Goal: Book appointment/travel/reservation

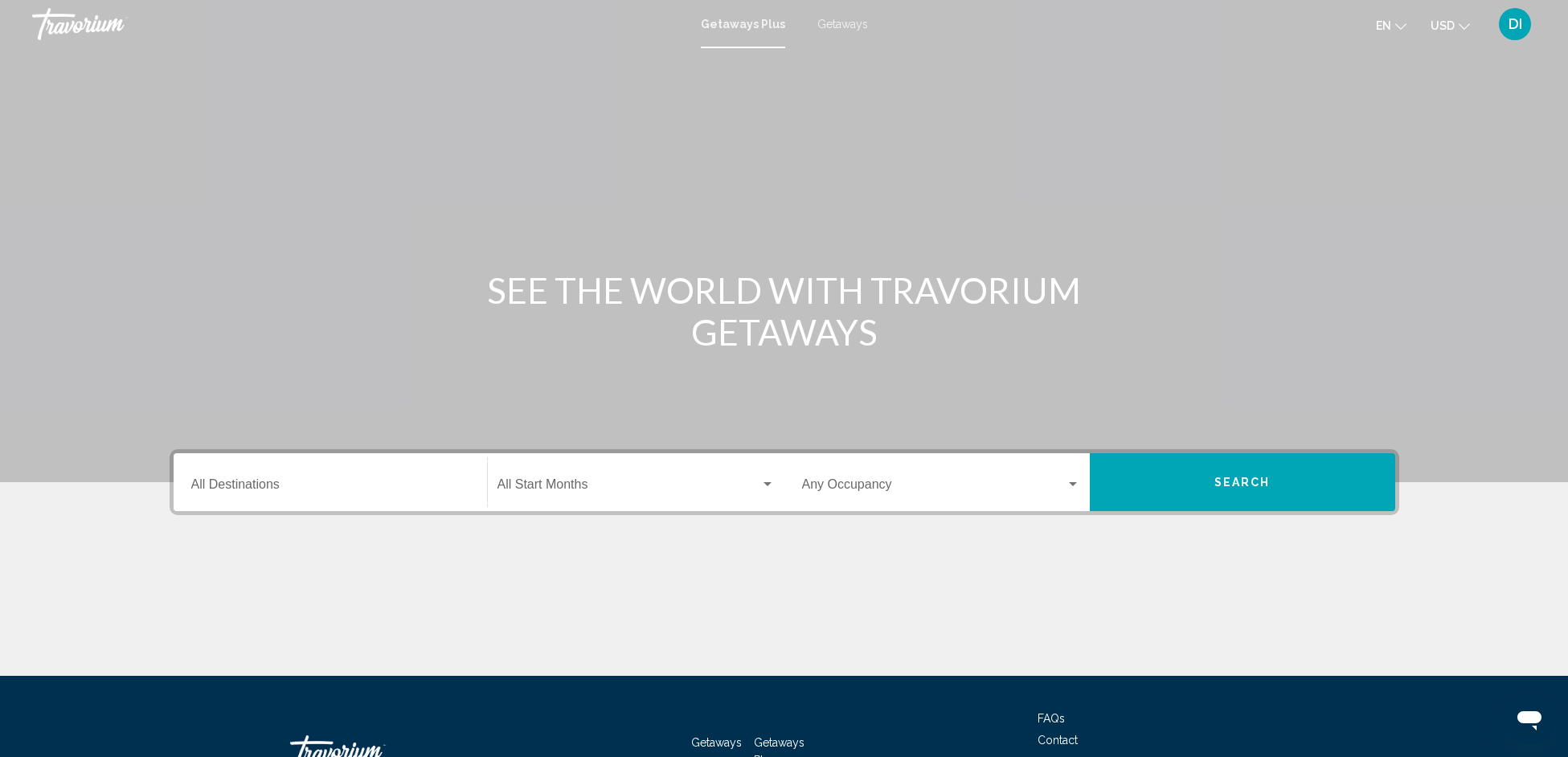
click at [844, 26] on span "Getaways" at bounding box center [843, 24] width 51 height 13
click at [322, 488] on input "Destination All Destinations" at bounding box center [330, 487] width 278 height 14
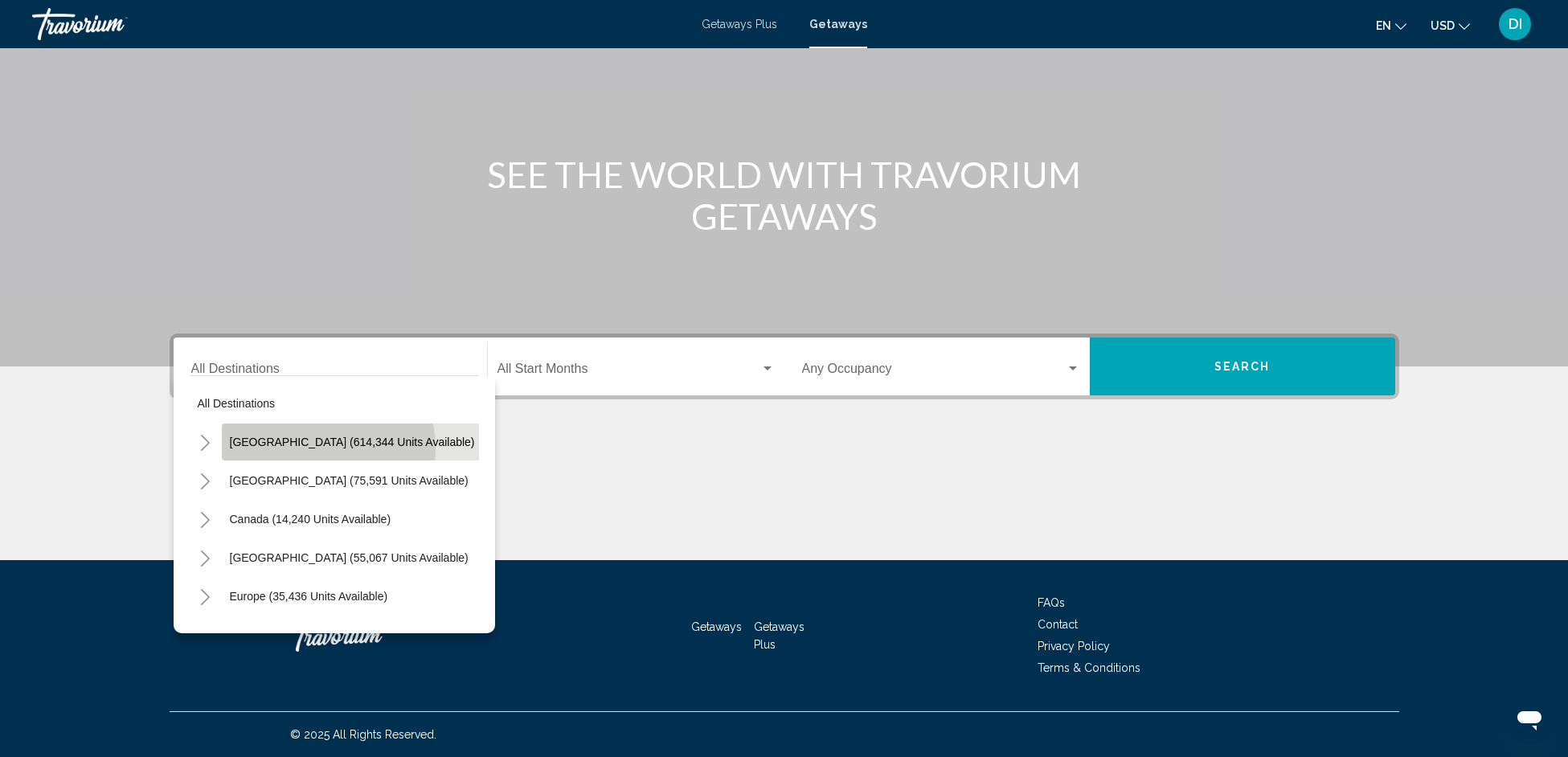
click at [311, 449] on button "[GEOGRAPHIC_DATA] (614,344 units available)" at bounding box center [353, 441] width 261 height 37
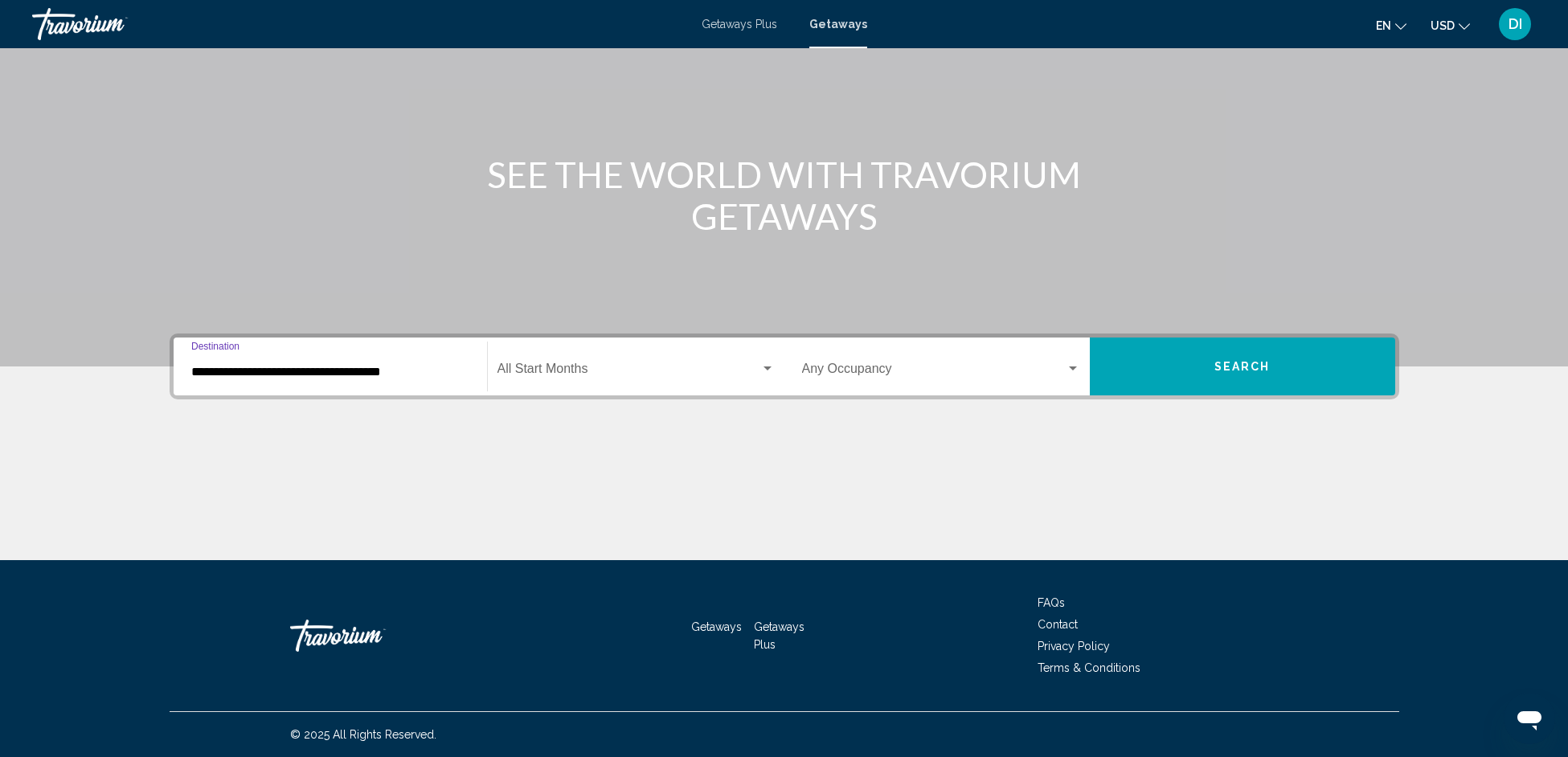
click at [347, 372] on input "**********" at bounding box center [330, 371] width 278 height 14
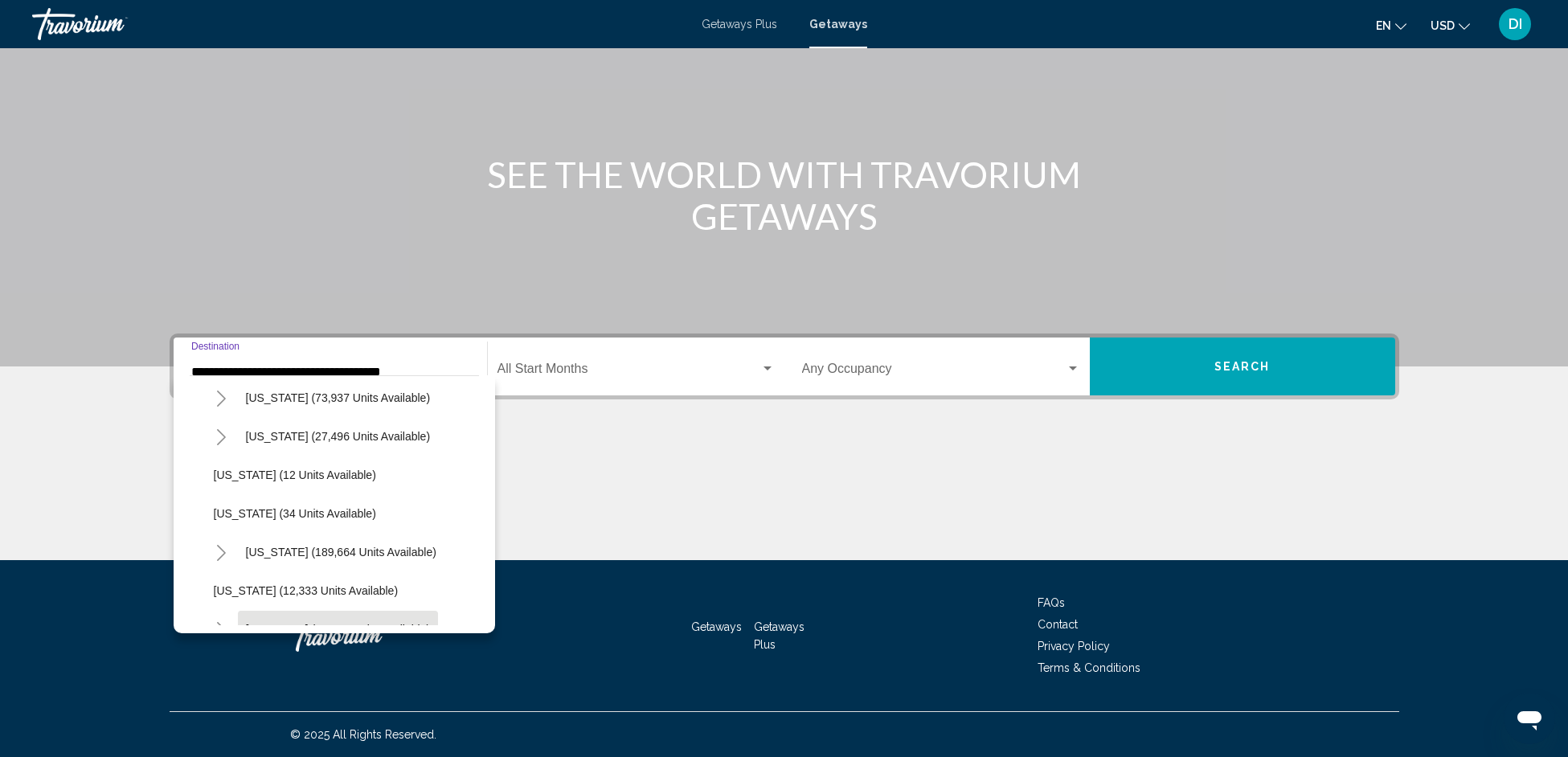
scroll to position [278, 0]
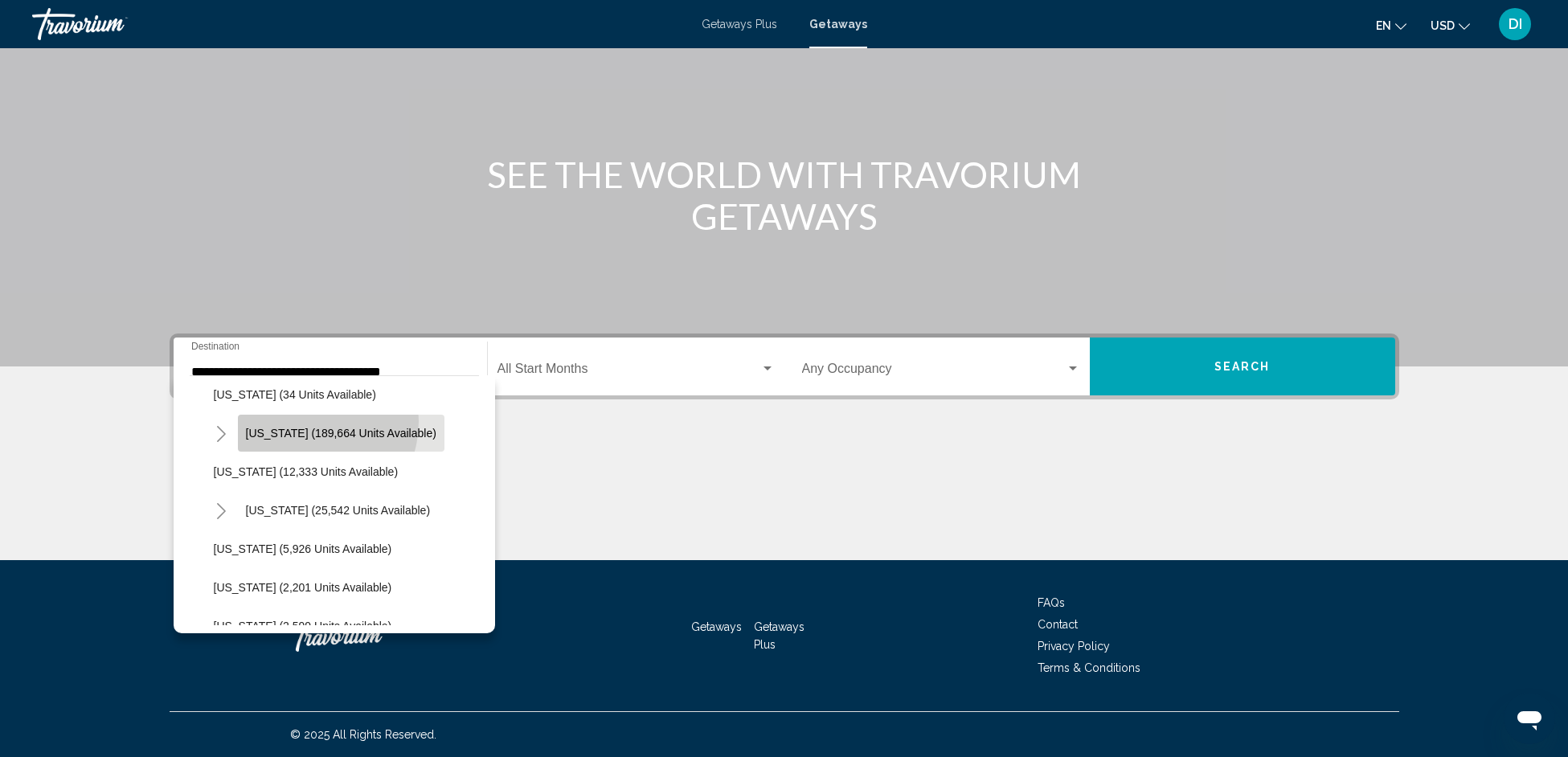
click at [299, 421] on button "[US_STATE] (189,664 units available)" at bounding box center [341, 433] width 207 height 37
type input "**********"
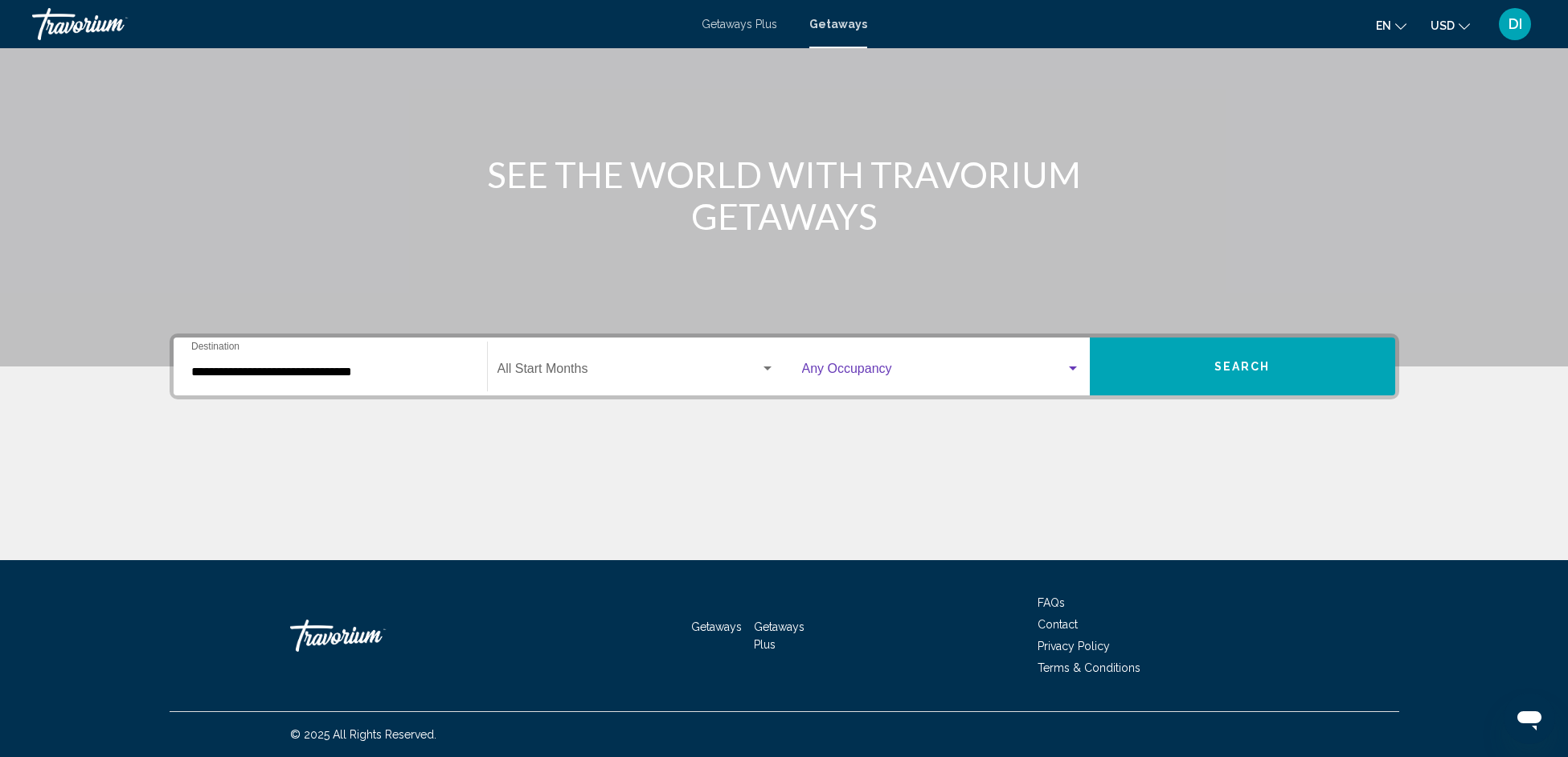
click at [1053, 371] on span "Search widget" at bounding box center [934, 371] width 263 height 14
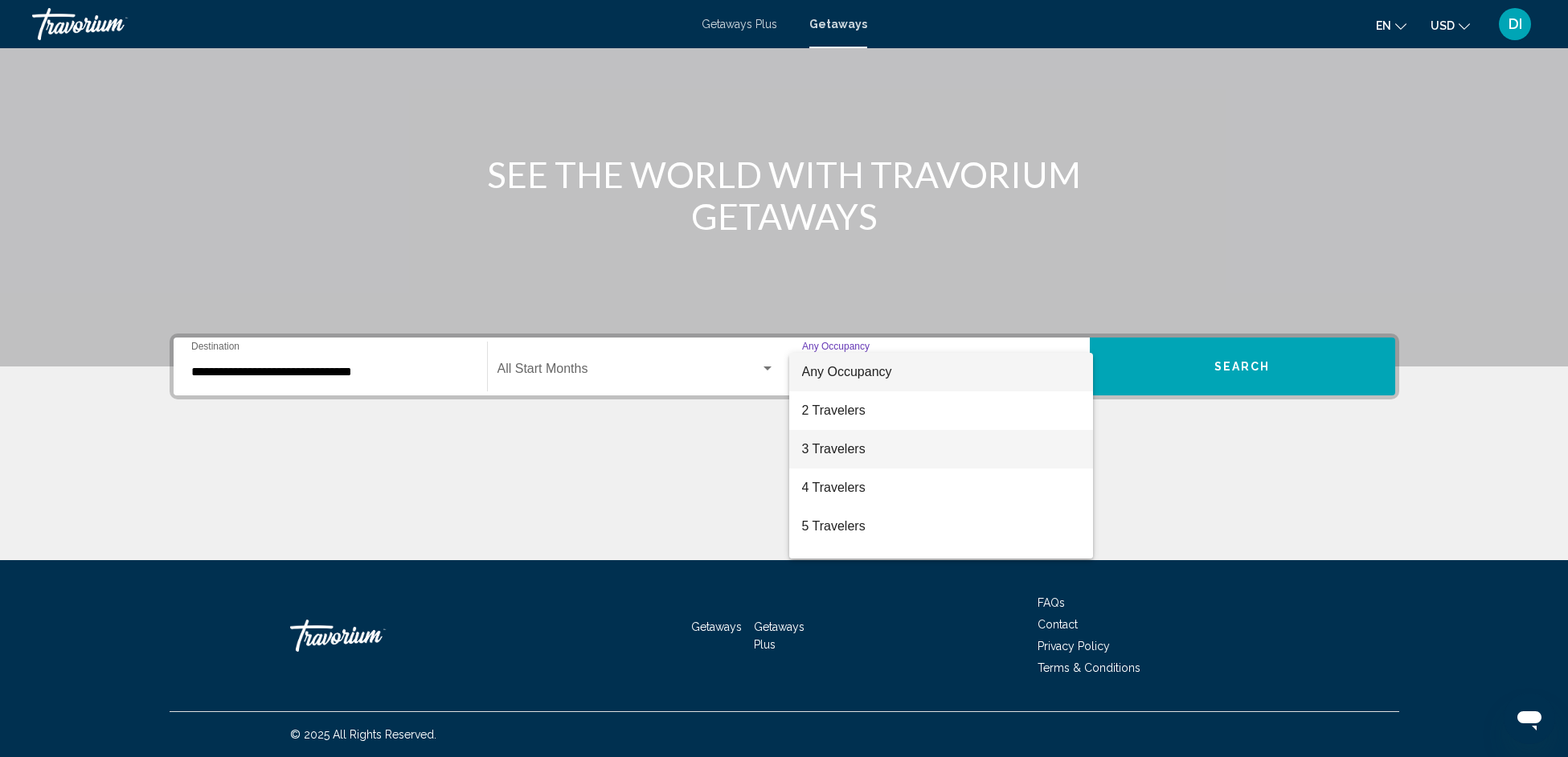
click at [876, 439] on span "3 Travelers" at bounding box center [942, 449] width 278 height 39
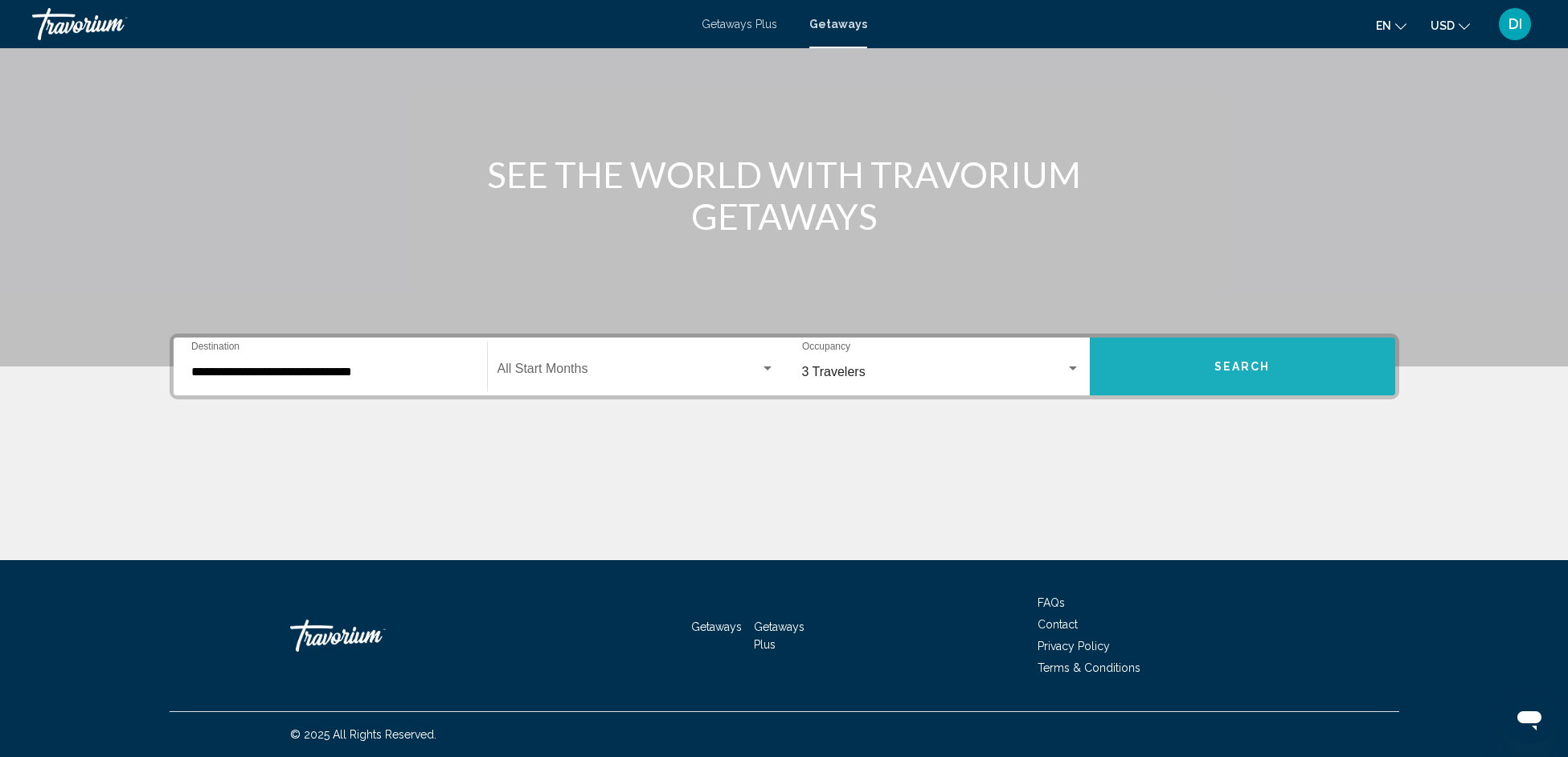
click at [1197, 377] on button "Search" at bounding box center [1243, 367] width 306 height 58
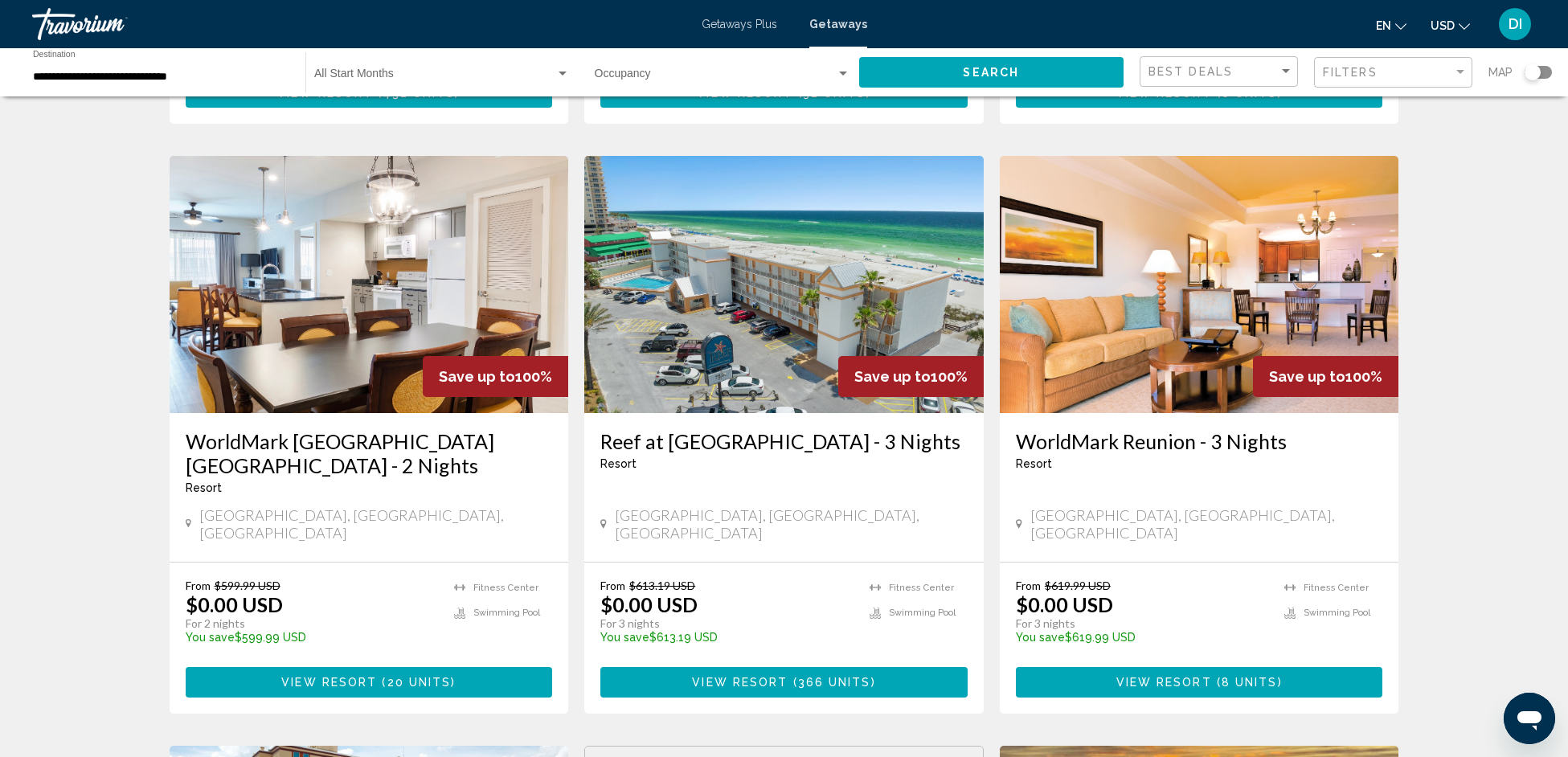
scroll to position [604, 0]
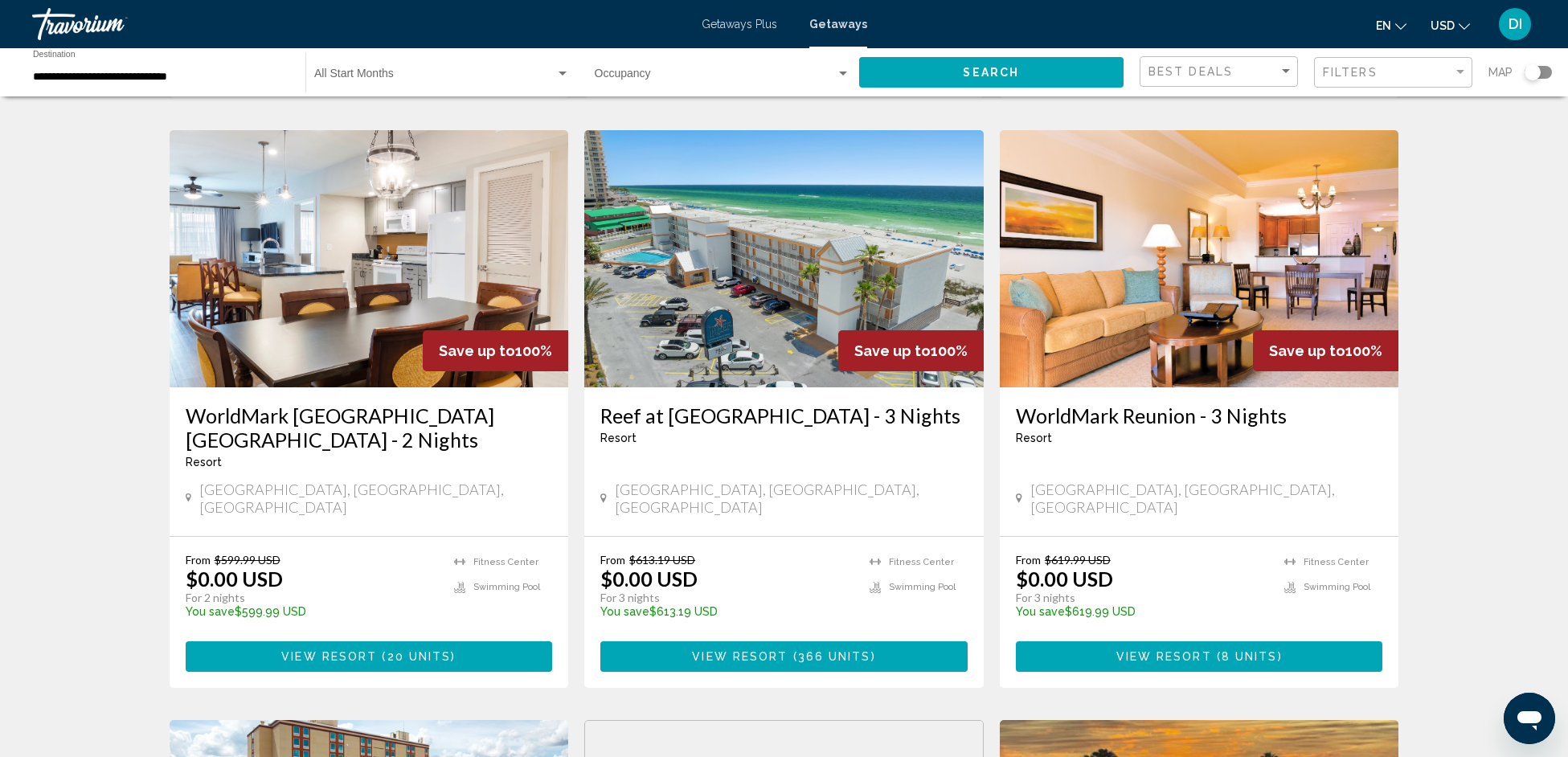
click at [798, 649] on span "View Resort ( 366 units )" at bounding box center [784, 655] width 183 height 13
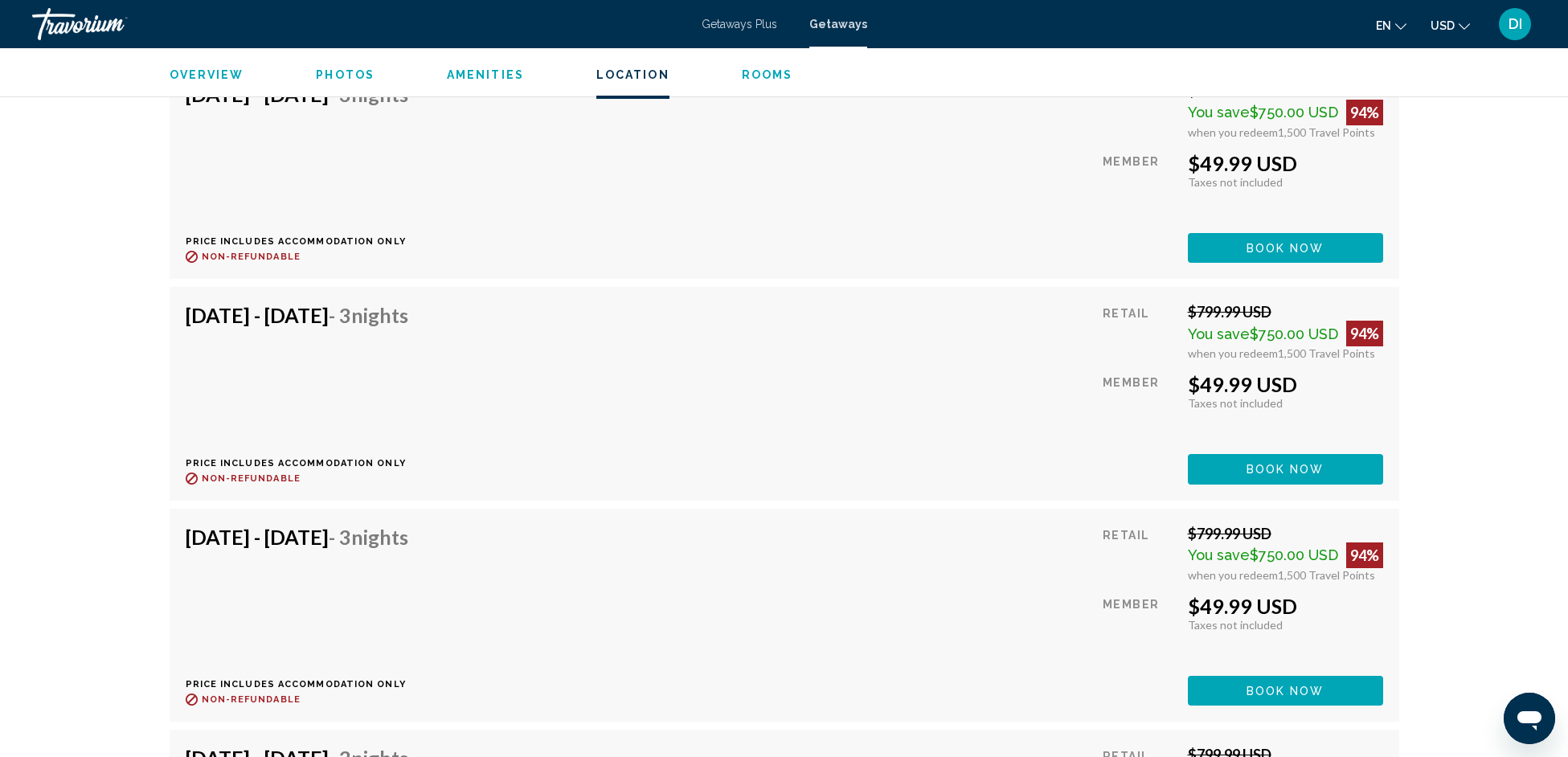
scroll to position [8522, 0]
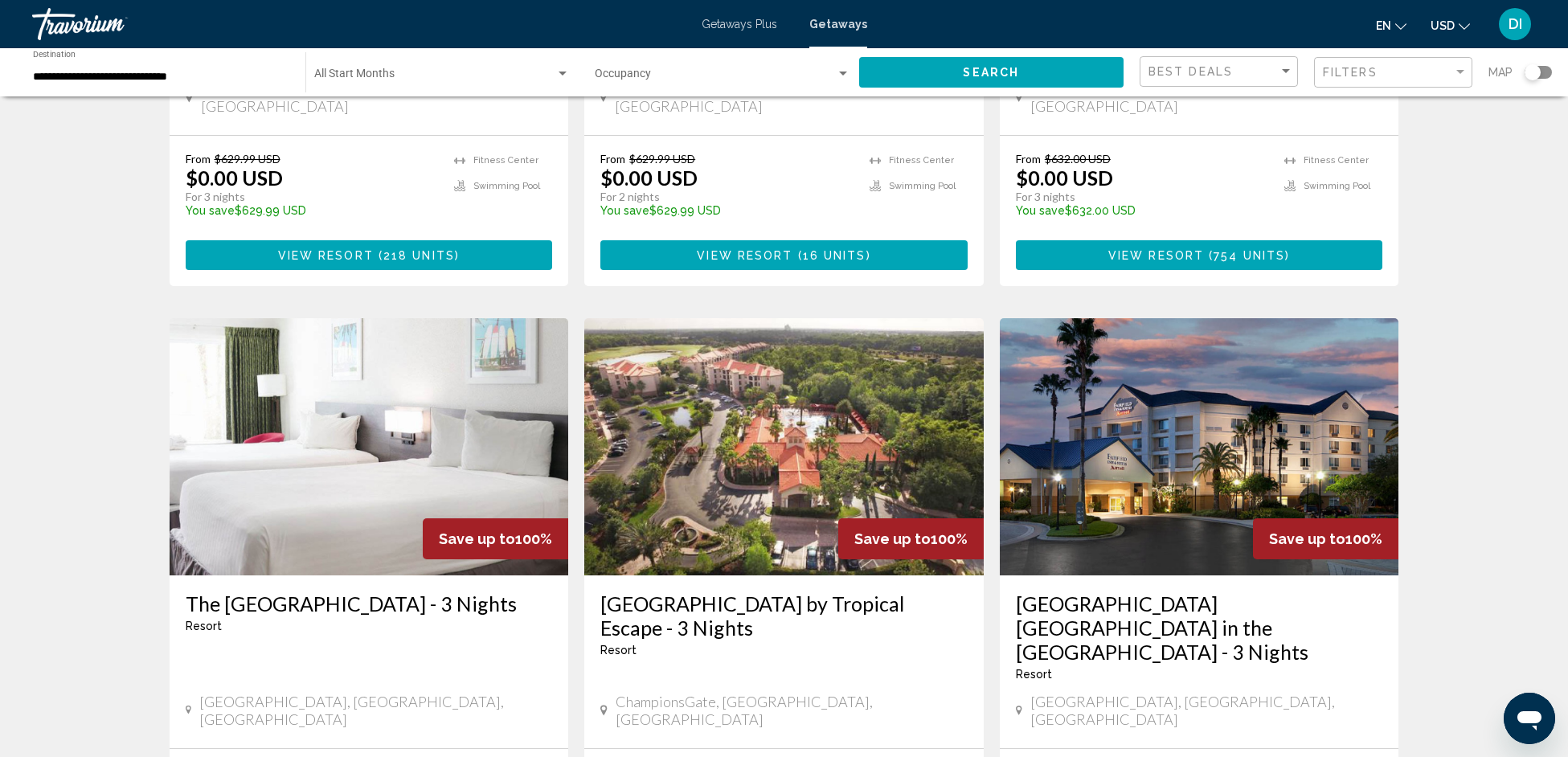
scroll to position [1742, 0]
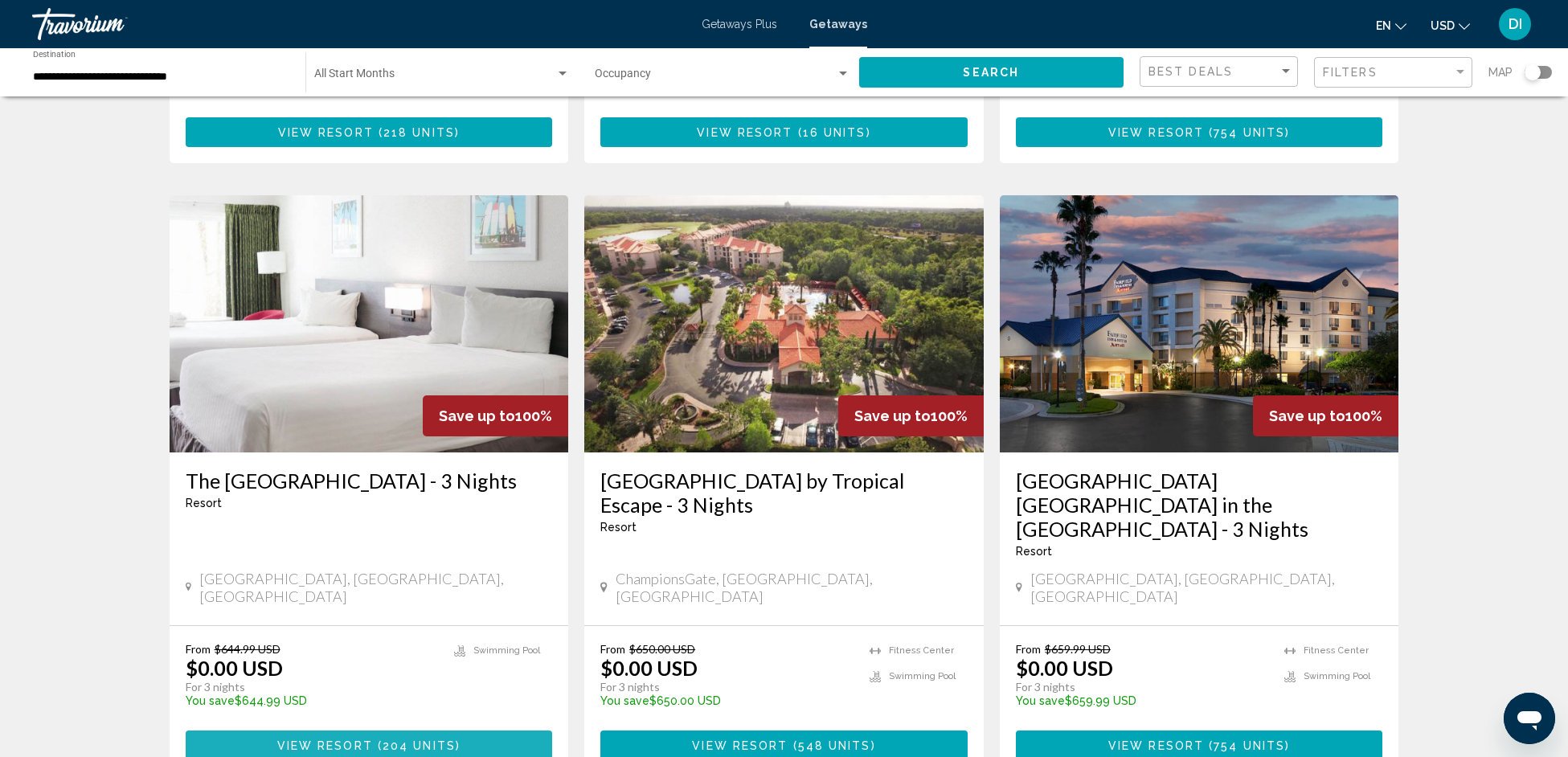
click at [332, 739] on span "View Resort" at bounding box center [325, 746] width 96 height 13
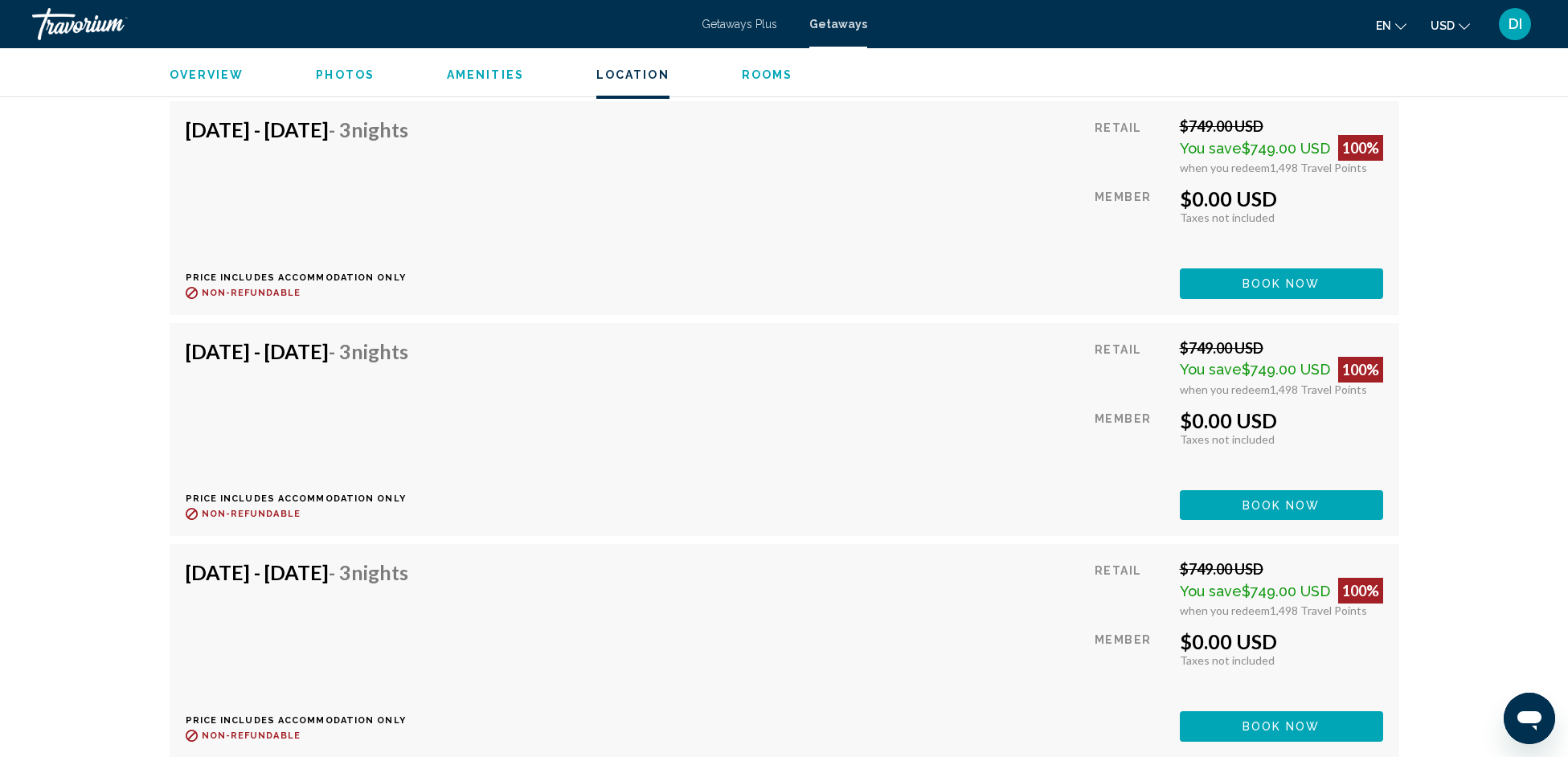
scroll to position [9329, 0]
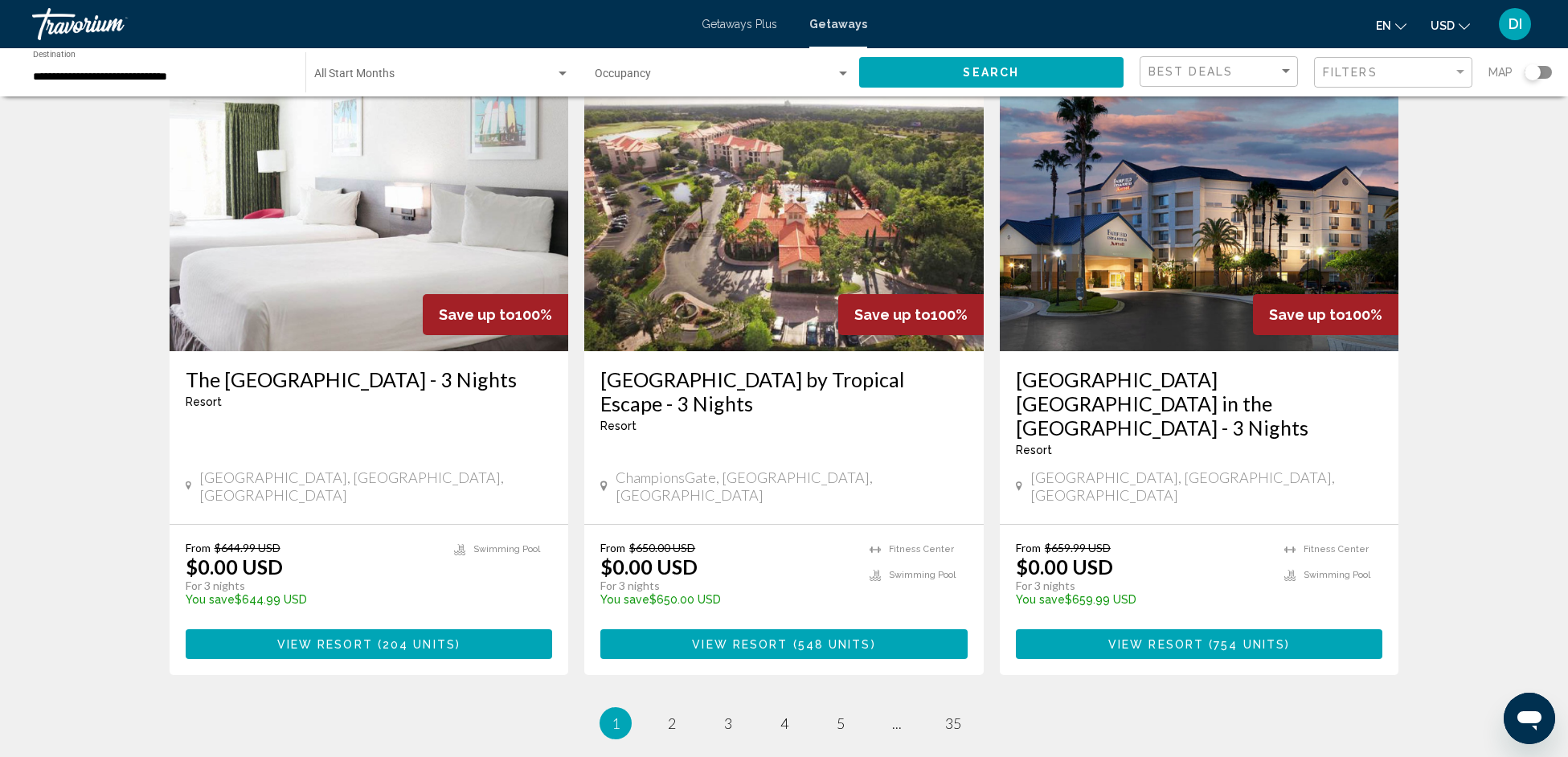
scroll to position [1935, 0]
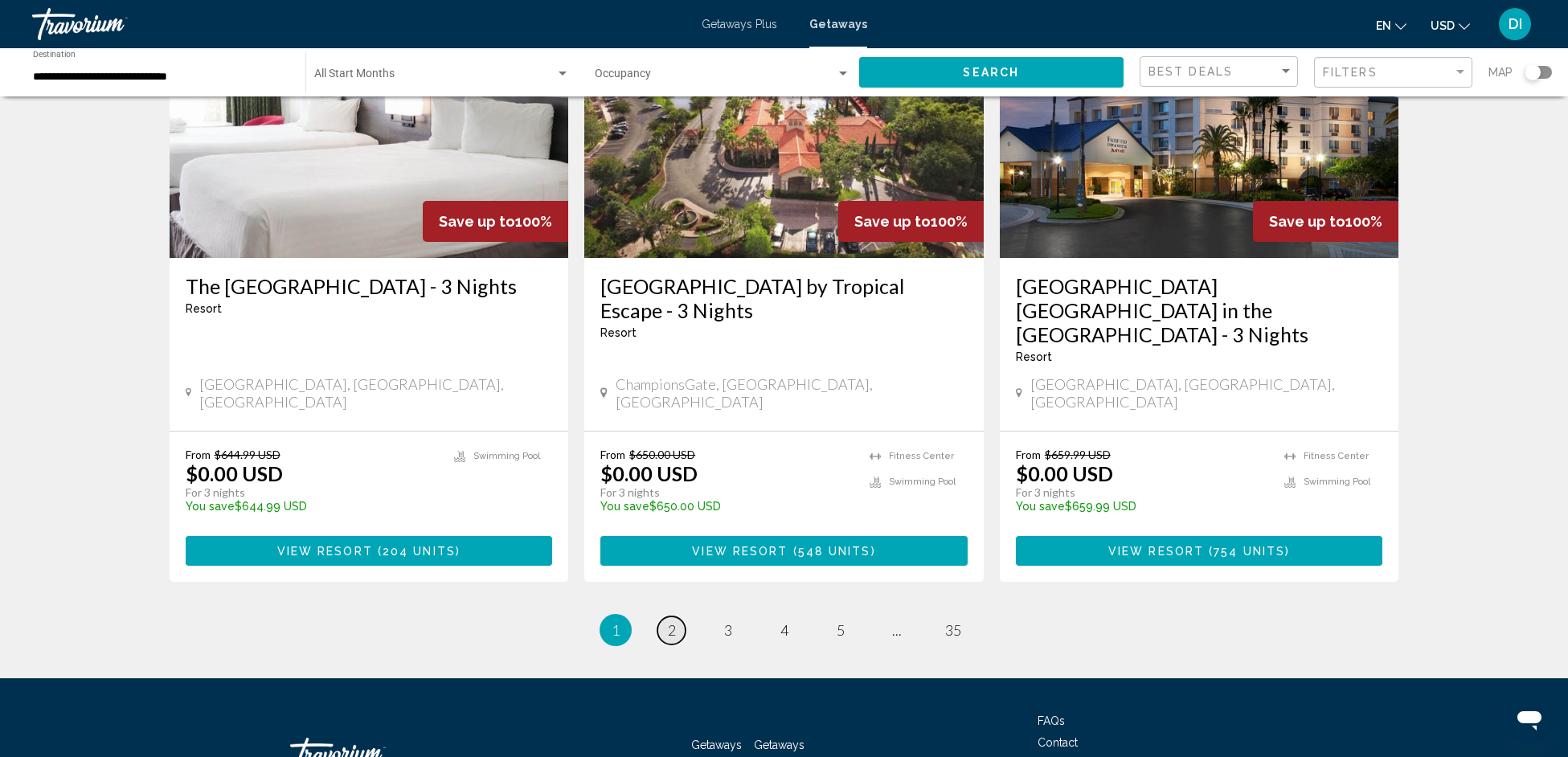
click at [670, 621] on span "2" at bounding box center [672, 629] width 8 height 18
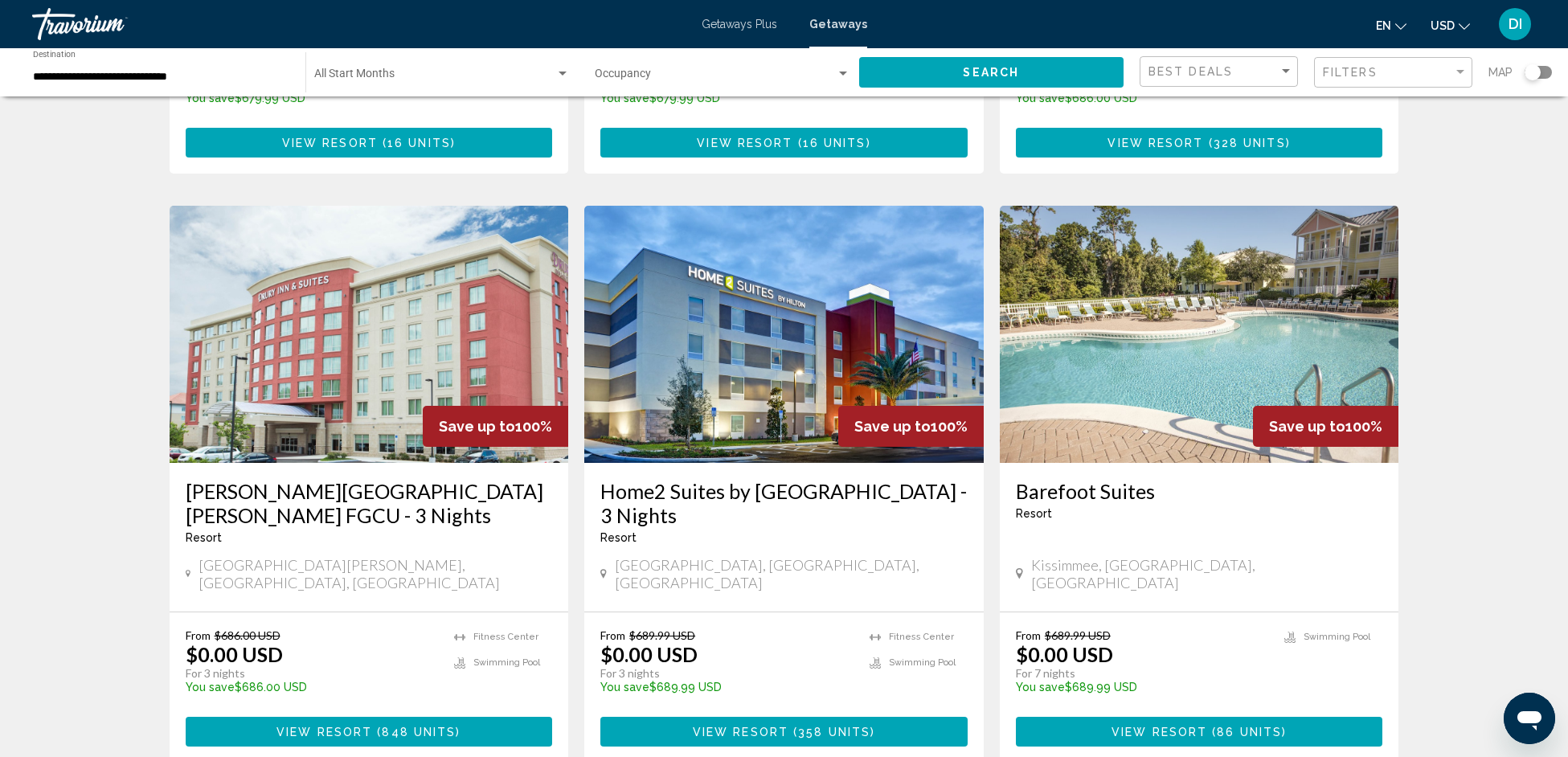
scroll to position [1773, 0]
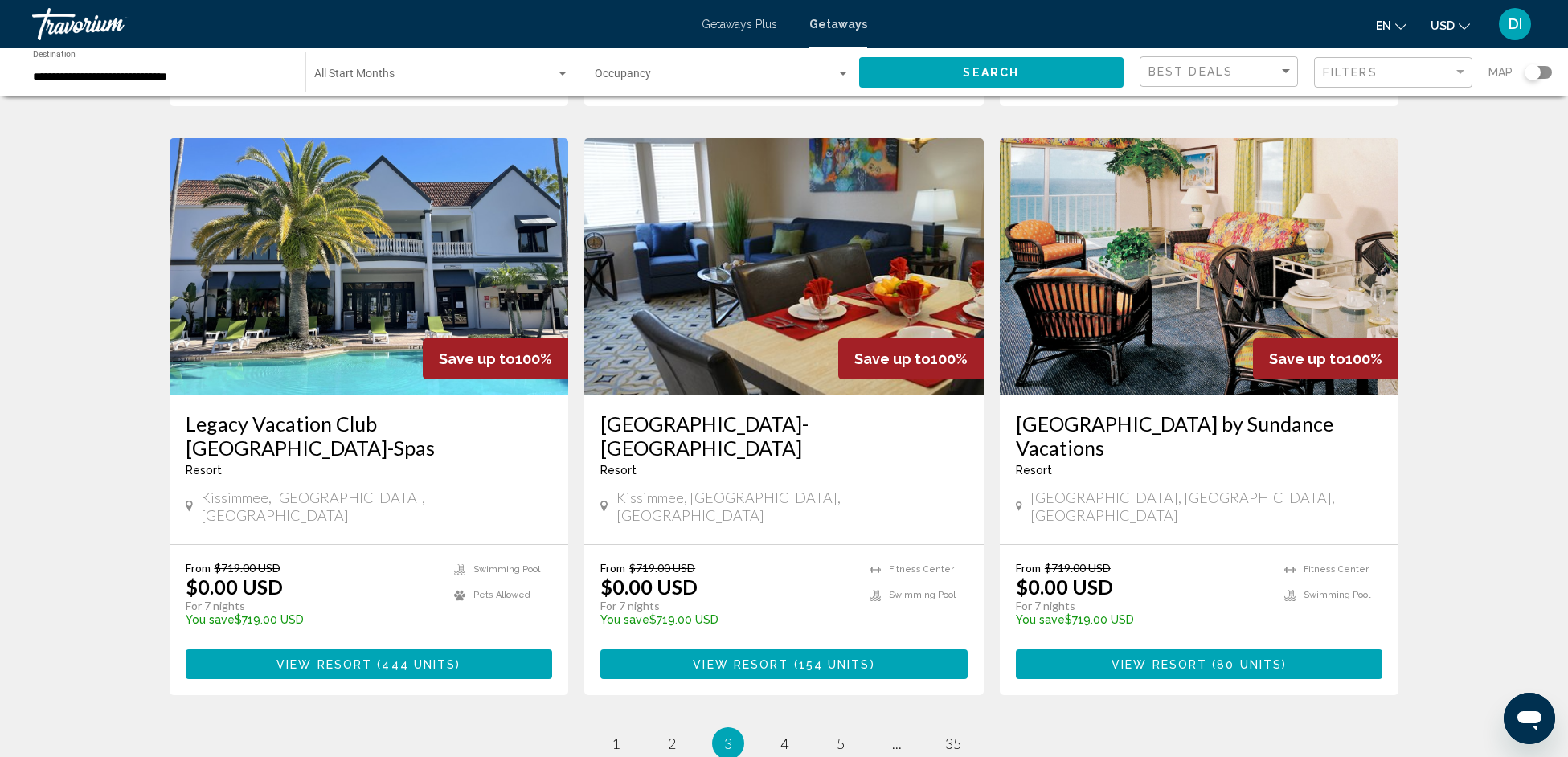
scroll to position [1787, 0]
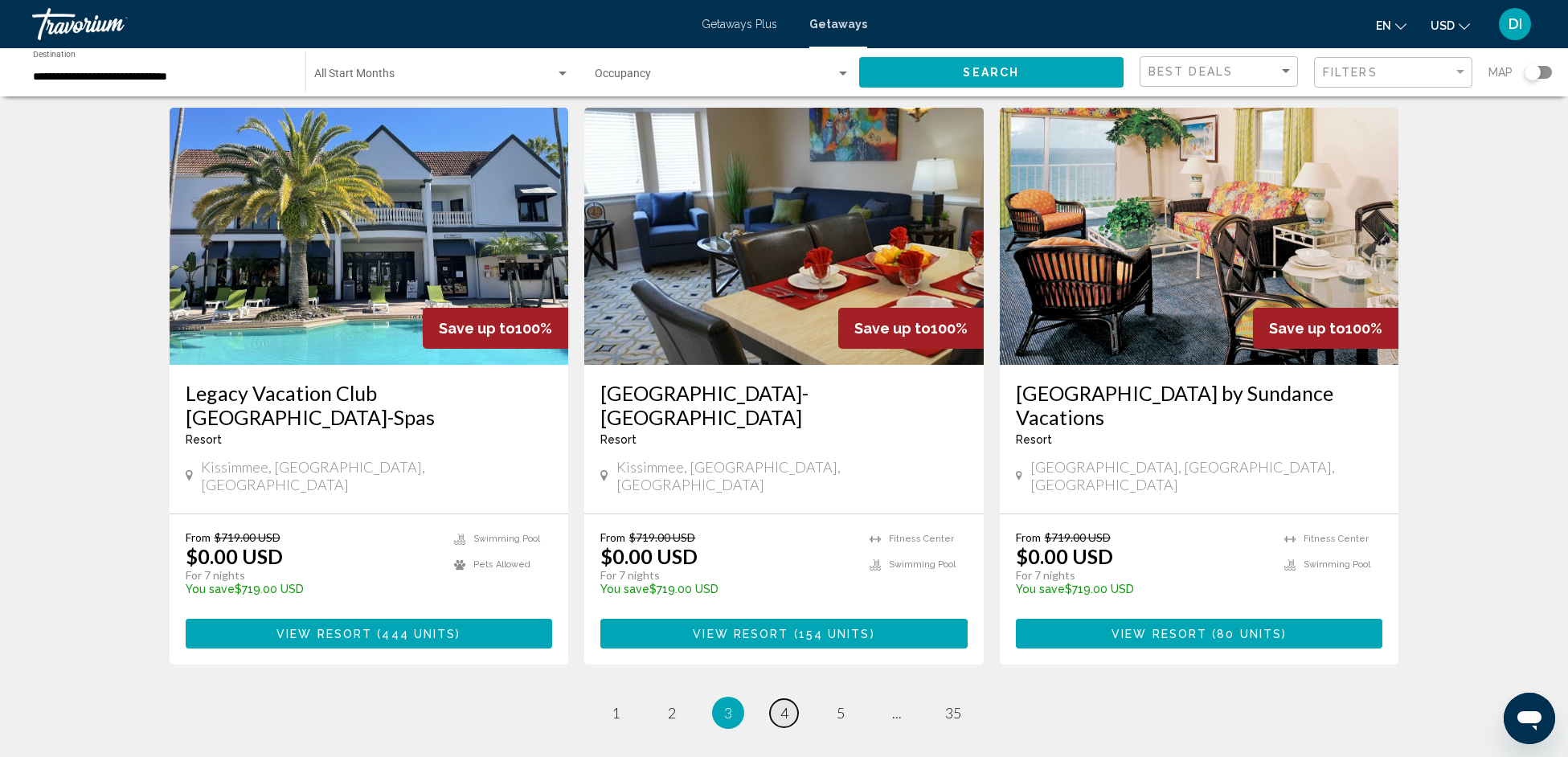
click at [777, 699] on link "page 4" at bounding box center [784, 713] width 28 height 28
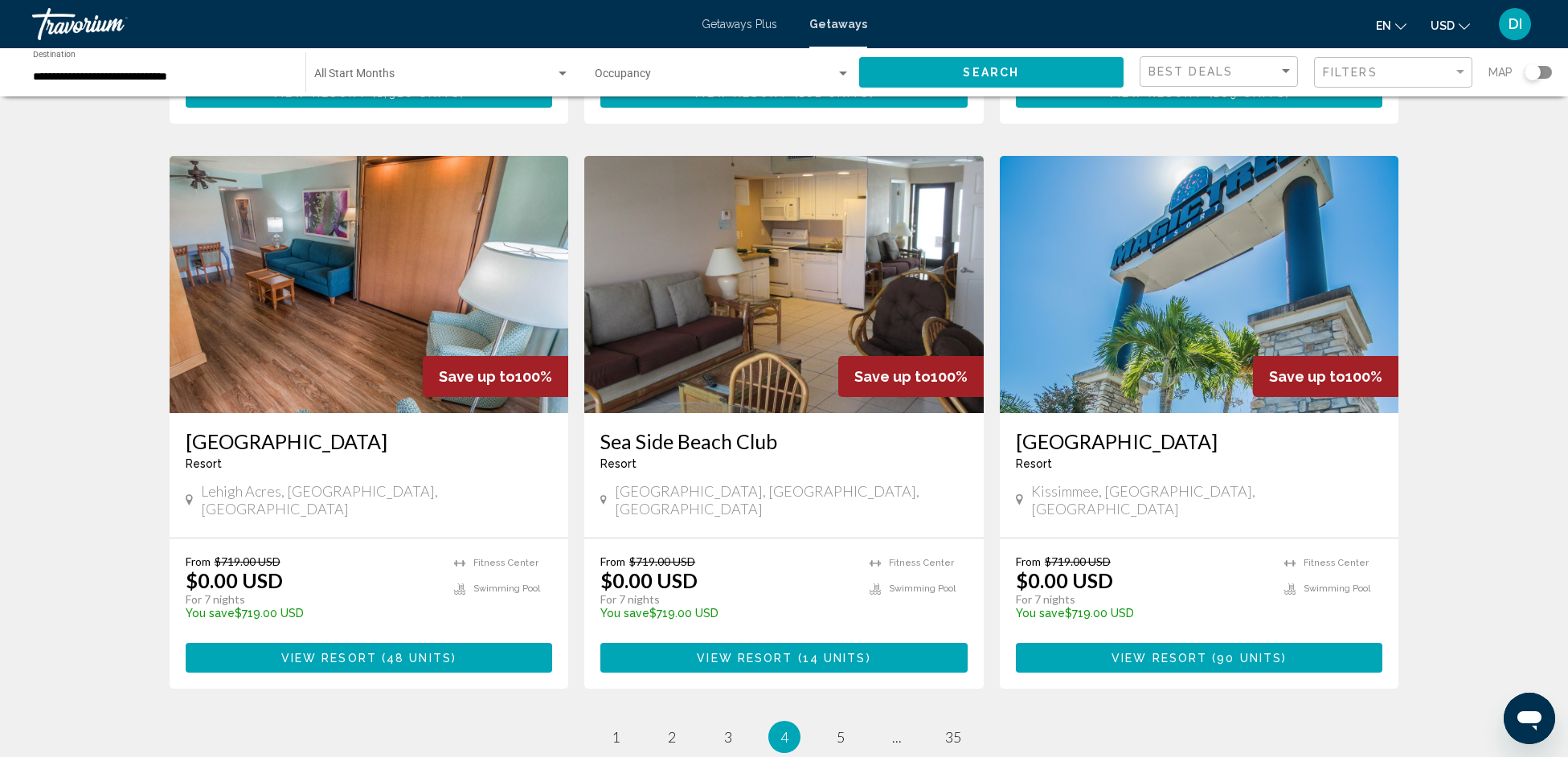
scroll to position [1830, 0]
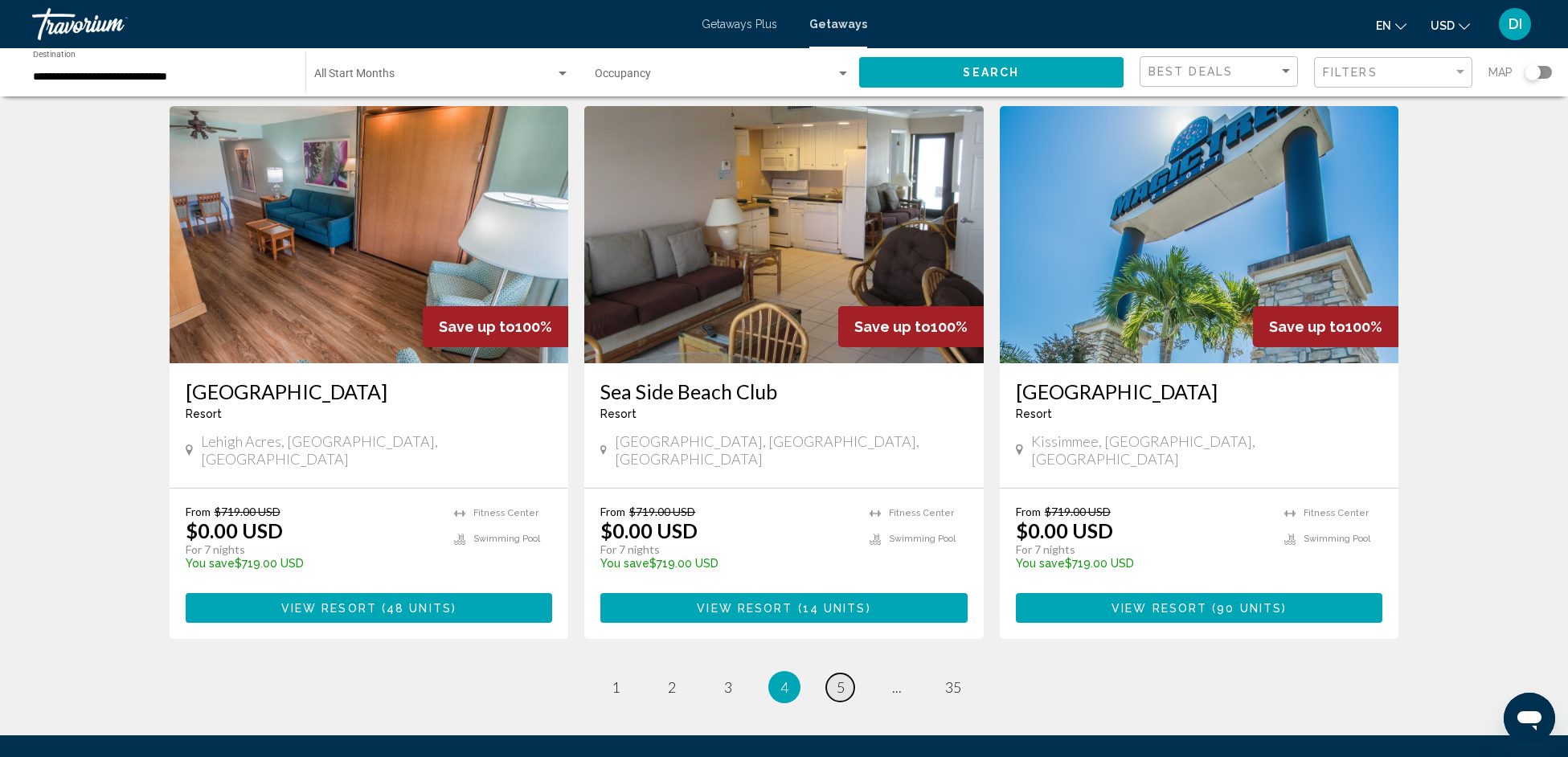
click at [837, 678] on span "5" at bounding box center [840, 686] width 8 height 18
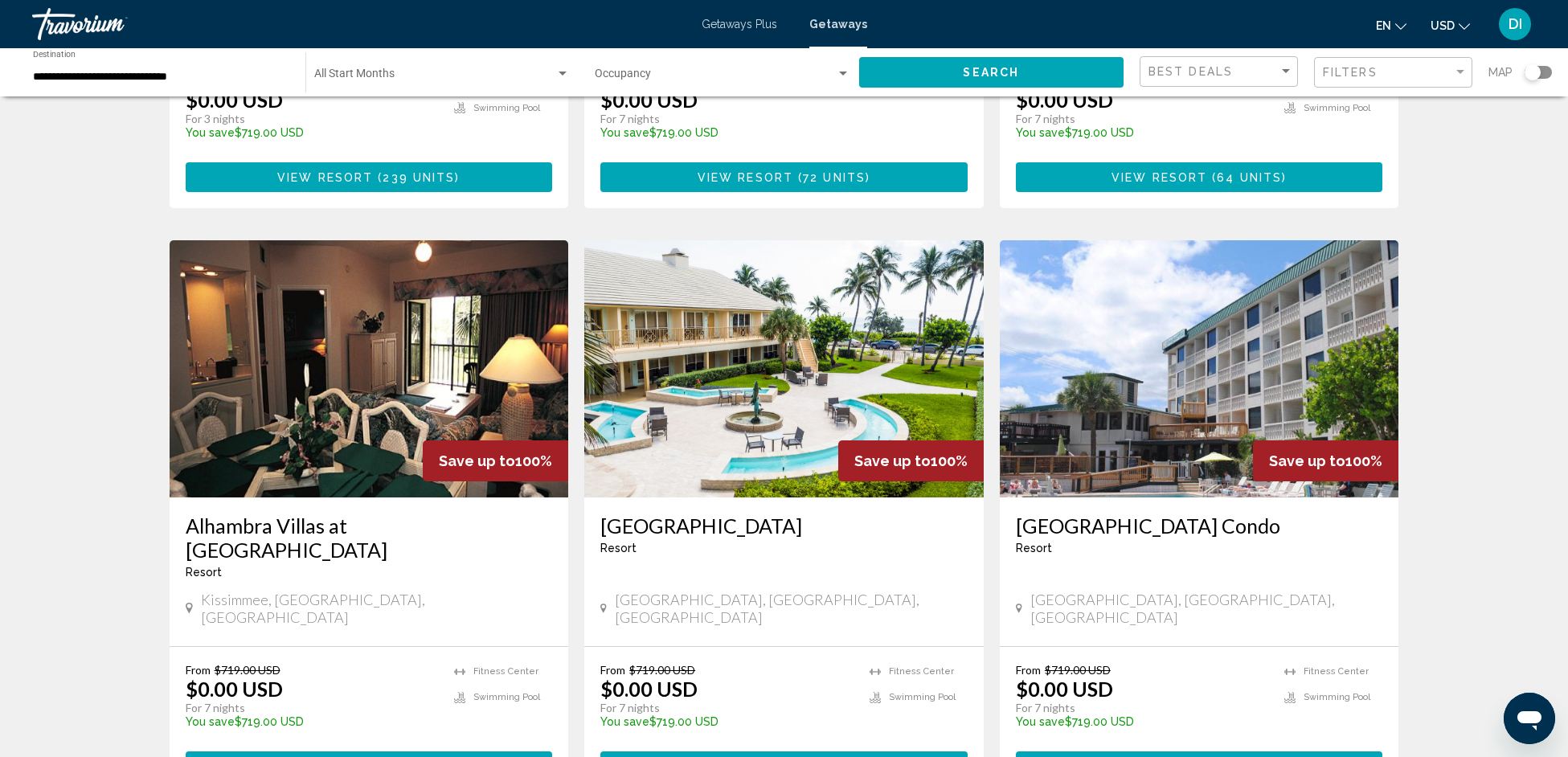
scroll to position [1870, 0]
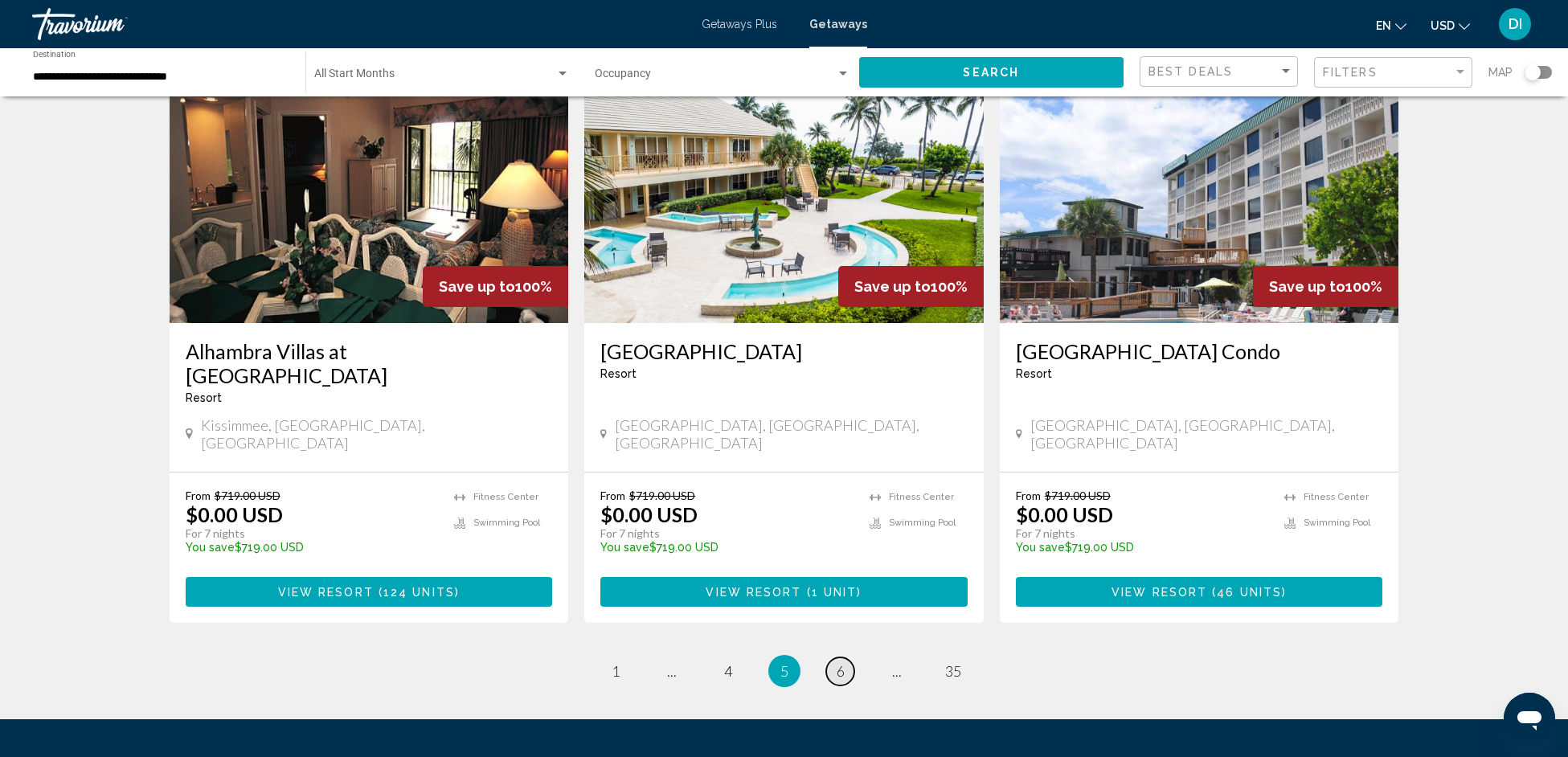
click at [832, 657] on link "page 6" at bounding box center [840, 671] width 28 height 28
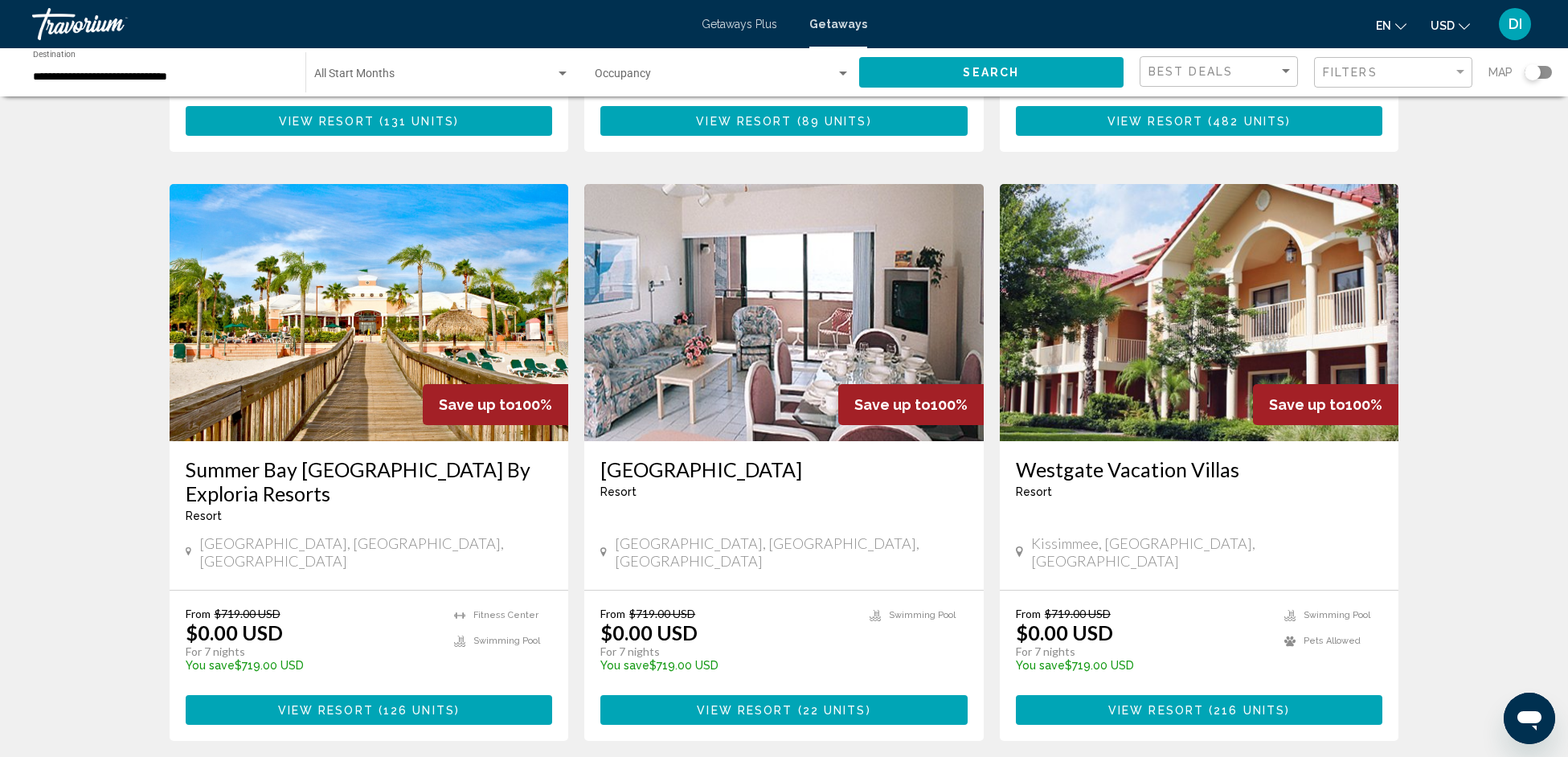
scroll to position [1708, 0]
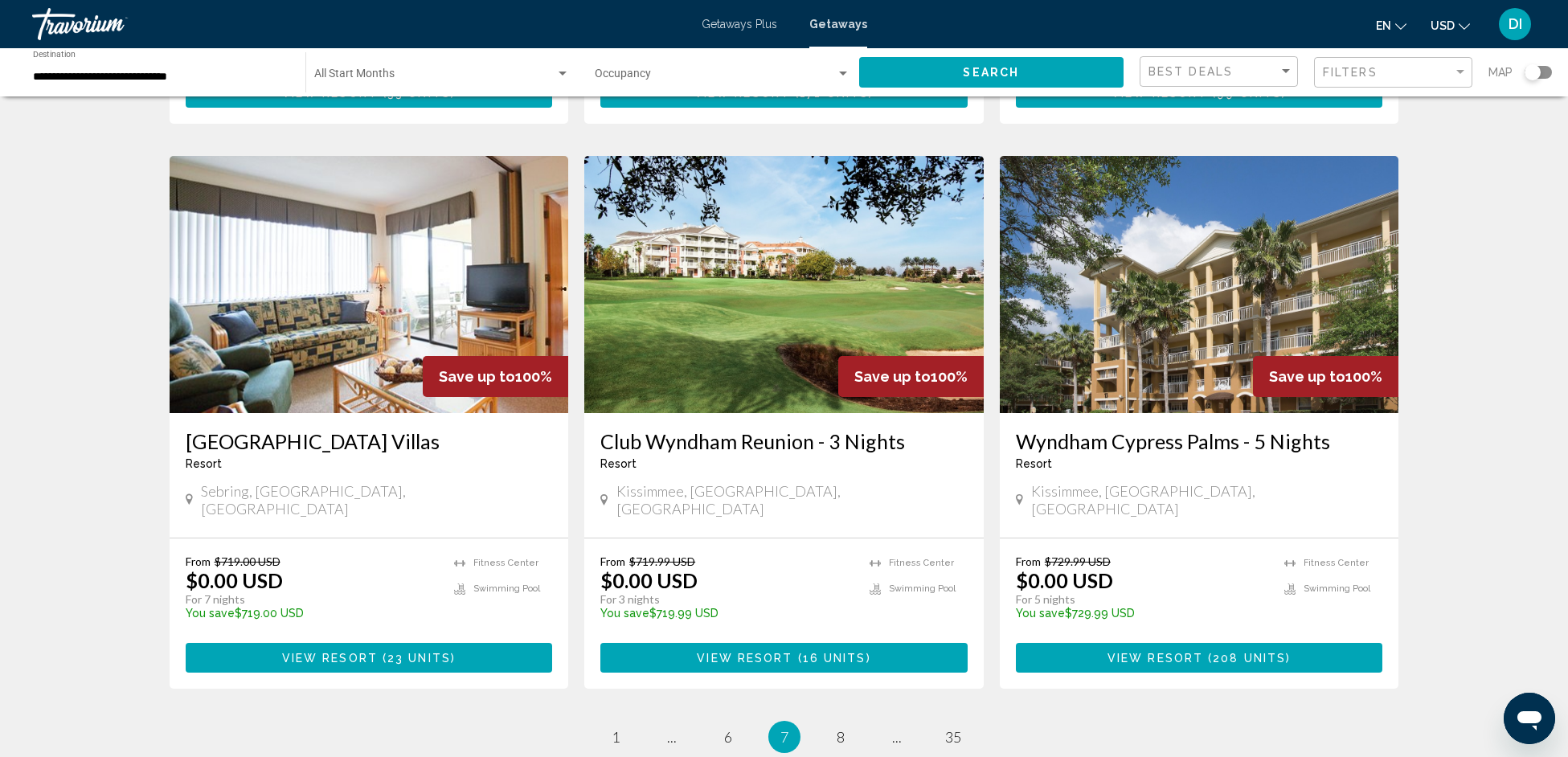
scroll to position [1758, 0]
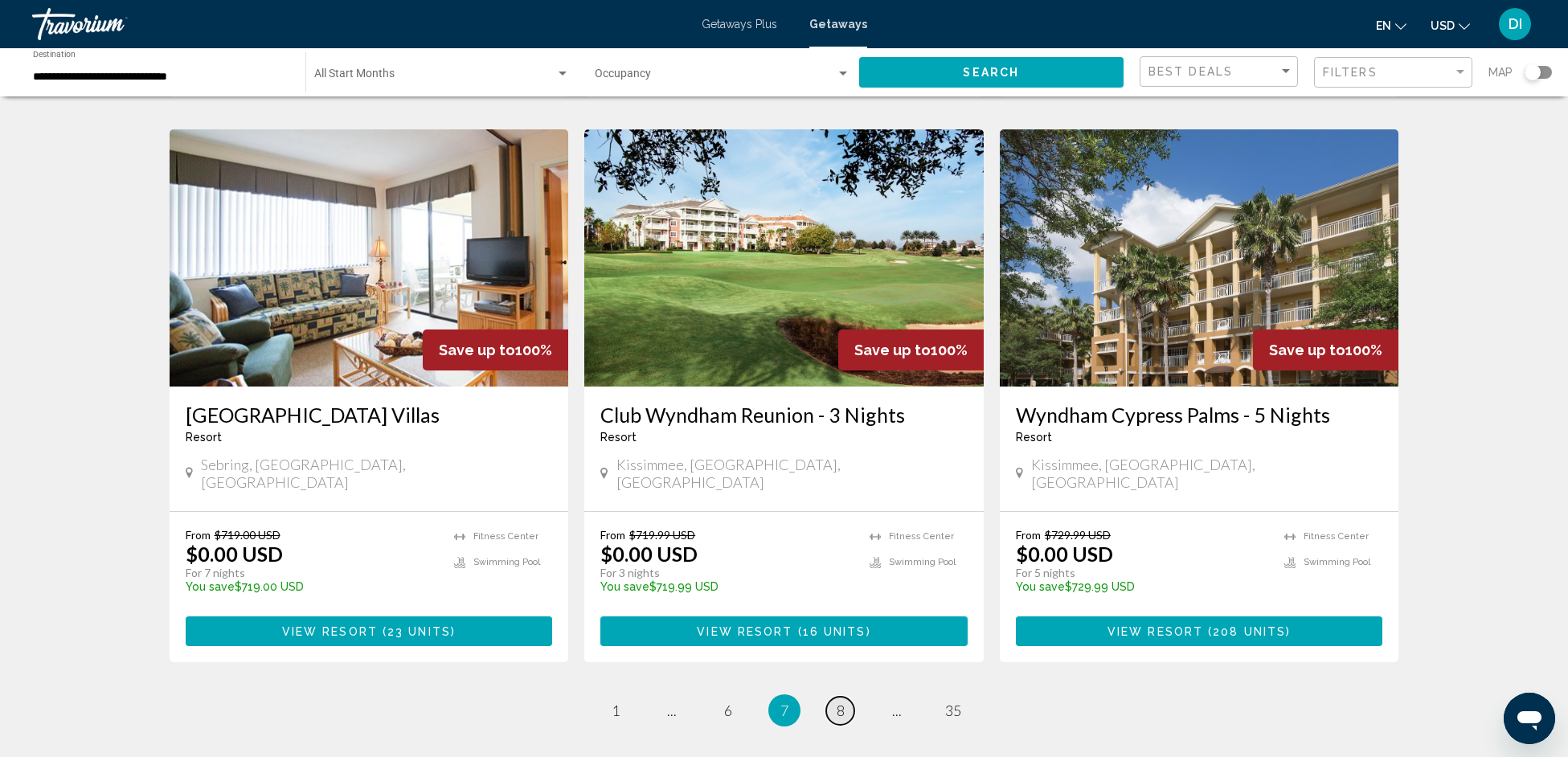
click at [834, 697] on link "page 8" at bounding box center [840, 711] width 28 height 28
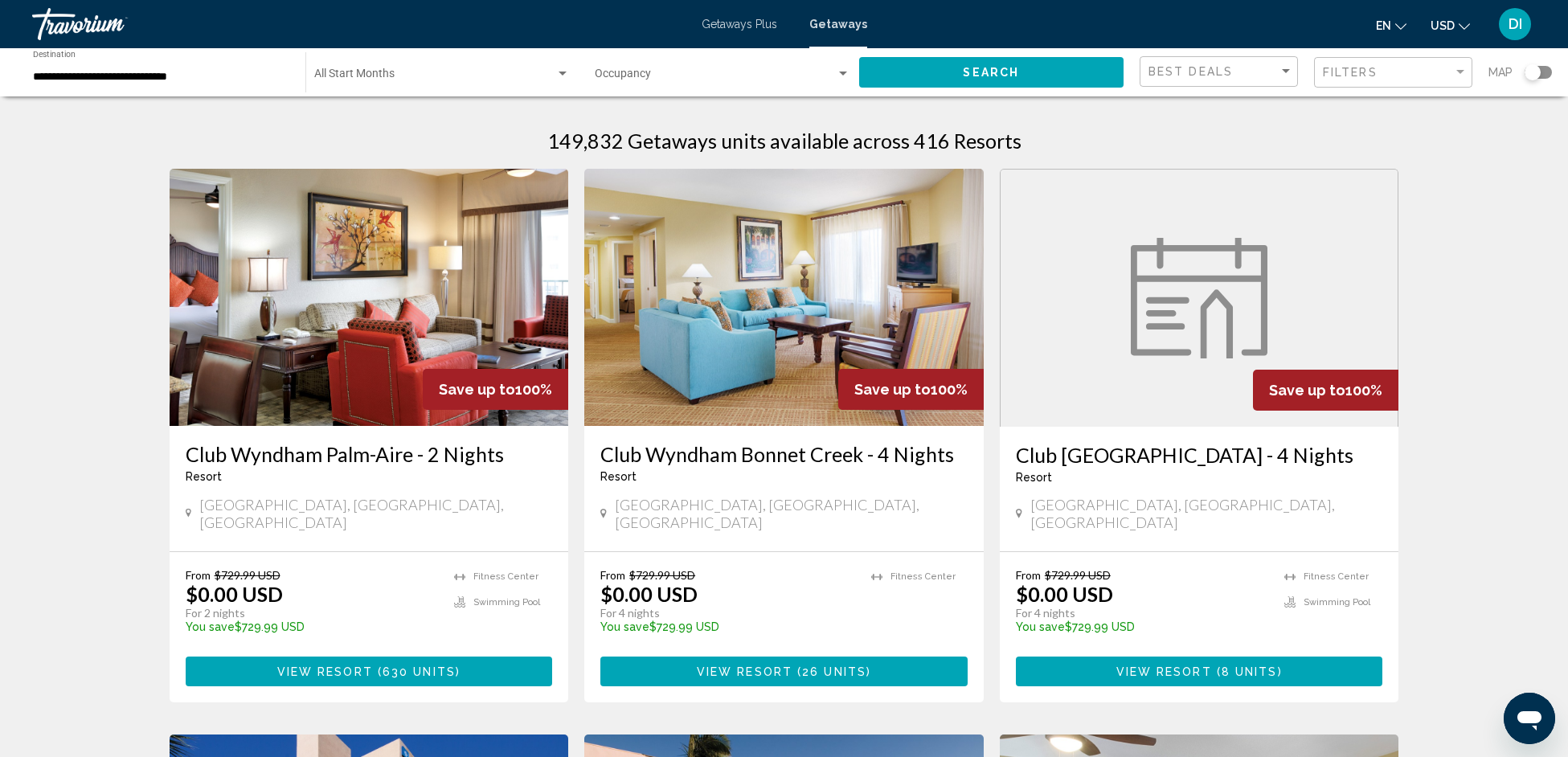
click at [1543, 69] on div "Search widget" at bounding box center [1538, 72] width 27 height 13
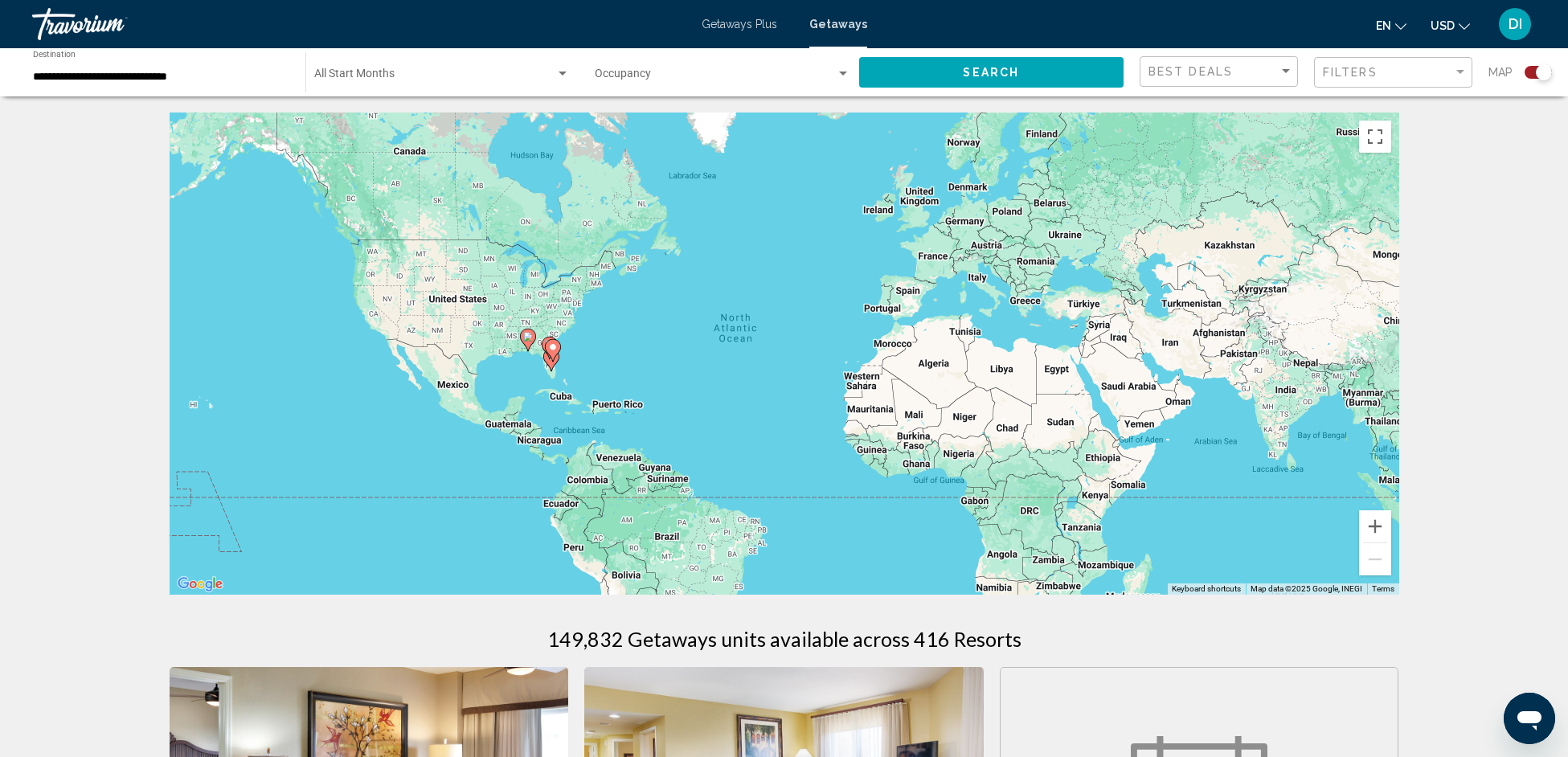
click at [1544, 71] on div "Search widget" at bounding box center [1544, 71] width 16 height 16
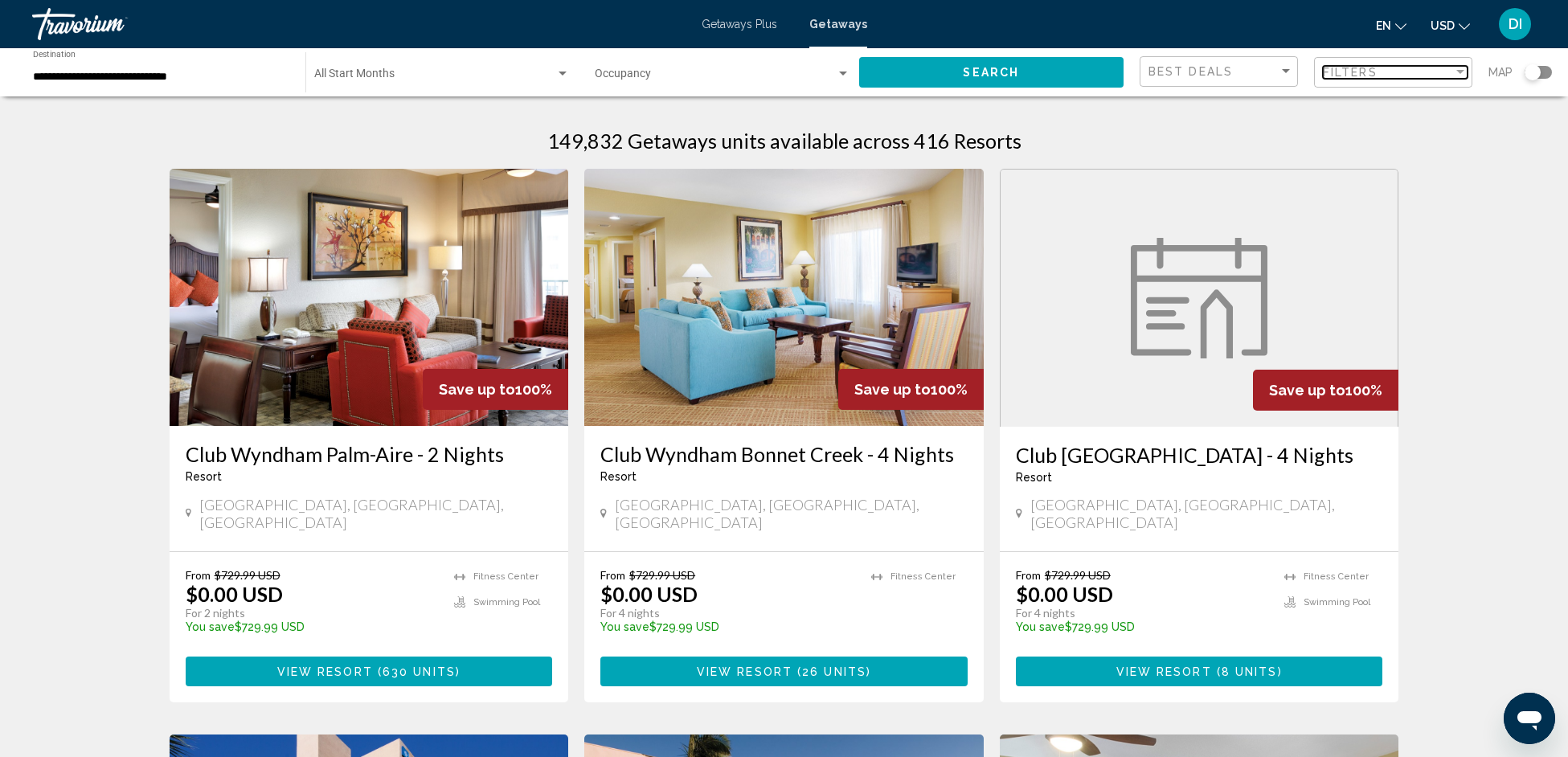
click at [1386, 71] on div "Filters" at bounding box center [1387, 72] width 130 height 13
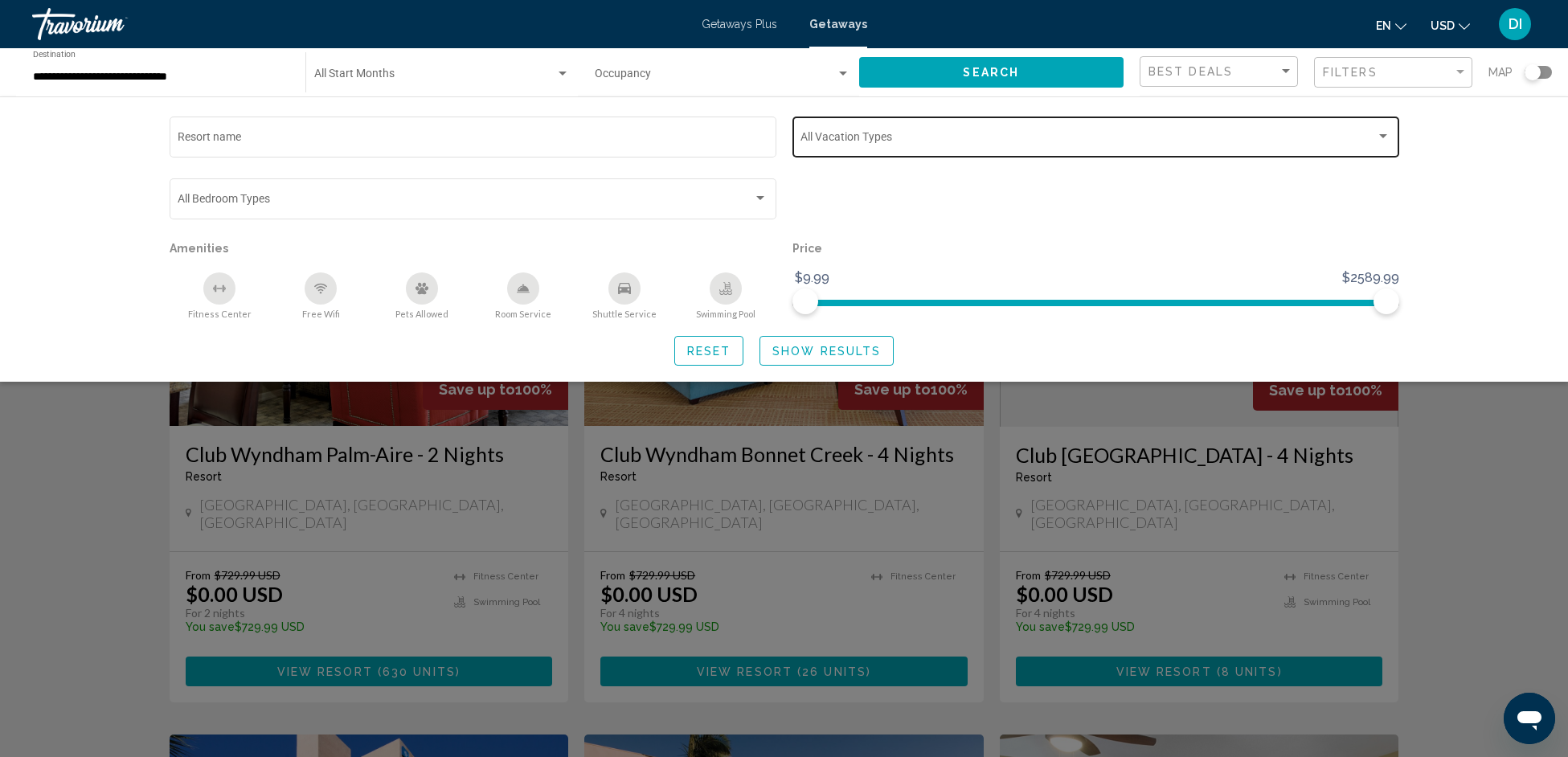
click at [836, 150] on div "Vacation Types All Vacation Types" at bounding box center [1095, 134] width 590 height 44
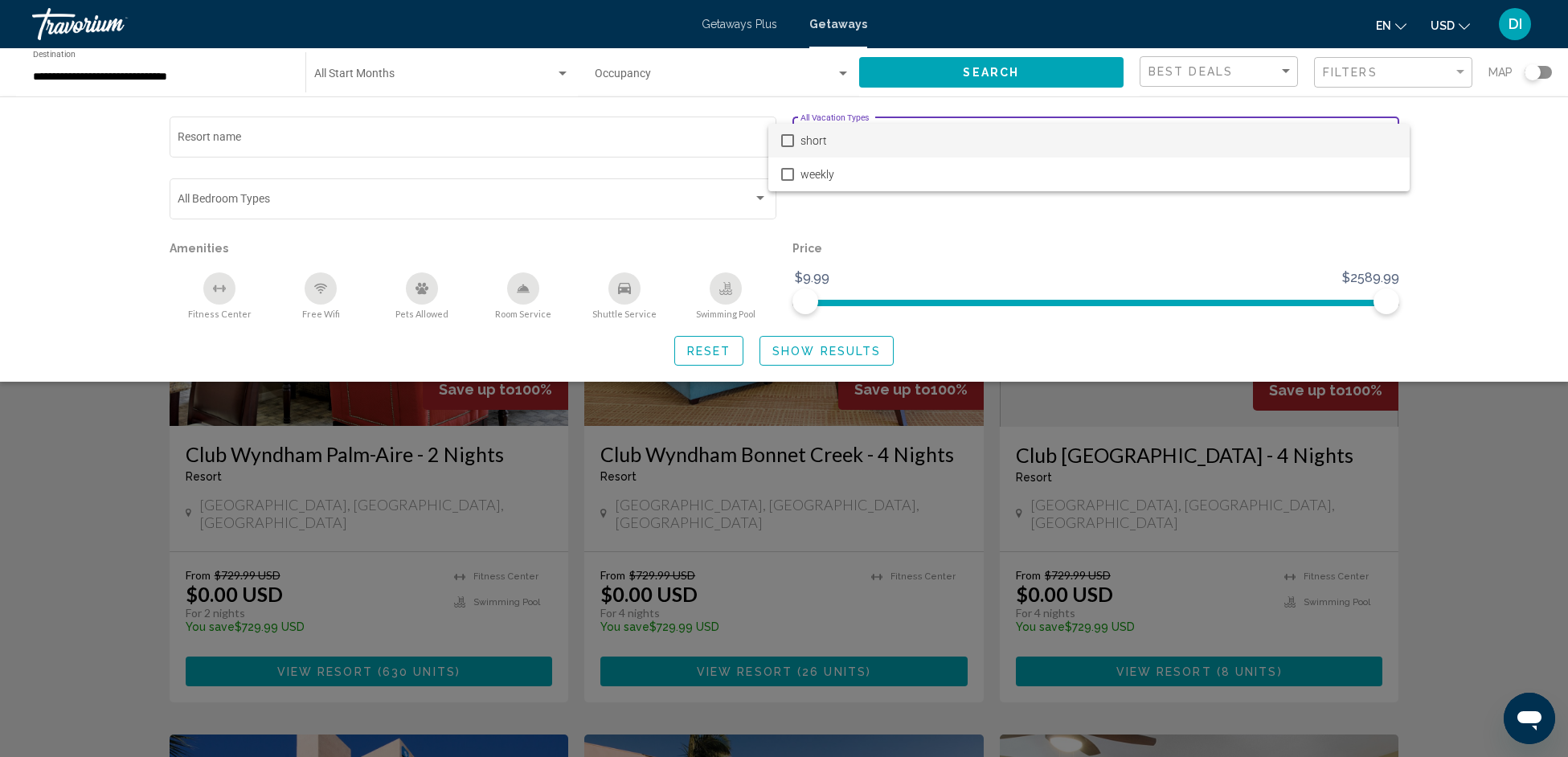
click at [792, 141] on mat-pseudo-checkbox at bounding box center [788, 141] width 13 height 13
click at [809, 347] on div at bounding box center [784, 378] width 1568 height 757
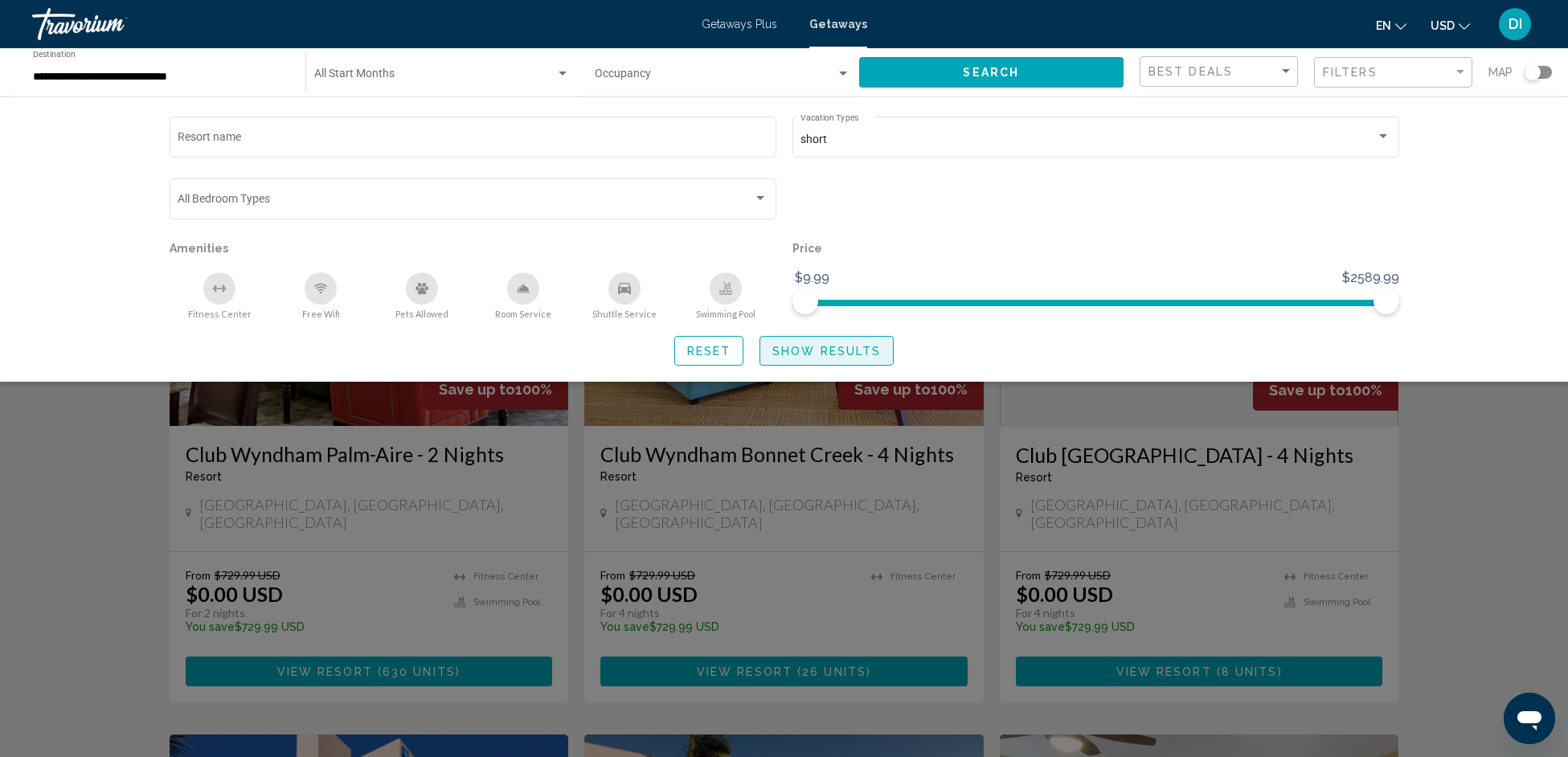
click at [813, 352] on span "Show Results" at bounding box center [826, 352] width 108 height 13
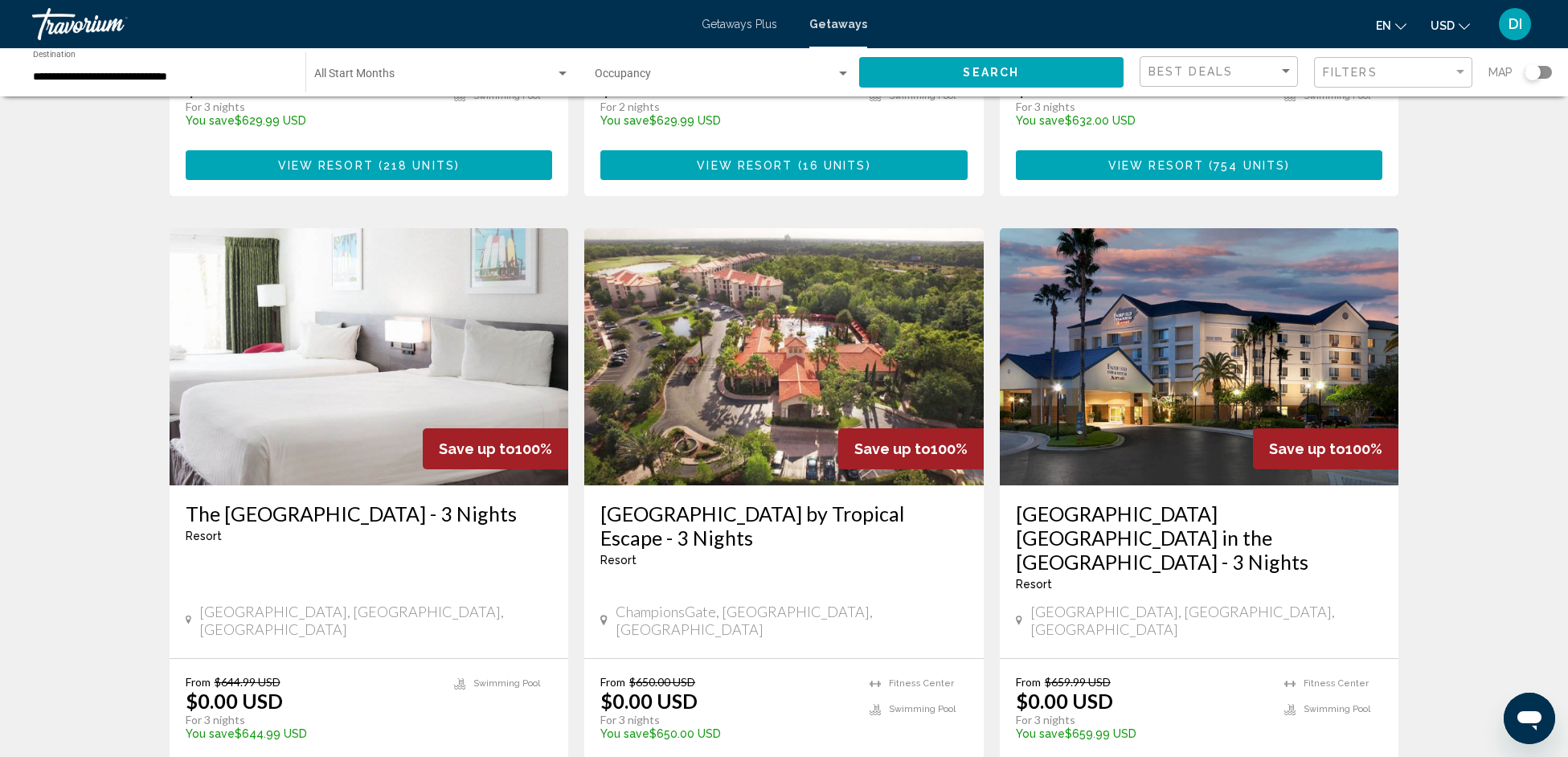
scroll to position [1731, 0]
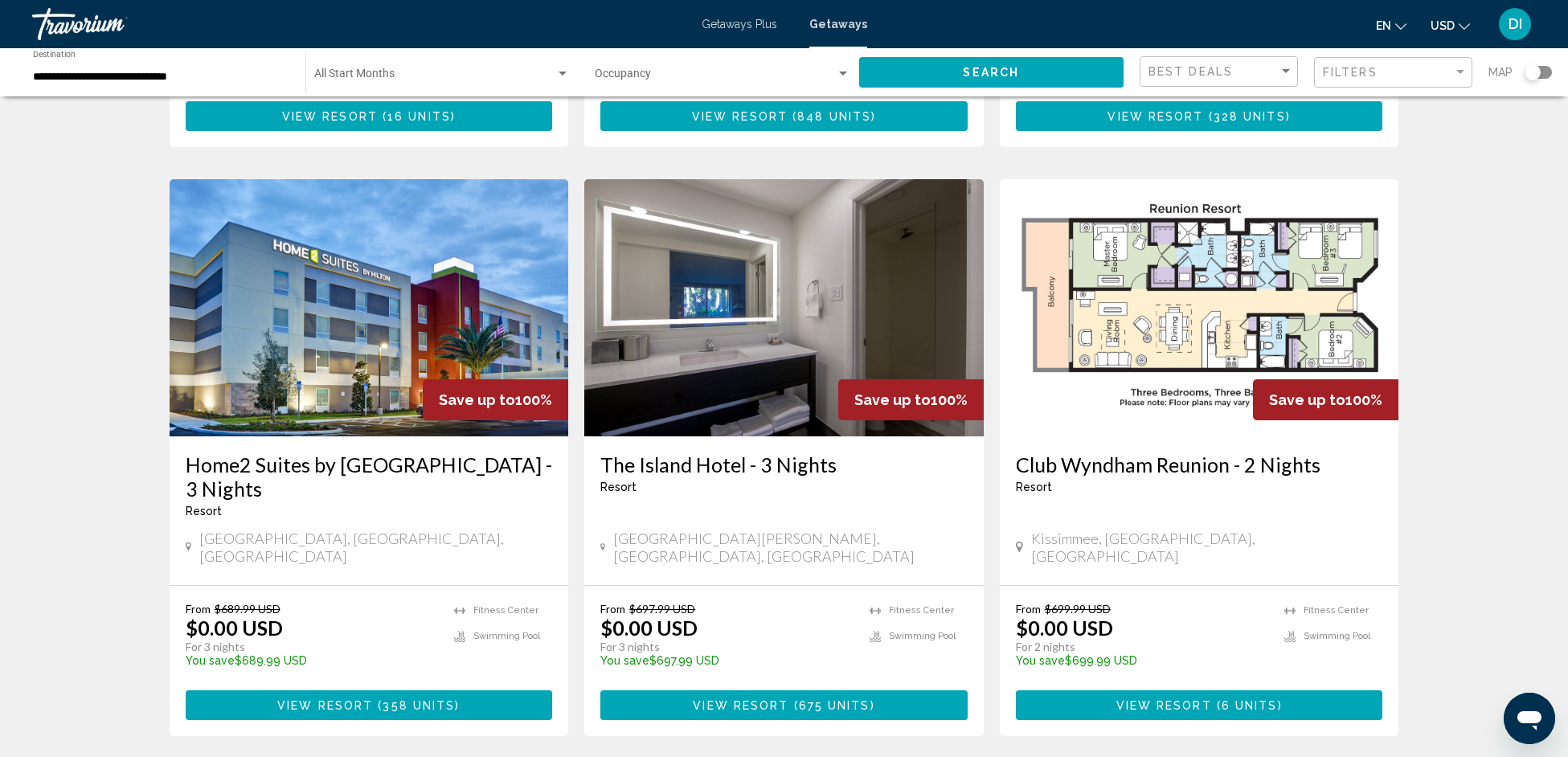
scroll to position [1852, 0]
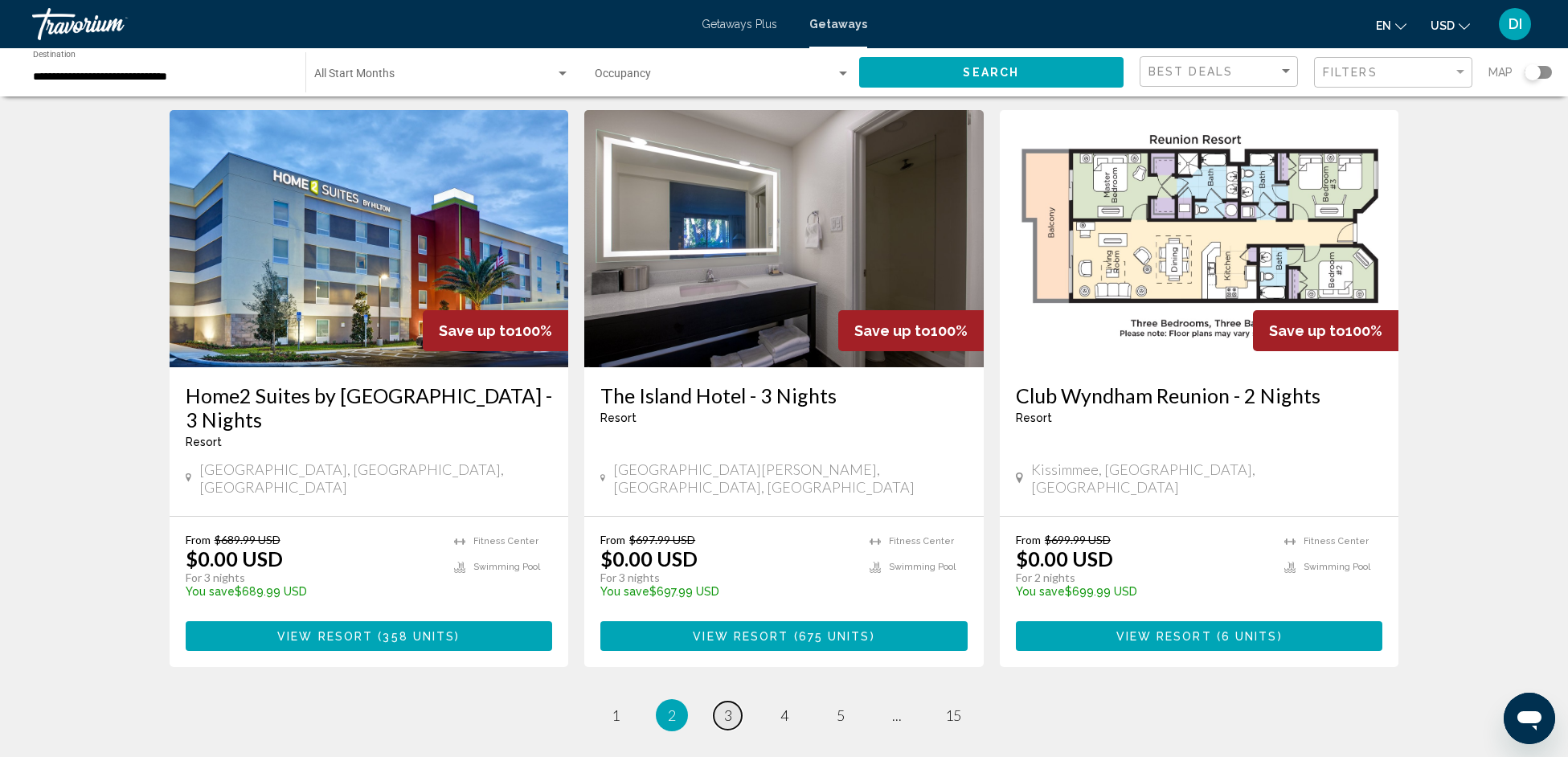
click at [721, 702] on link "page 3" at bounding box center [728, 716] width 28 height 28
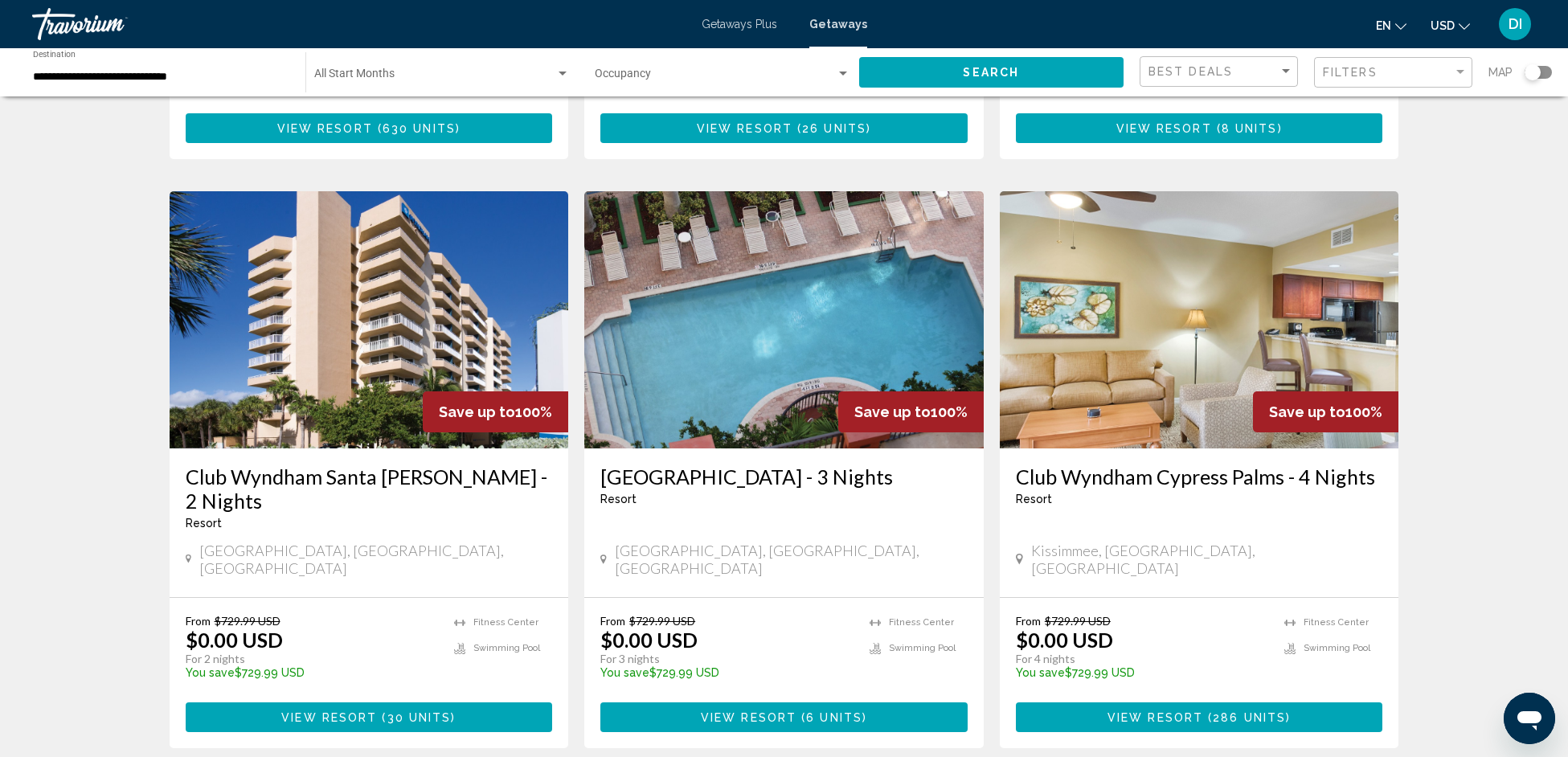
scroll to position [1747, 0]
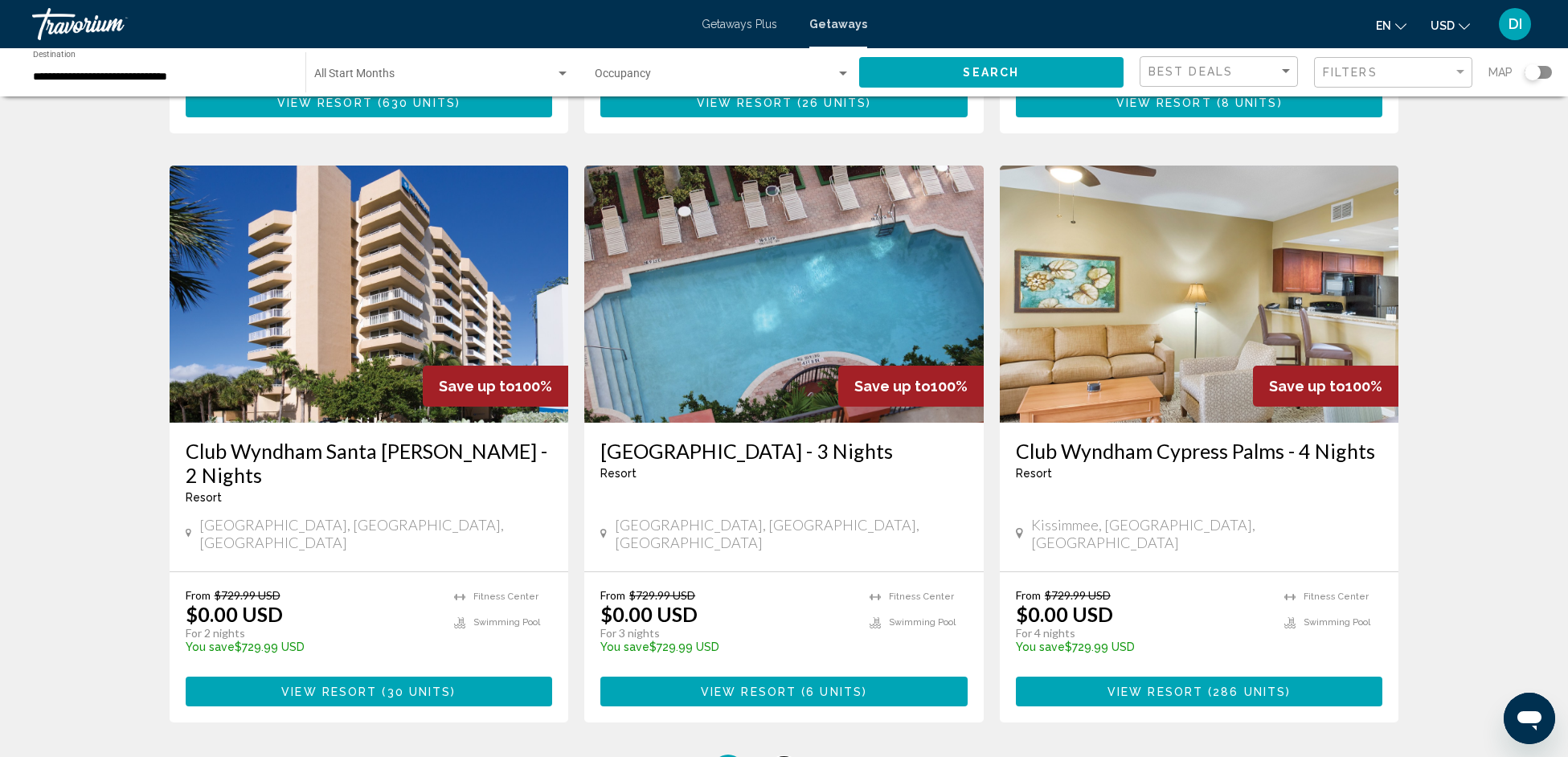
click at [787, 756] on span "4" at bounding box center [784, 770] width 8 height 18
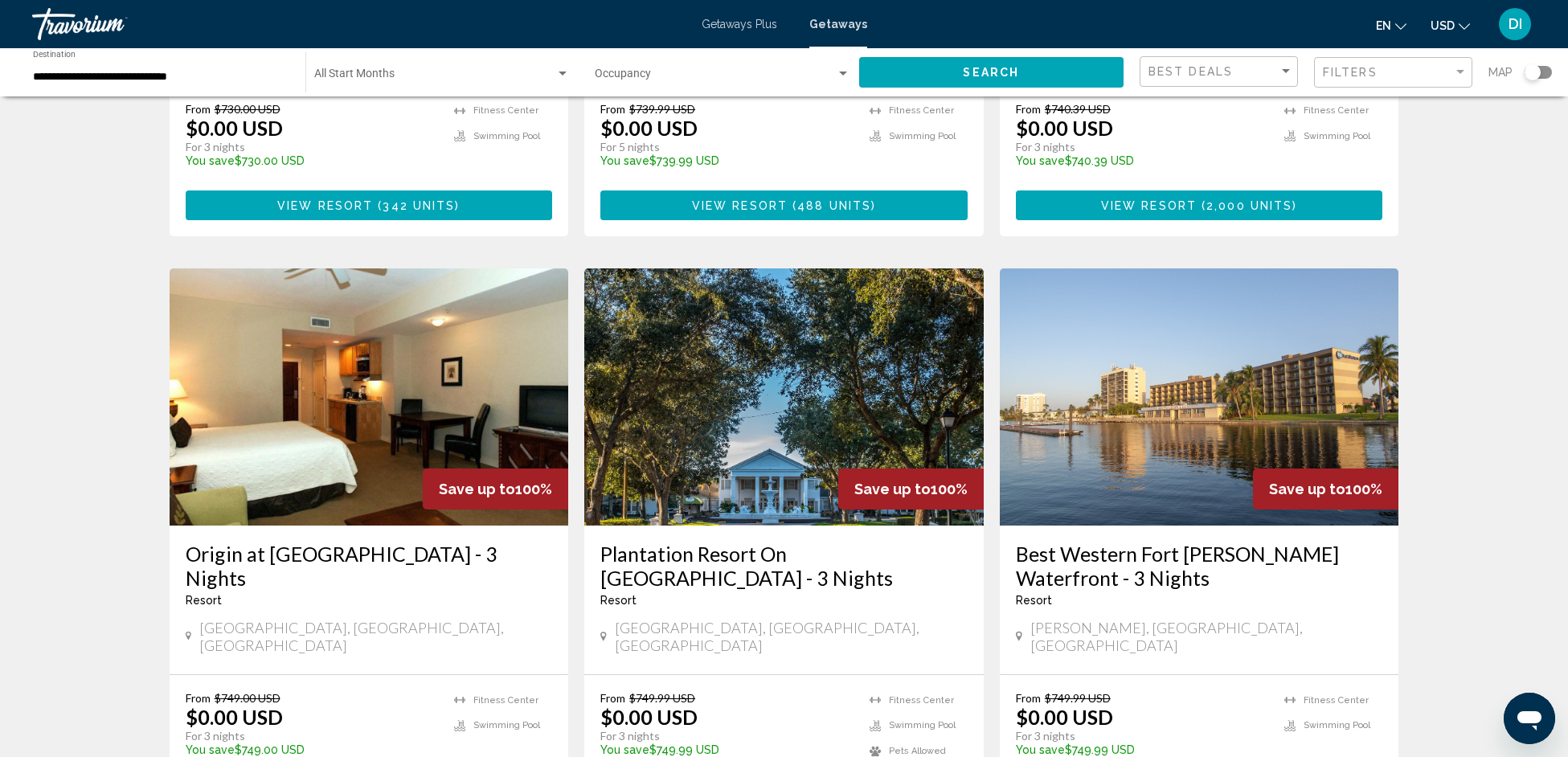
scroll to position [511, 0]
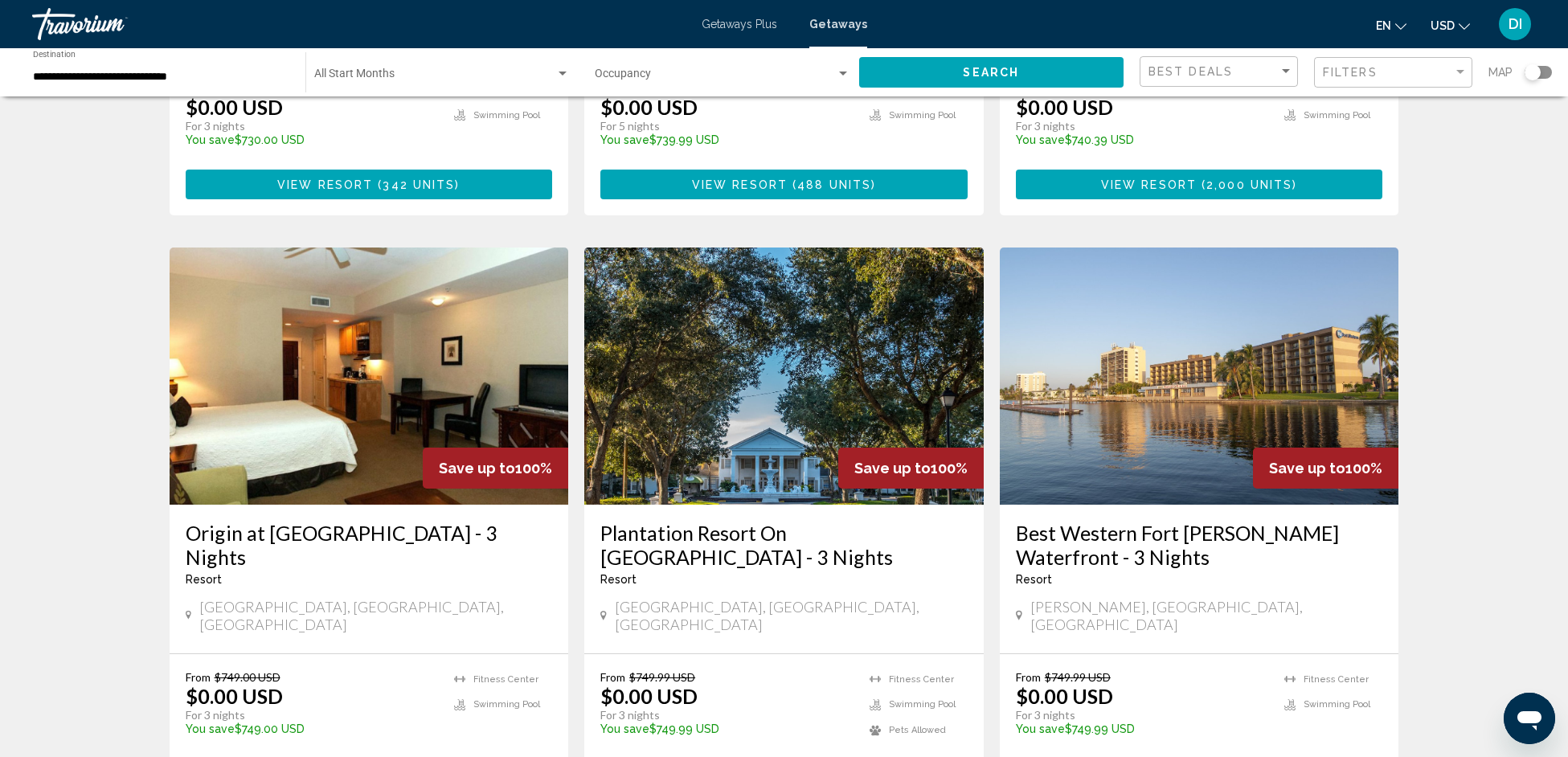
click at [1153, 390] on img "Main content" at bounding box center [1199, 375] width 400 height 257
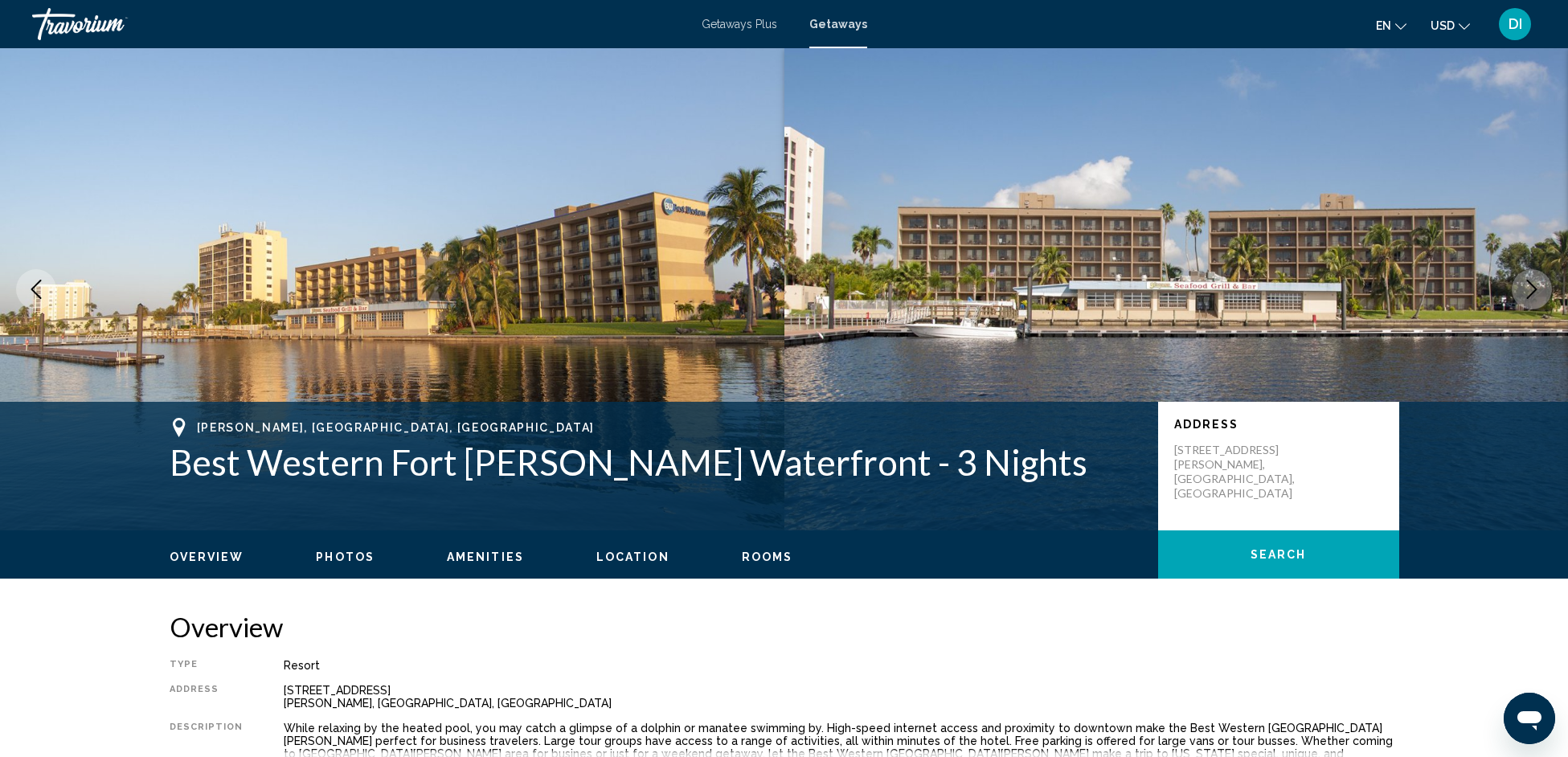
click at [337, 554] on span "Photos" at bounding box center [345, 557] width 58 height 13
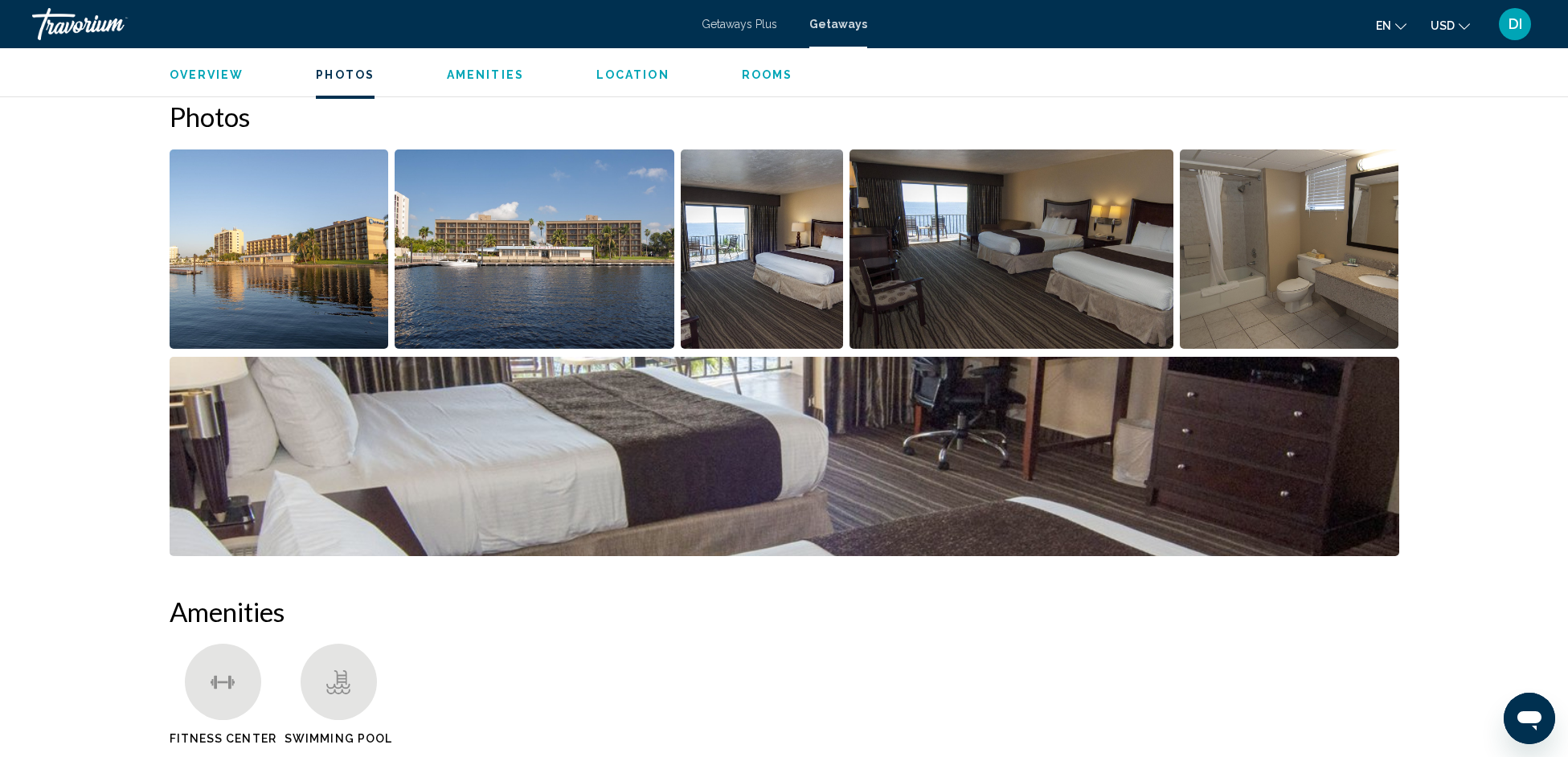
scroll to position [729, 0]
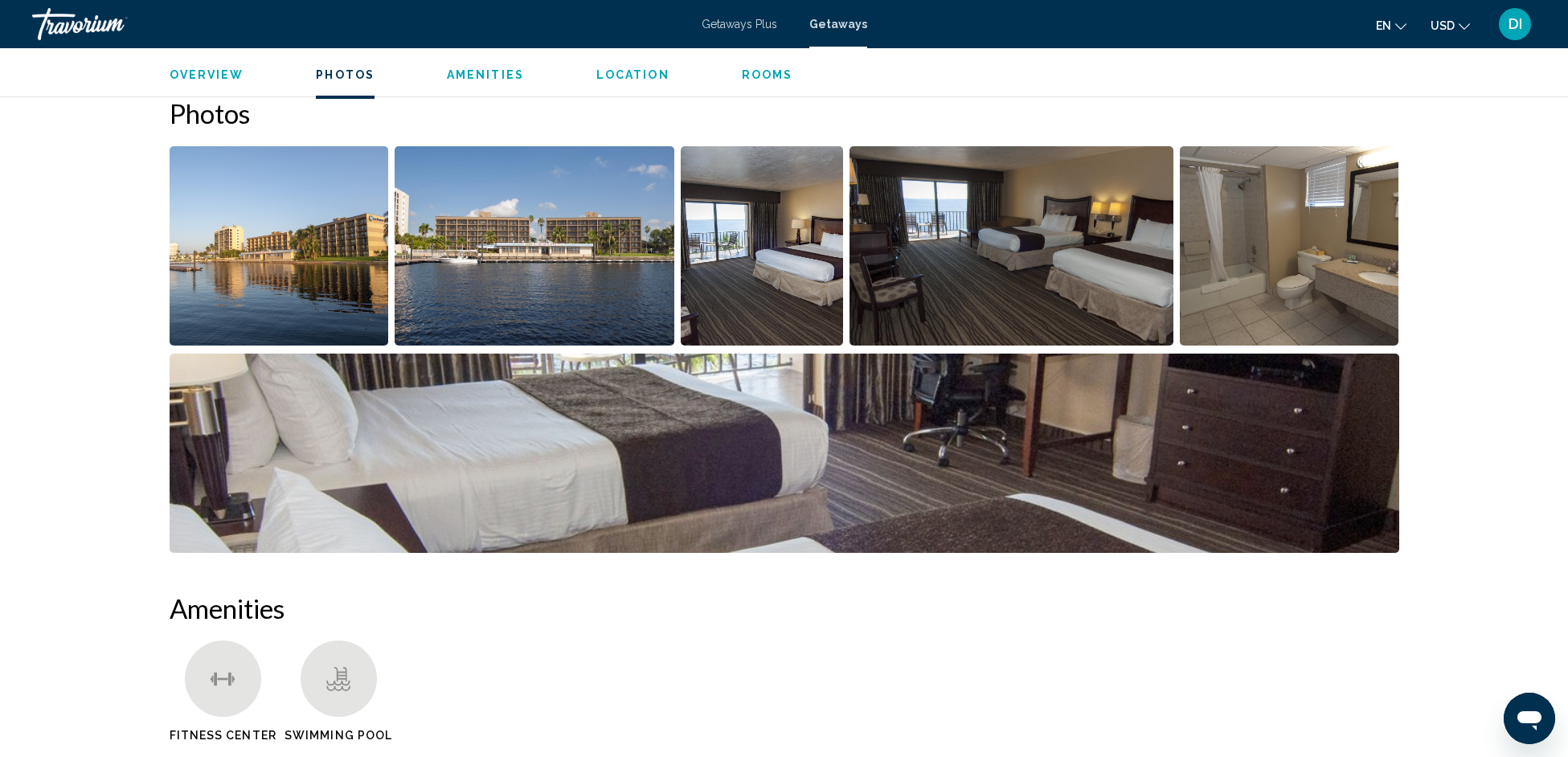
click at [283, 279] on img "Open full-screen image slider" at bounding box center [278, 246] width 219 height 199
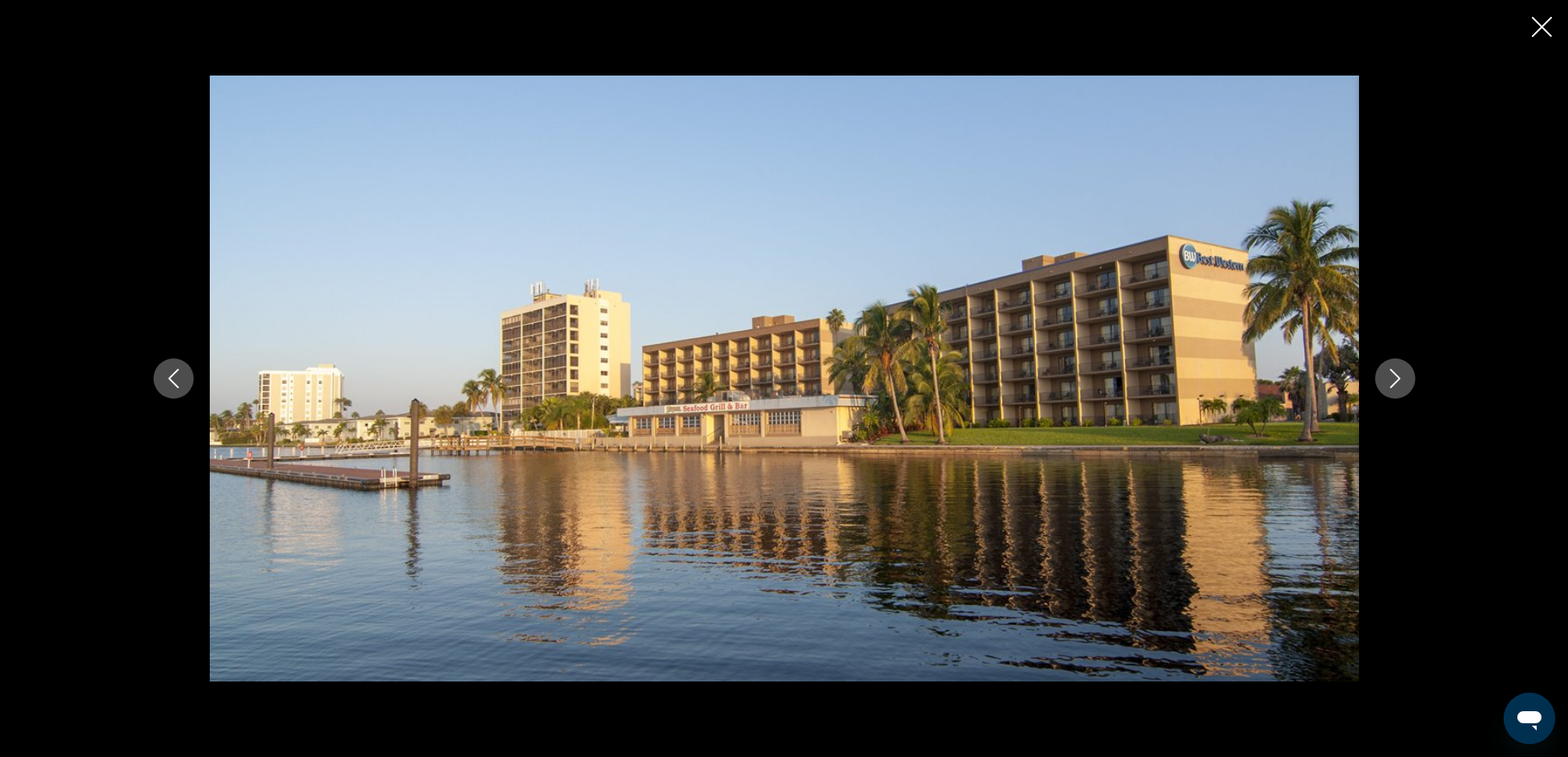
click at [1401, 382] on icon "Next image" at bounding box center [1395, 378] width 20 height 20
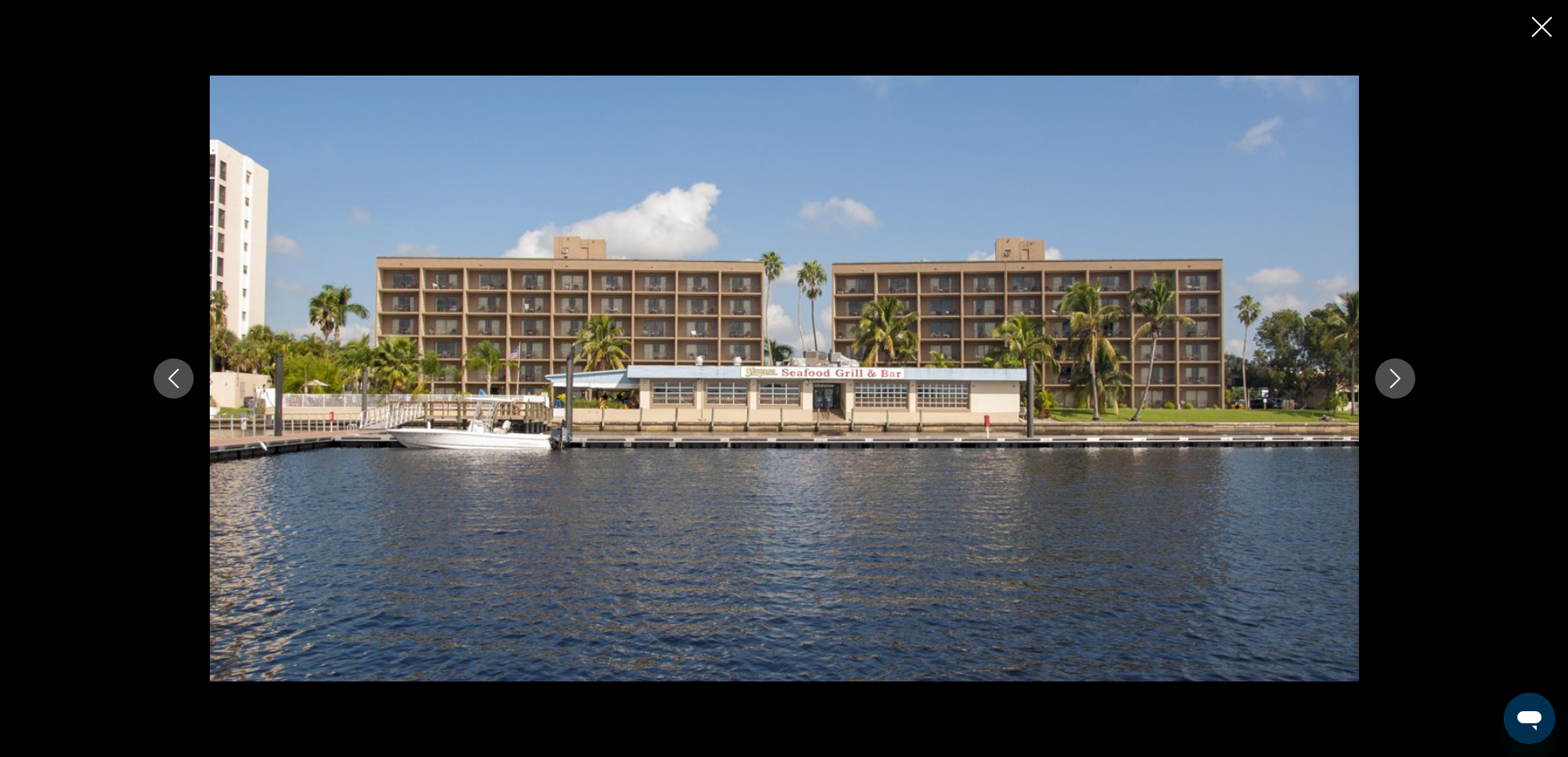
click at [1401, 382] on icon "Next image" at bounding box center [1395, 378] width 20 height 20
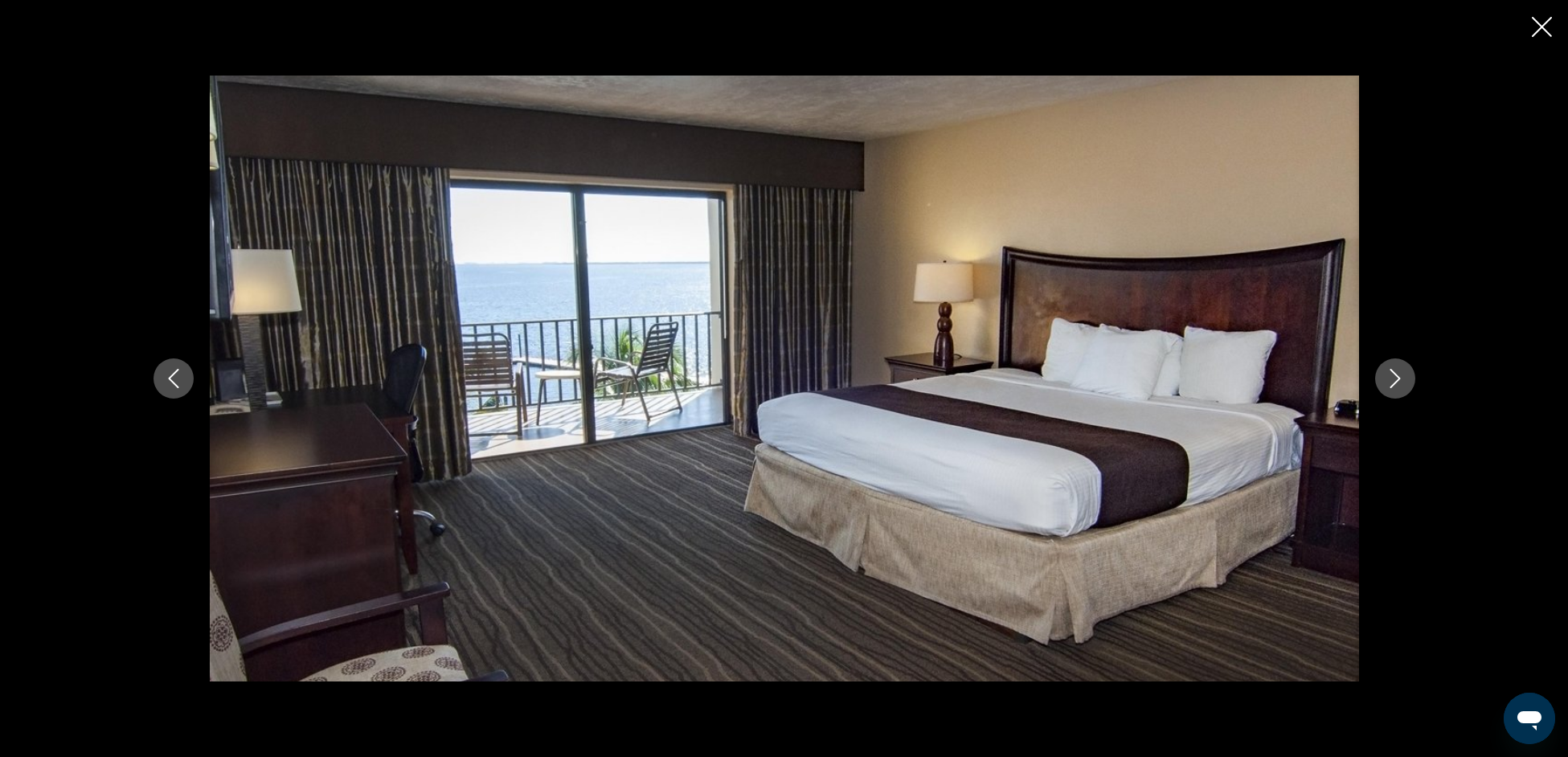
click at [1401, 382] on icon "Next image" at bounding box center [1395, 378] width 20 height 20
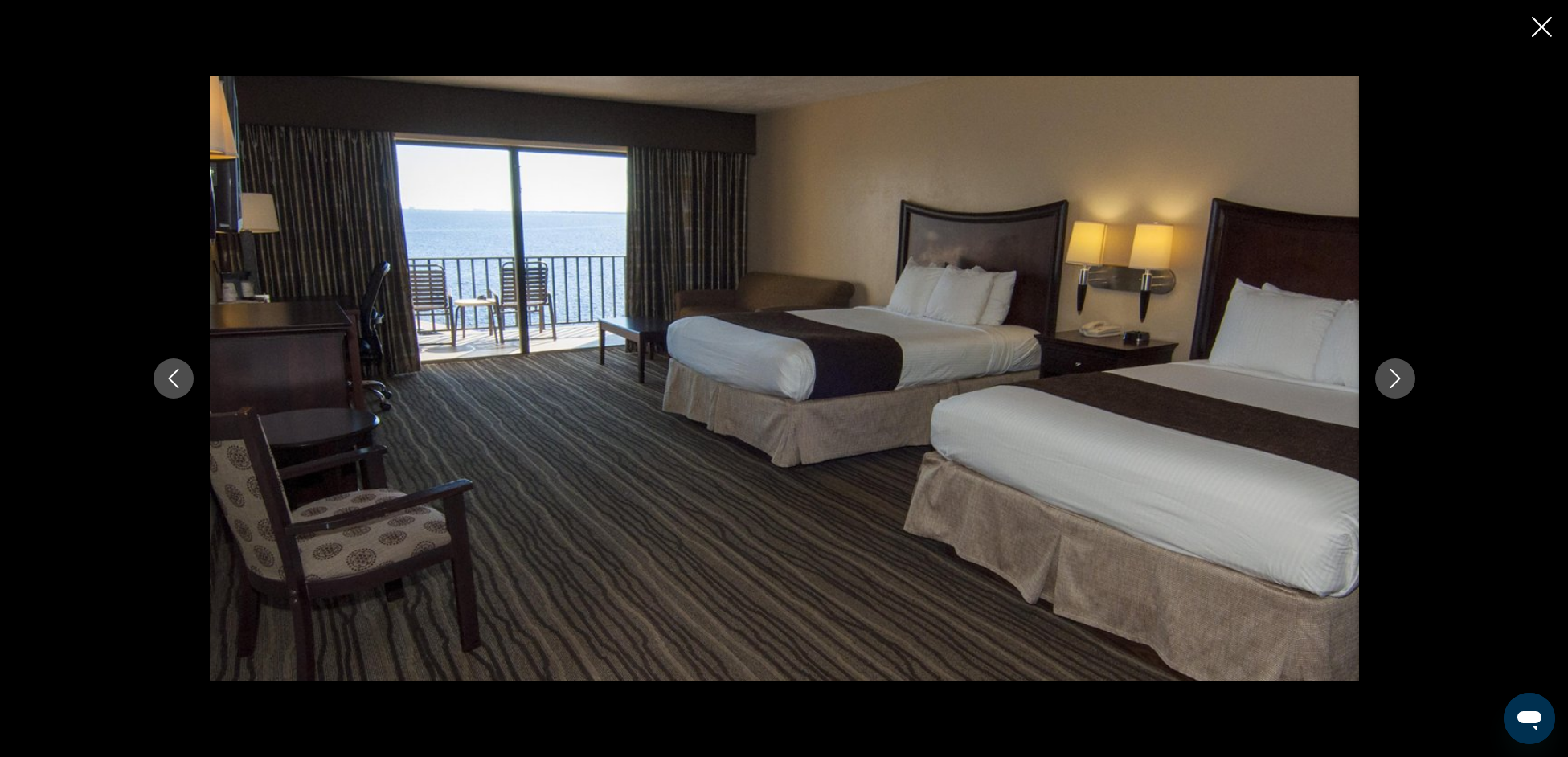
click at [1401, 382] on icon "Next image" at bounding box center [1395, 378] width 20 height 20
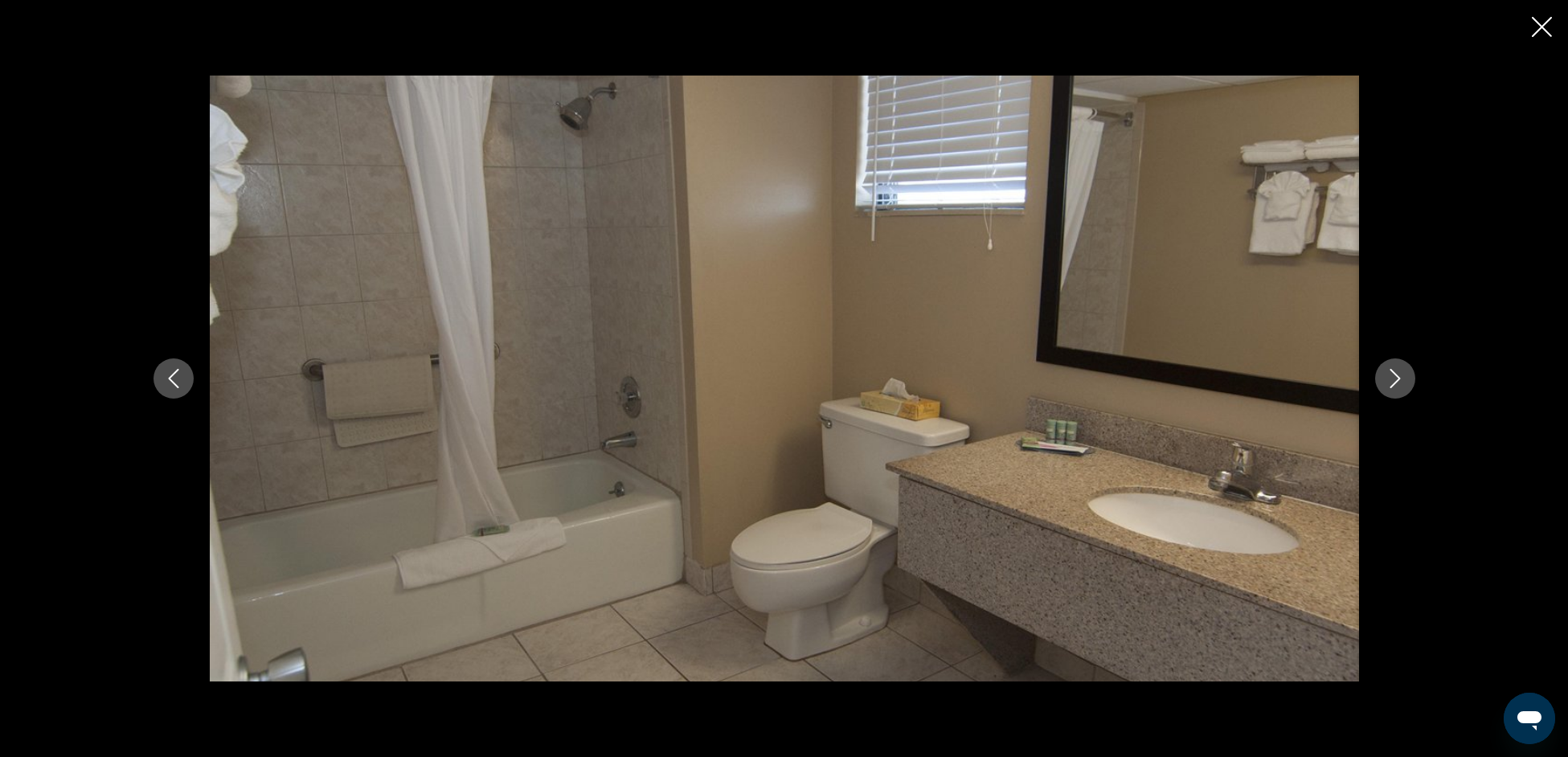
click at [1401, 382] on icon "Next image" at bounding box center [1395, 378] width 20 height 20
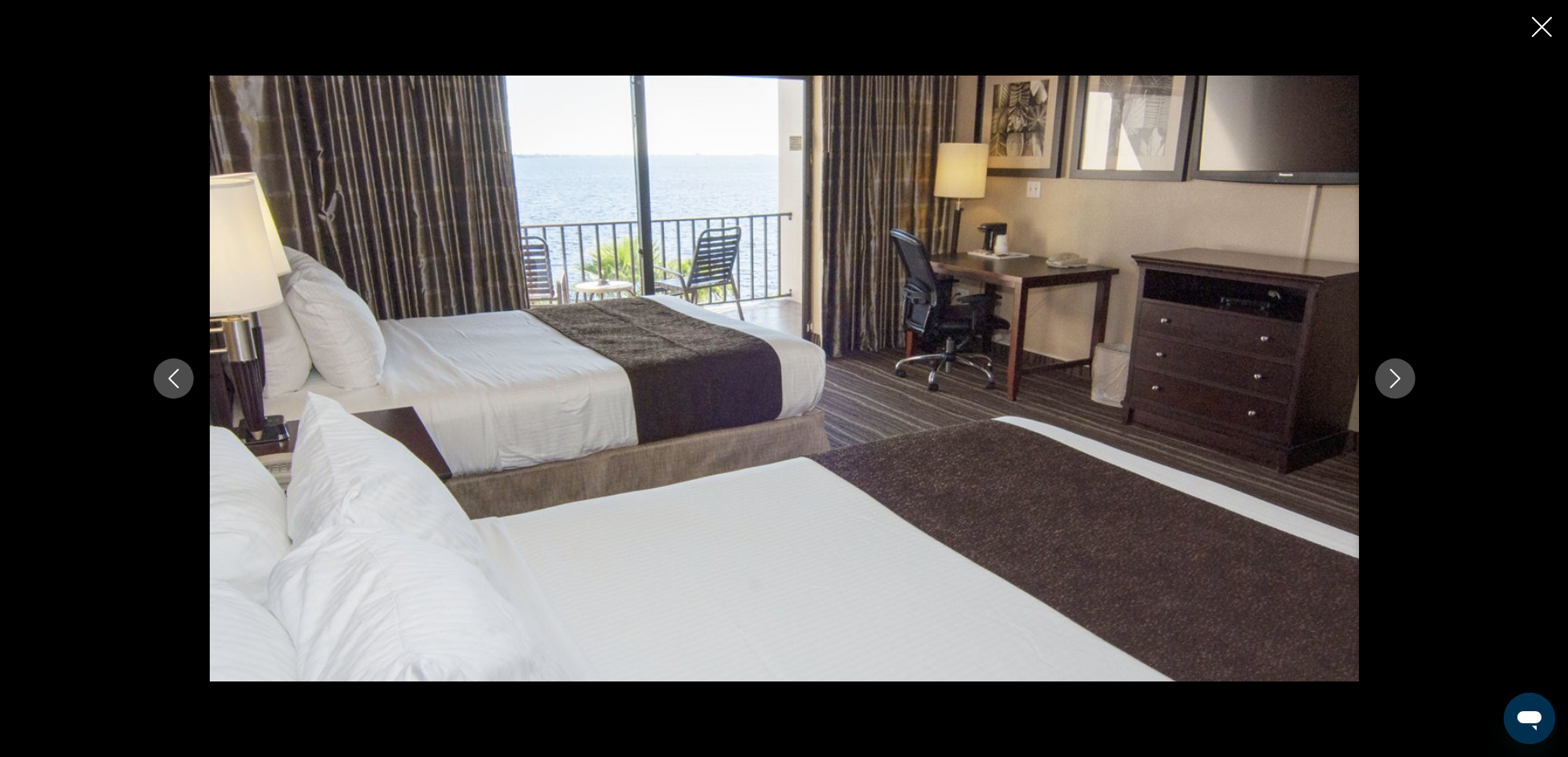
click at [1401, 382] on icon "Next image" at bounding box center [1395, 378] width 20 height 20
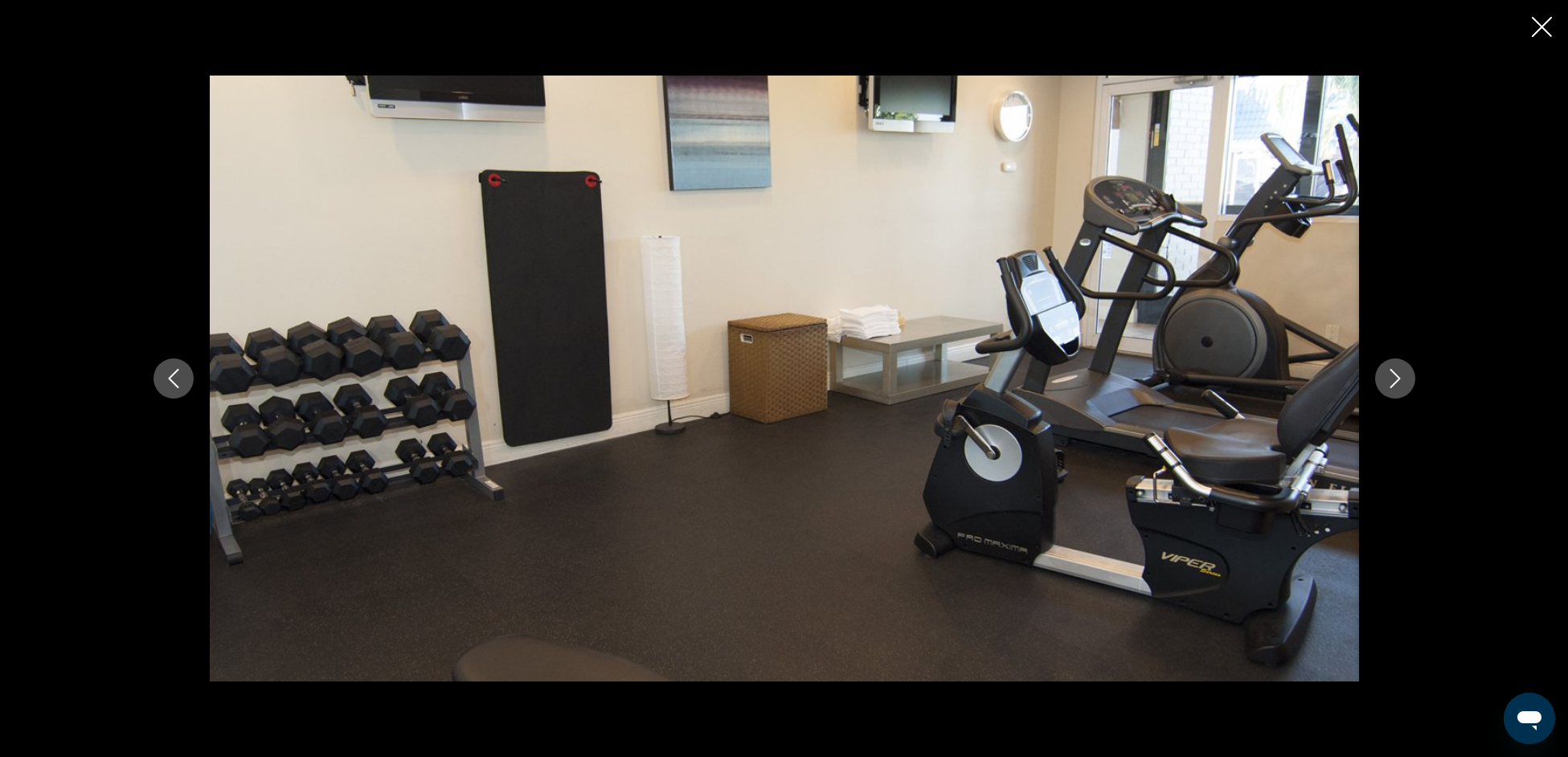
click at [1401, 382] on icon "Next image" at bounding box center [1395, 378] width 20 height 20
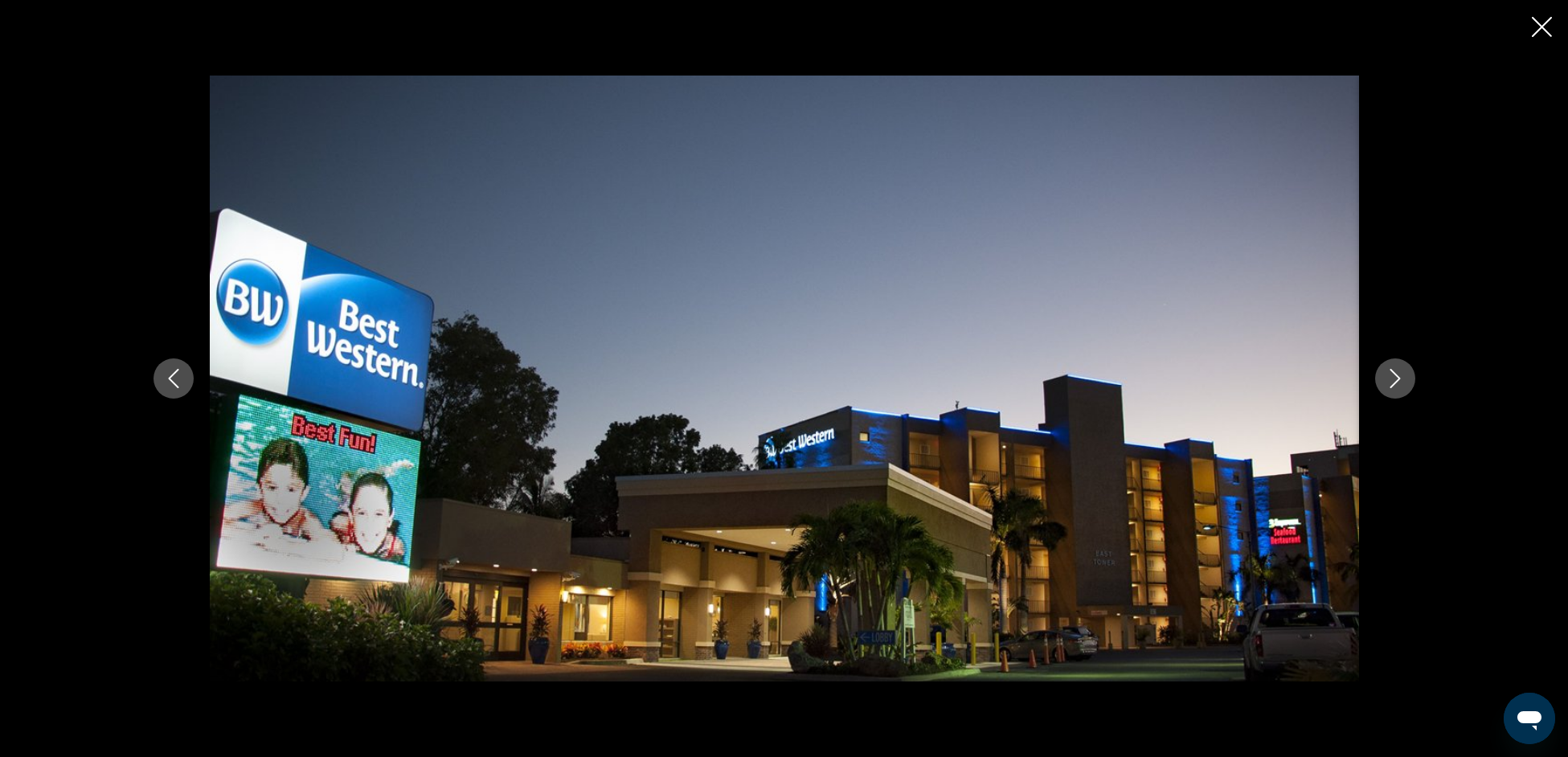
click at [1401, 382] on icon "Next image" at bounding box center [1395, 378] width 20 height 20
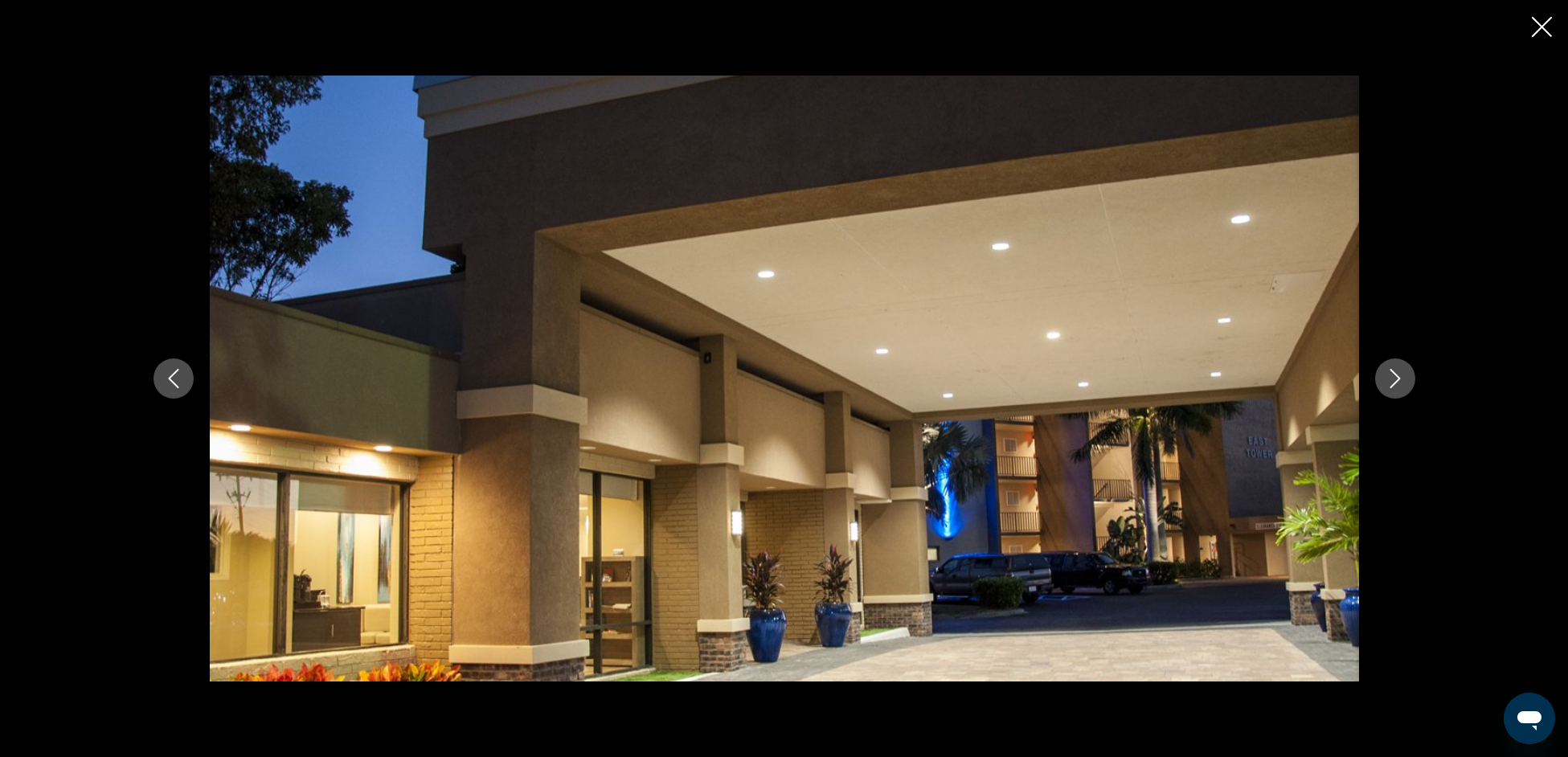
click at [1401, 382] on icon "Next image" at bounding box center [1395, 378] width 20 height 20
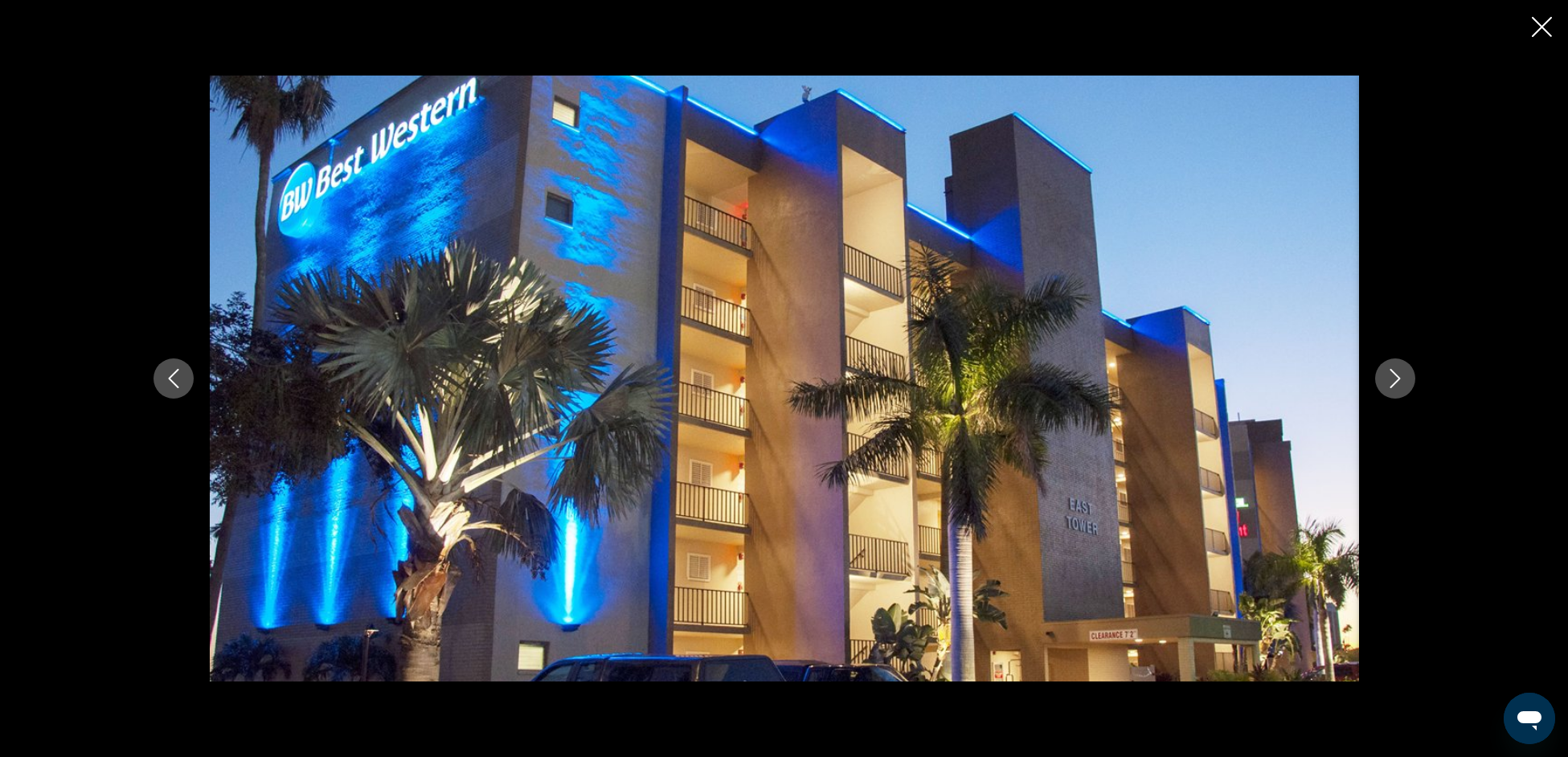
click at [1401, 382] on icon "Next image" at bounding box center [1395, 378] width 20 height 20
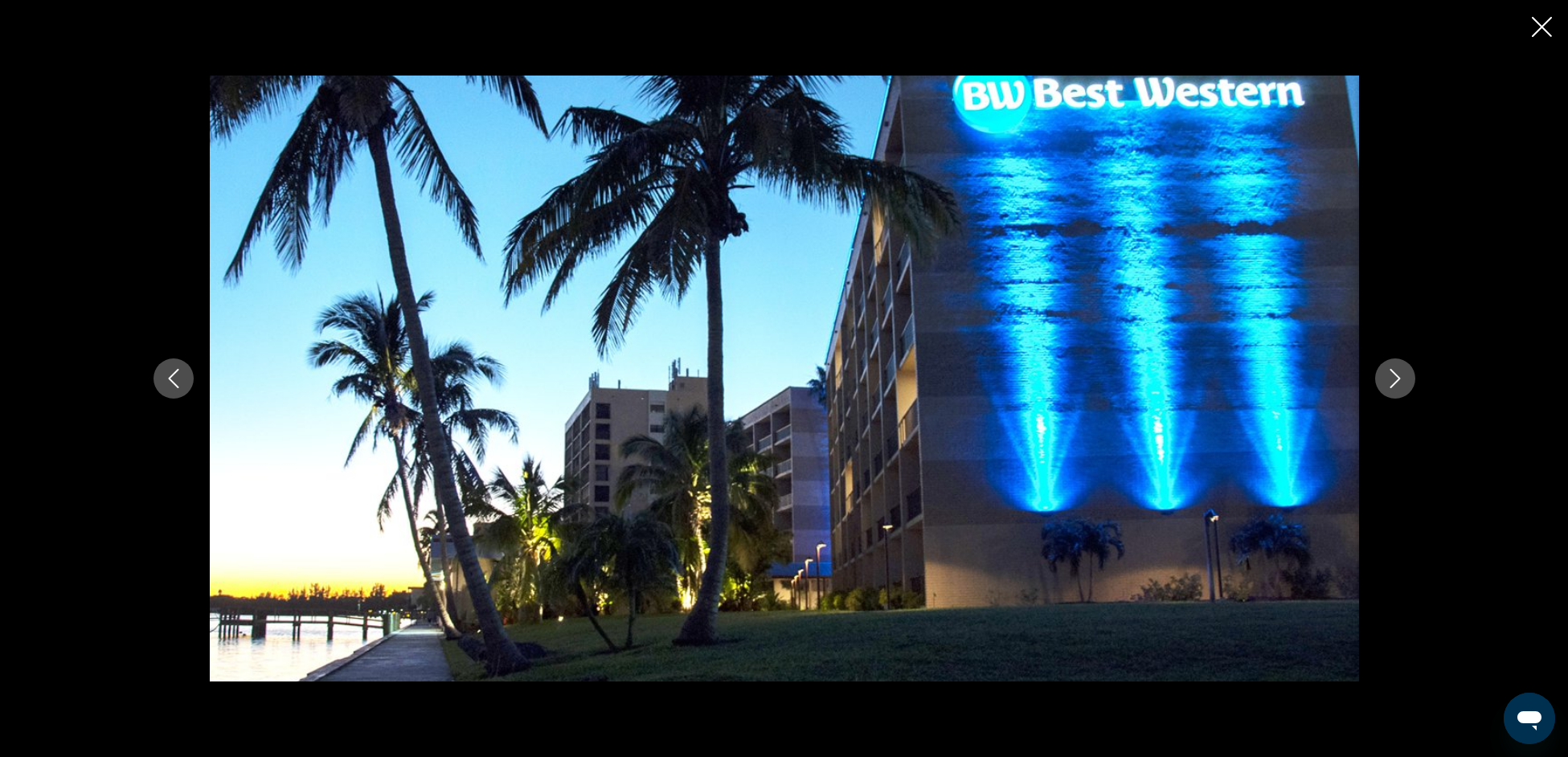
click at [1401, 382] on icon "Next image" at bounding box center [1395, 378] width 20 height 20
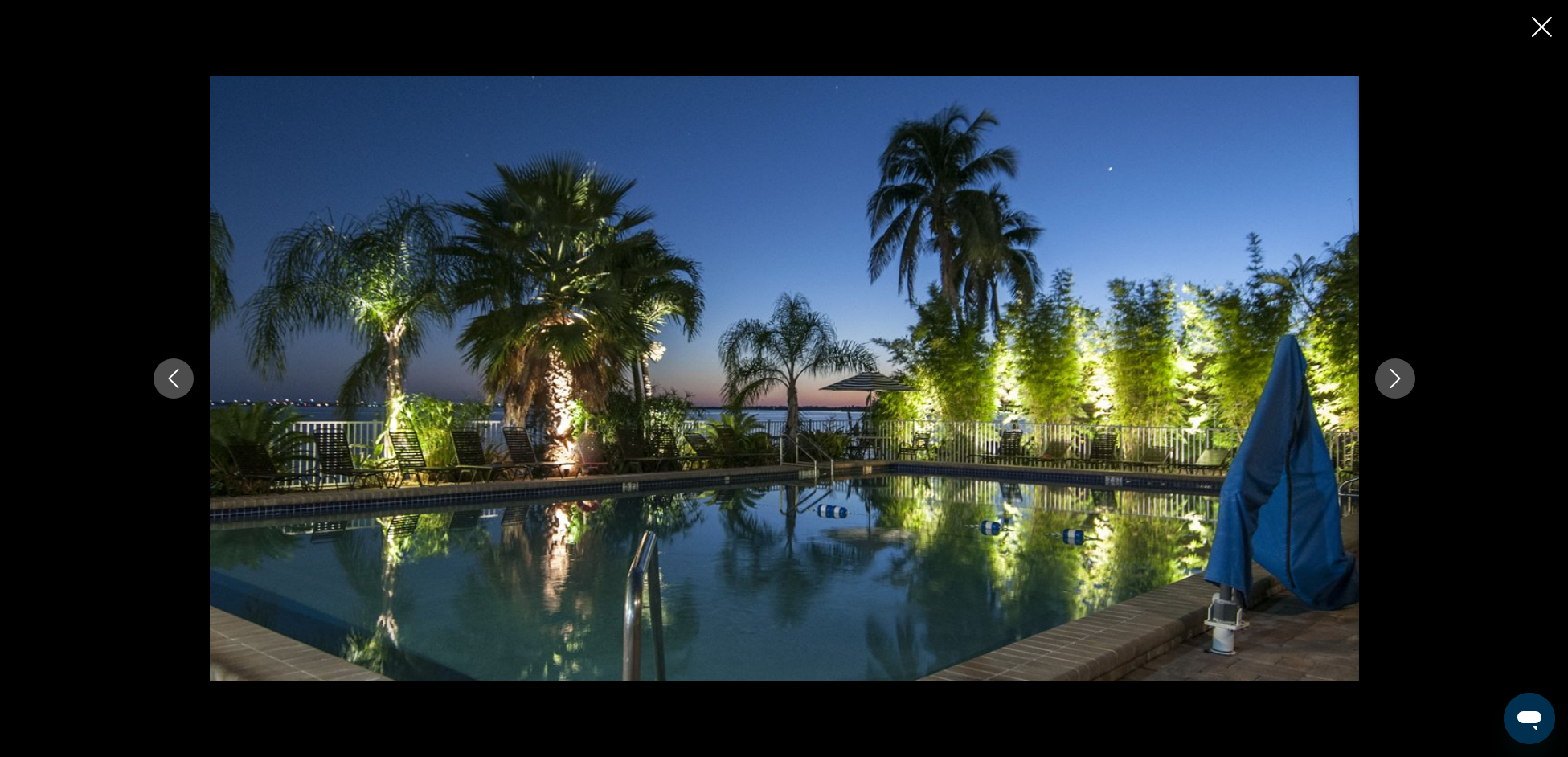
click at [1401, 382] on icon "Next image" at bounding box center [1395, 378] width 20 height 20
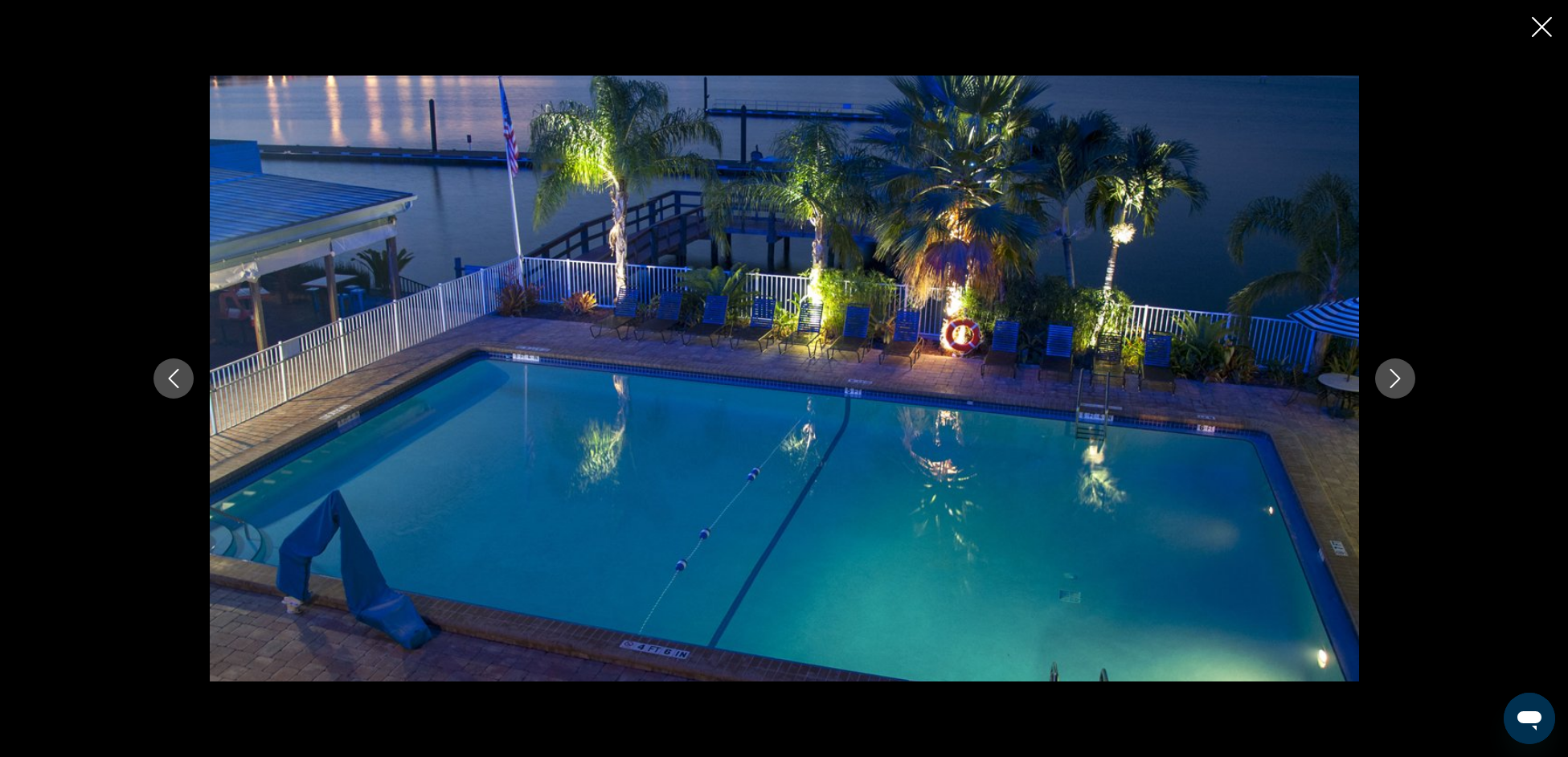
click at [1401, 382] on icon "Next image" at bounding box center [1395, 378] width 20 height 20
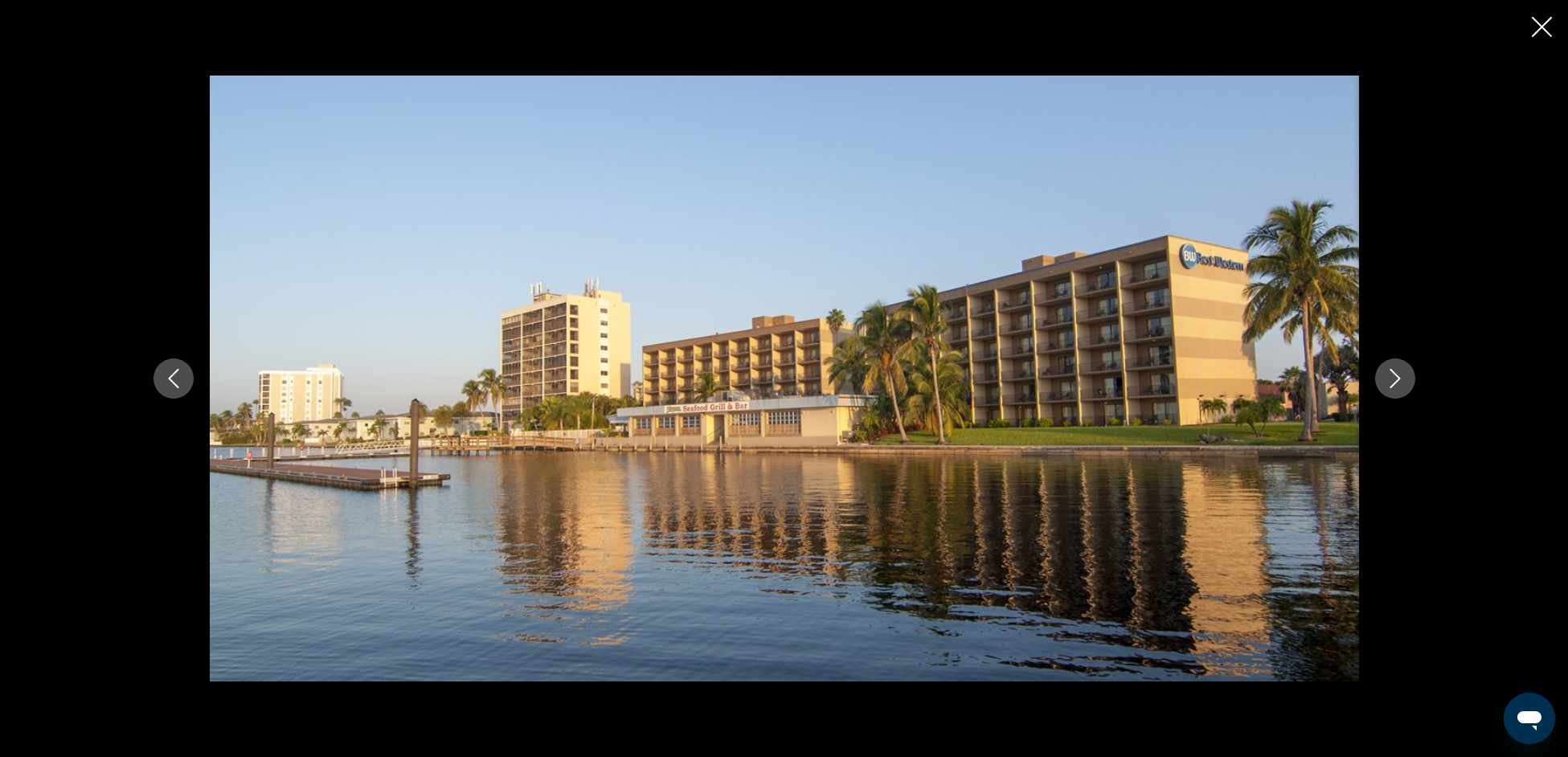
click at [1544, 25] on icon "Close slideshow" at bounding box center [1542, 26] width 20 height 20
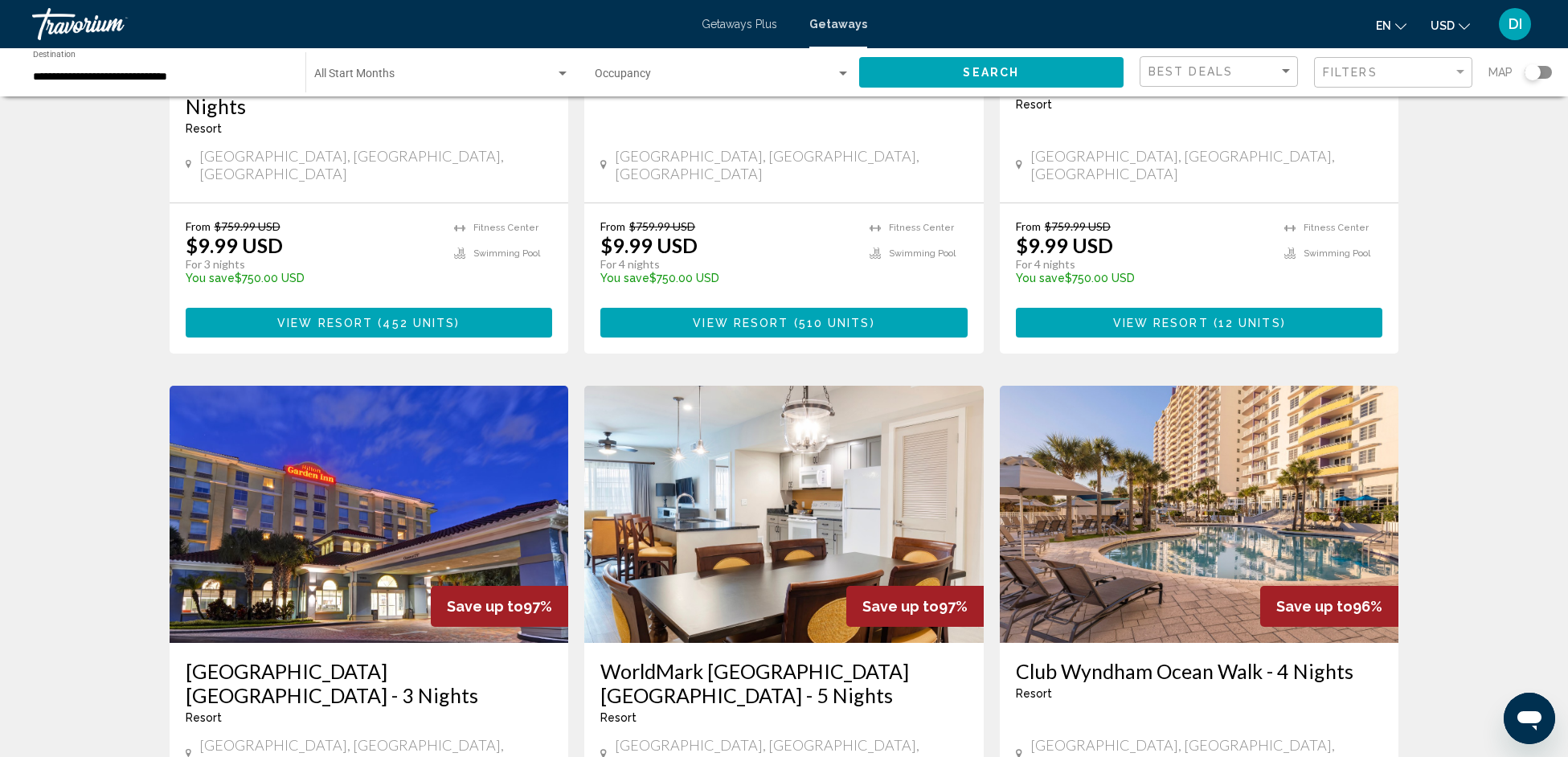
scroll to position [1836, 0]
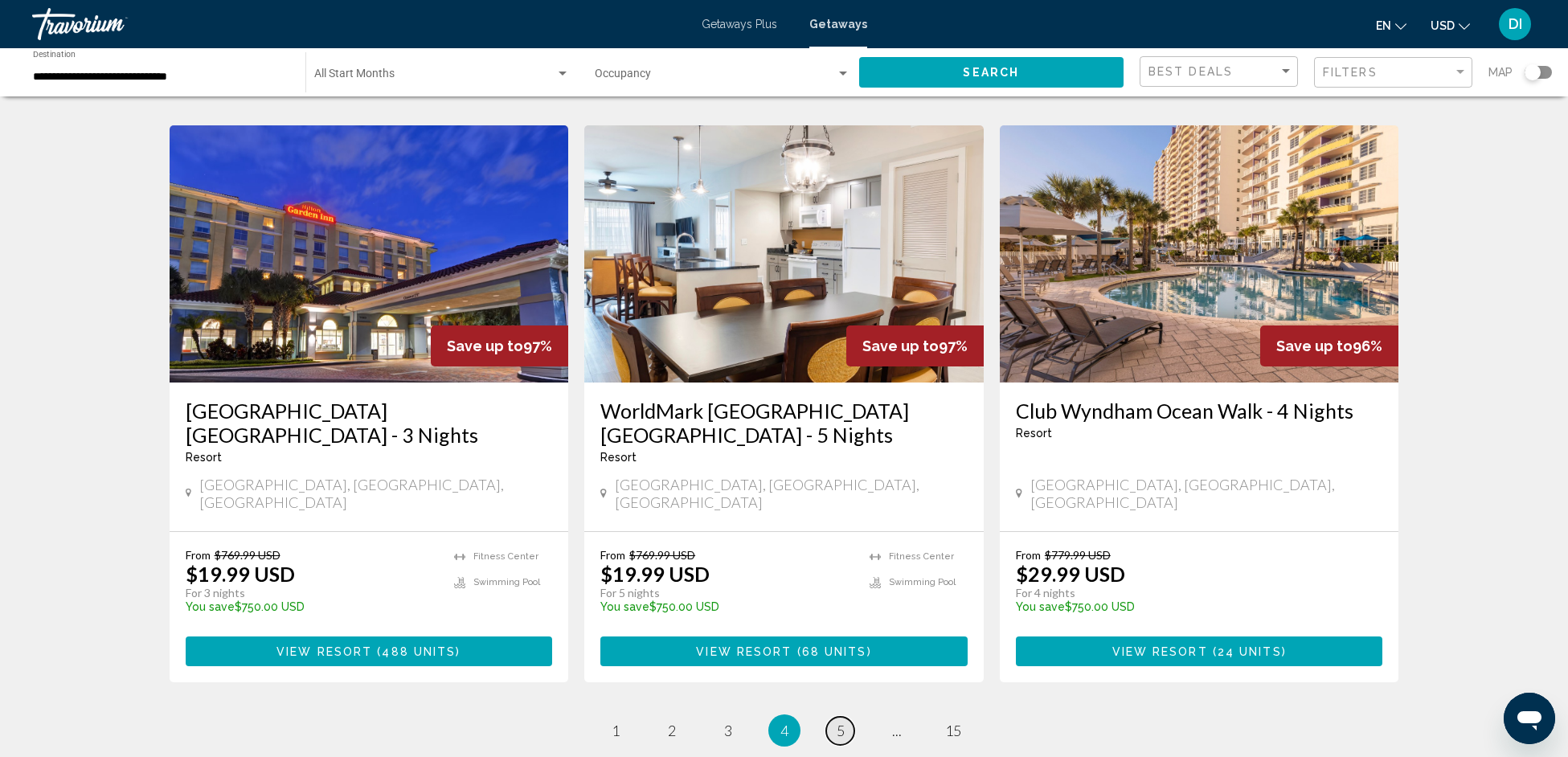
click at [836, 721] on span "5" at bounding box center [840, 730] width 8 height 18
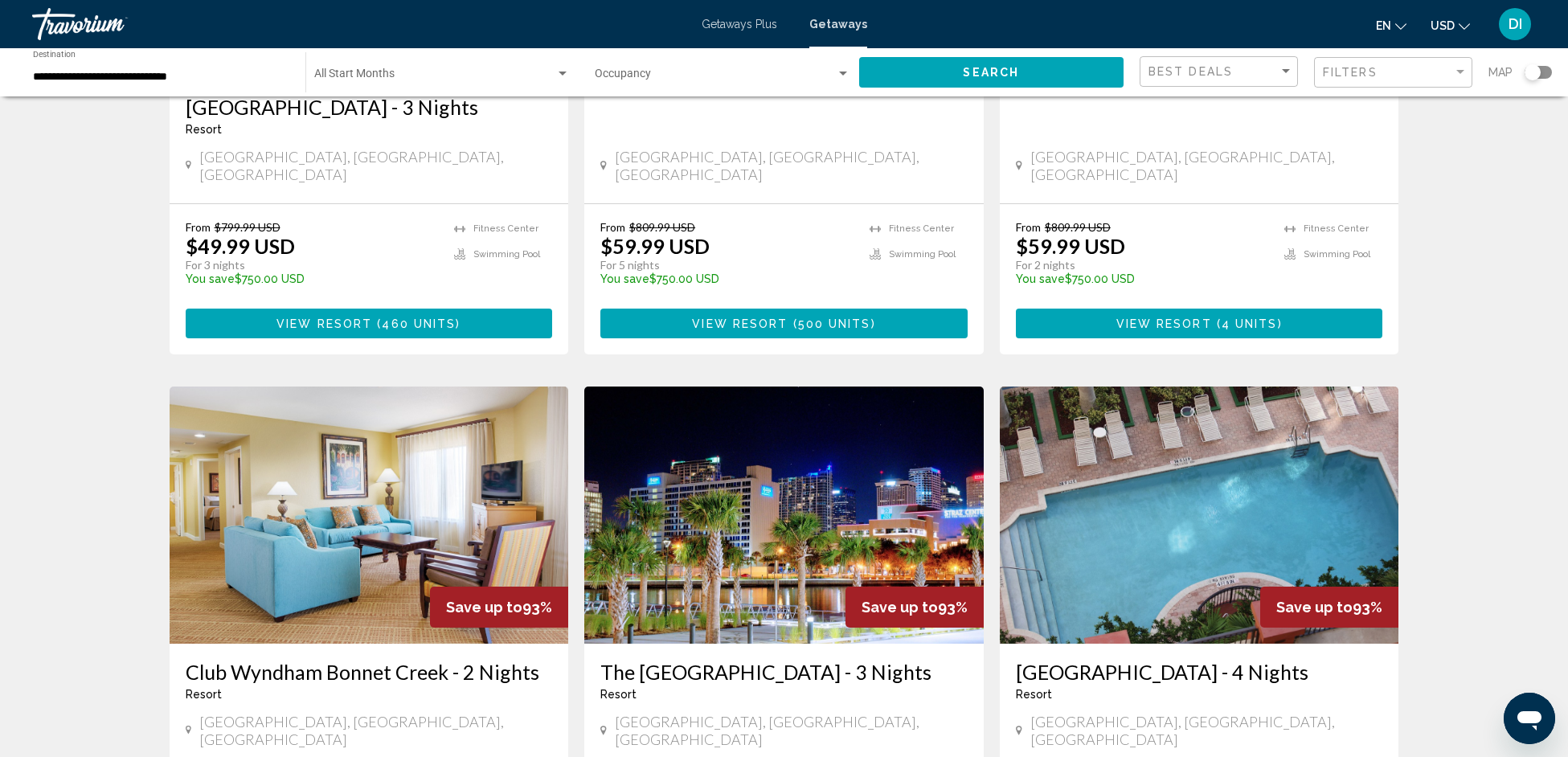
scroll to position [1802, 0]
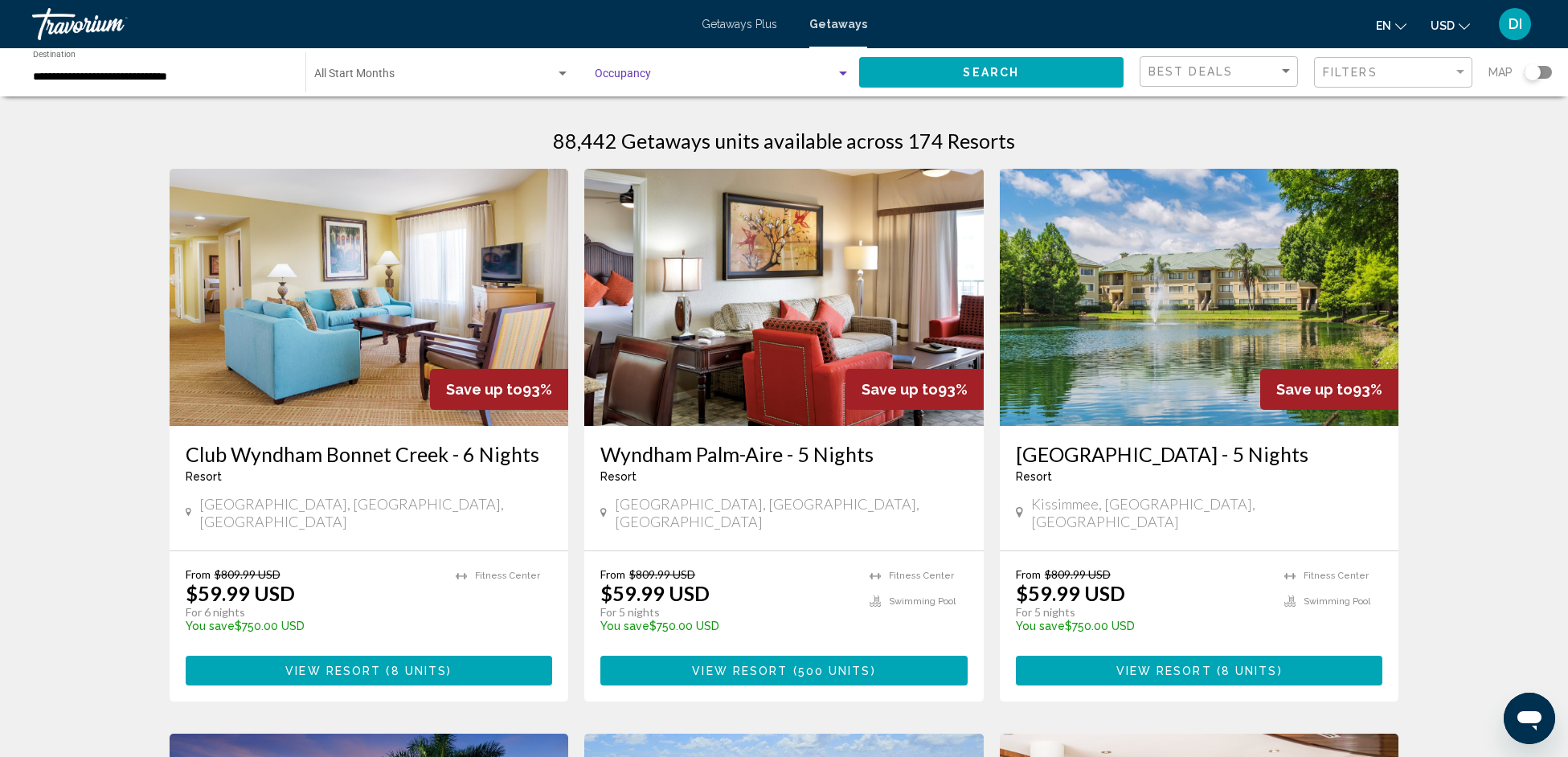
click at [707, 76] on span "Search widget" at bounding box center [715, 77] width 242 height 13
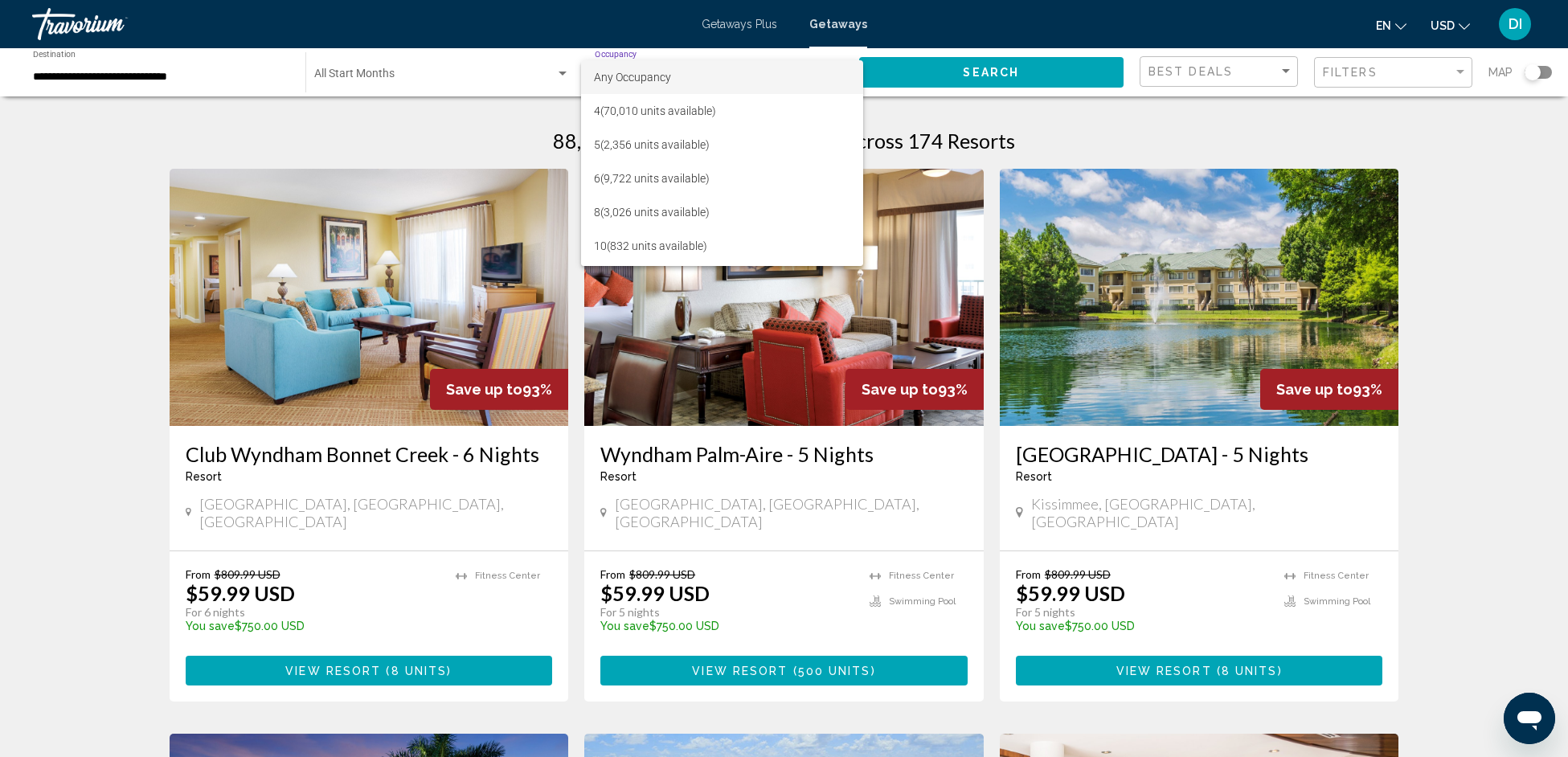
click at [449, 77] on div at bounding box center [784, 378] width 1568 height 757
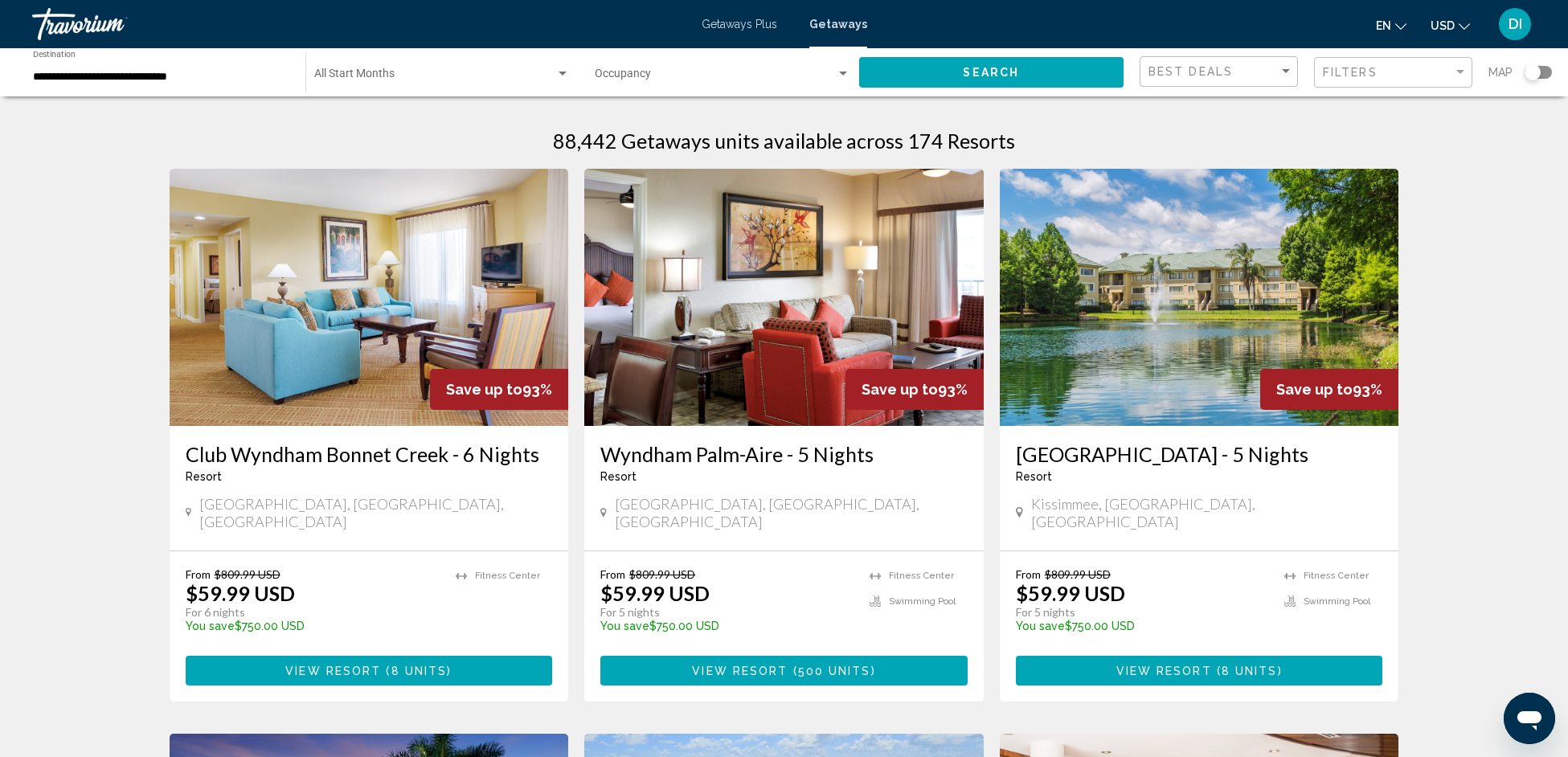
click at [477, 78] on span "Search widget" at bounding box center [435, 77] width 241 height 13
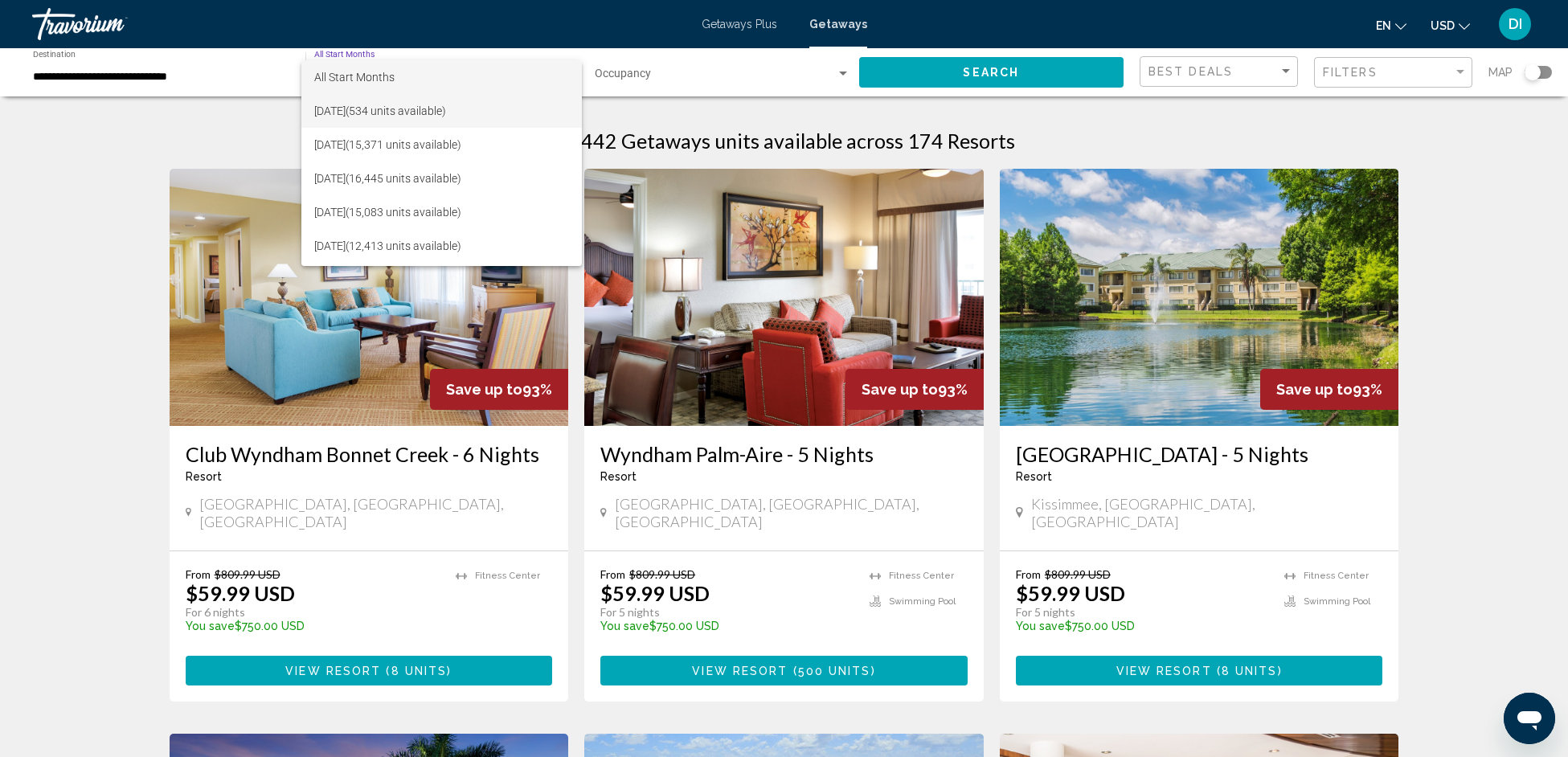
click at [416, 106] on span "[DATE] (534 units available)" at bounding box center [441, 111] width 255 height 34
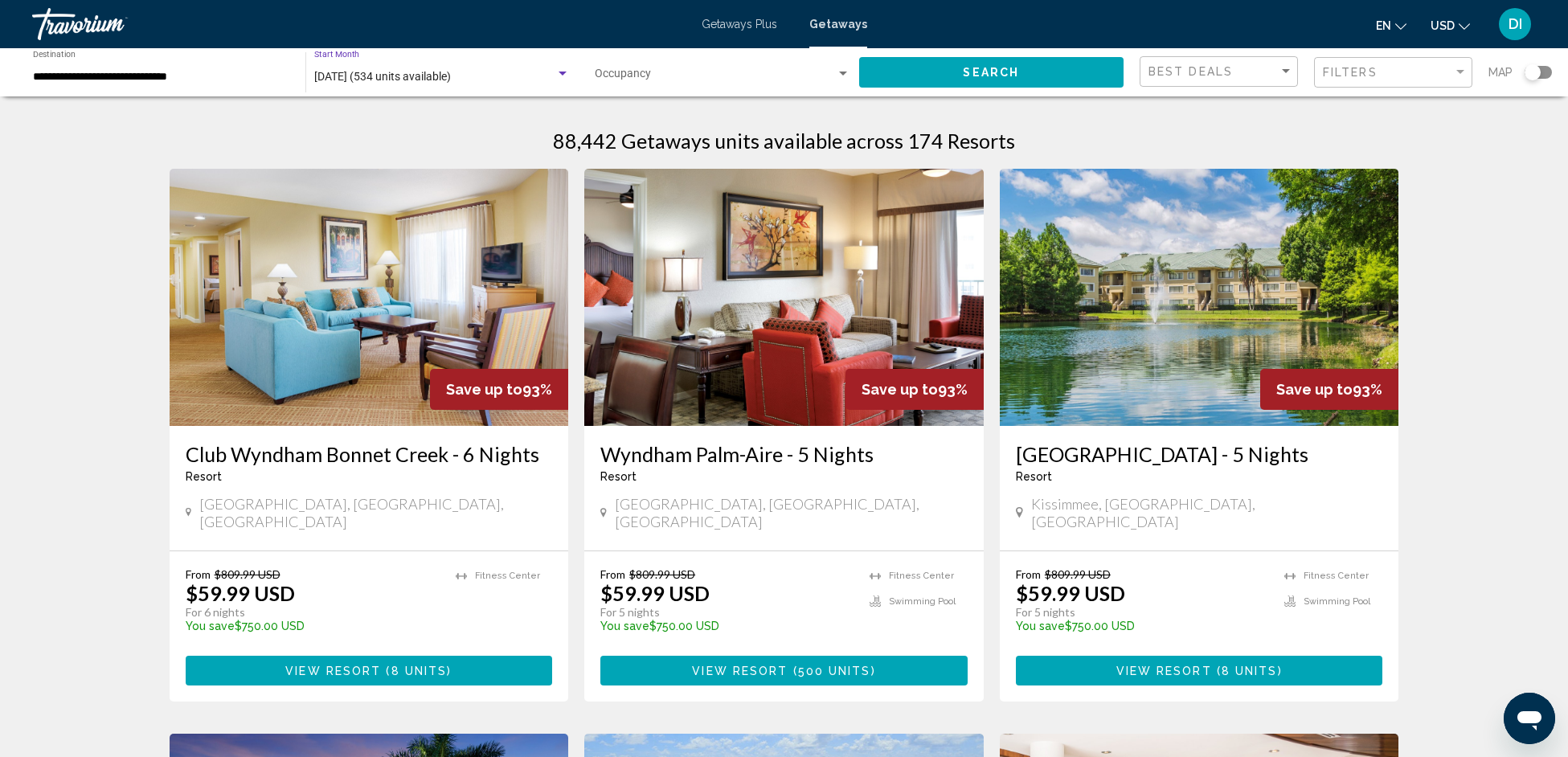
click at [1024, 84] on button "Search" at bounding box center [991, 72] width 265 height 30
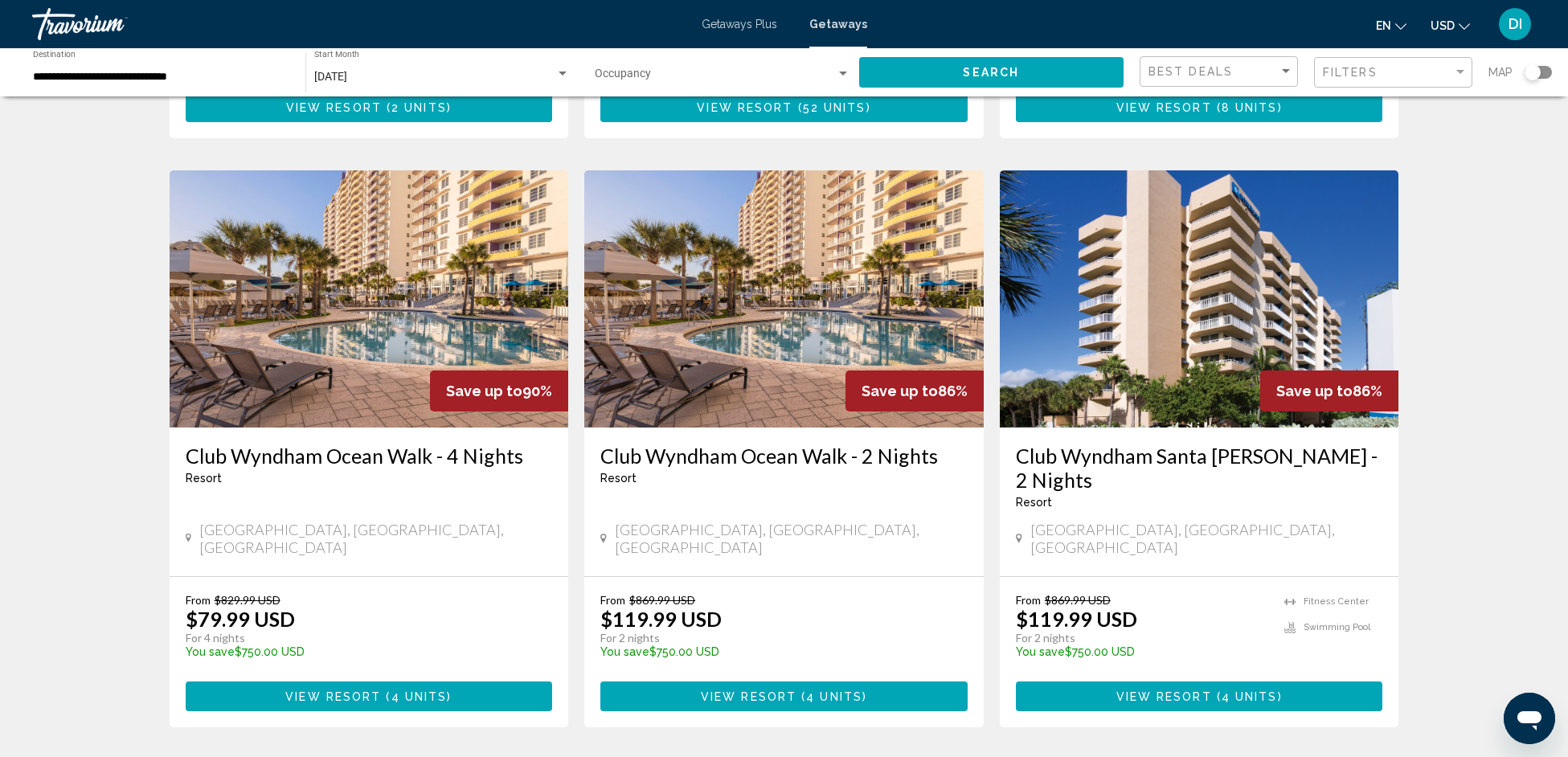
scroll to position [1863, 0]
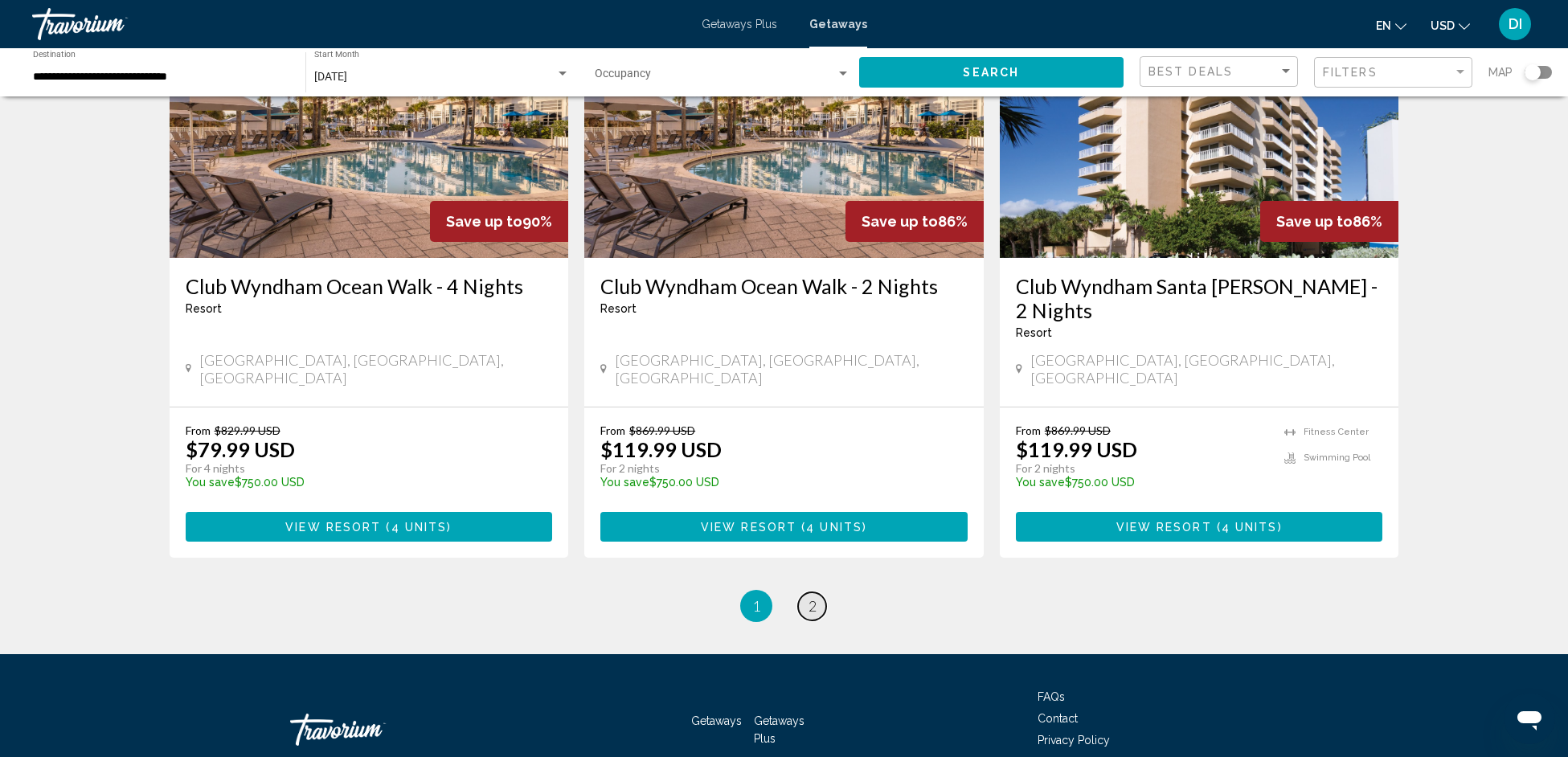
click at [809, 597] on span "2" at bounding box center [813, 606] width 8 height 18
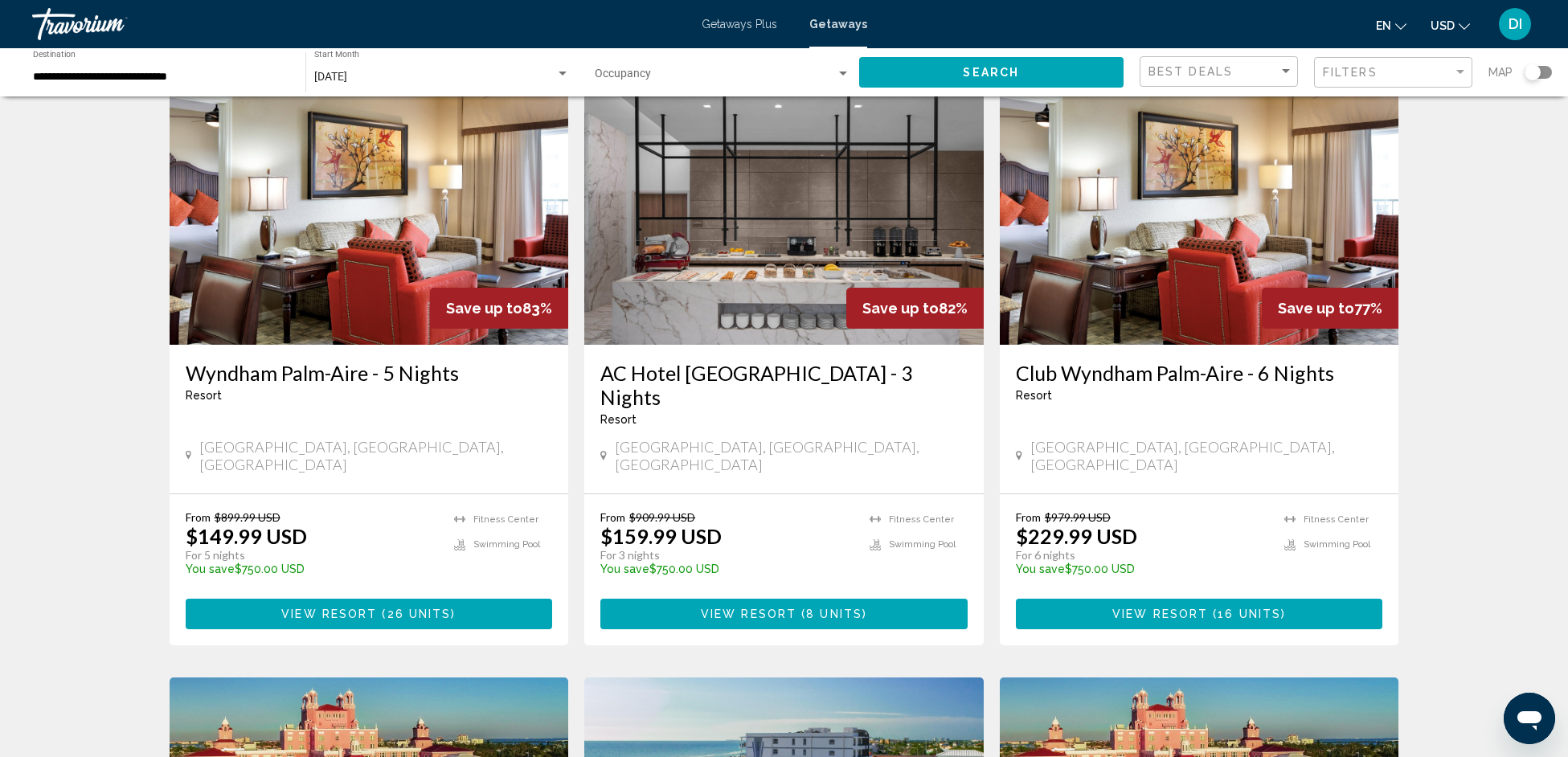
scroll to position [521, 0]
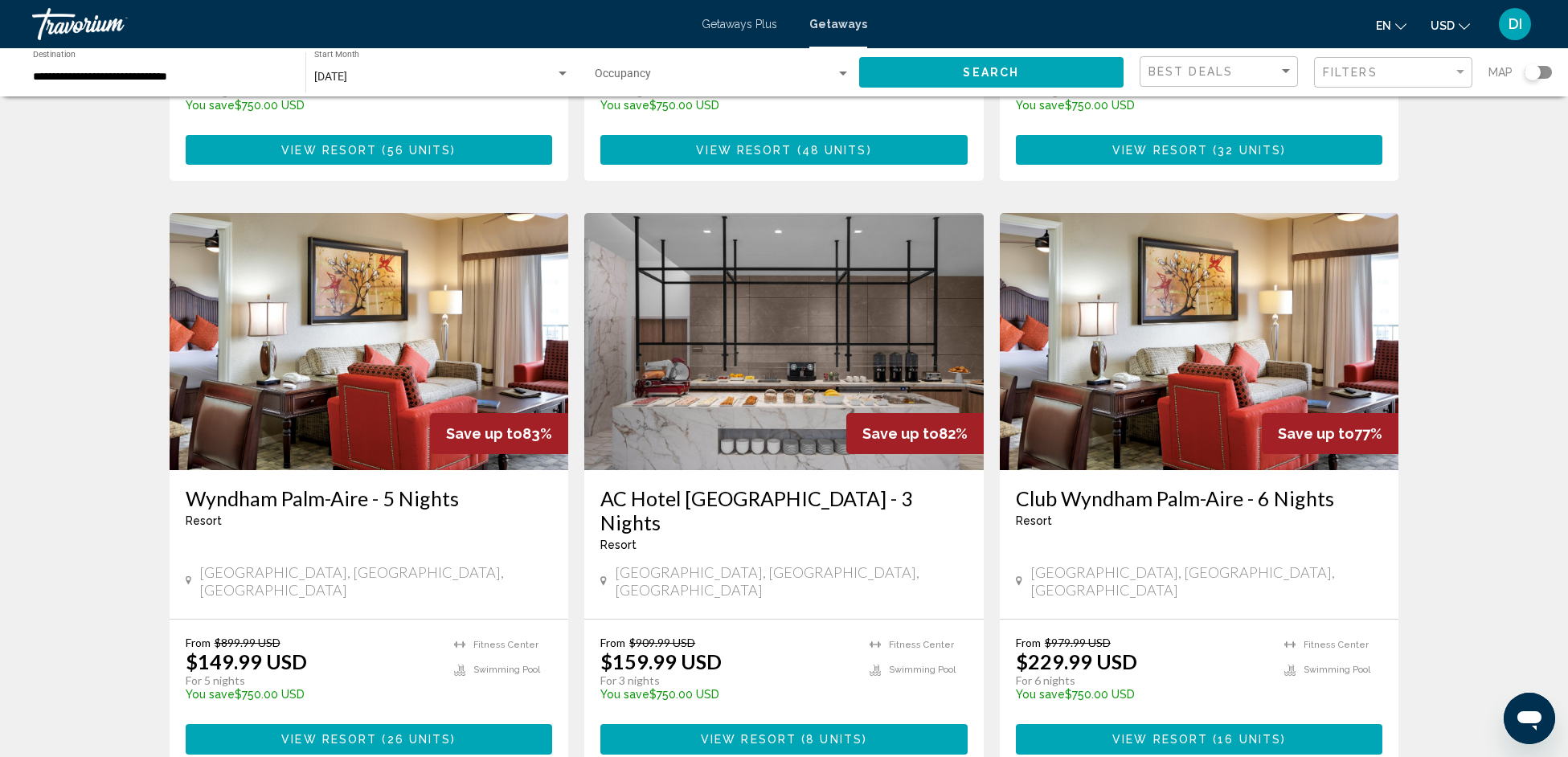
click at [732, 393] on img "Main content" at bounding box center [784, 340] width 400 height 257
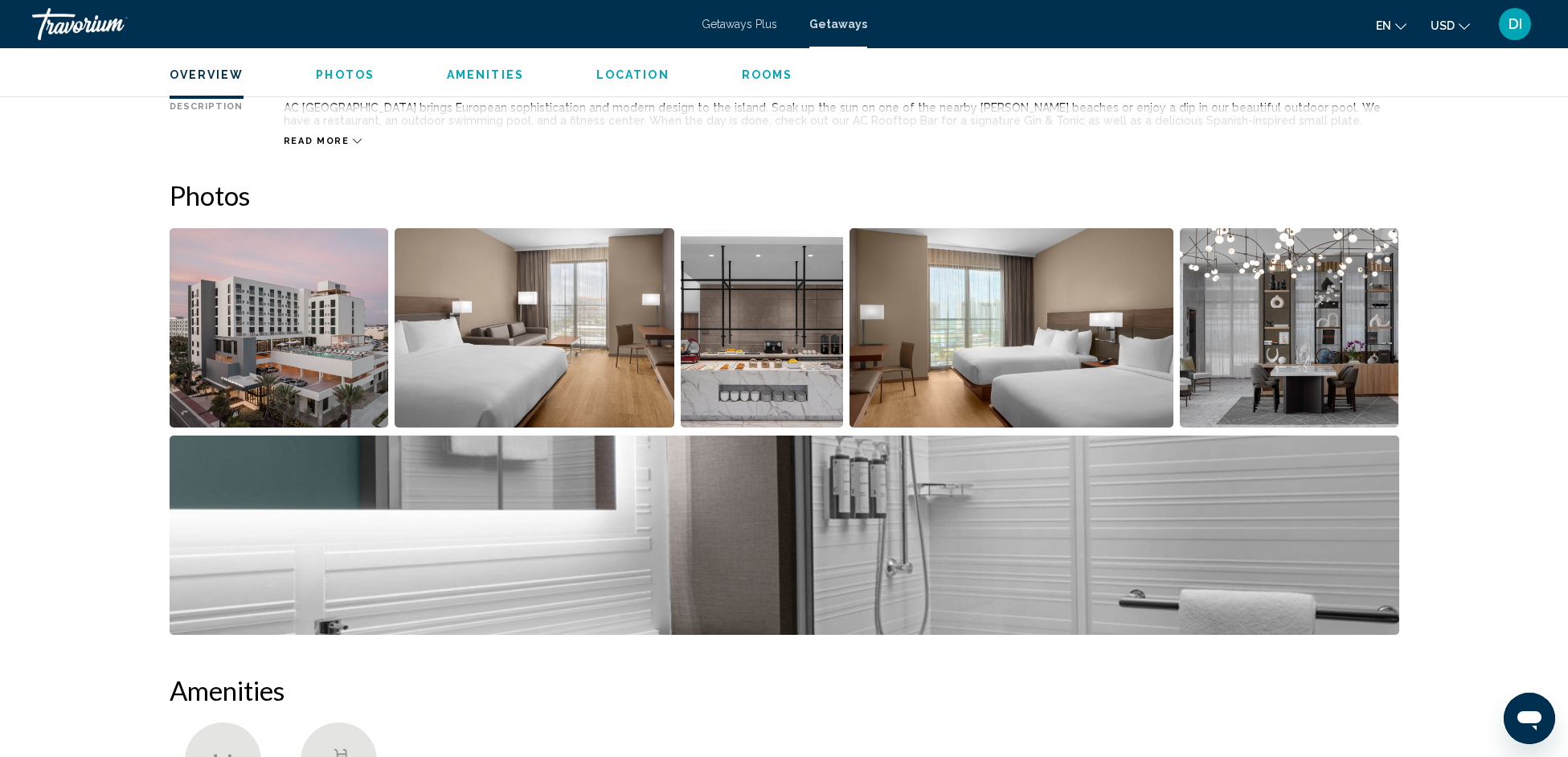
scroll to position [395, 0]
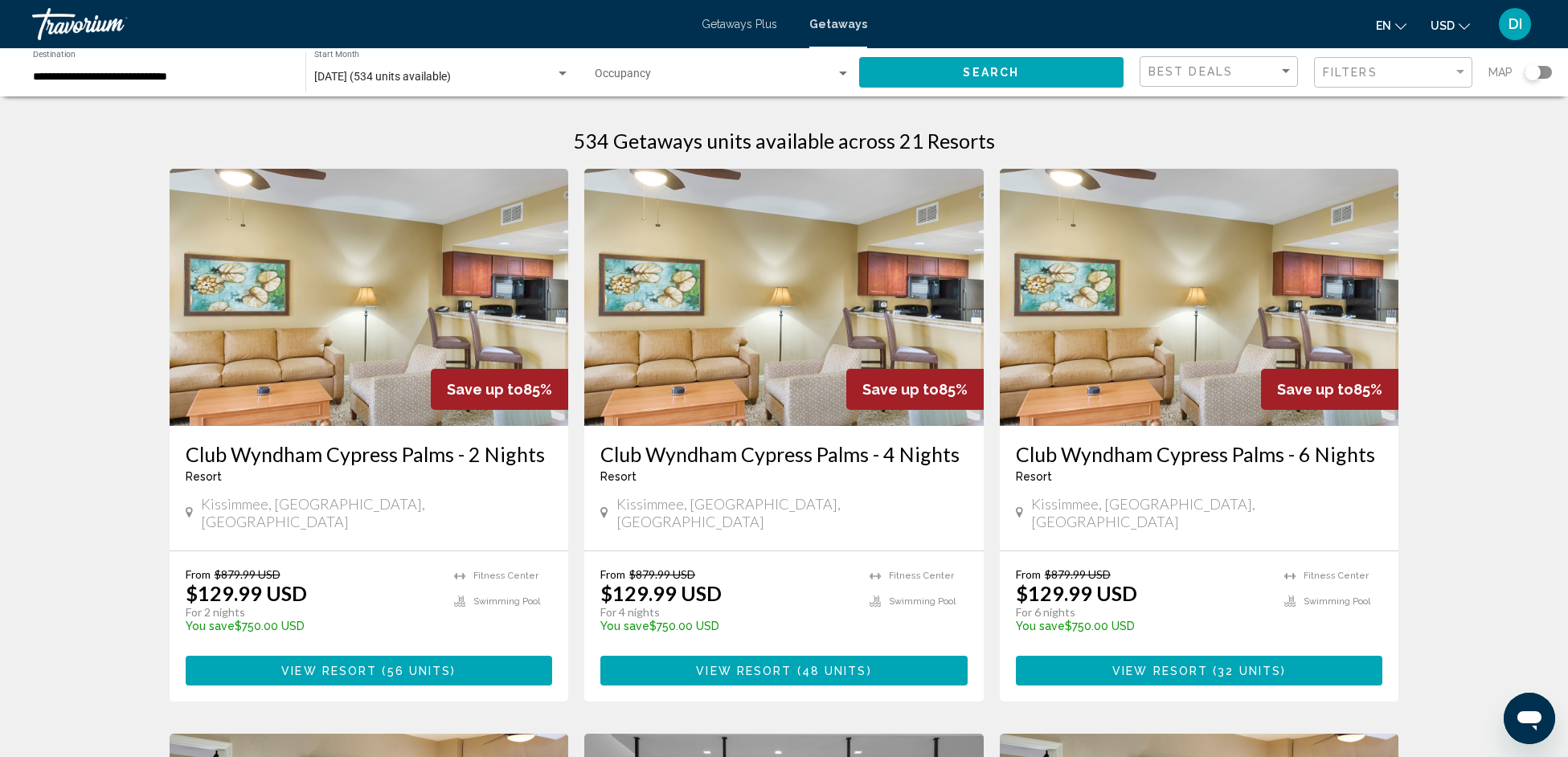
click at [451, 82] on span "[DATE] (534 units available)" at bounding box center [382, 76] width 136 height 13
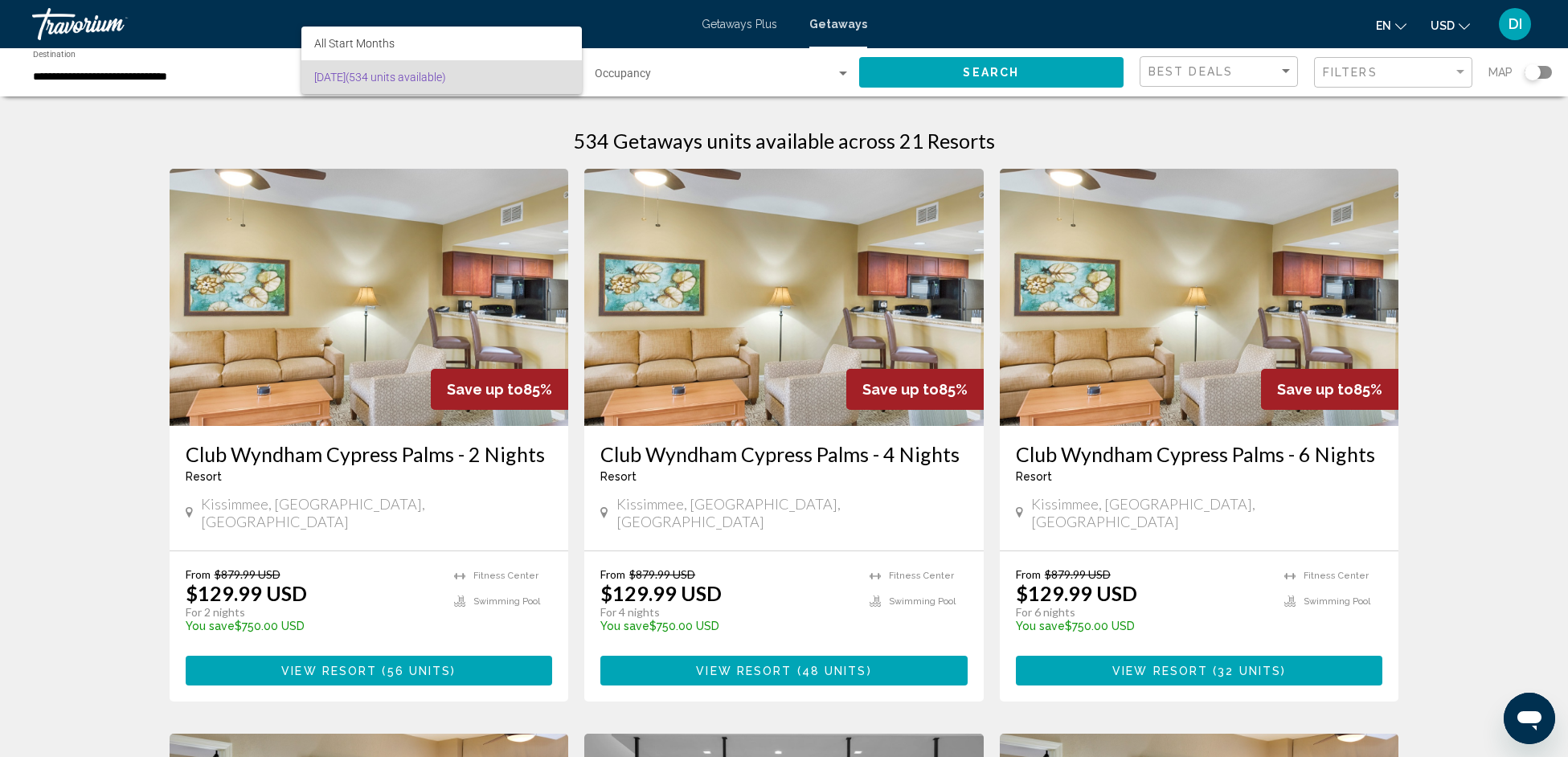
click at [290, 94] on div at bounding box center [784, 378] width 1568 height 757
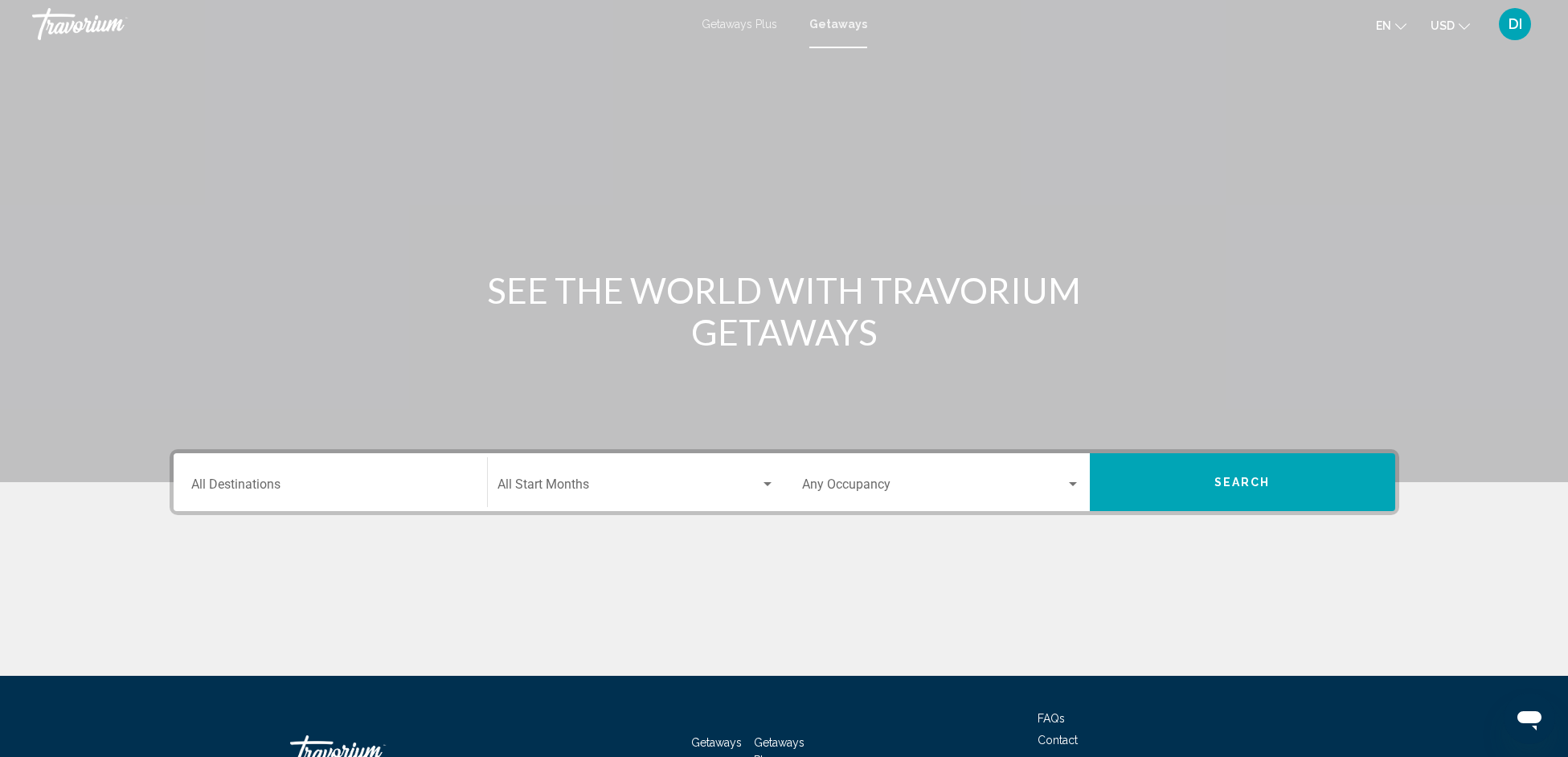
click at [343, 481] on input "Destination All Destinations" at bounding box center [330, 487] width 278 height 14
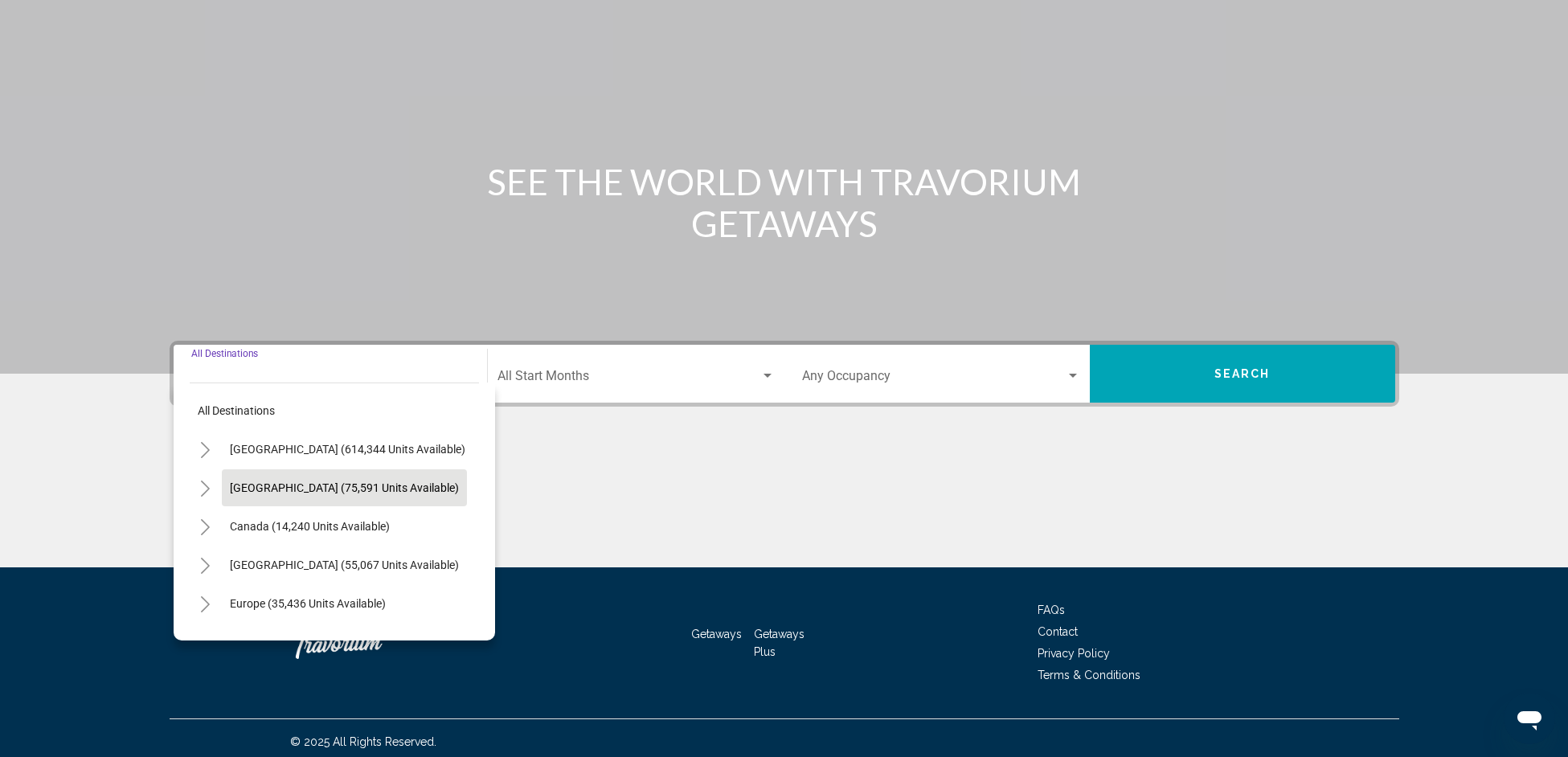
scroll to position [116, 0]
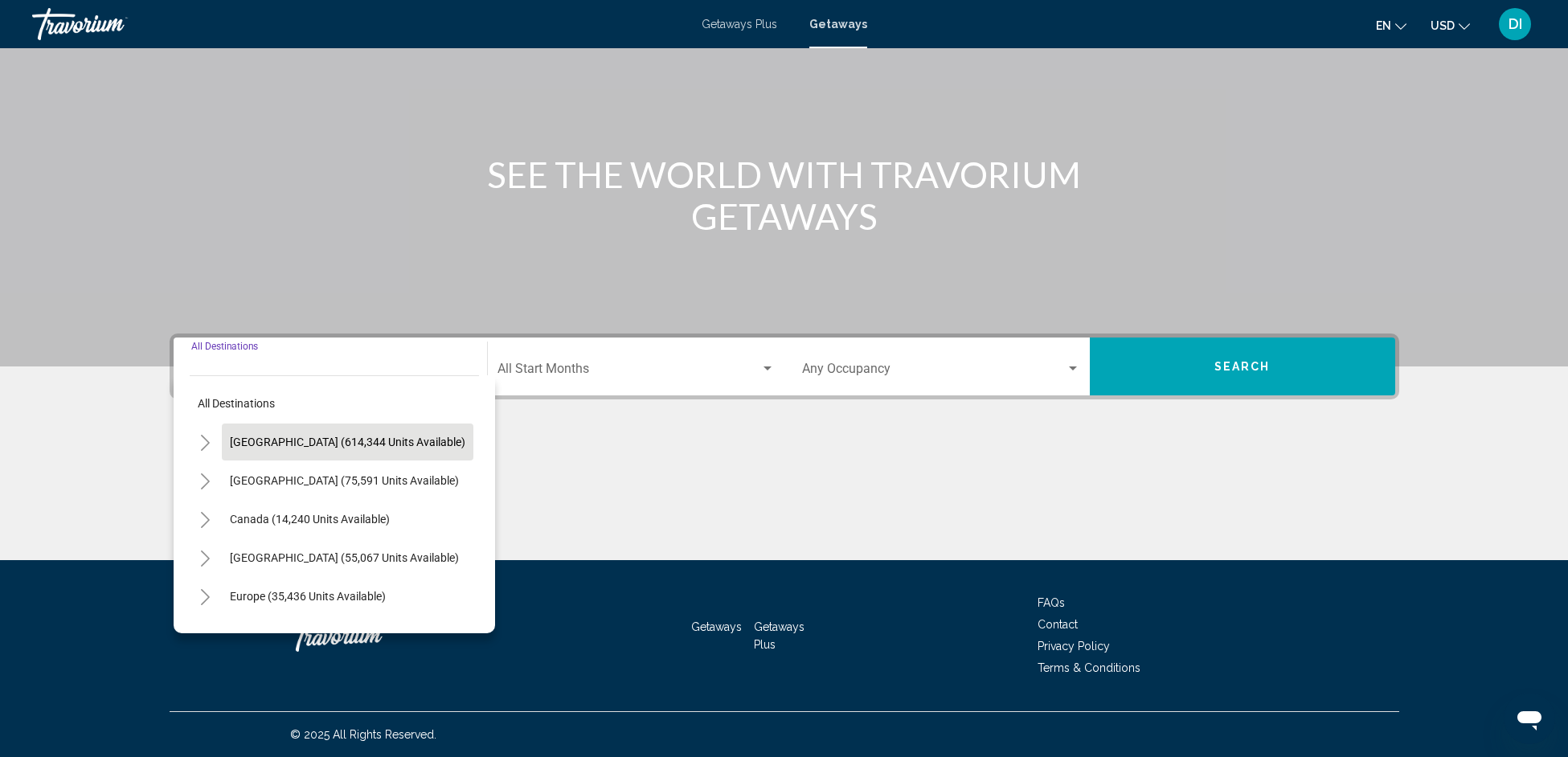
click at [302, 443] on span "[GEOGRAPHIC_DATA] (614,344 units available)" at bounding box center [347, 442] width 235 height 13
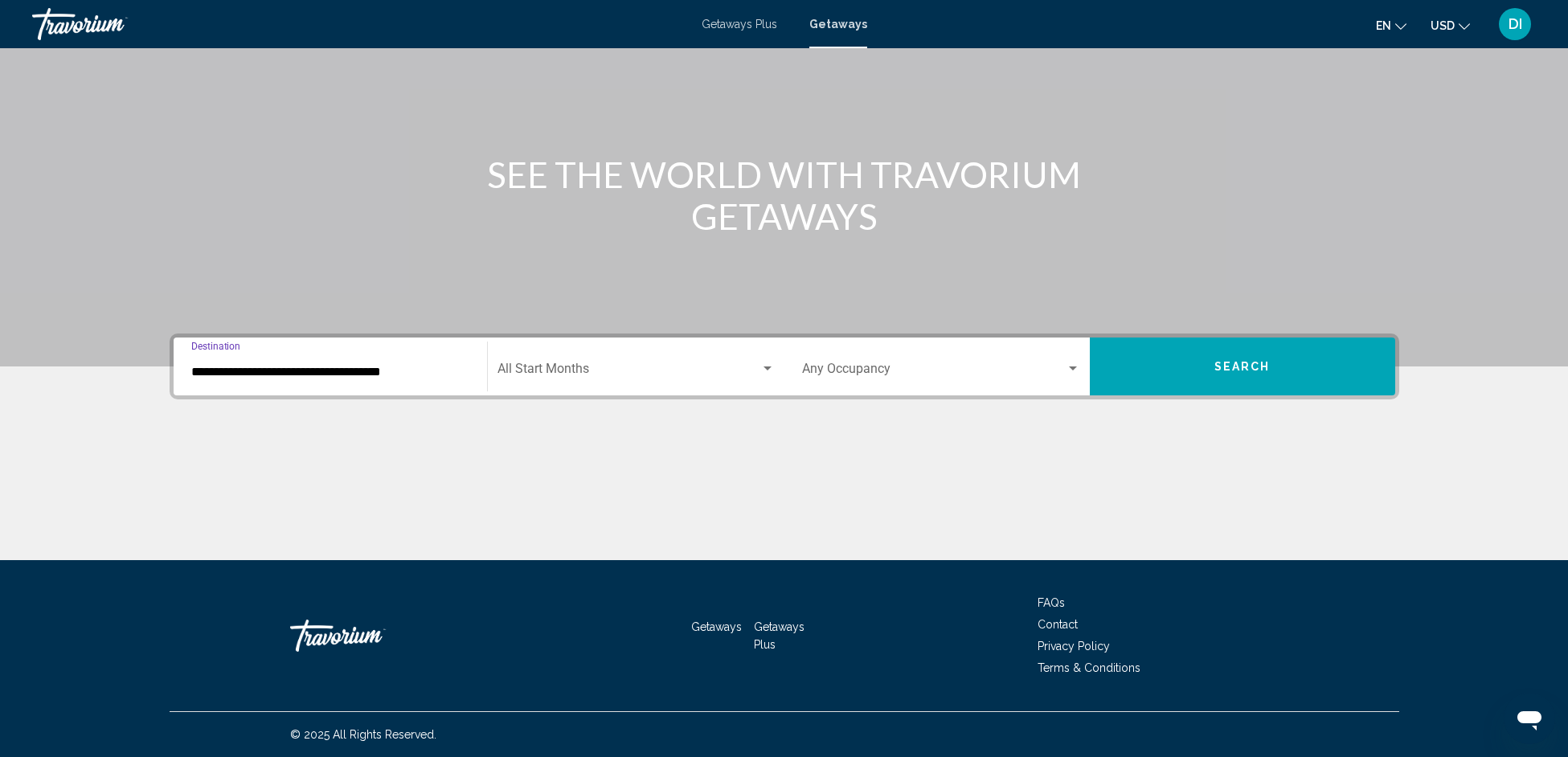
click at [265, 375] on input "**********" at bounding box center [330, 371] width 278 height 14
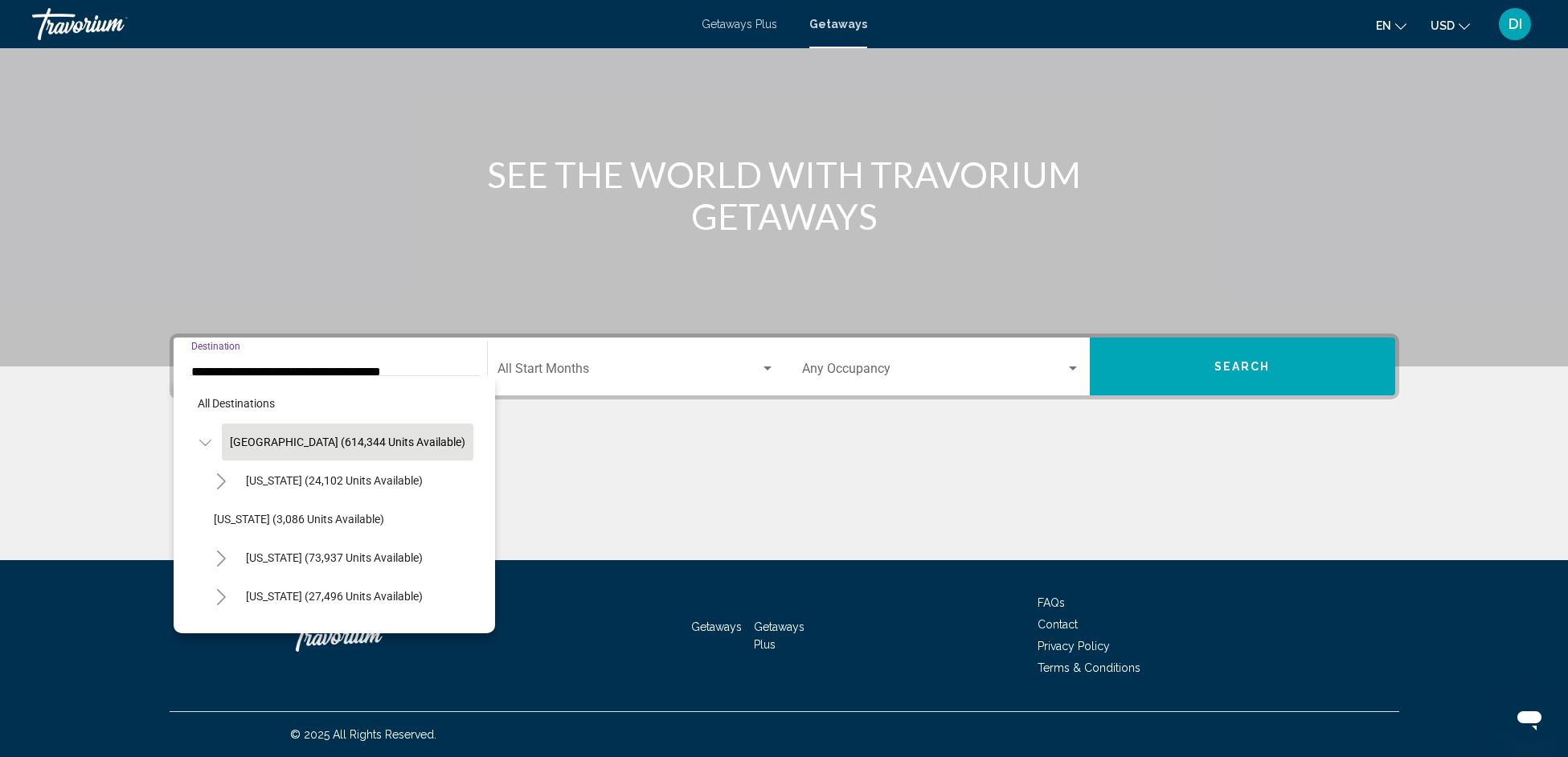
click at [212, 442] on button "Toggle United States (614,344 units available)" at bounding box center [206, 442] width 32 height 32
click at [207, 436] on icon "Toggle United States (614,344 units available)" at bounding box center [205, 442] width 12 height 16
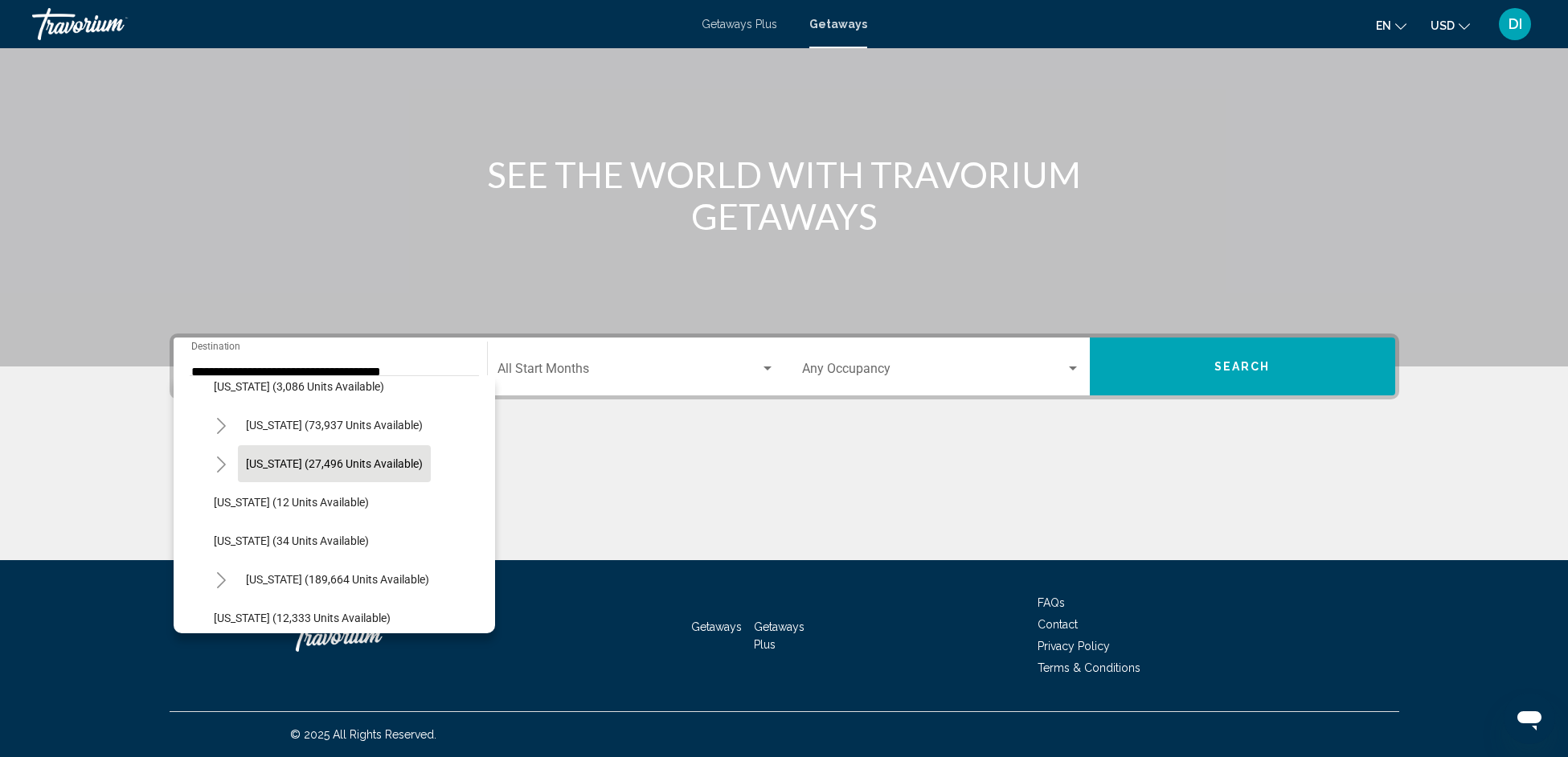
scroll to position [228, 0]
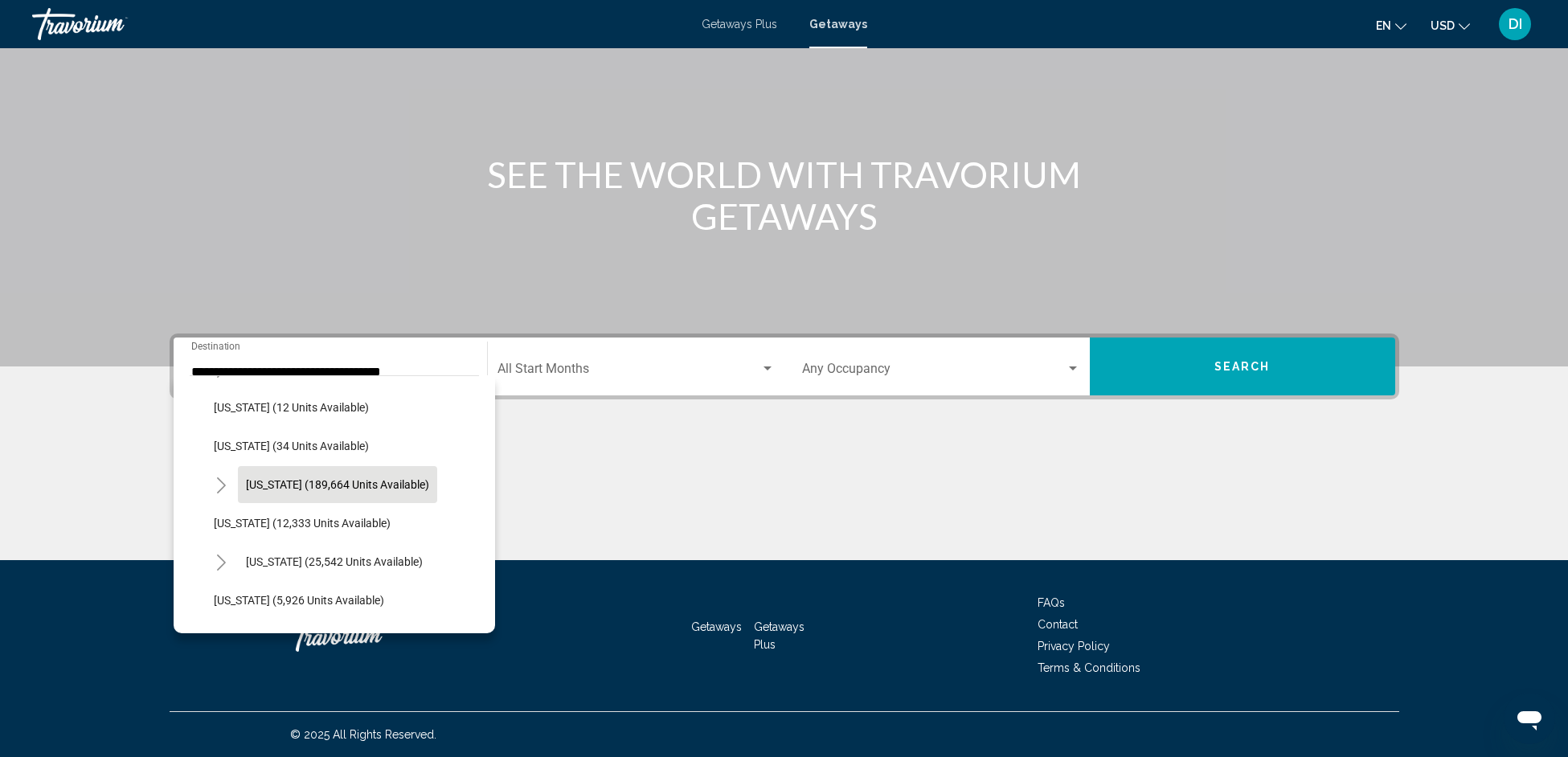
click at [271, 481] on span "[US_STATE] (189,664 units available)" at bounding box center [337, 484] width 183 height 13
type input "**********"
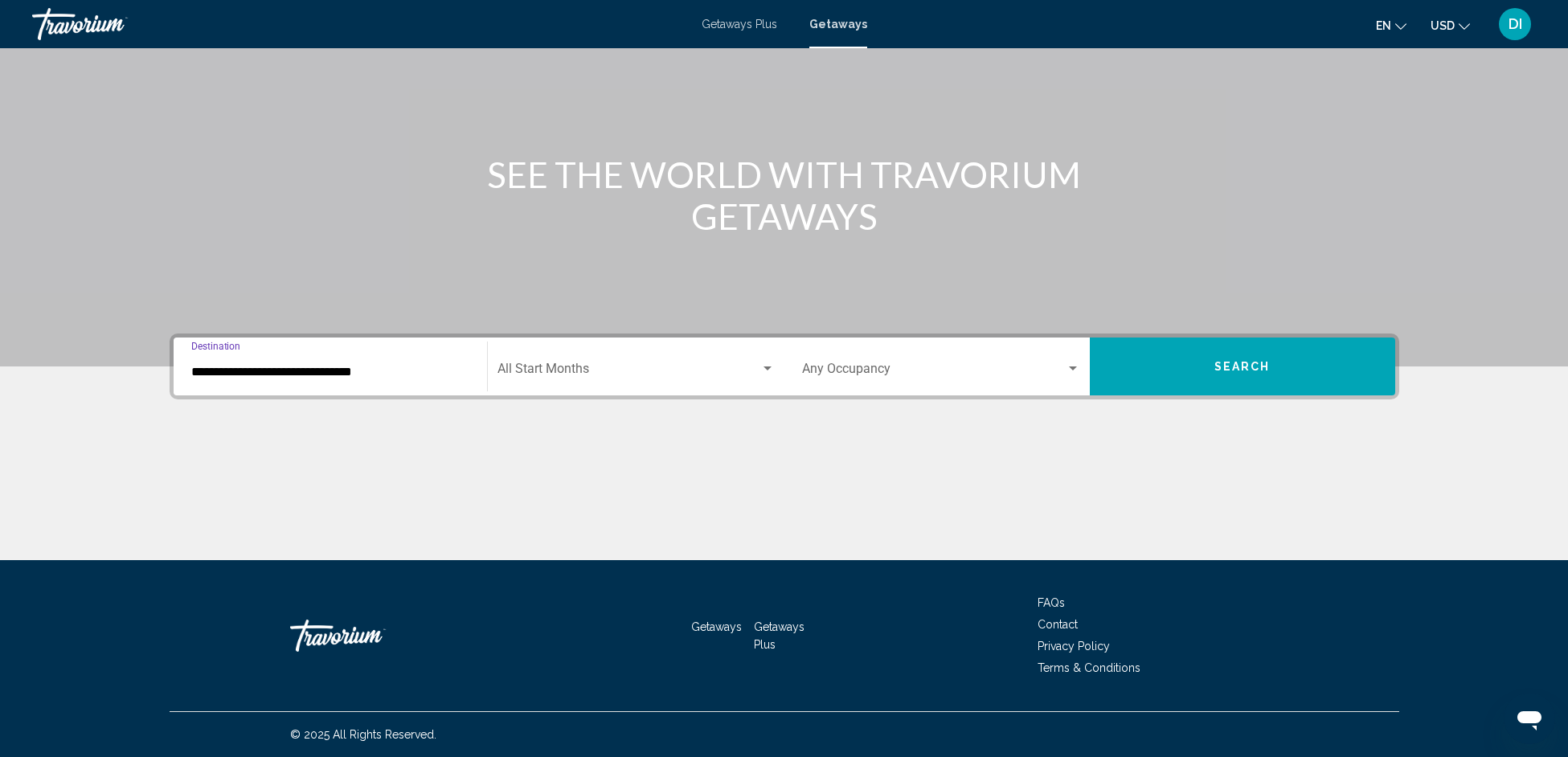
click at [612, 372] on span "Search widget" at bounding box center [628, 371] width 262 height 14
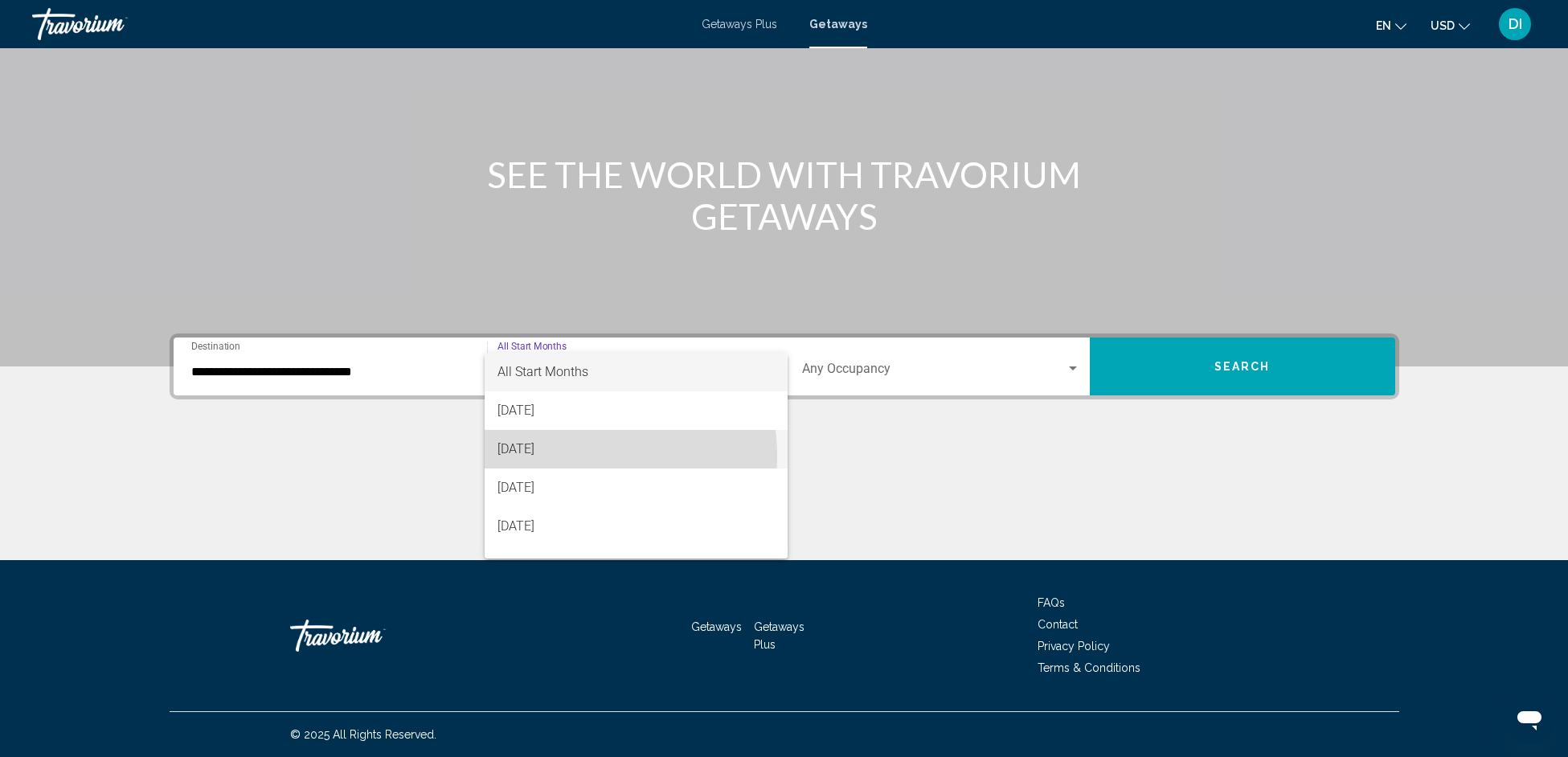
click at [562, 456] on span "[DATE]" at bounding box center [636, 449] width 277 height 39
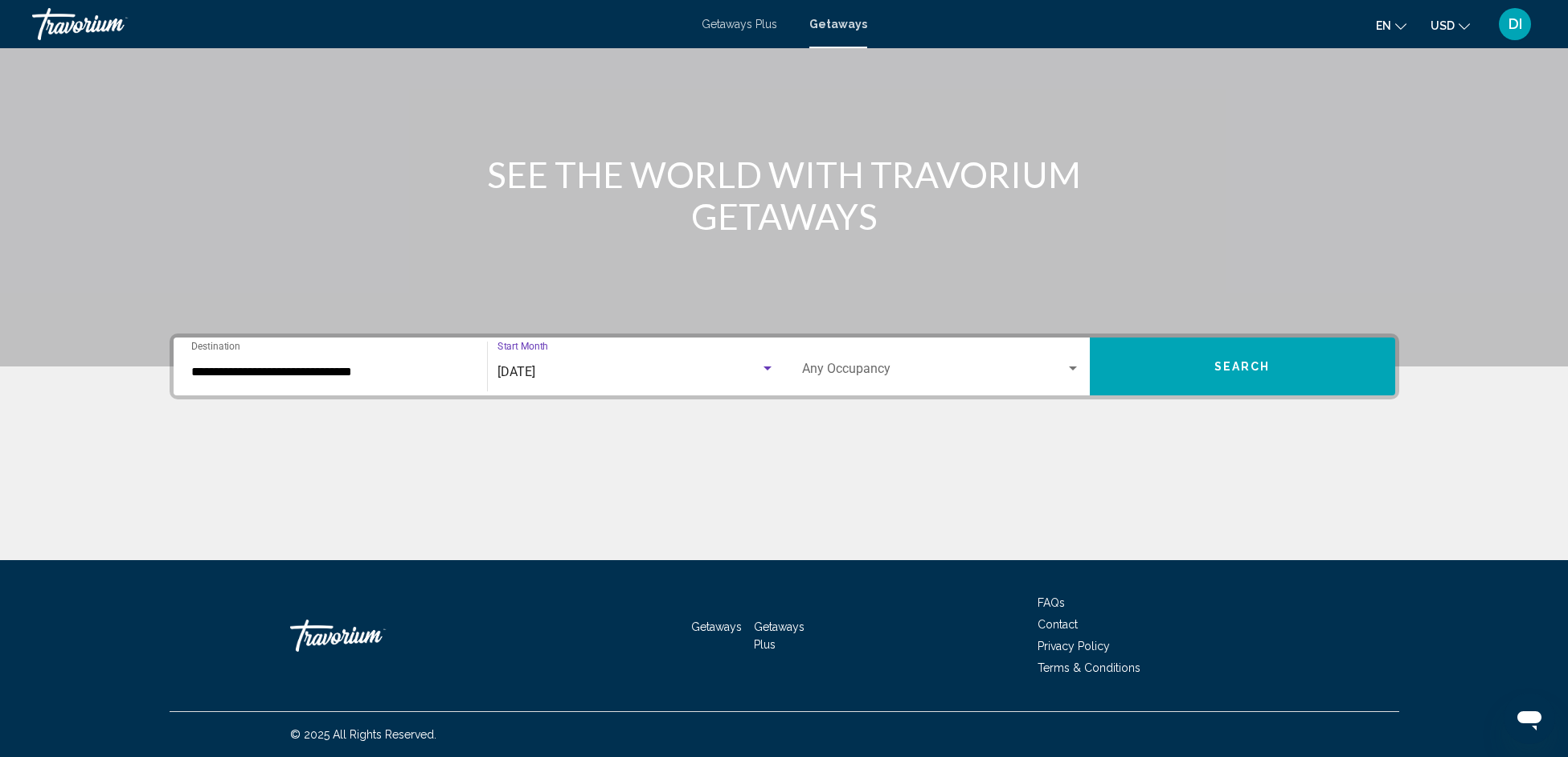
click at [916, 371] on span "Search widget" at bounding box center [934, 371] width 263 height 14
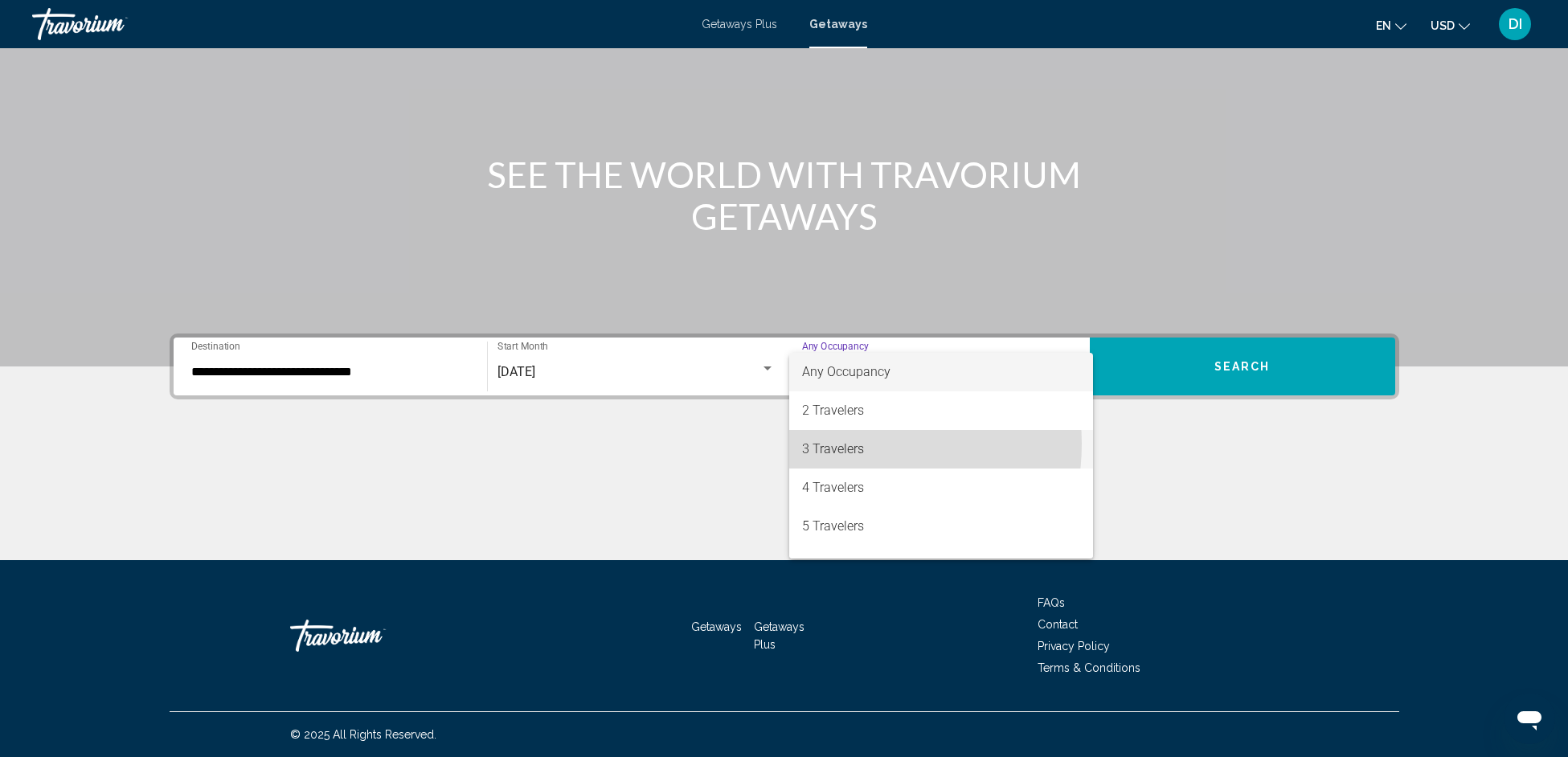
click at [844, 444] on span "3 Travelers" at bounding box center [942, 449] width 278 height 39
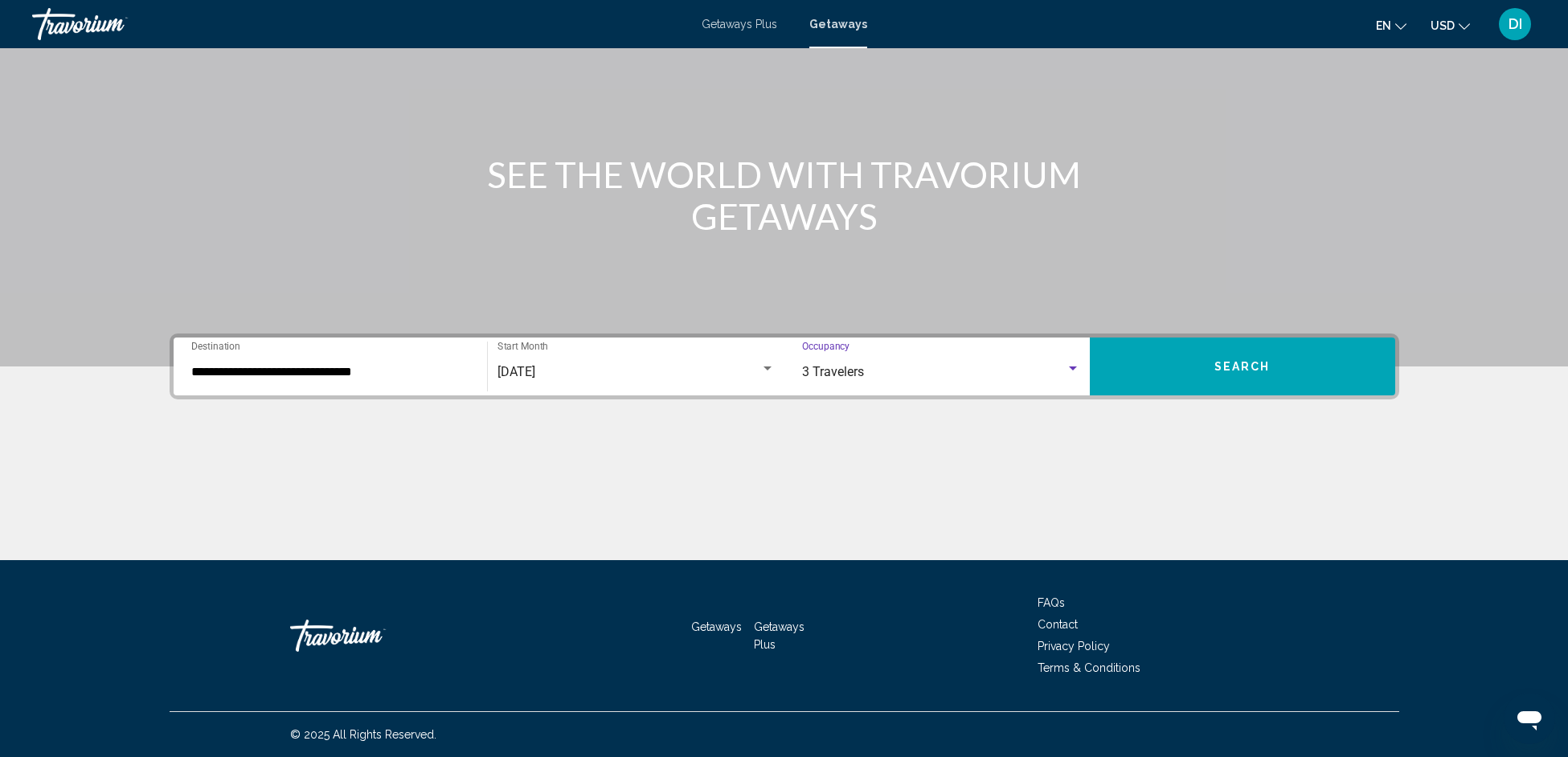
click at [1195, 369] on button "Search" at bounding box center [1243, 367] width 306 height 58
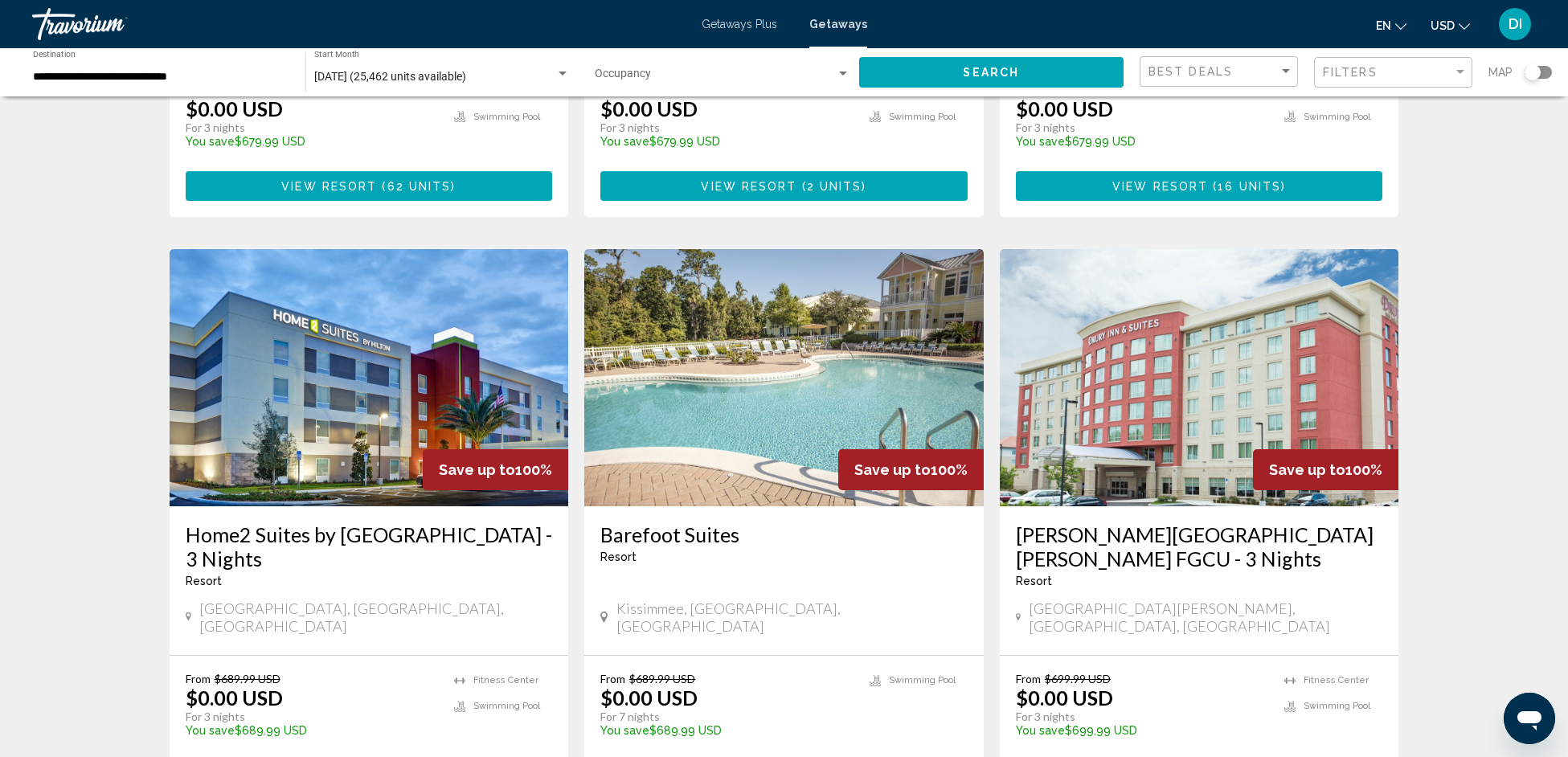
scroll to position [1879, 0]
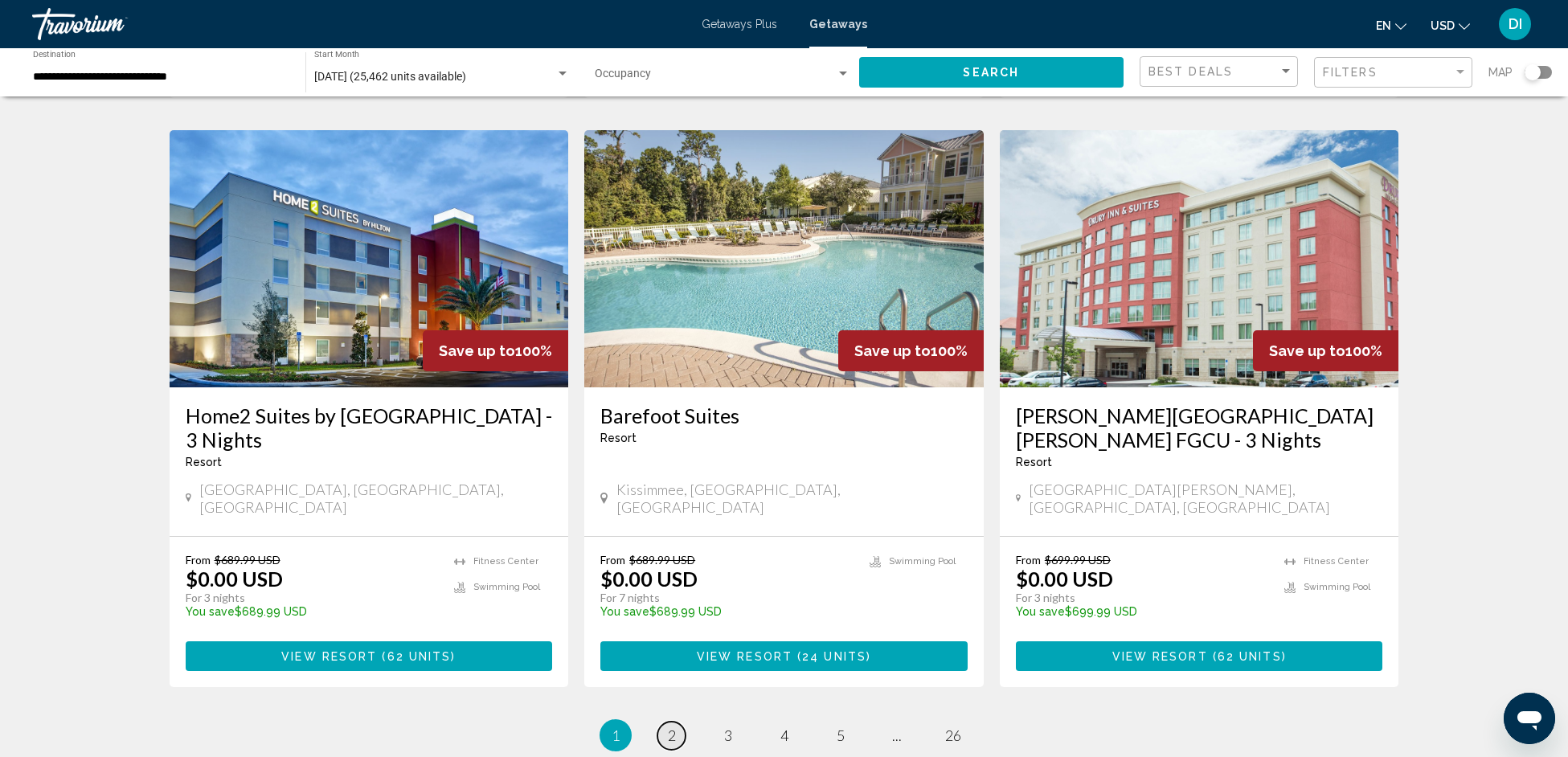
click at [674, 726] on span "2" at bounding box center [672, 734] width 8 height 18
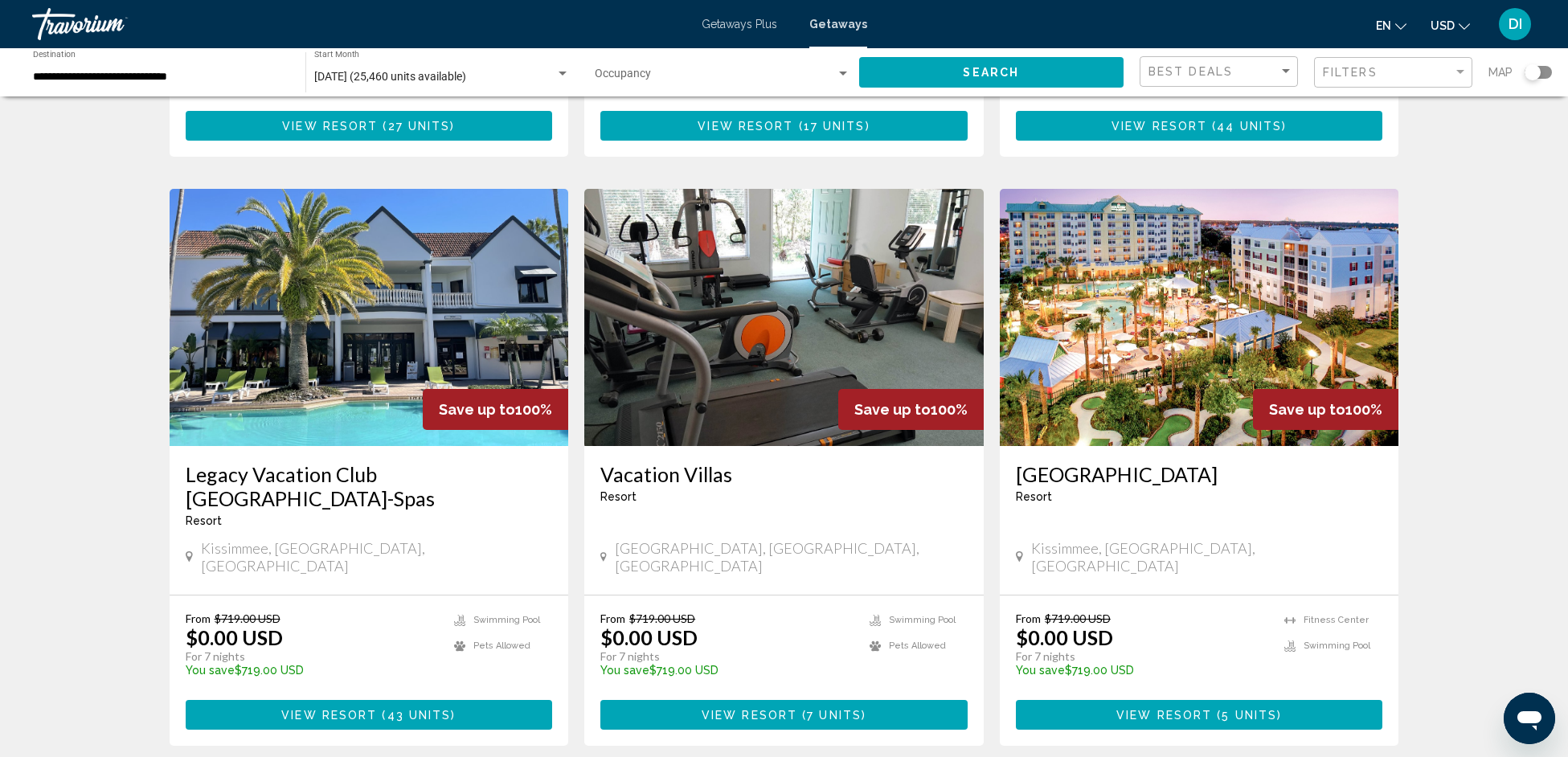
scroll to position [1887, 0]
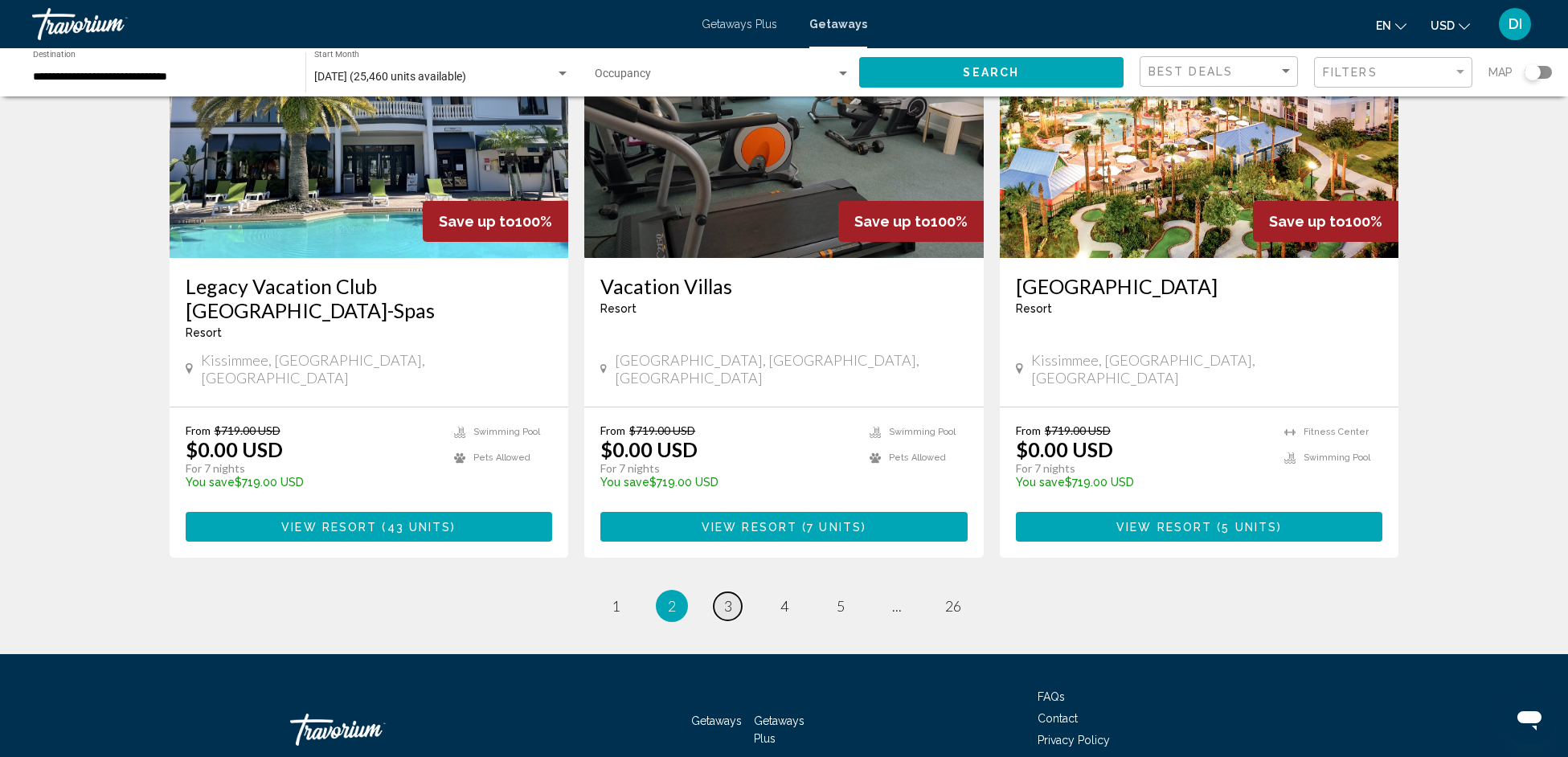
click at [730, 597] on span "3" at bounding box center [728, 606] width 8 height 18
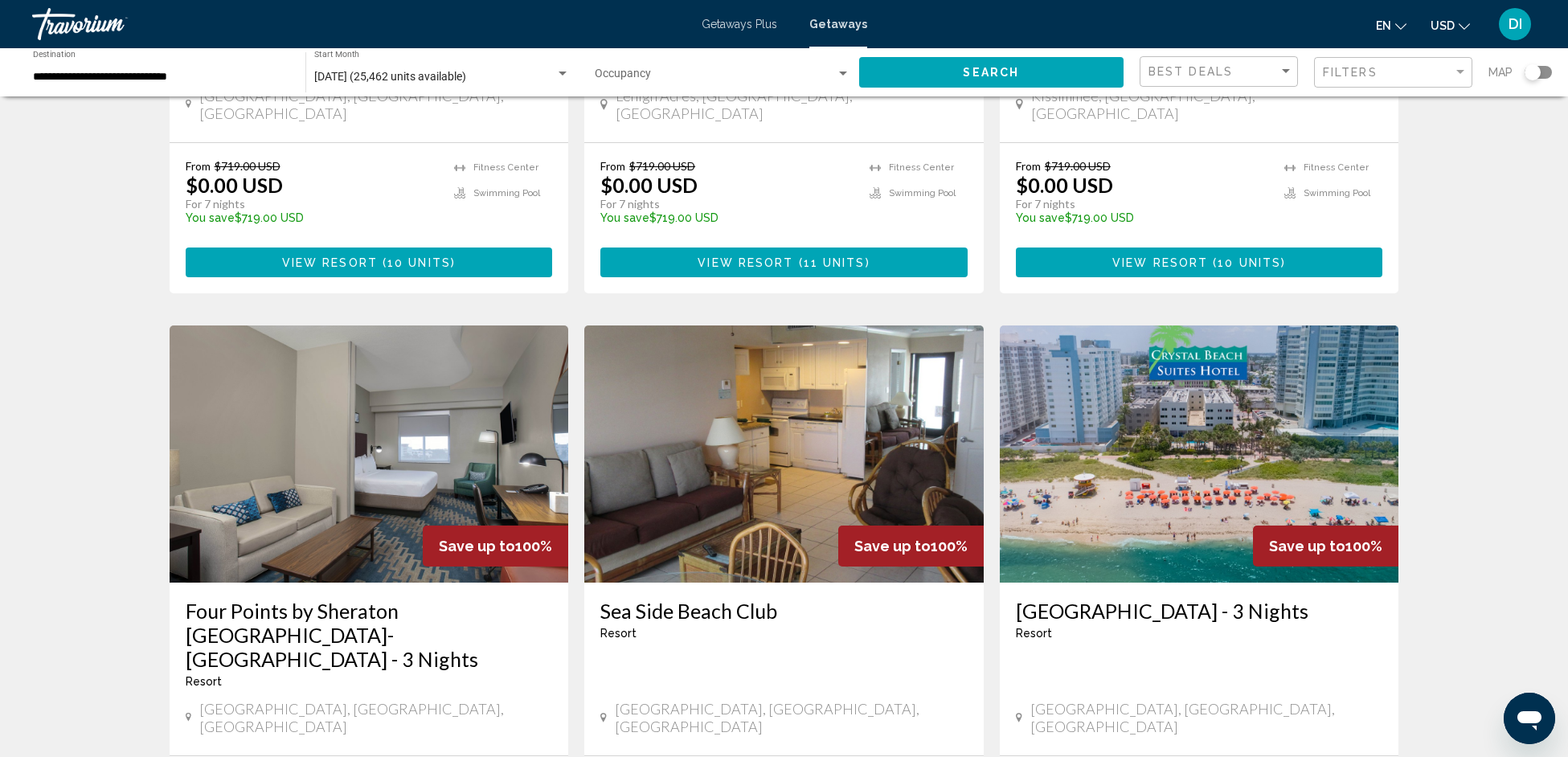
scroll to position [1722, 0]
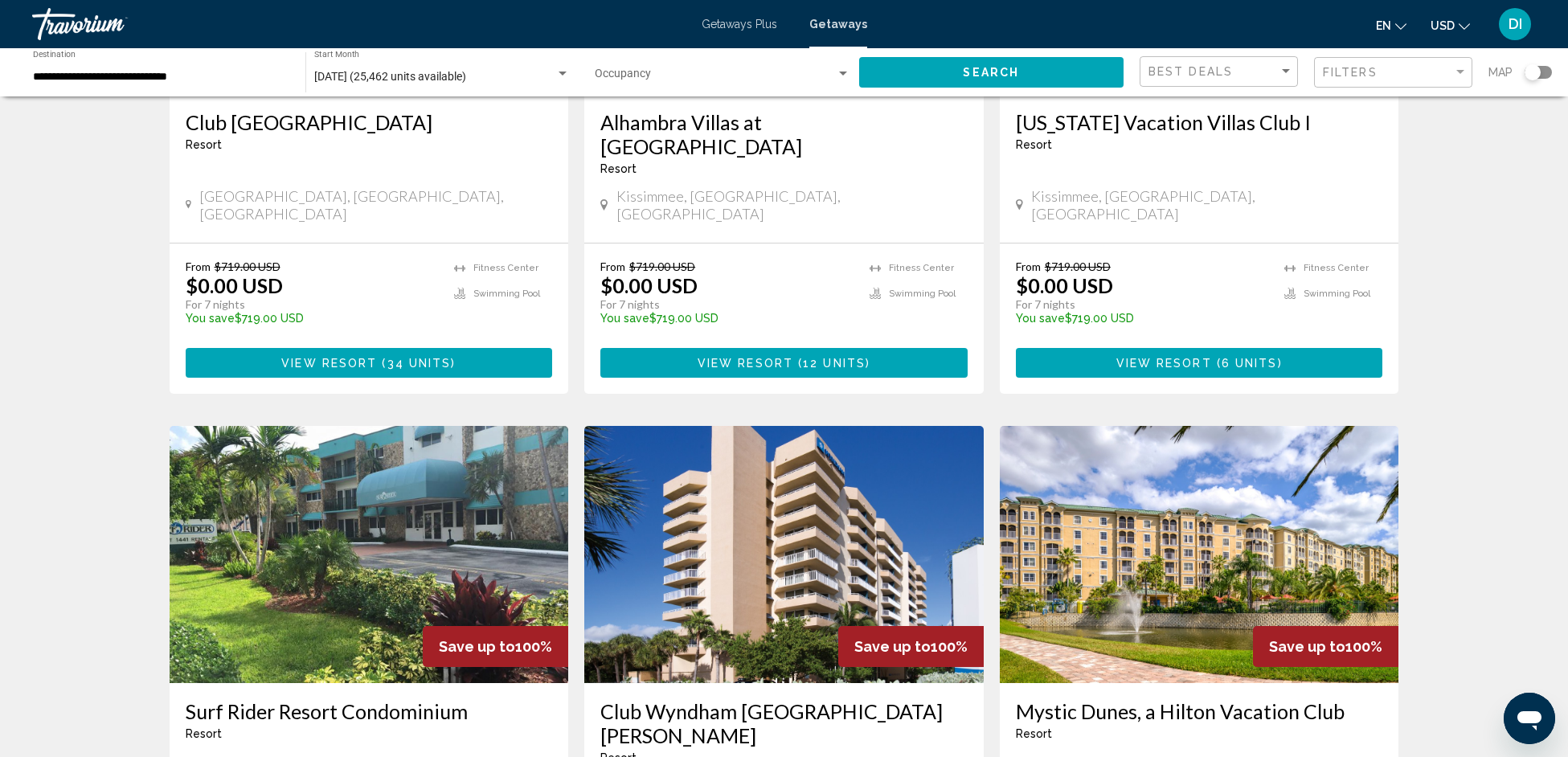
scroll to position [1780, 0]
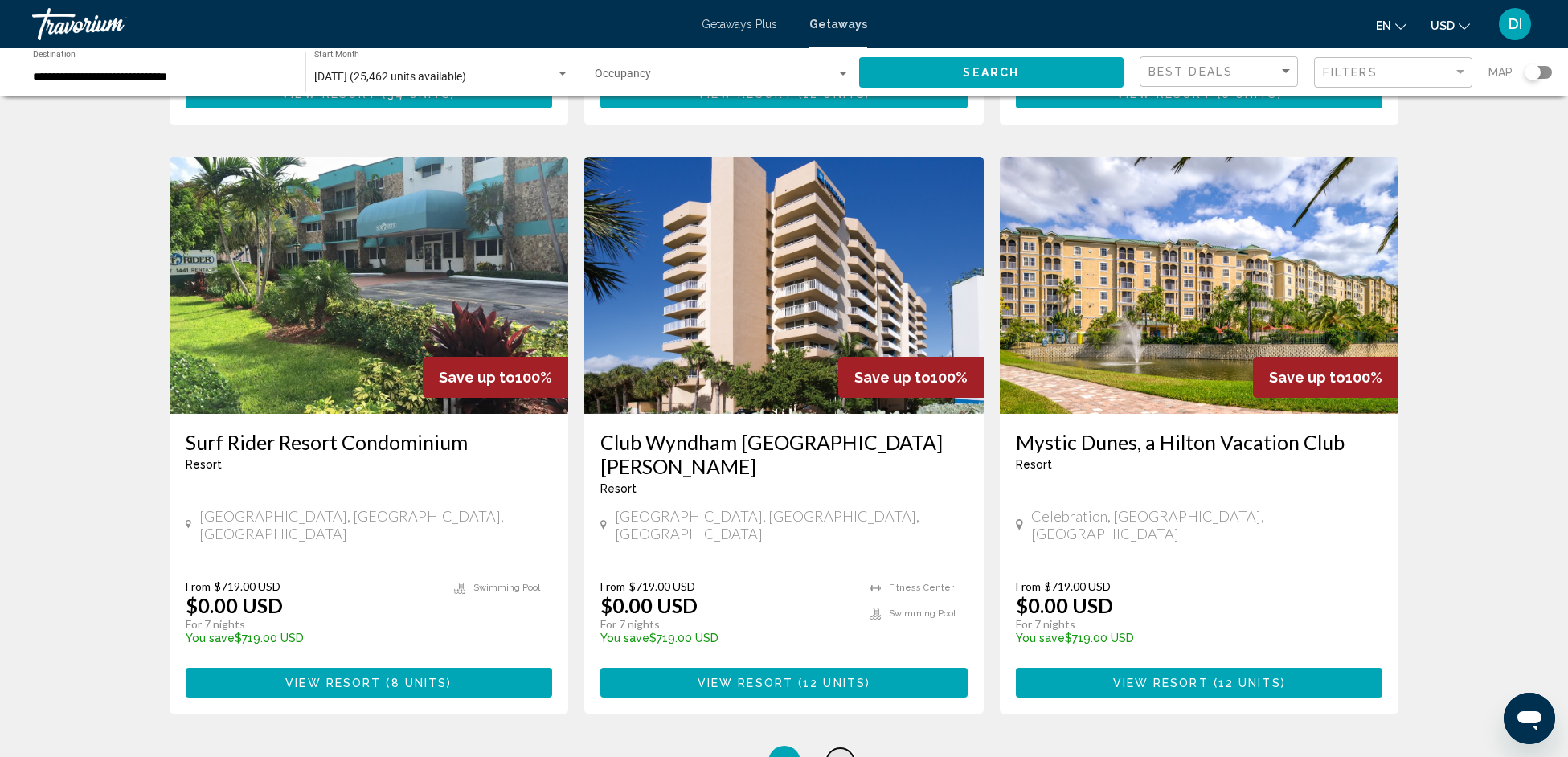
click at [842, 753] on span "5" at bounding box center [840, 762] width 8 height 18
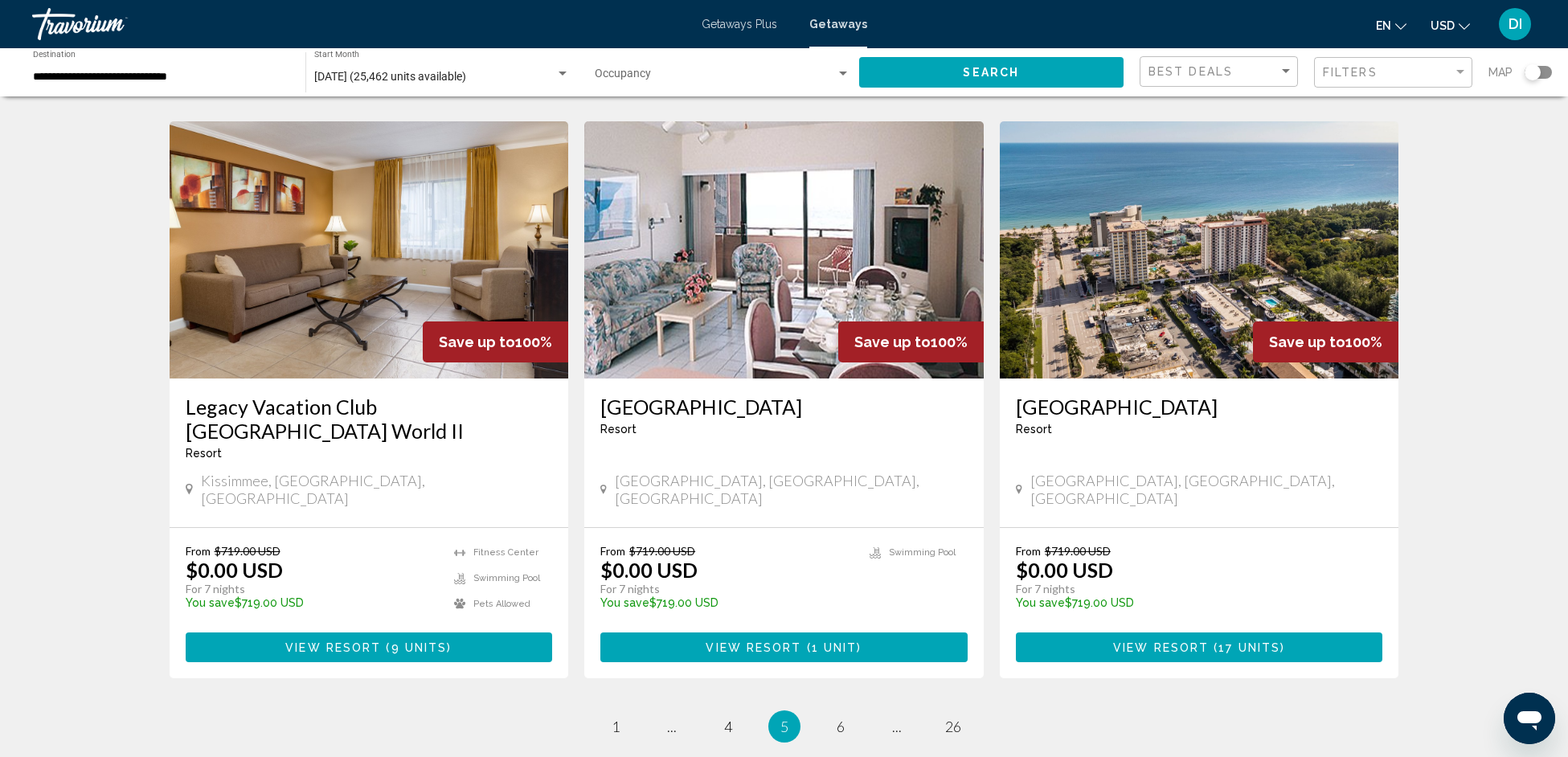
scroll to position [1847, 0]
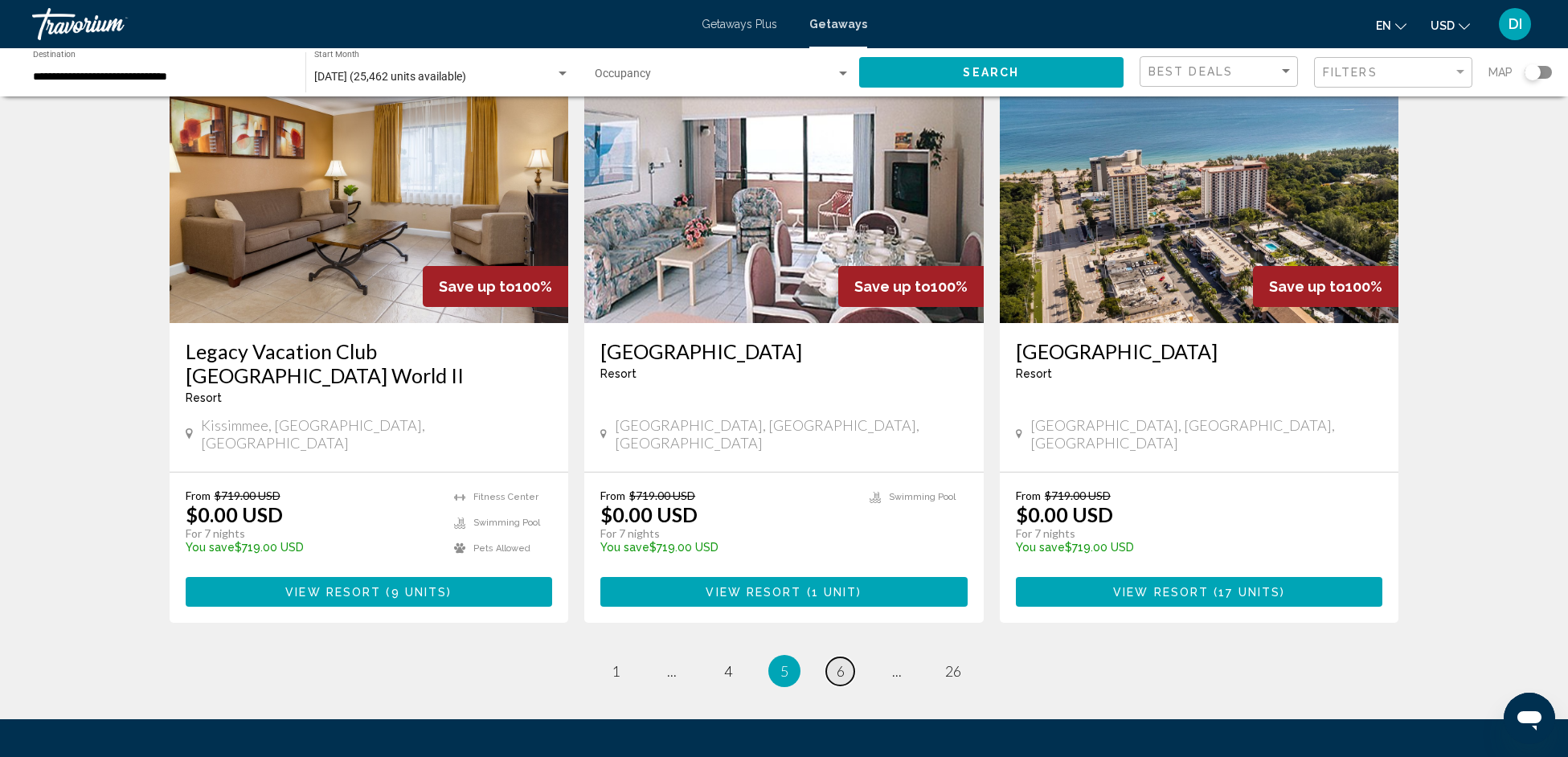
click at [837, 662] on span "6" at bounding box center [840, 670] width 8 height 18
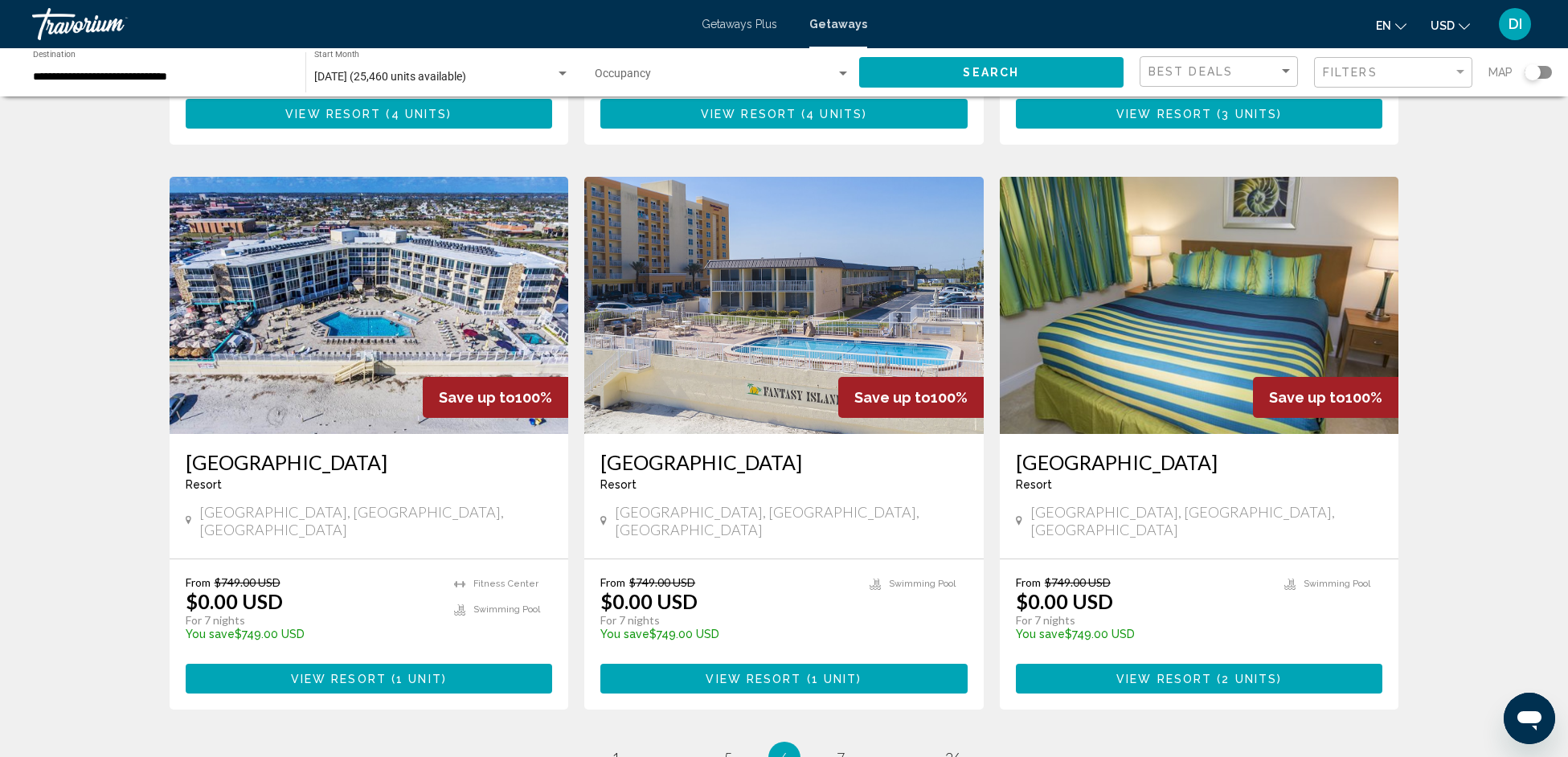
scroll to position [1799, 0]
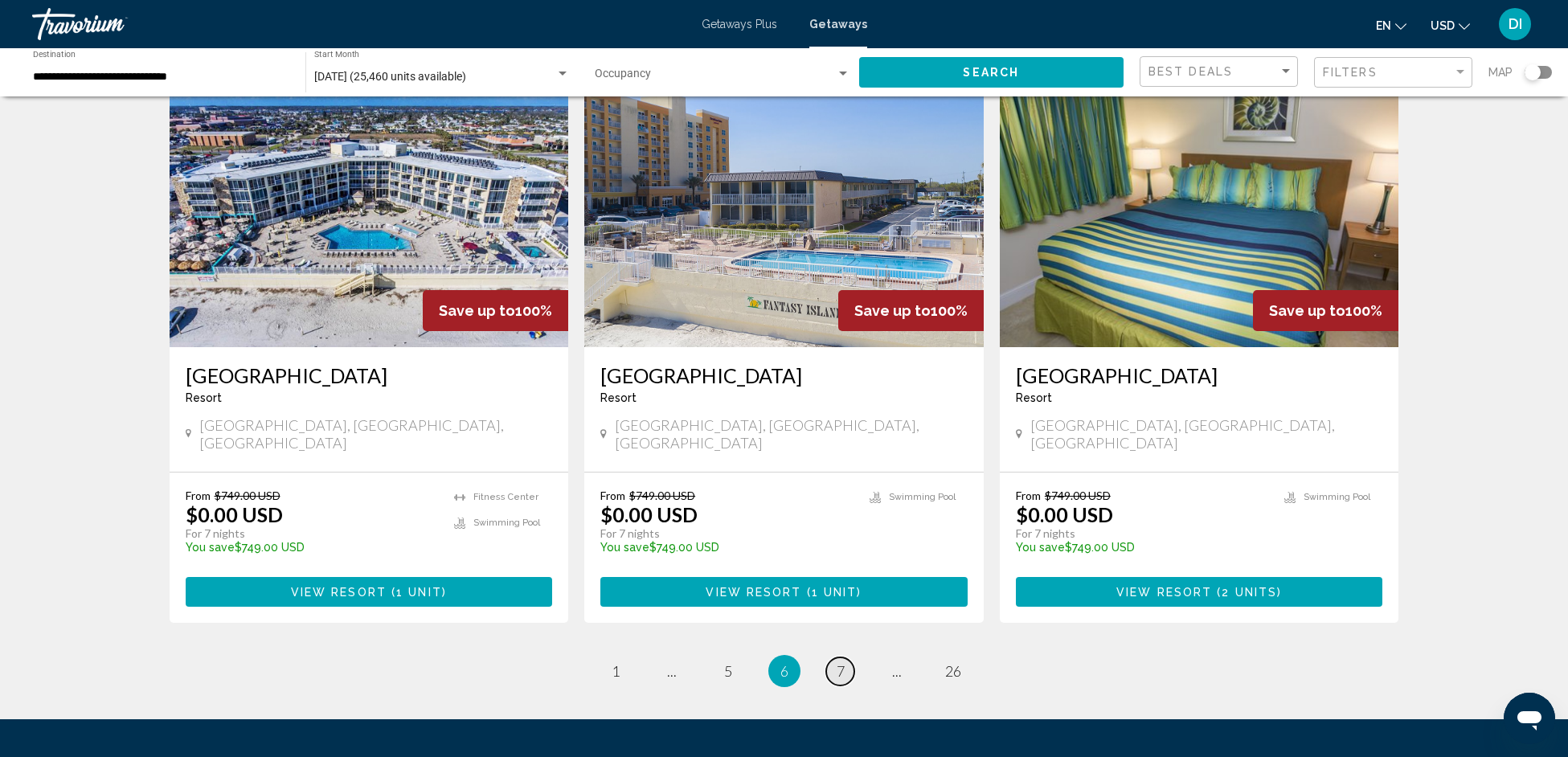
click at [837, 662] on span "7" at bounding box center [840, 670] width 8 height 18
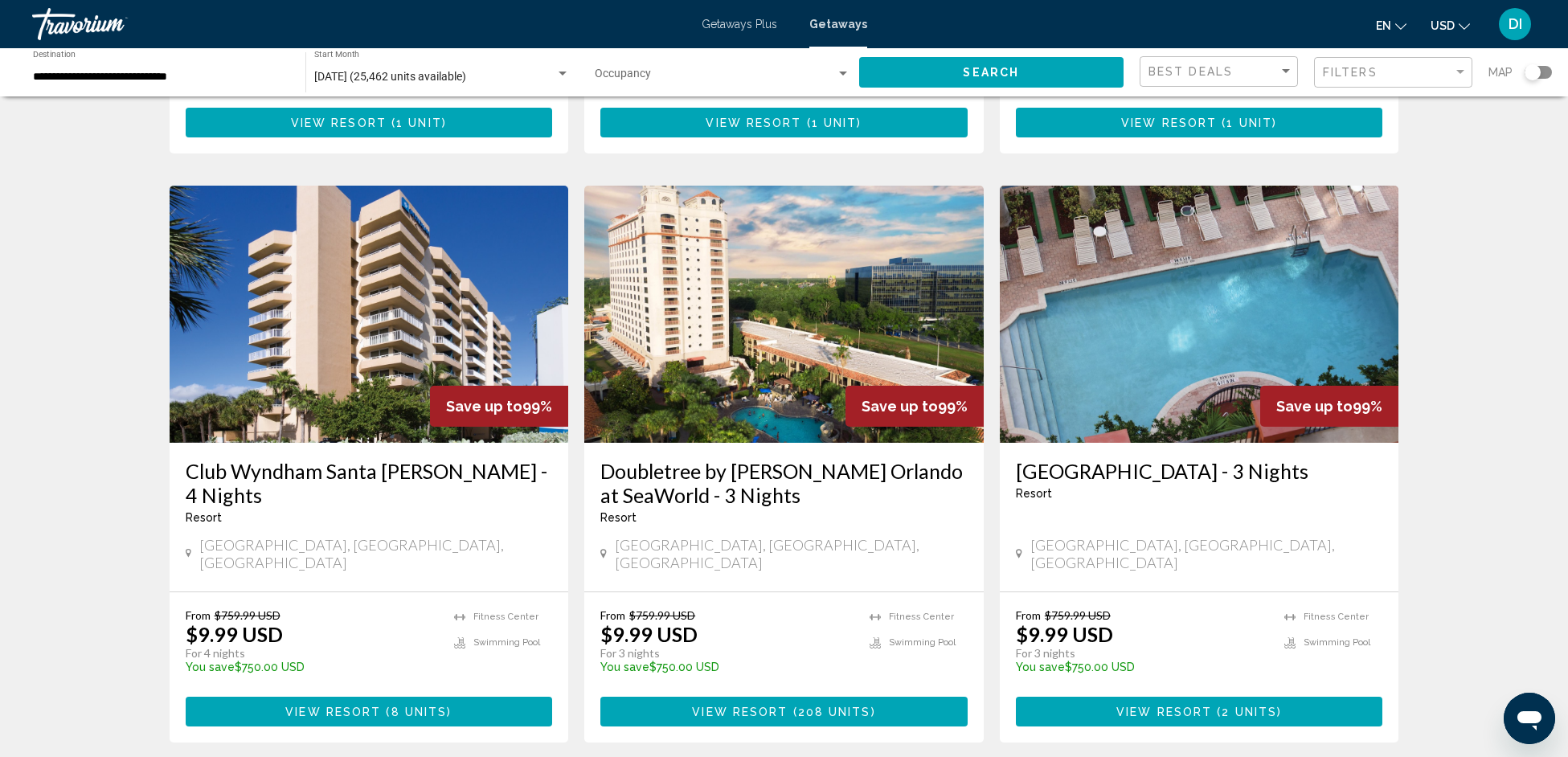
scroll to position [1912, 0]
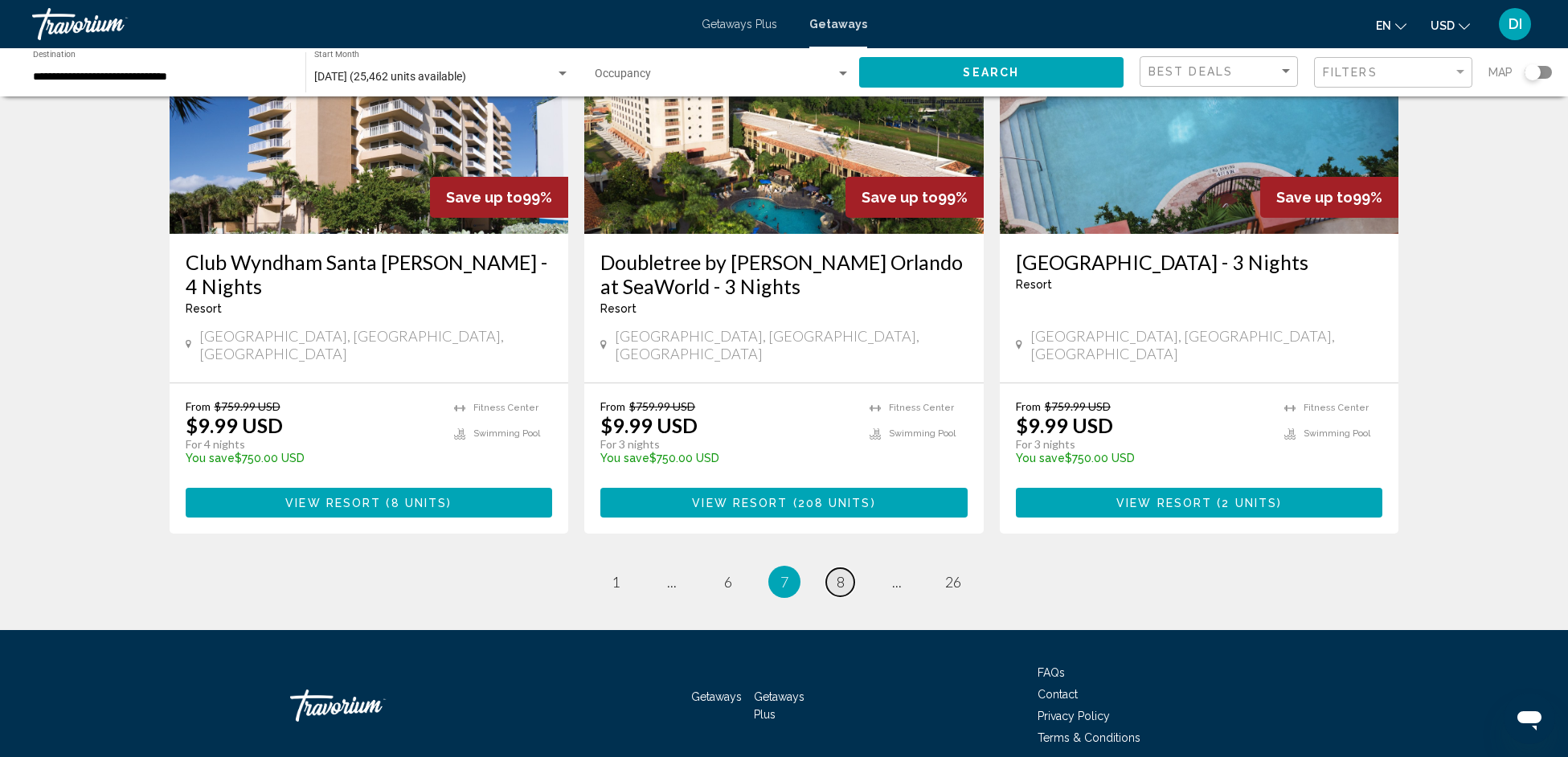
click at [840, 573] on span "8" at bounding box center [840, 581] width 8 height 18
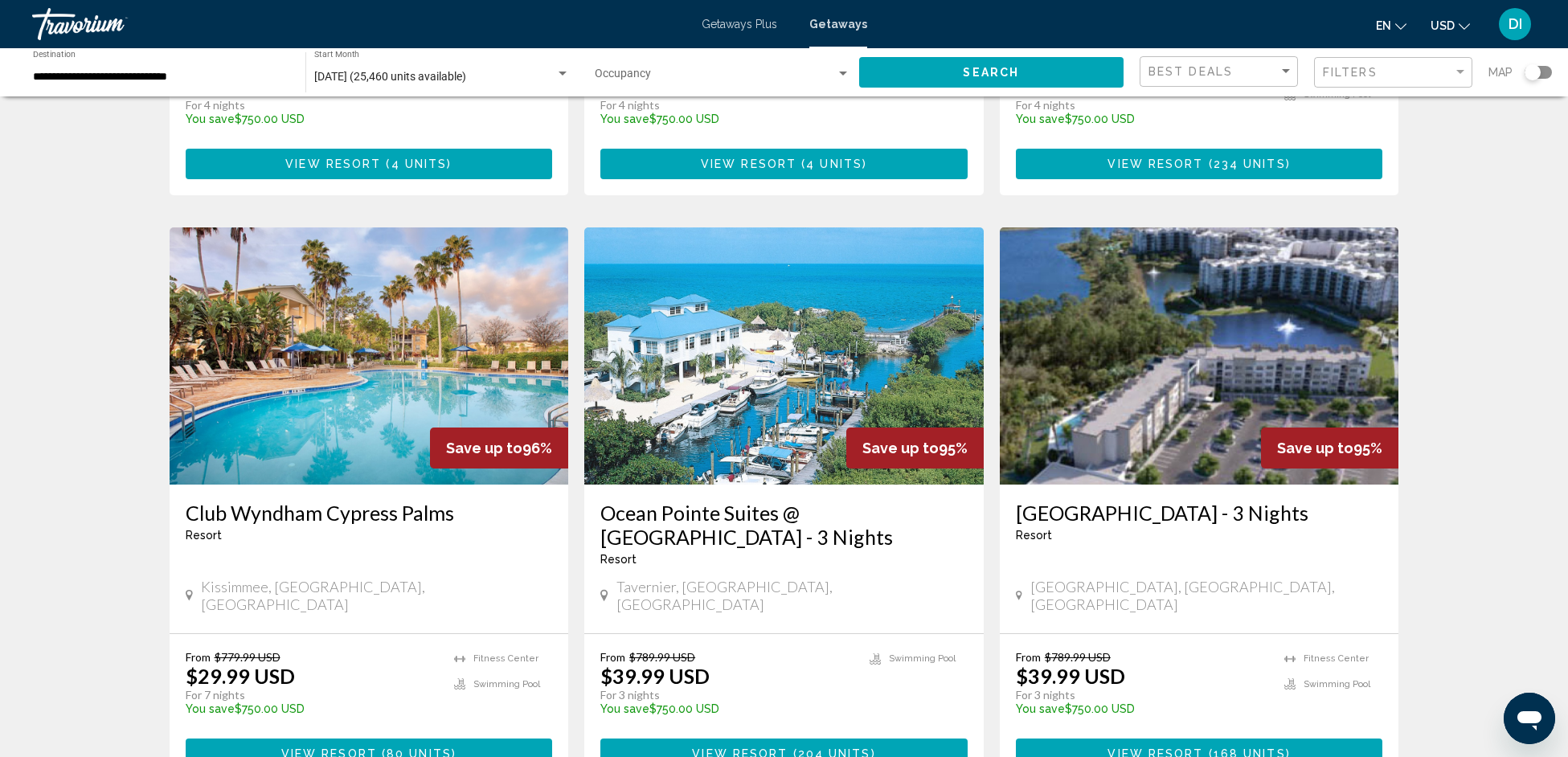
scroll to position [1152, 0]
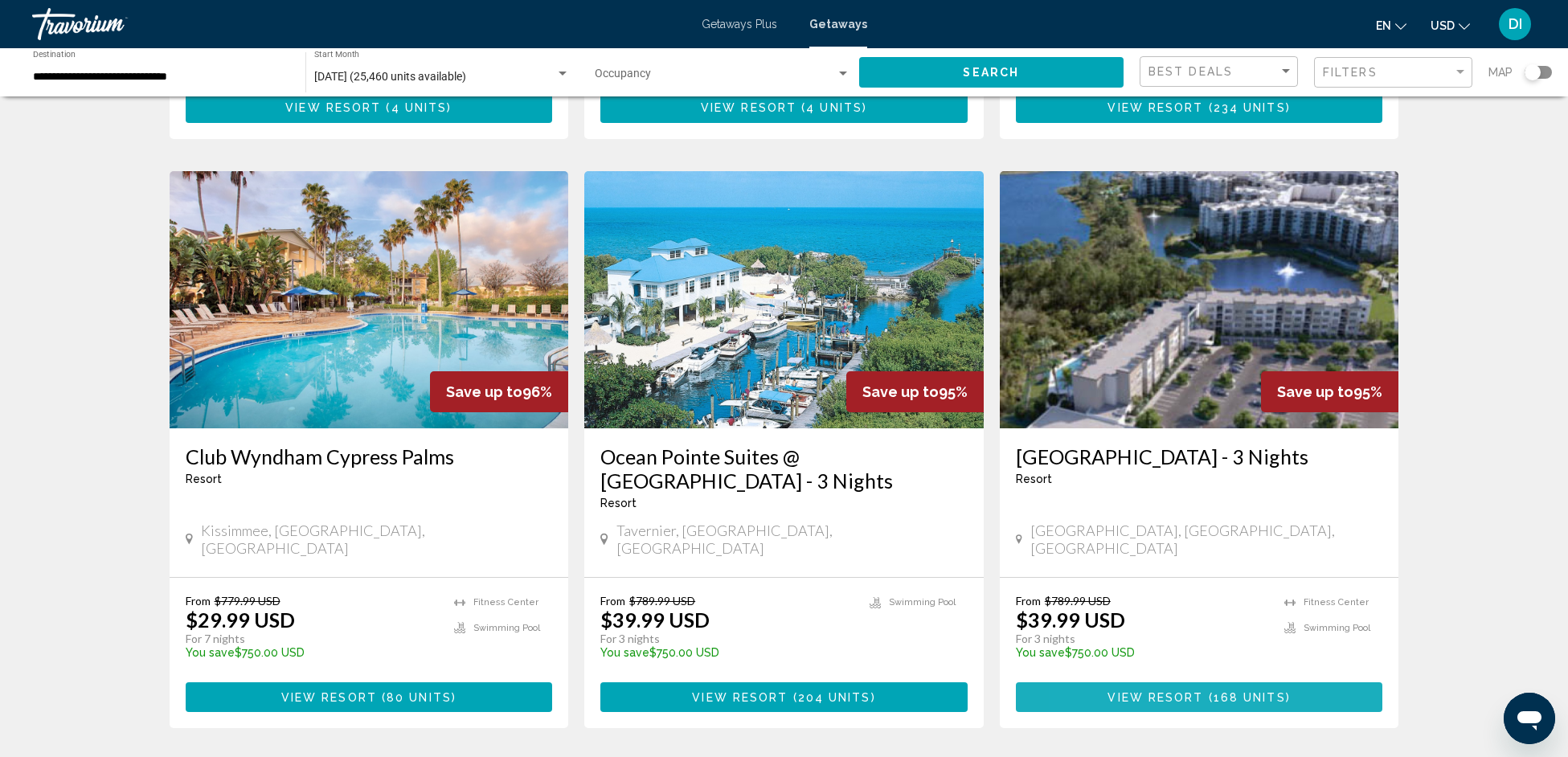
click at [1114, 682] on button "View Resort ( 168 units )" at bounding box center [1199, 697] width 367 height 30
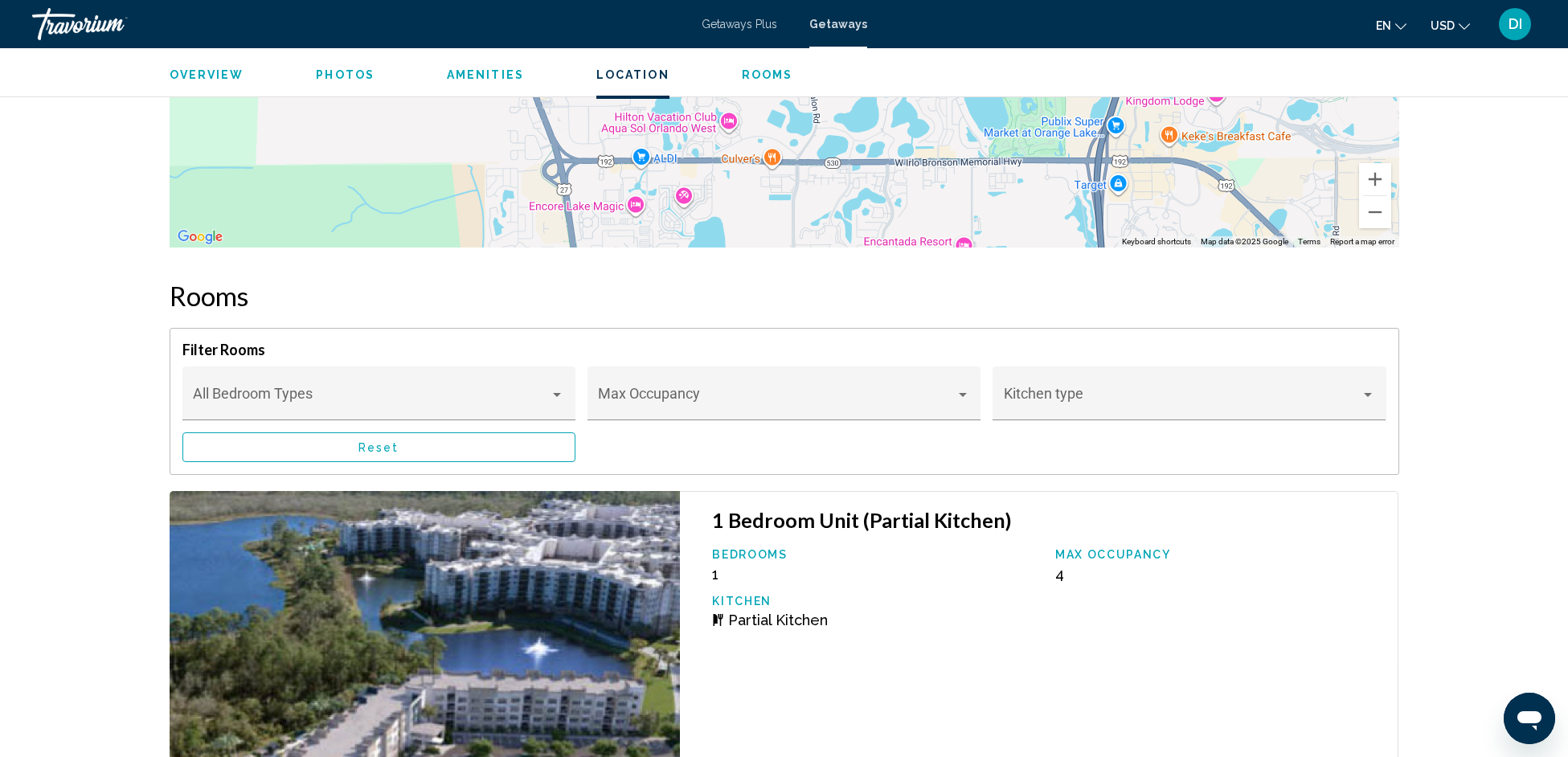
scroll to position [1809, 0]
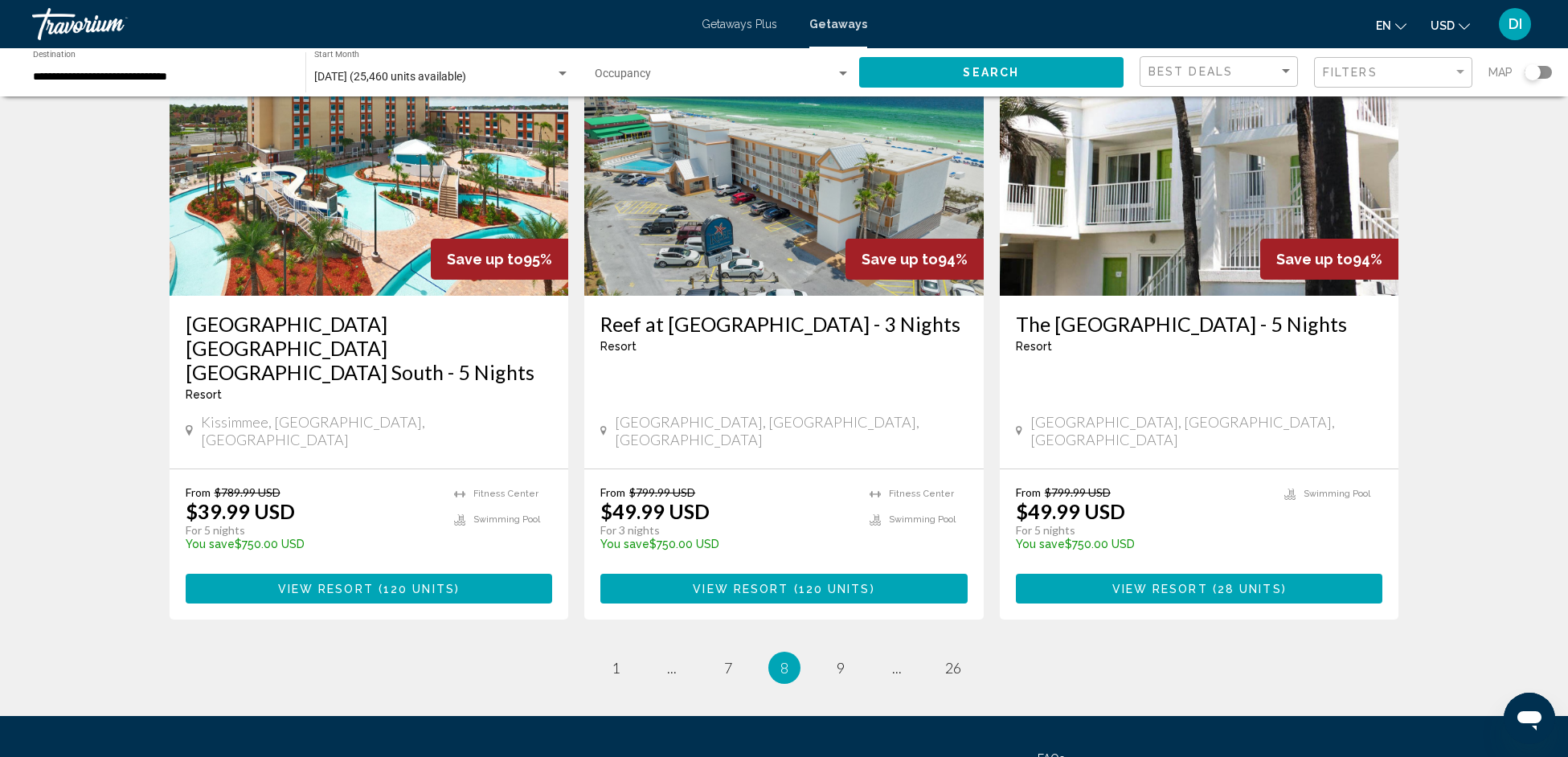
scroll to position [1819, 0]
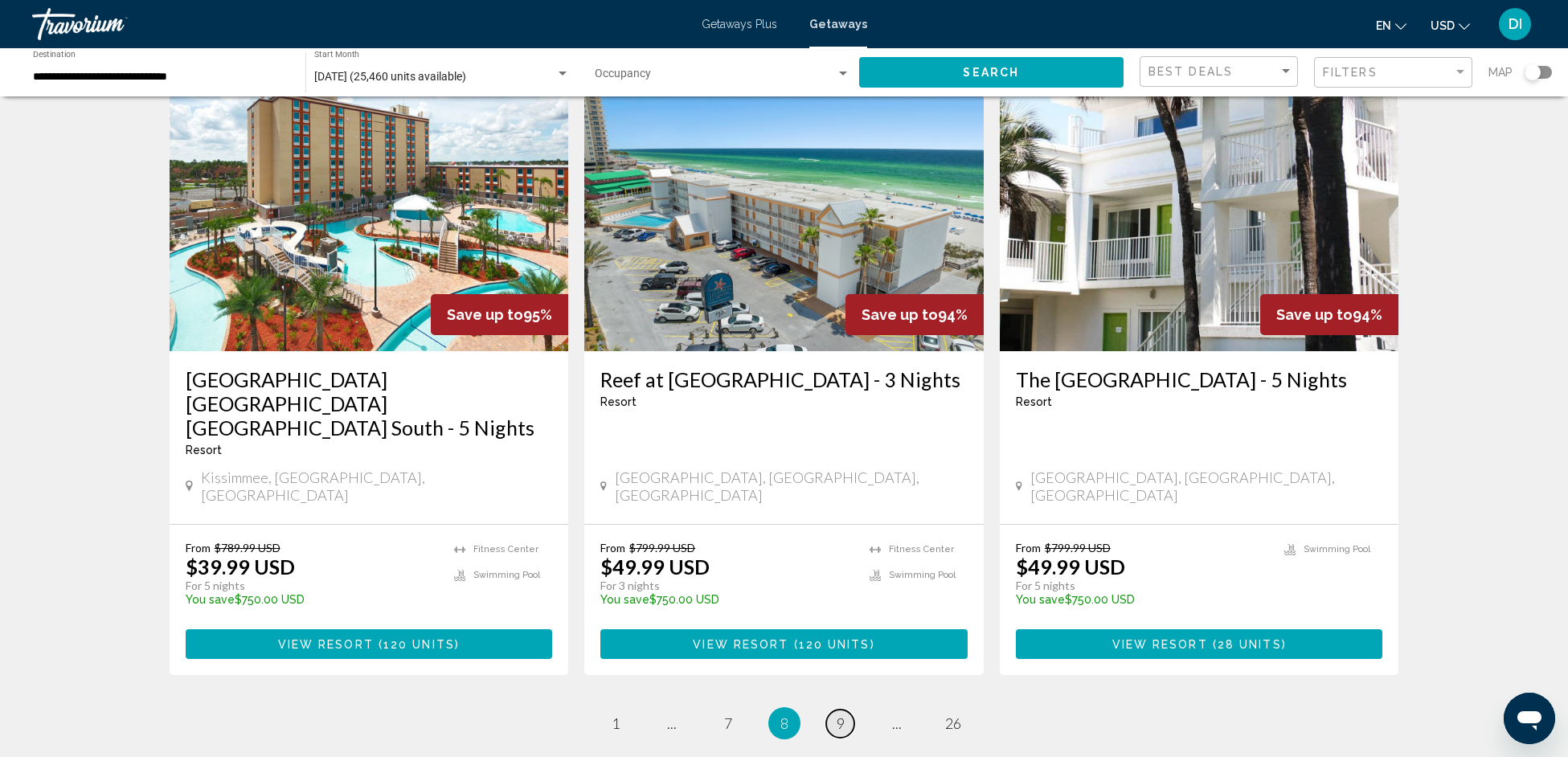
click at [834, 709] on link "page 9" at bounding box center [840, 723] width 28 height 28
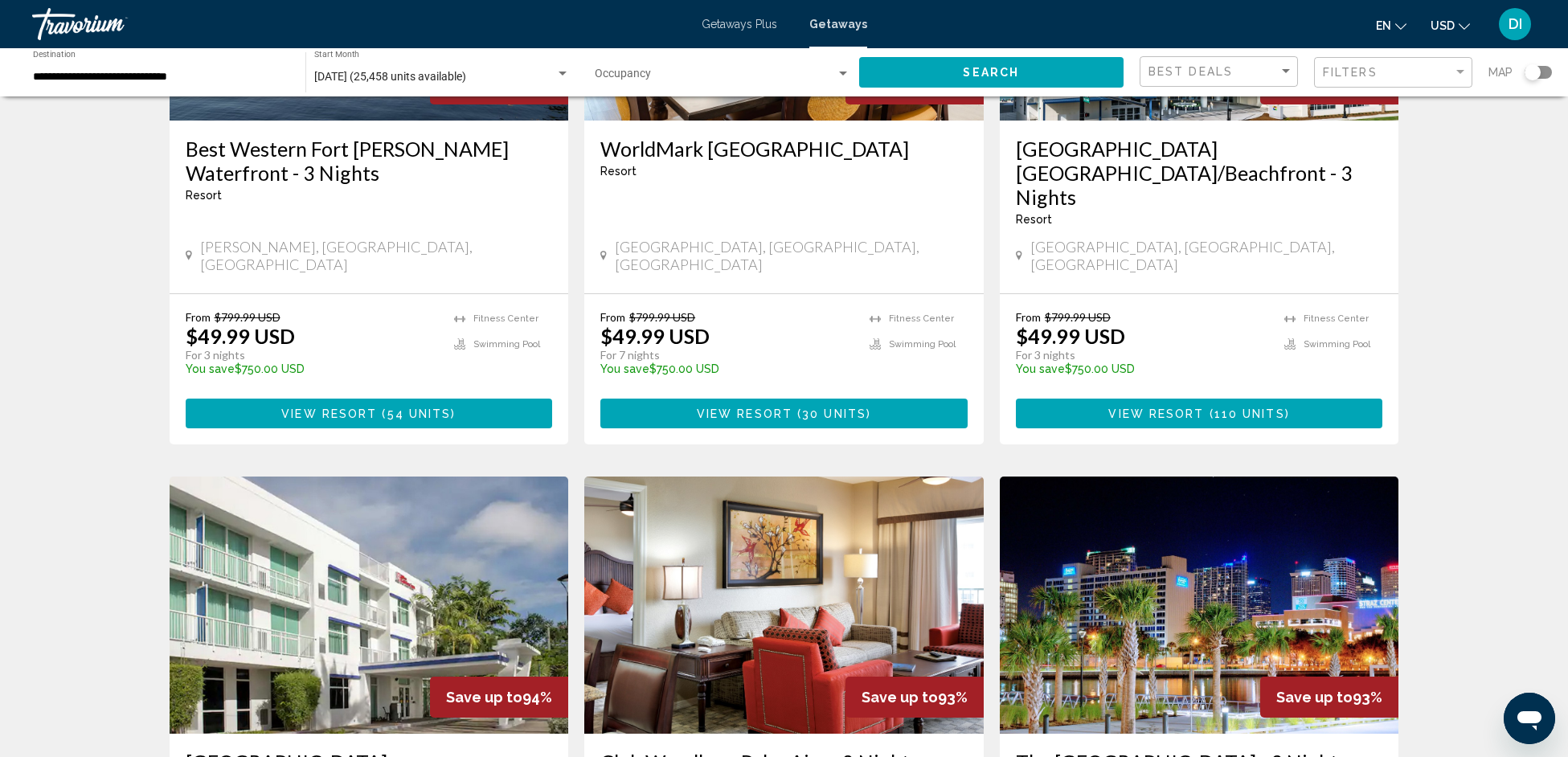
scroll to position [185, 0]
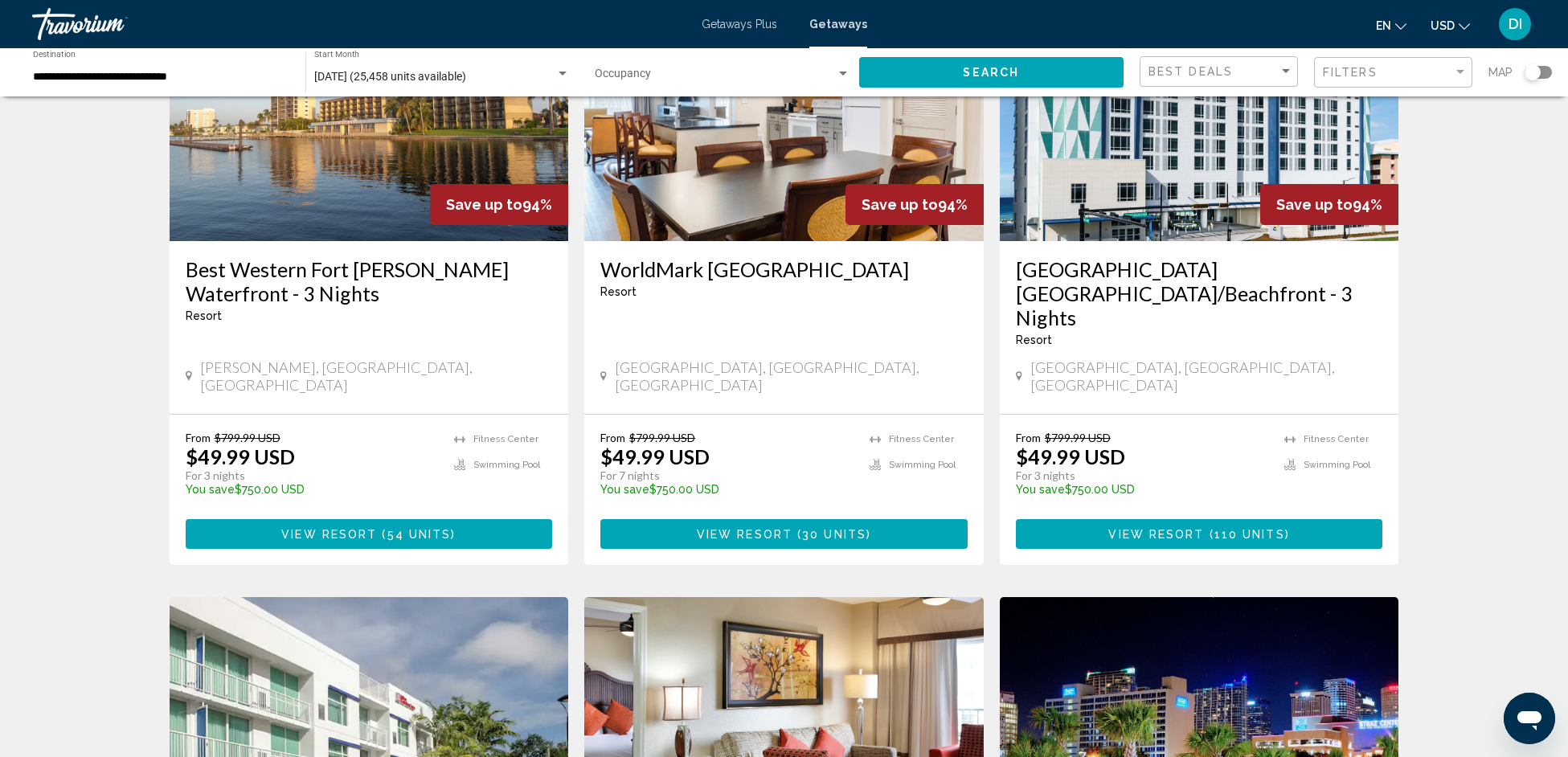
click at [1133, 207] on img "Main content" at bounding box center [1199, 112] width 400 height 257
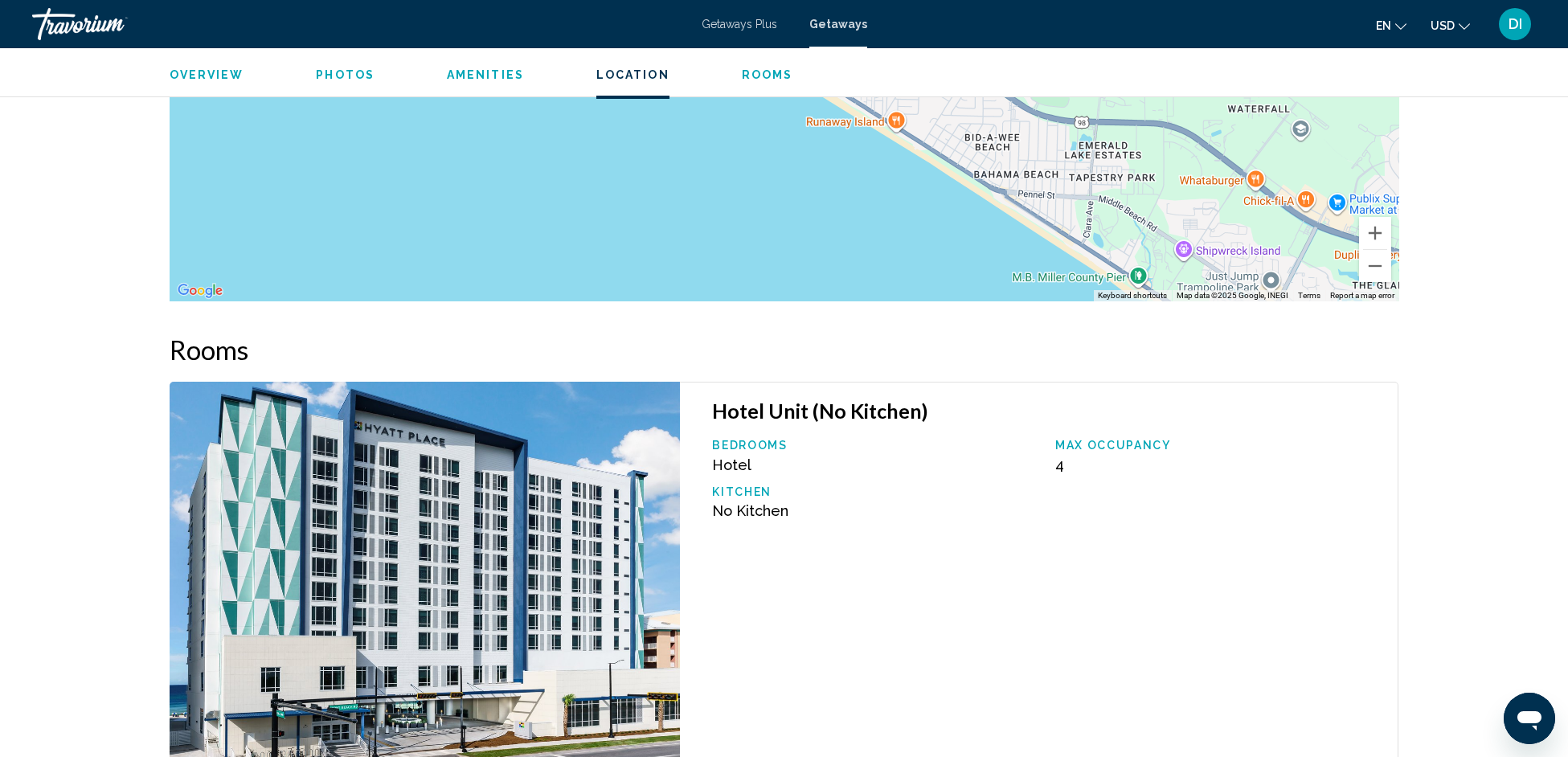
scroll to position [2096, 0]
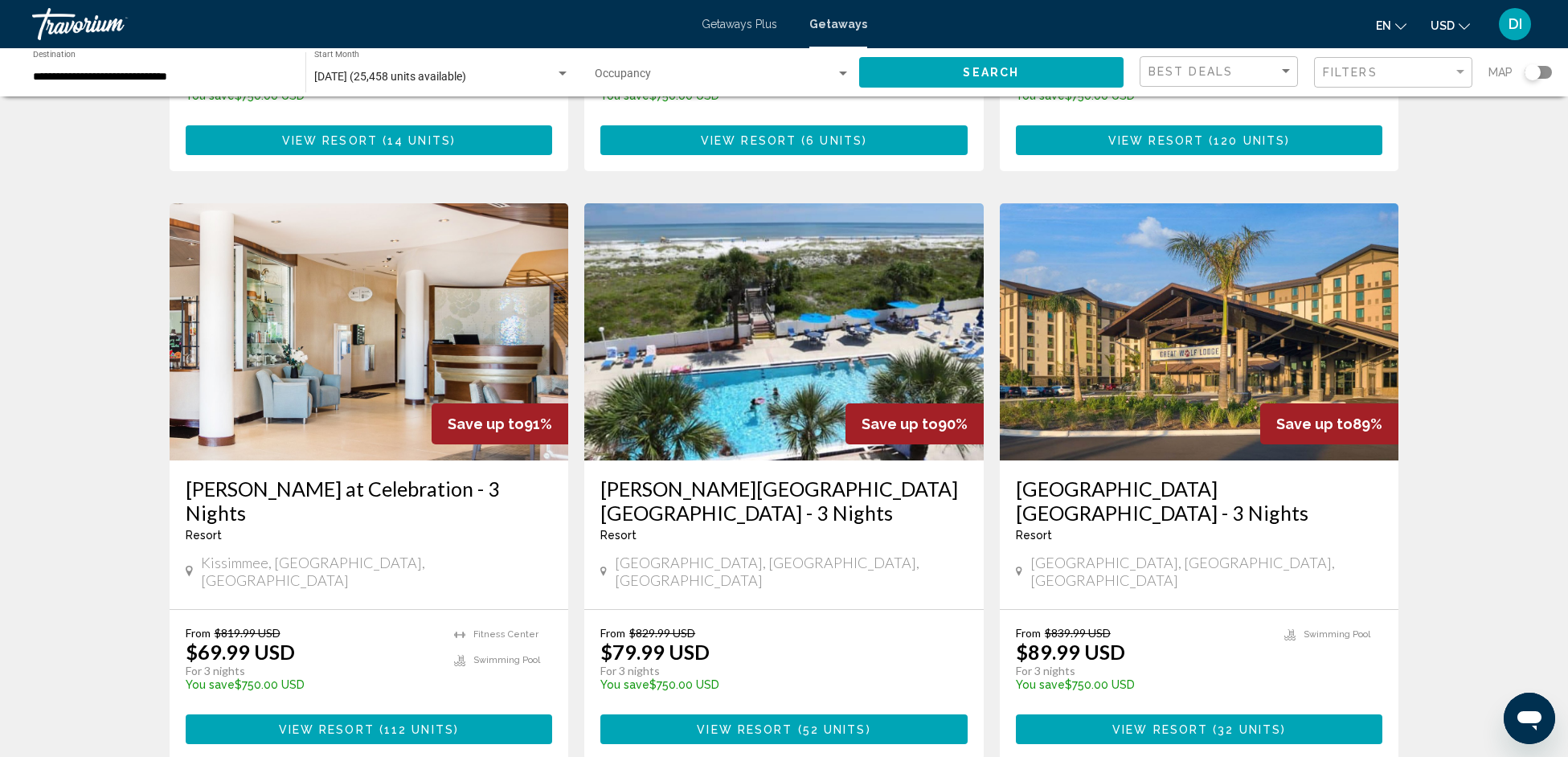
scroll to position [1960, 0]
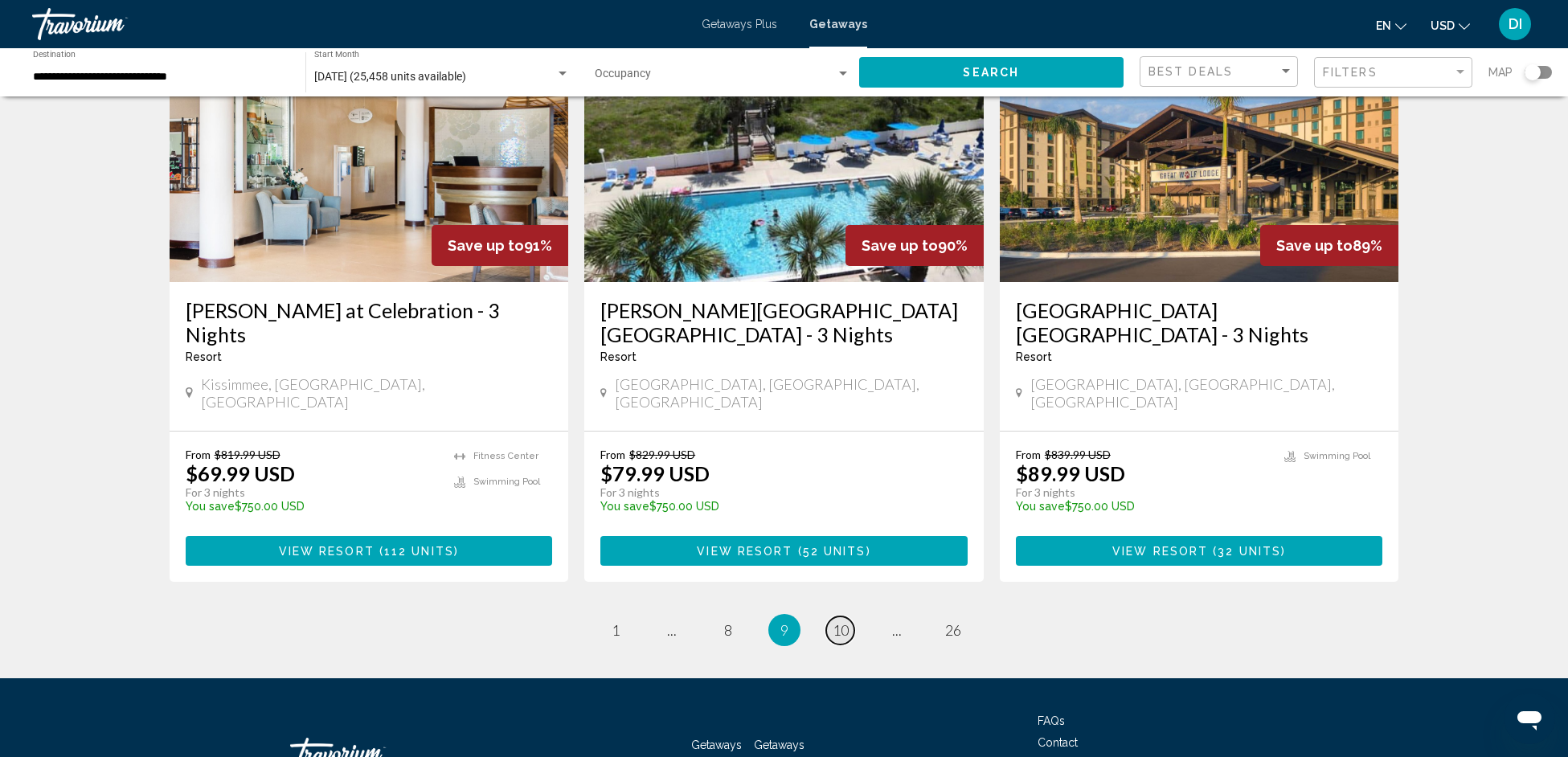
click at [842, 621] on span "10" at bounding box center [840, 629] width 16 height 18
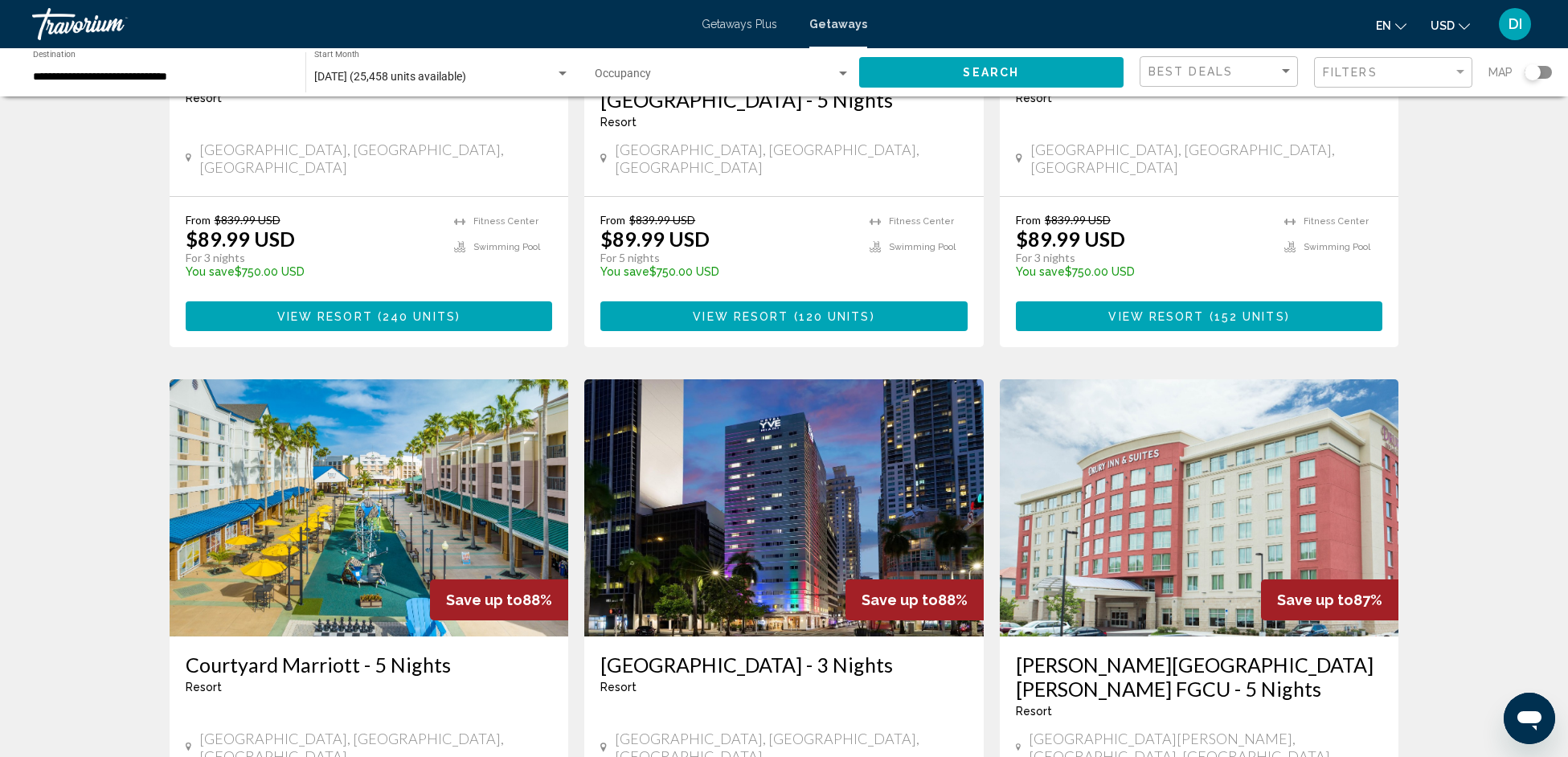
scroll to position [64, 0]
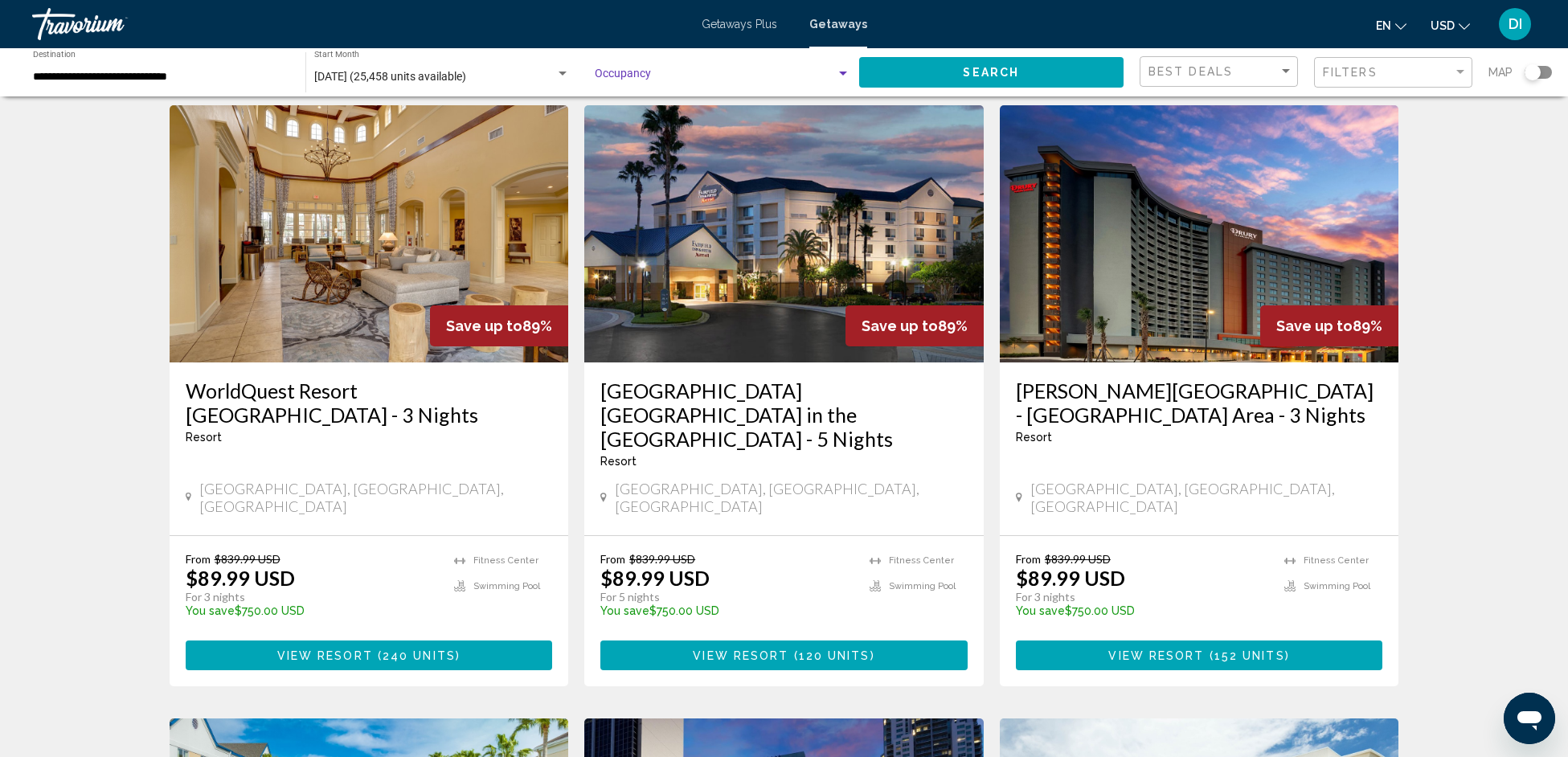
click at [658, 69] on div "Occupancy Any Occupancy" at bounding box center [722, 72] width 257 height 44
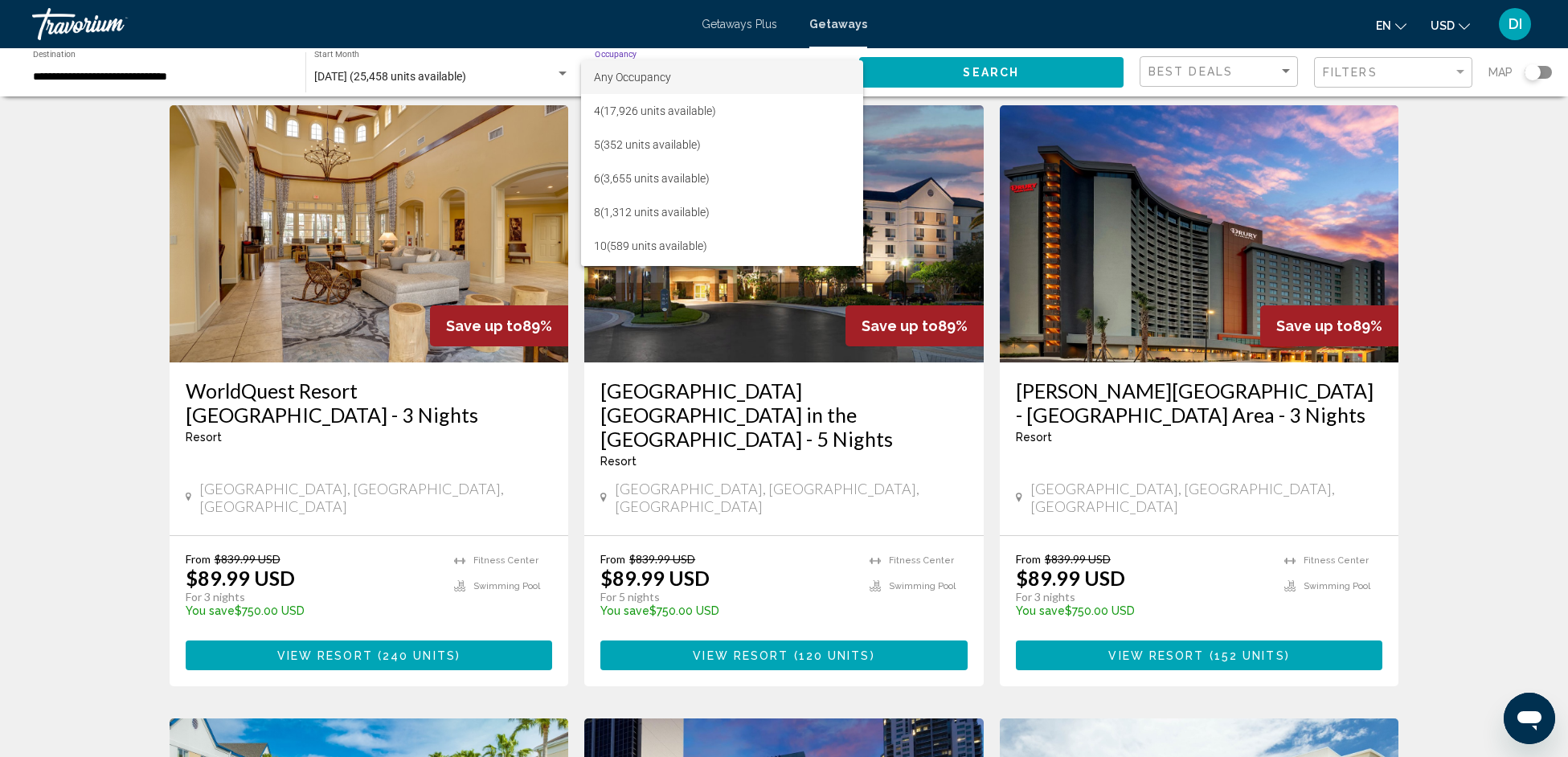
click at [1504, 184] on div at bounding box center [784, 378] width 1568 height 757
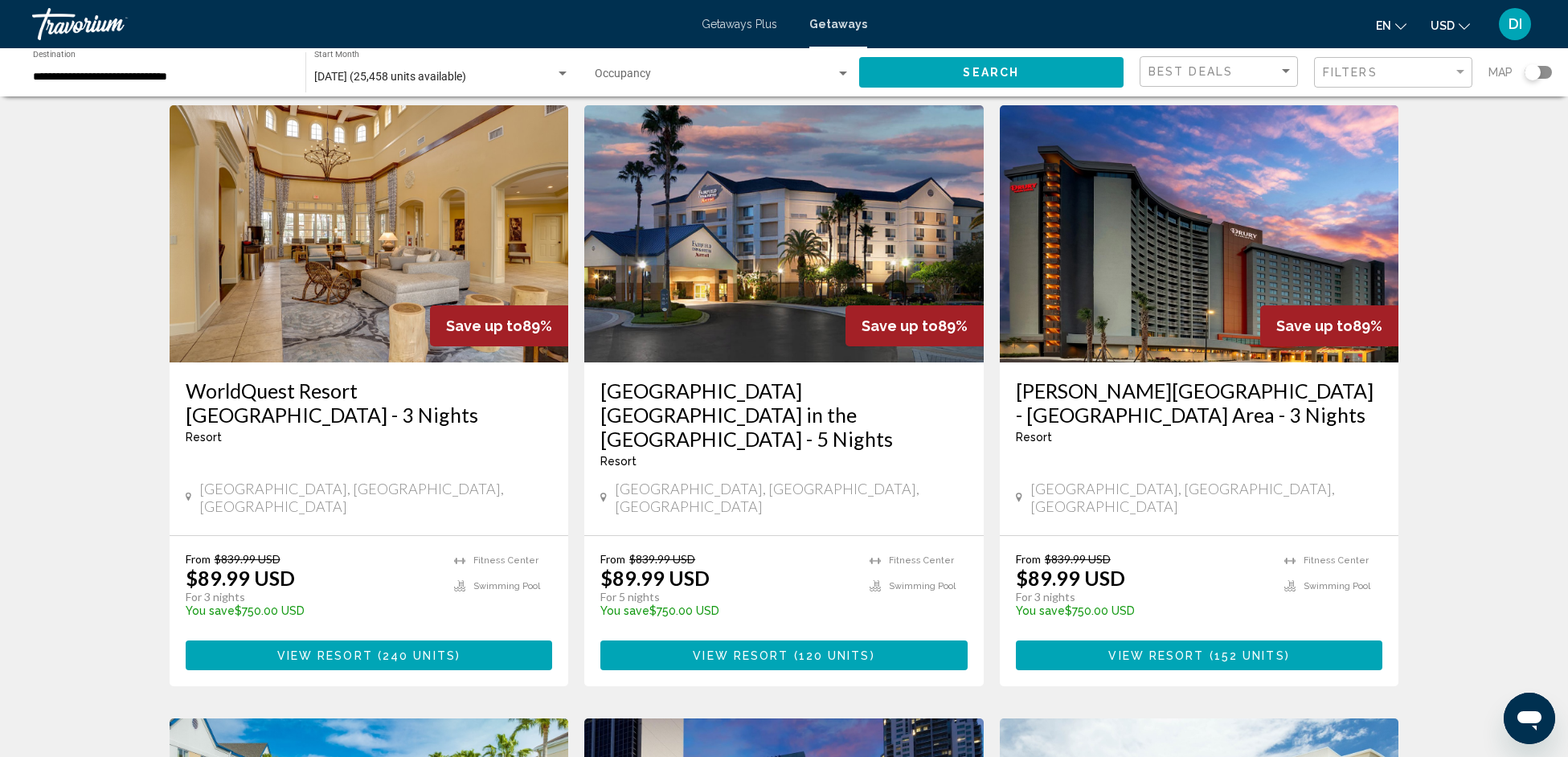
click at [198, 72] on input "**********" at bounding box center [161, 77] width 257 height 13
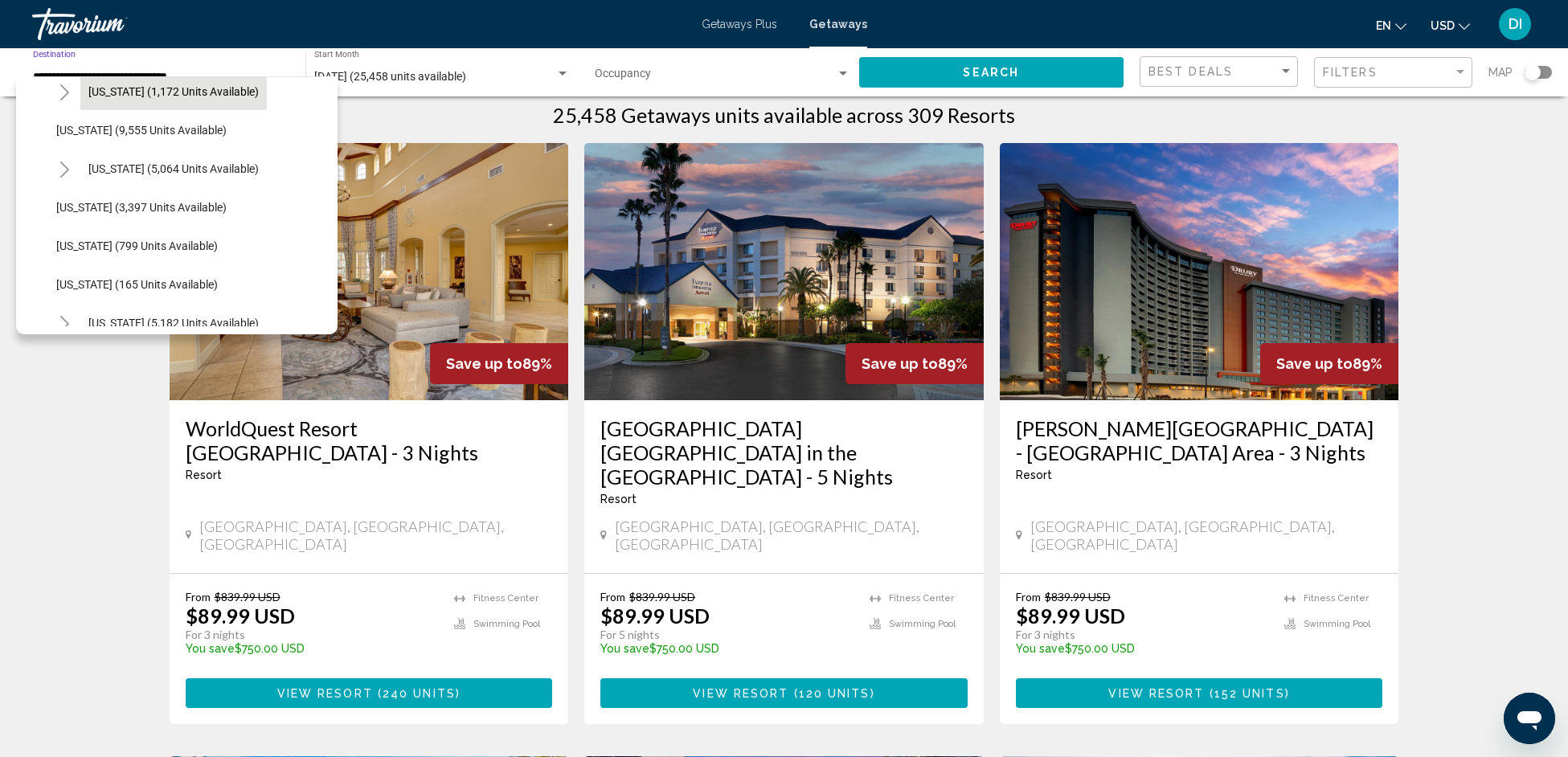
scroll to position [1002, 0]
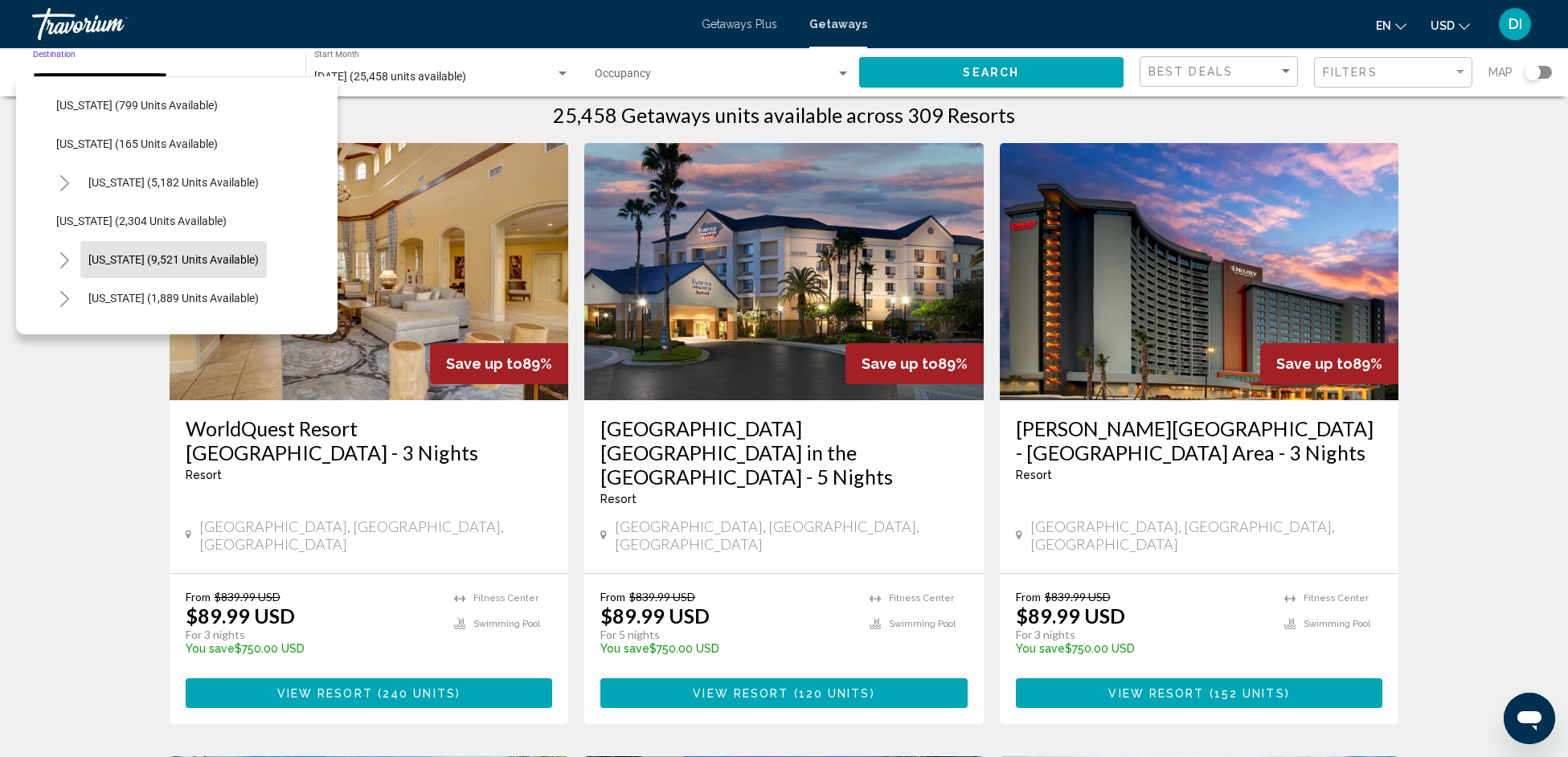
click at [131, 257] on span "[US_STATE] (9,521 units available)" at bounding box center [173, 260] width 170 height 13
type input "**********"
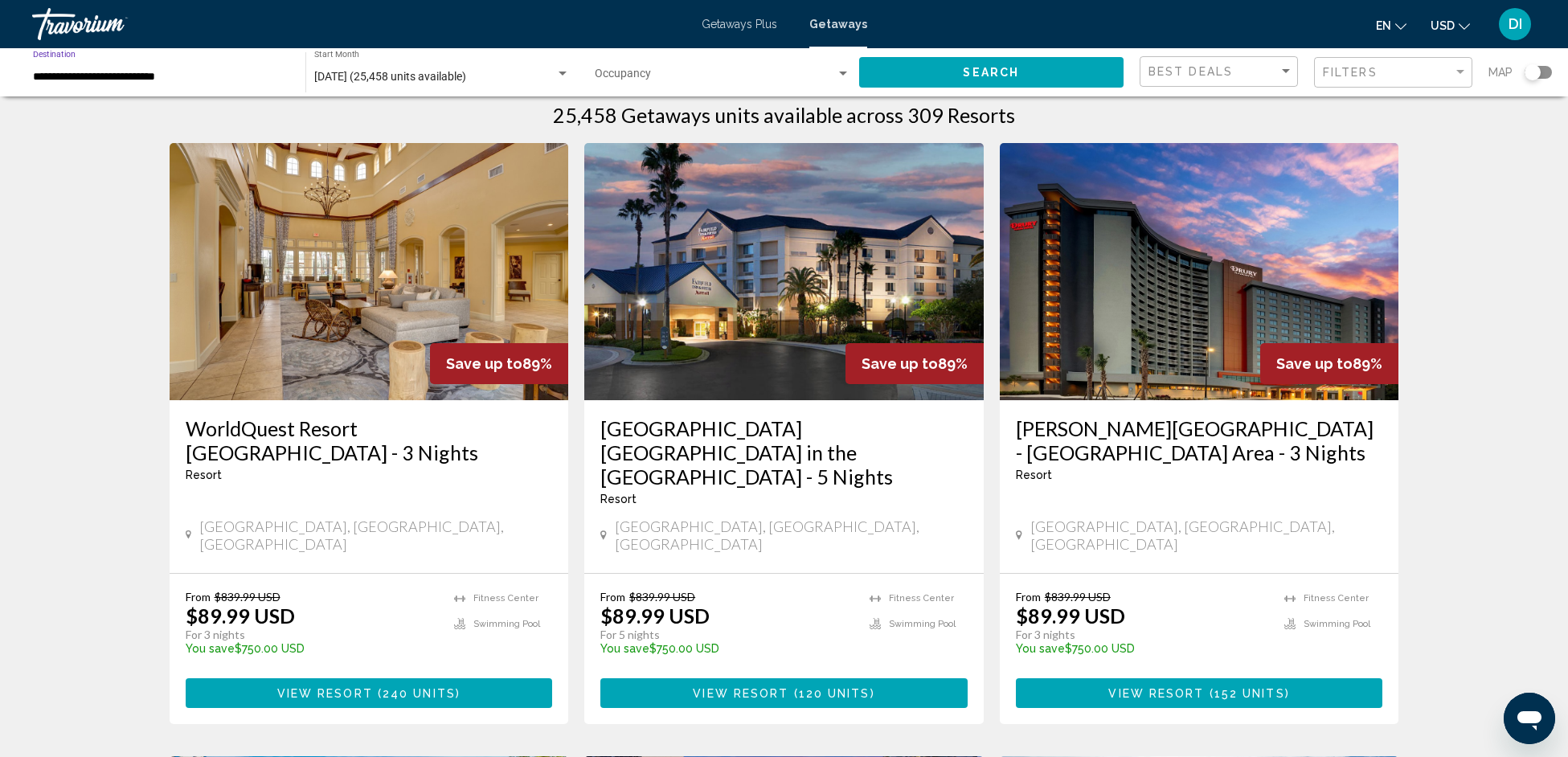
click at [942, 83] on button "Search" at bounding box center [991, 72] width 265 height 30
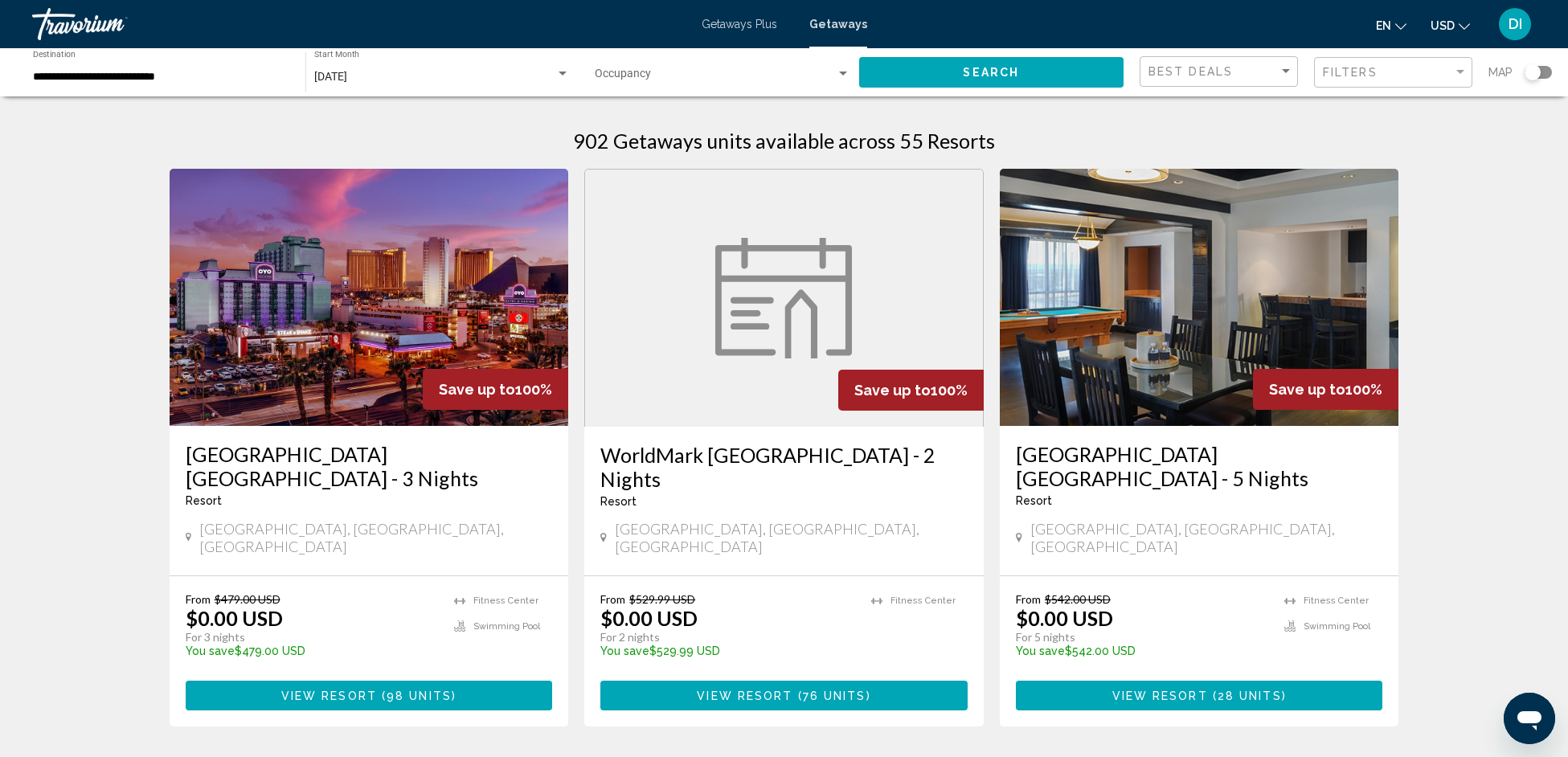
click at [520, 69] on div "[DATE] Start Month All Start Months" at bounding box center [442, 72] width 256 height 44
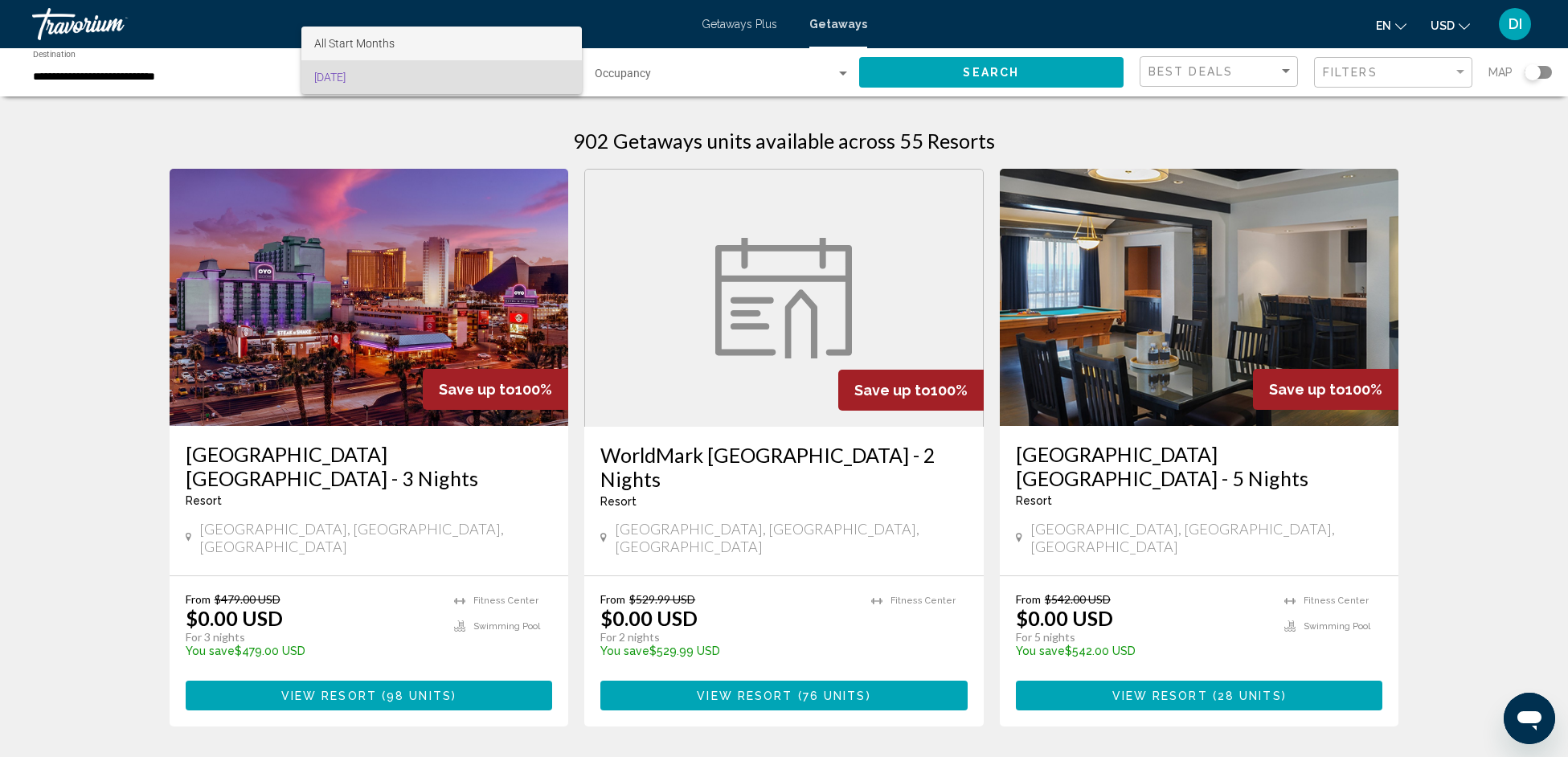
click at [356, 43] on span "All Start Months" at bounding box center [354, 43] width 80 height 13
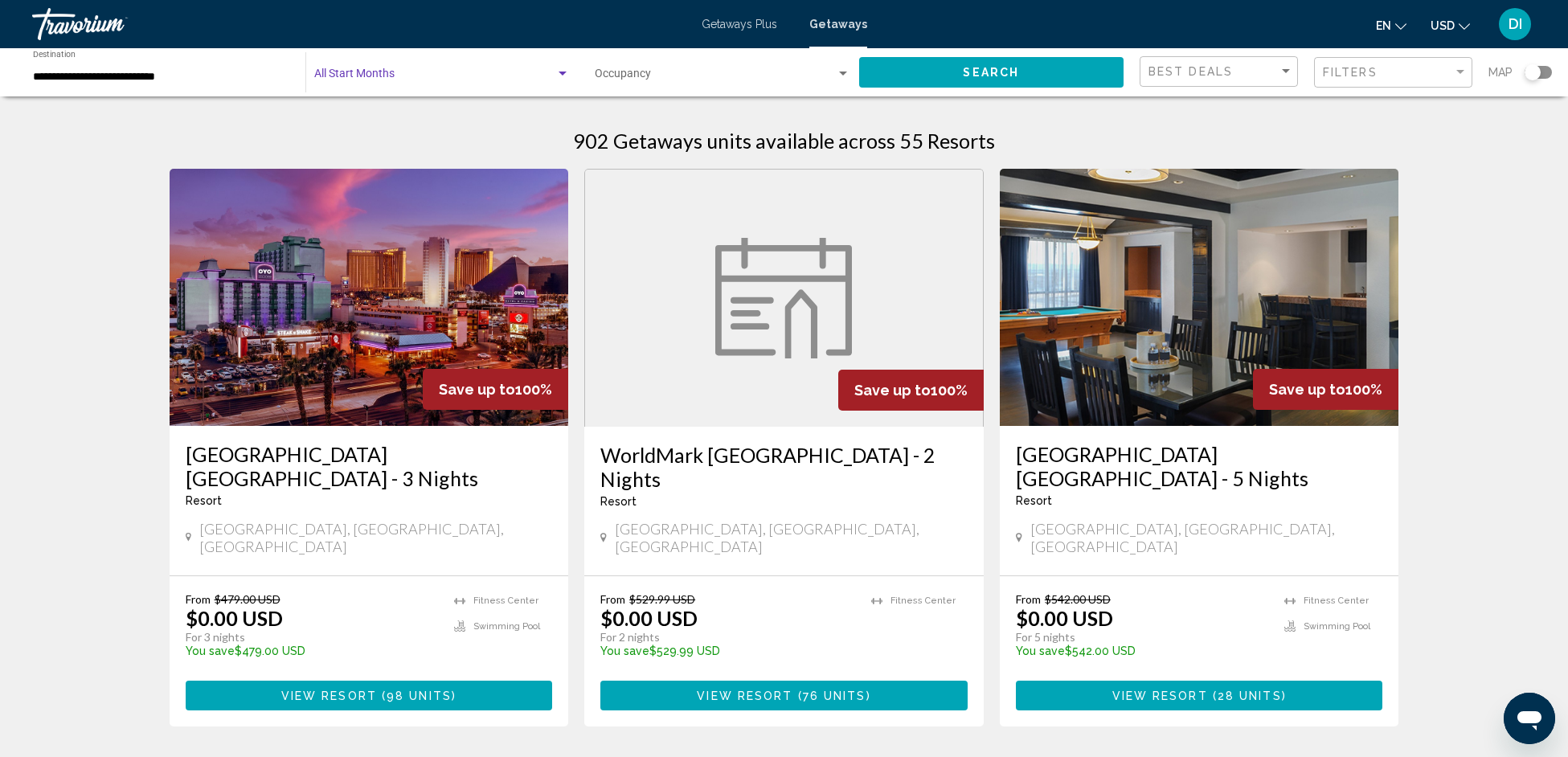
click at [974, 69] on span "Search" at bounding box center [991, 73] width 56 height 13
click at [547, 72] on span "Search widget" at bounding box center [435, 77] width 241 height 13
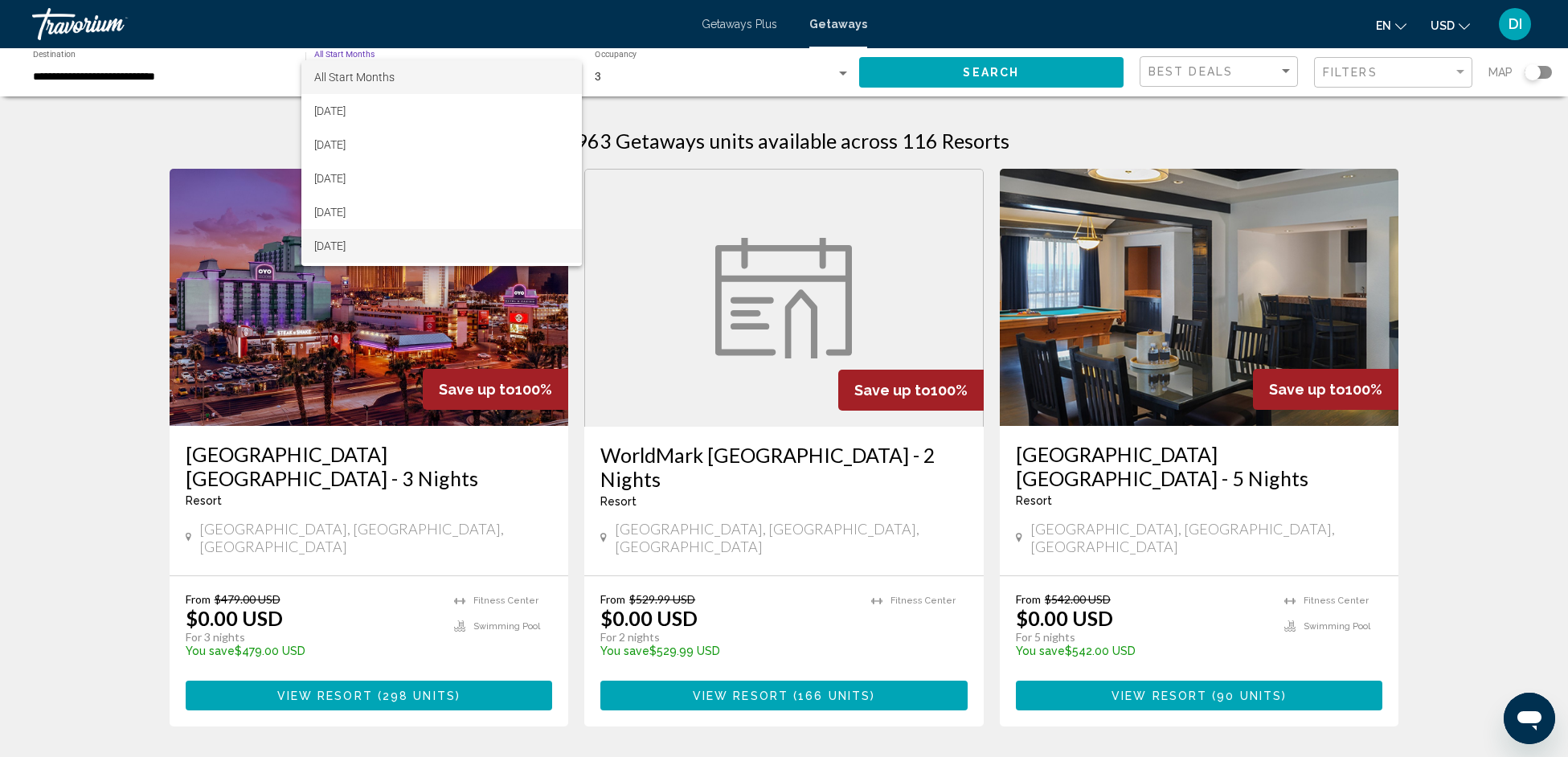
click at [364, 240] on span "[DATE]" at bounding box center [441, 246] width 255 height 34
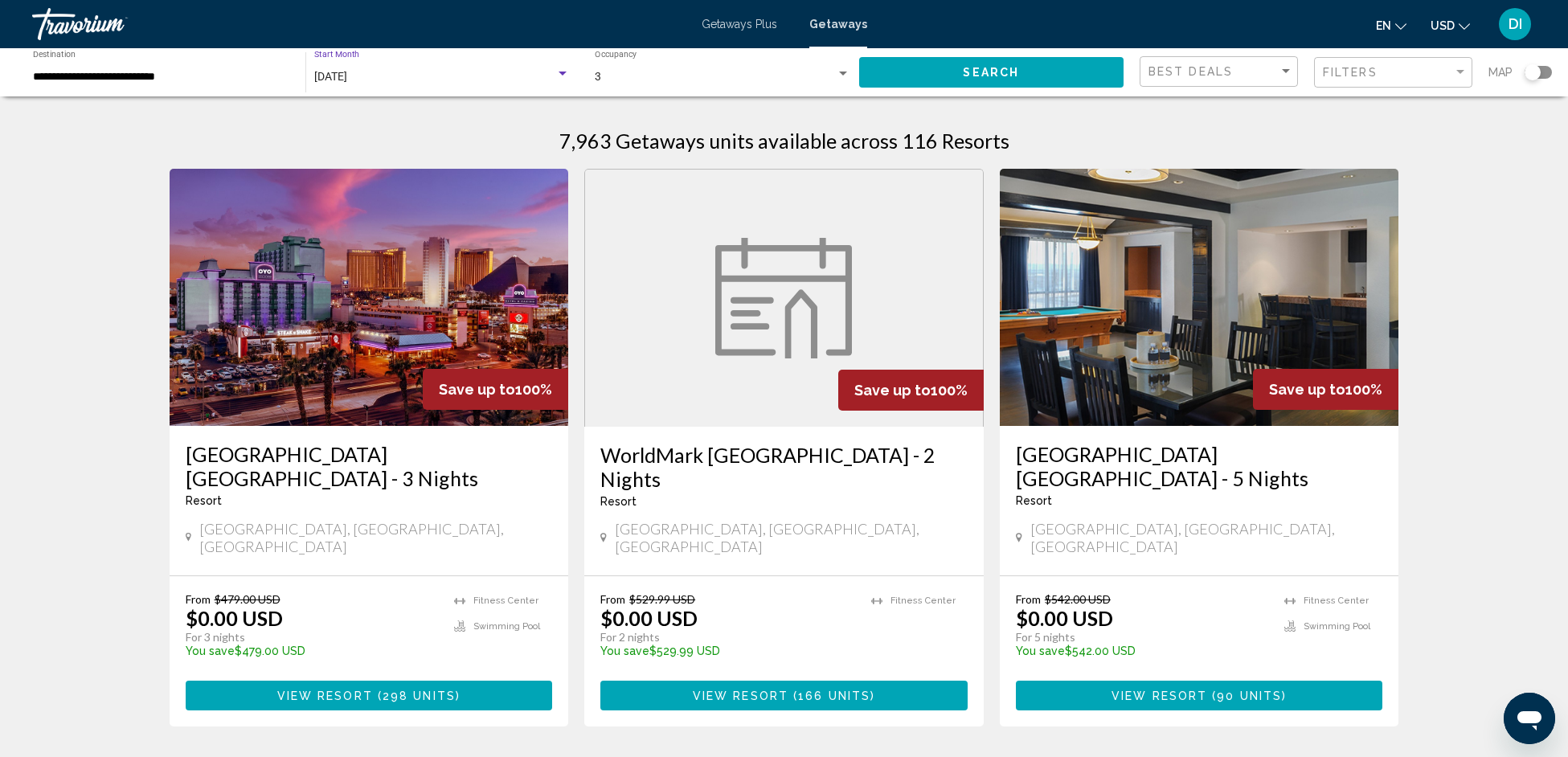
click at [947, 72] on button "Search" at bounding box center [991, 72] width 265 height 30
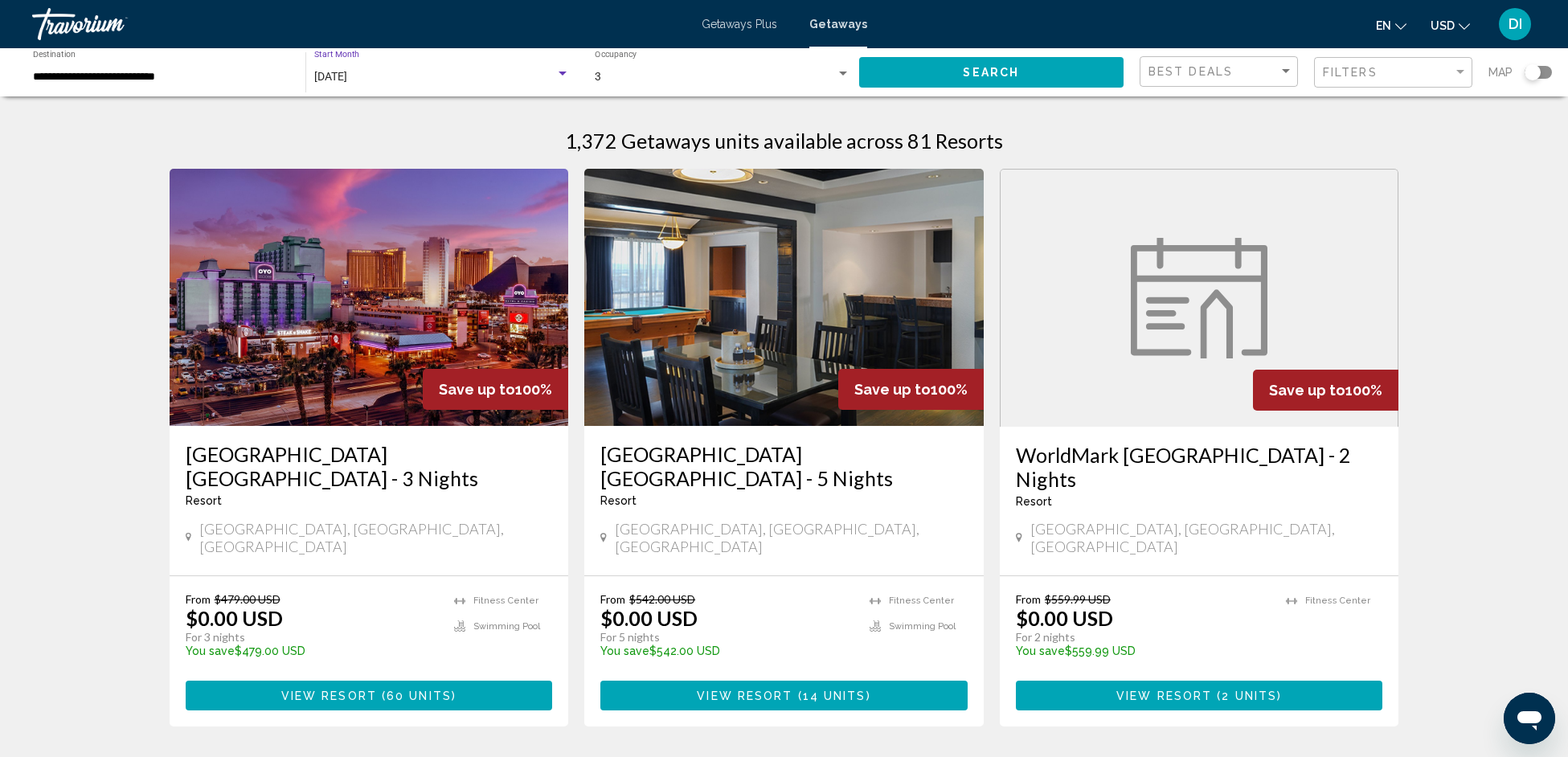
click at [408, 75] on div "[DATE]" at bounding box center [435, 77] width 241 height 13
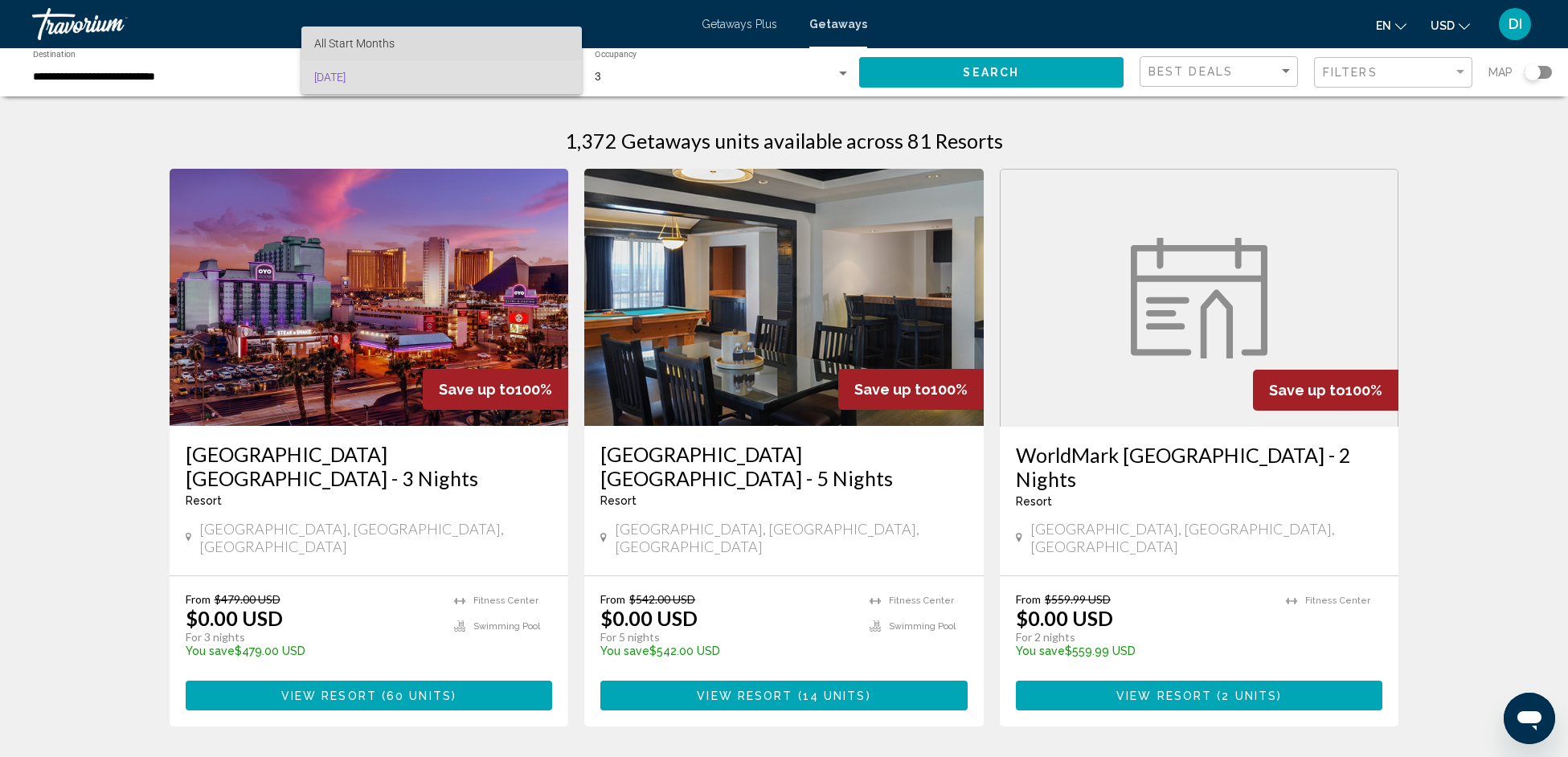
click at [437, 47] on span "All Start Months" at bounding box center [441, 43] width 255 height 34
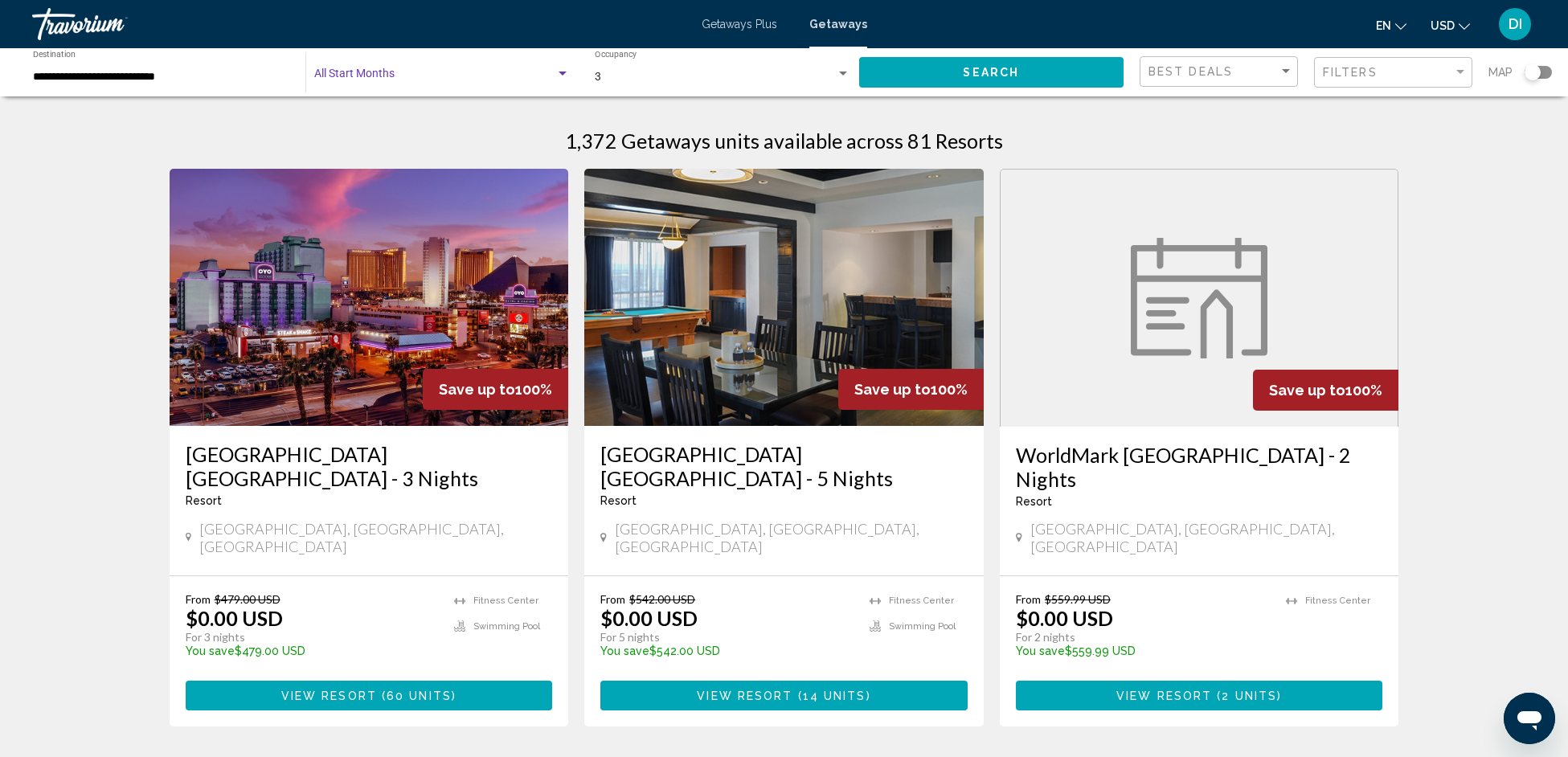
click at [924, 68] on button "Search" at bounding box center [991, 72] width 265 height 30
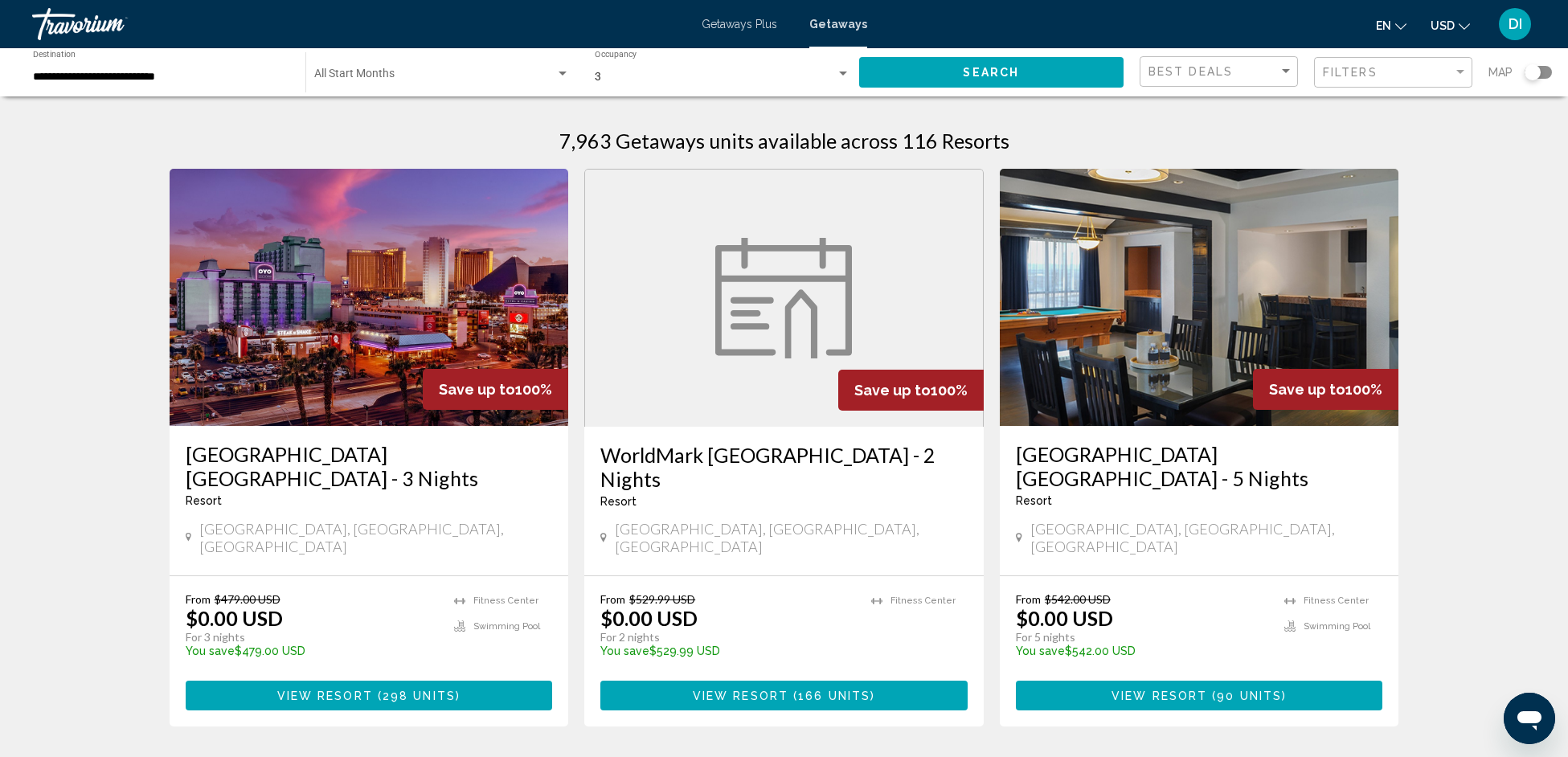
click at [411, 68] on div "Start Month All Start Months" at bounding box center [442, 72] width 256 height 44
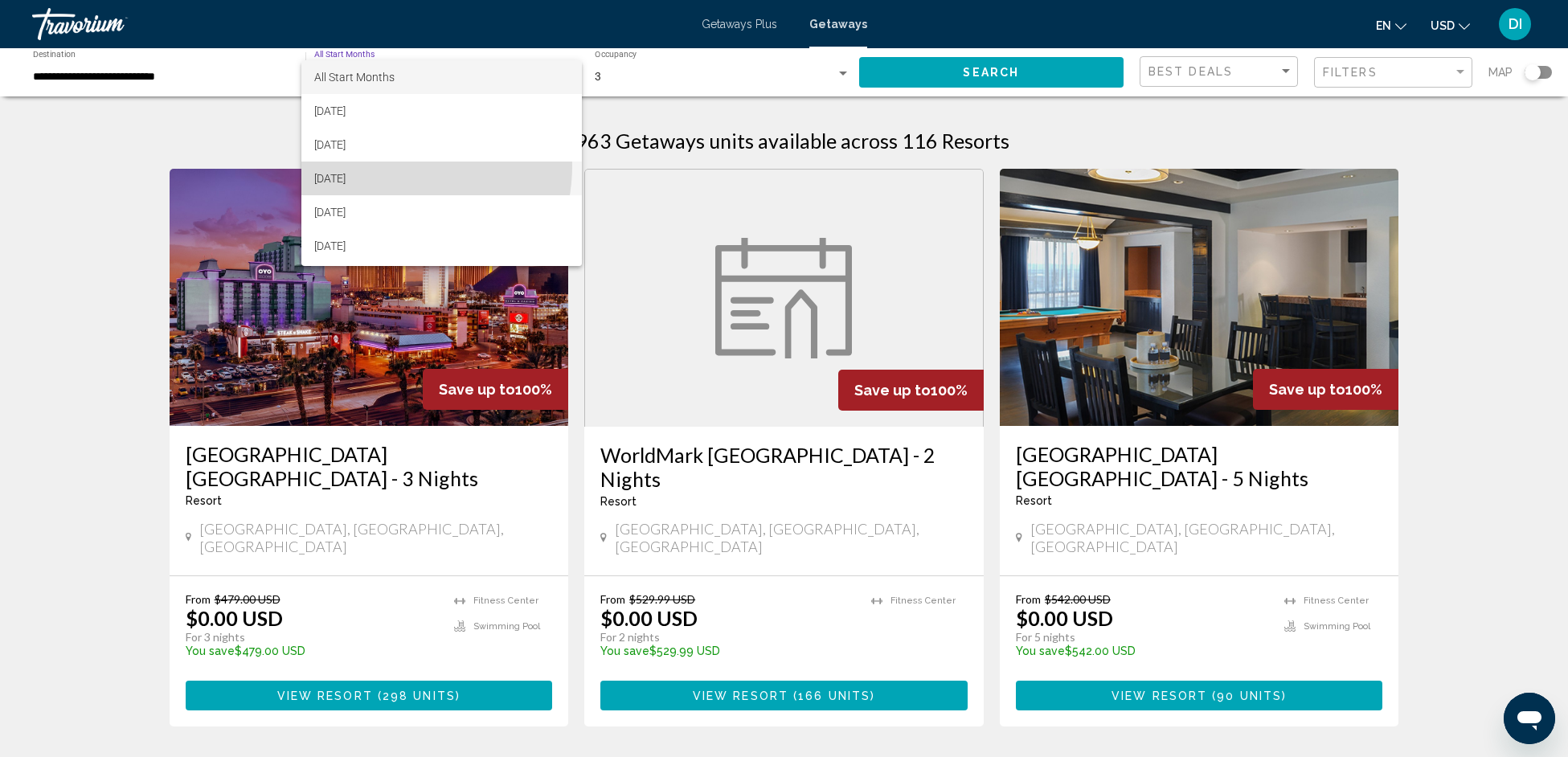
drag, startPoint x: 388, startPoint y: 166, endPoint x: 448, endPoint y: 162, distance: 60.1
click at [388, 166] on span "[DATE]" at bounding box center [441, 179] width 255 height 34
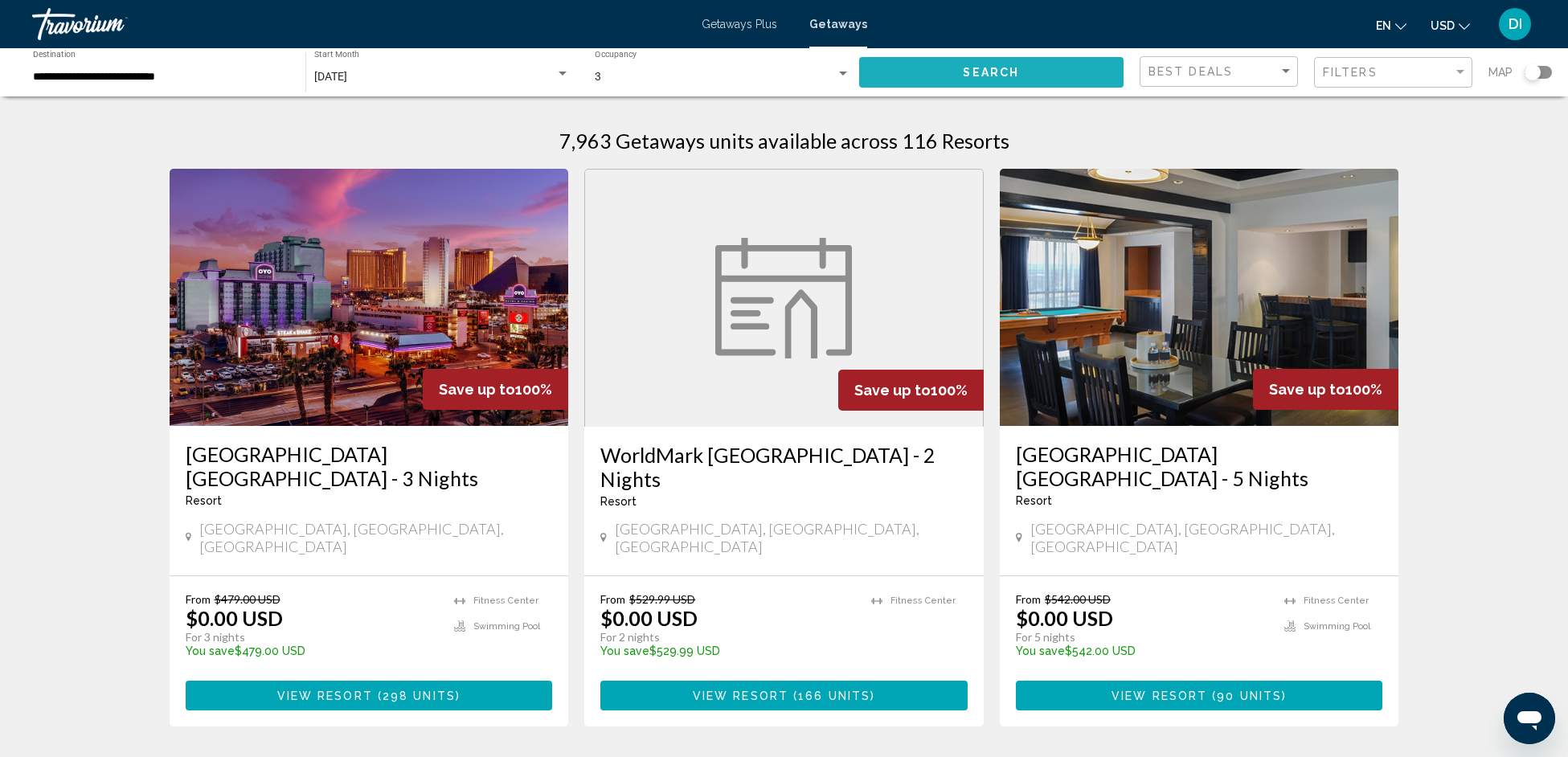
click at [969, 73] on span "Search" at bounding box center [991, 73] width 56 height 13
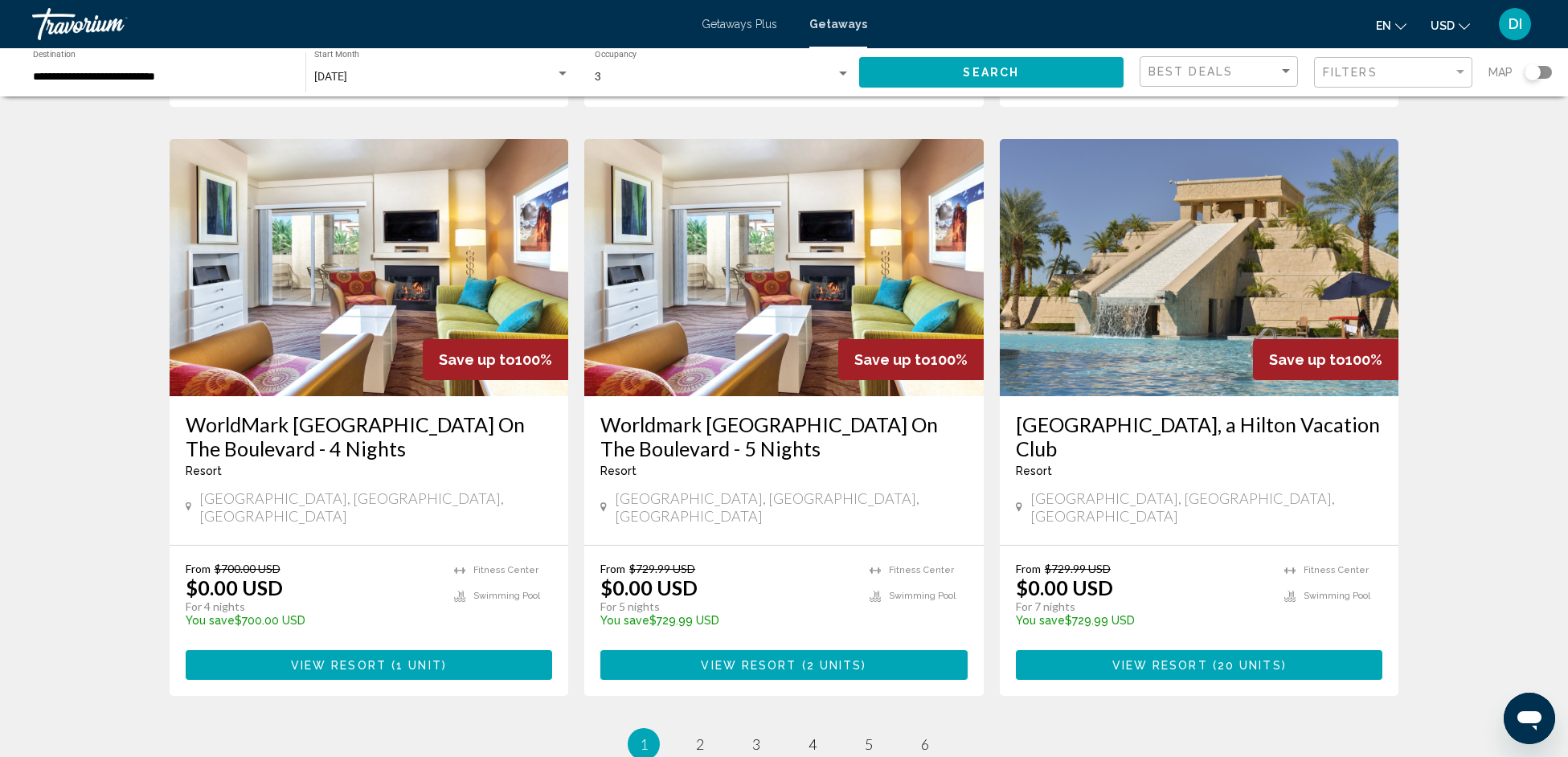
scroll to position [1803, 0]
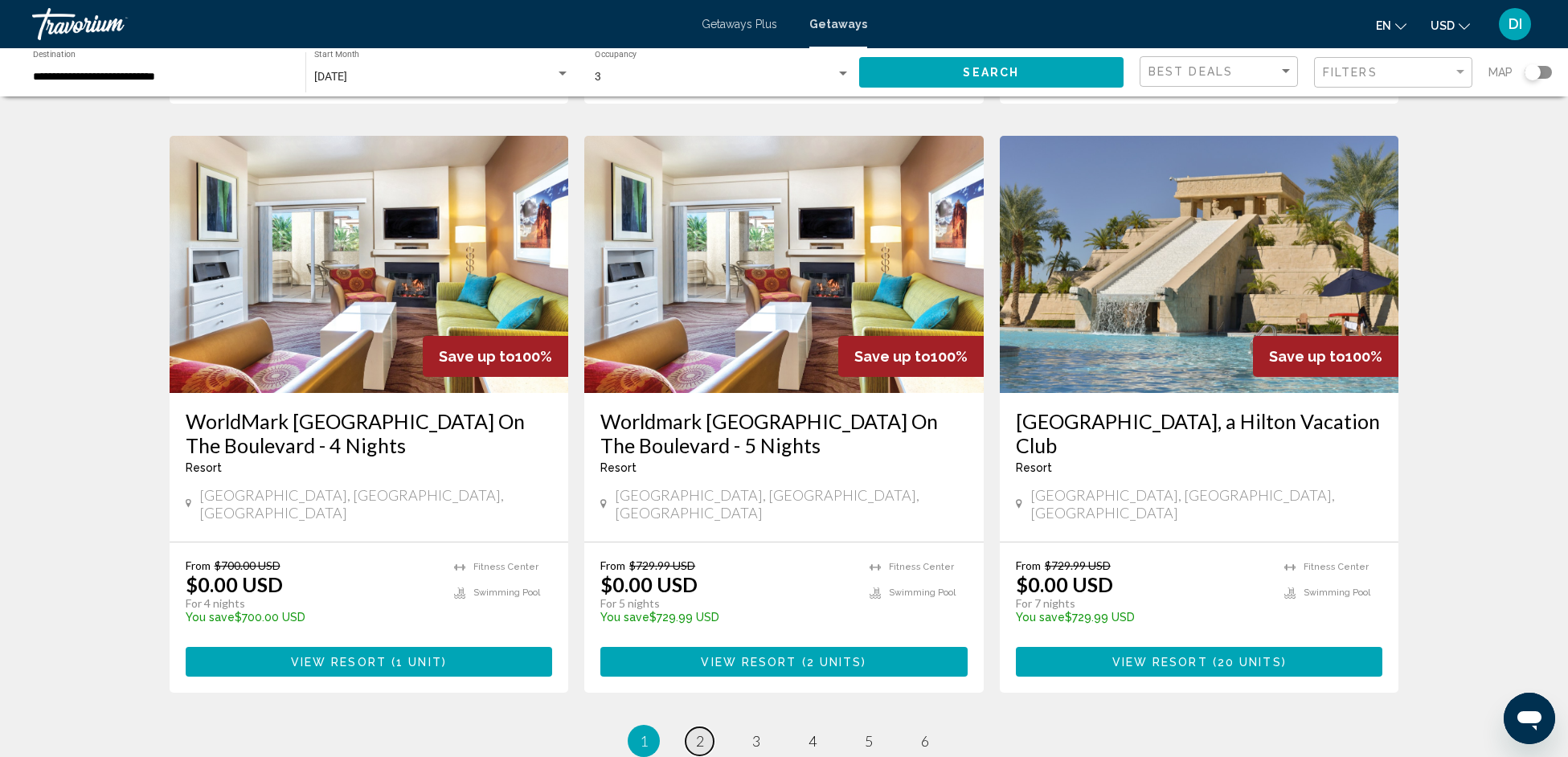
click at [704, 732] on span "2" at bounding box center [700, 740] width 8 height 18
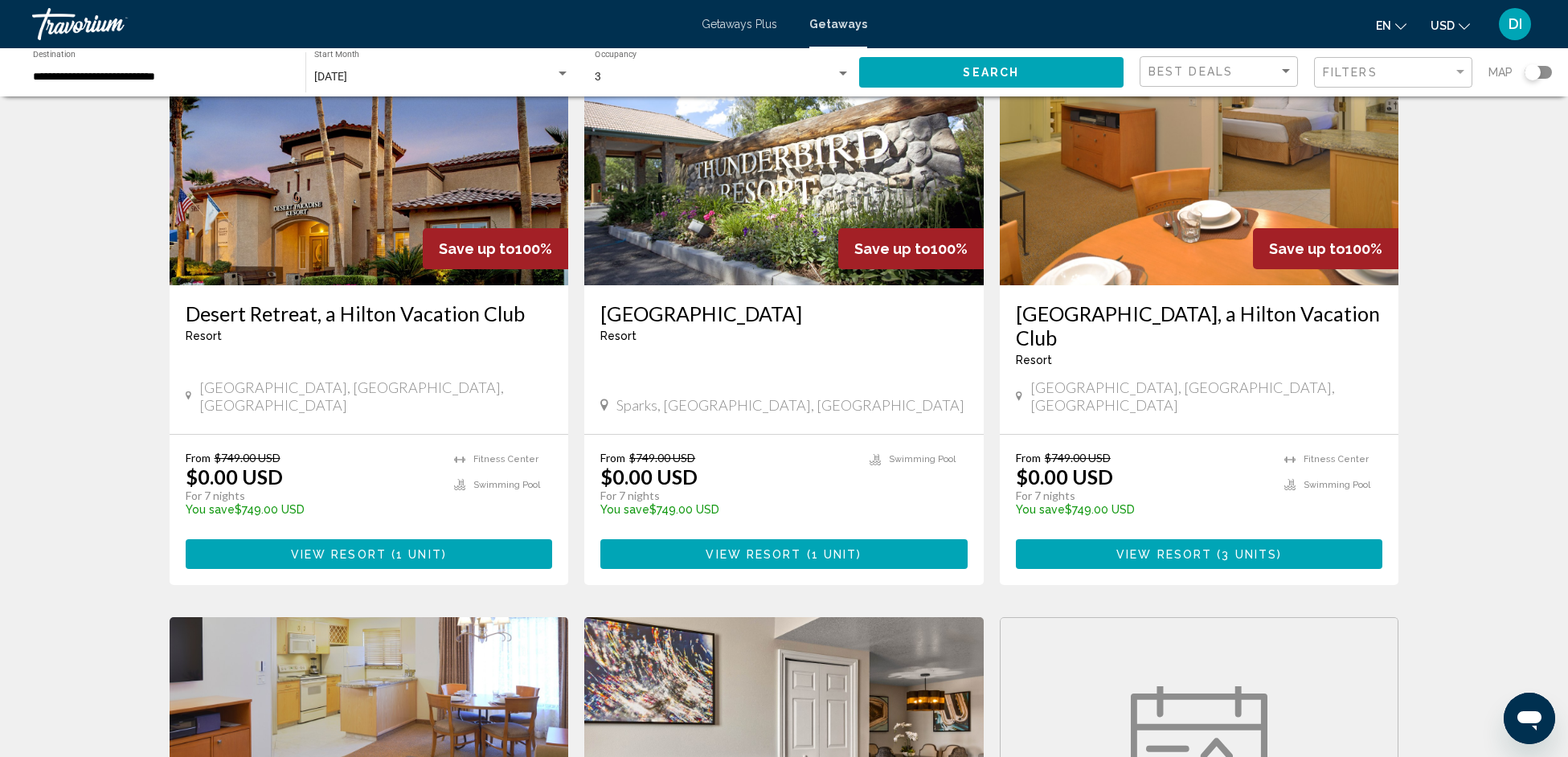
scroll to position [1761, 0]
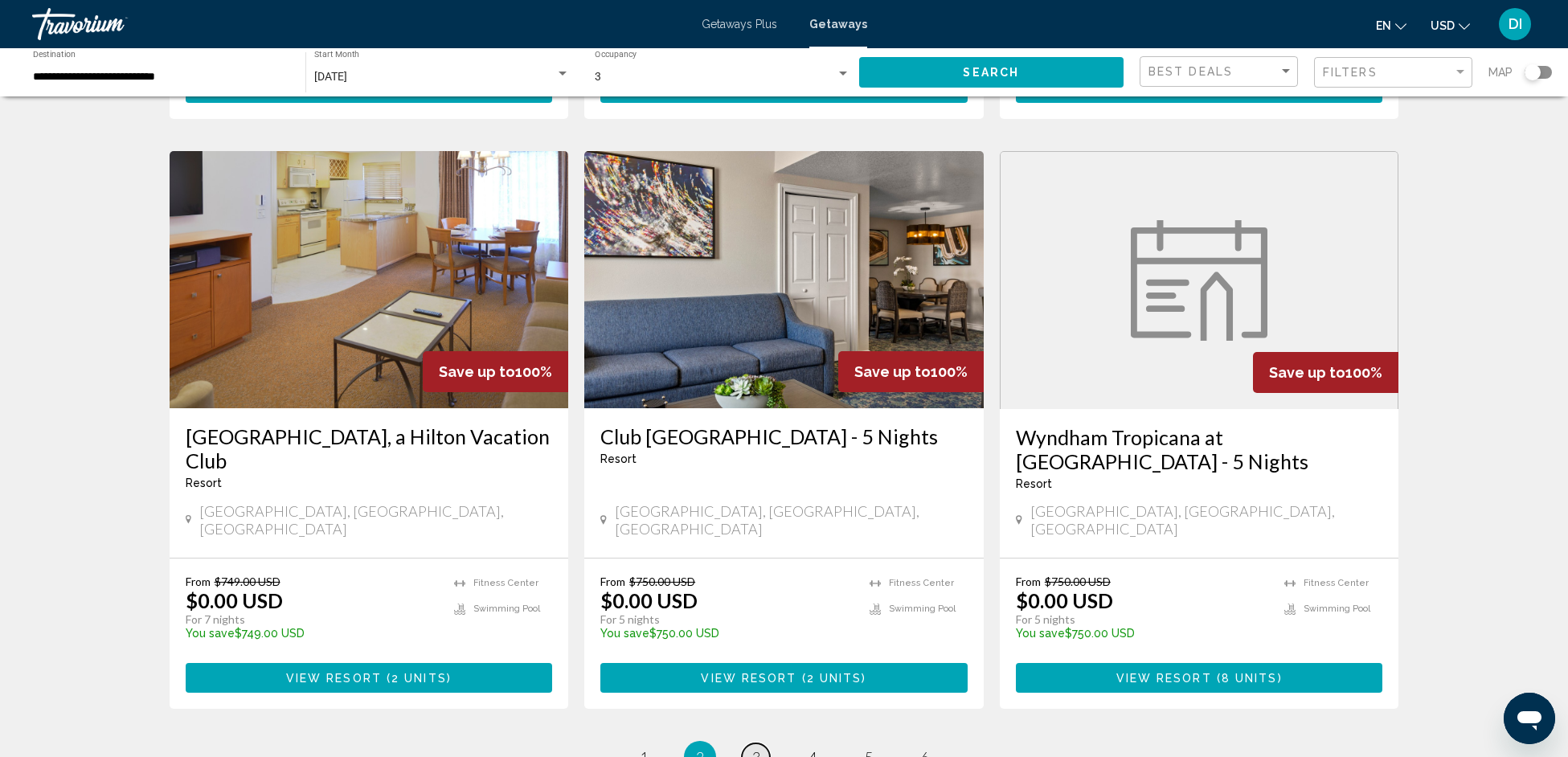
click at [753, 749] on span "3" at bounding box center [756, 757] width 8 height 18
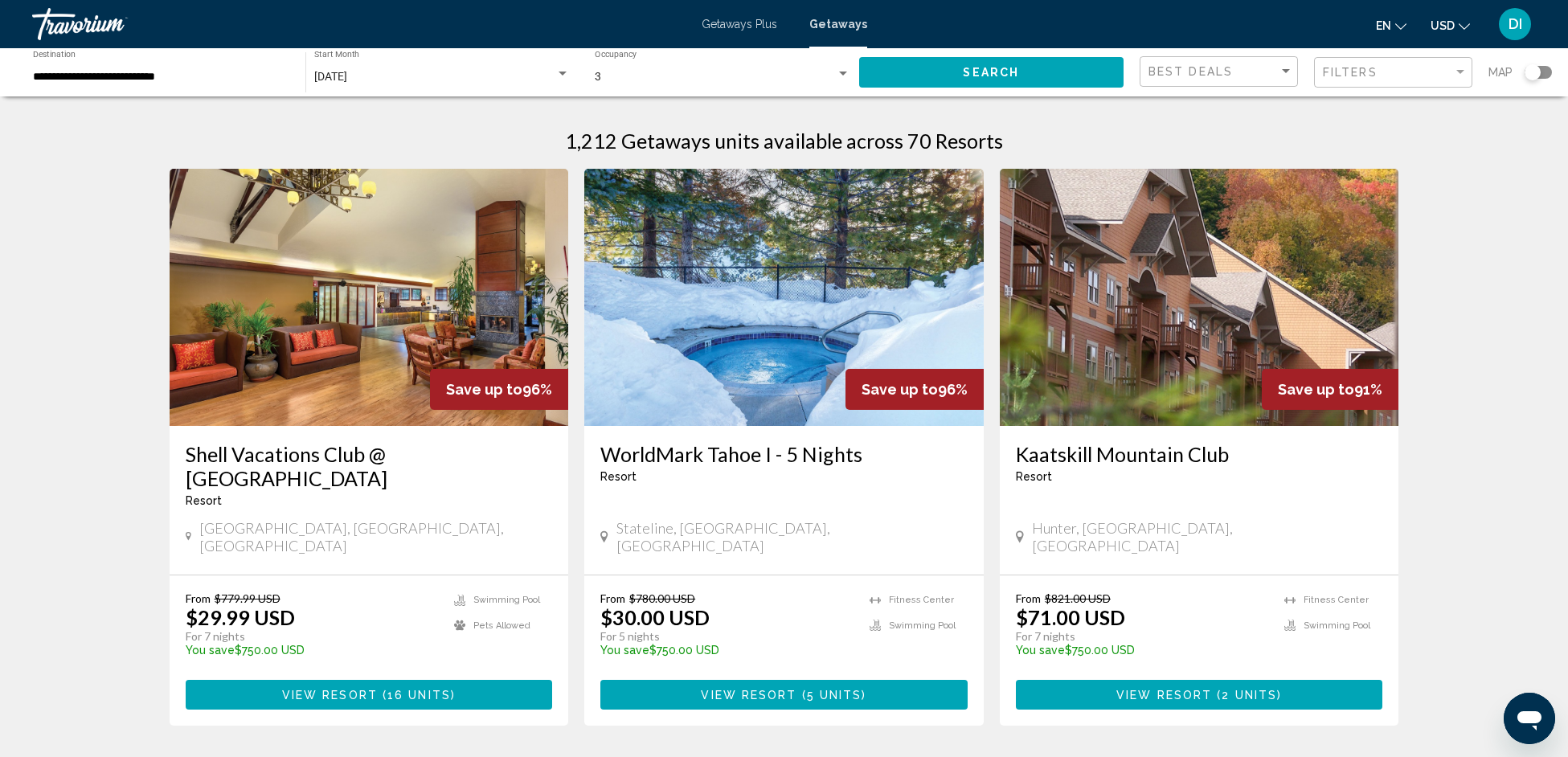
click at [1432, 60] on div "Filters" at bounding box center [1395, 73] width 145 height 30
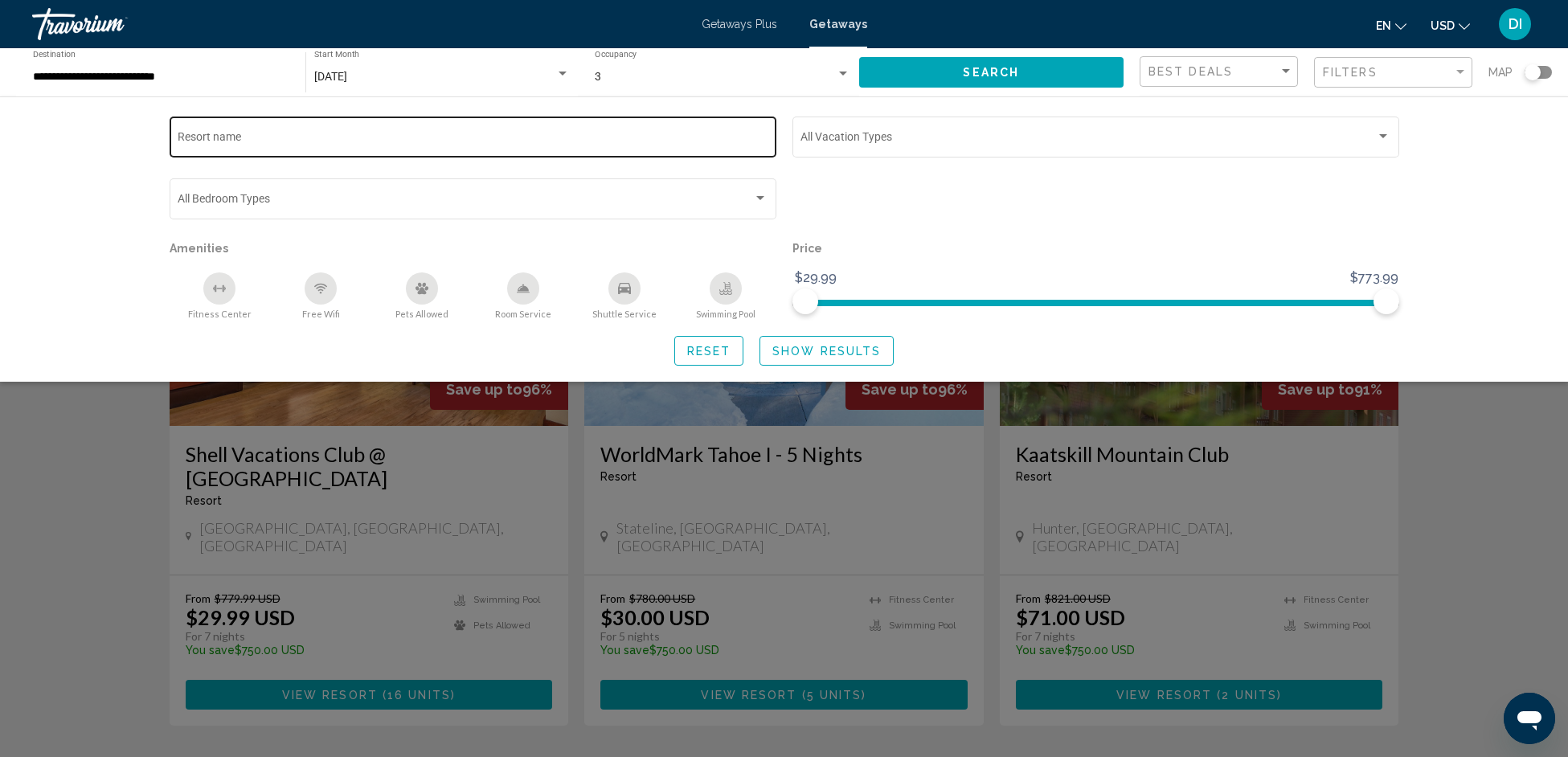
click at [385, 130] on div "Resort name" at bounding box center [472, 134] width 590 height 44
type input "*********"
click at [796, 348] on span "Show Results" at bounding box center [826, 352] width 108 height 13
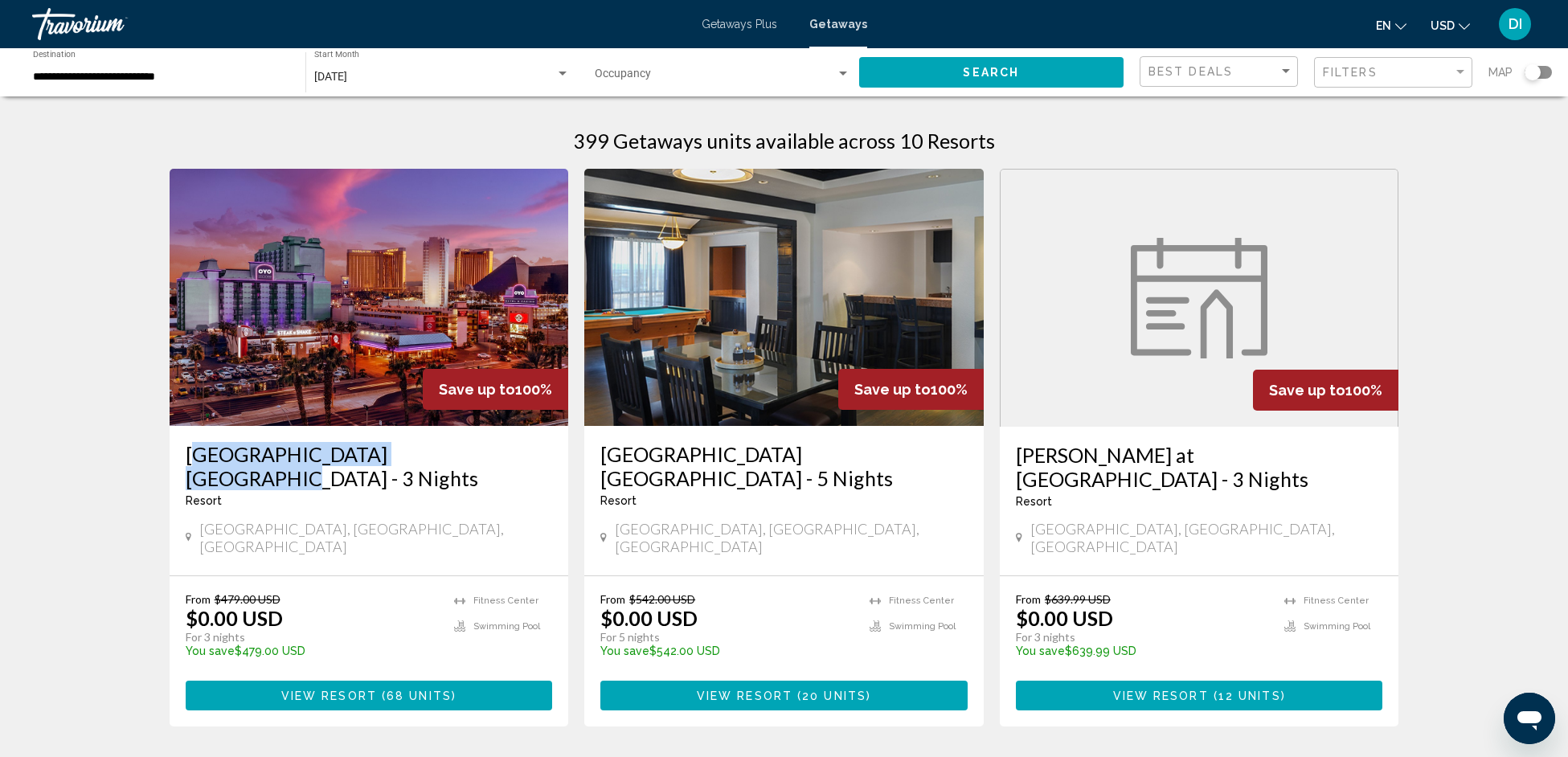
copy h3 "[GEOGRAPHIC_DATA] [GEOGRAPHIC_DATA]"
drag, startPoint x: 180, startPoint y: 455, endPoint x: 451, endPoint y: 461, distance: 271.1
click at [451, 461] on div "[GEOGRAPHIC_DATA] [GEOGRAPHIC_DATA] - 3 Nights Resort - This is an adults only …" at bounding box center [369, 500] width 400 height 150
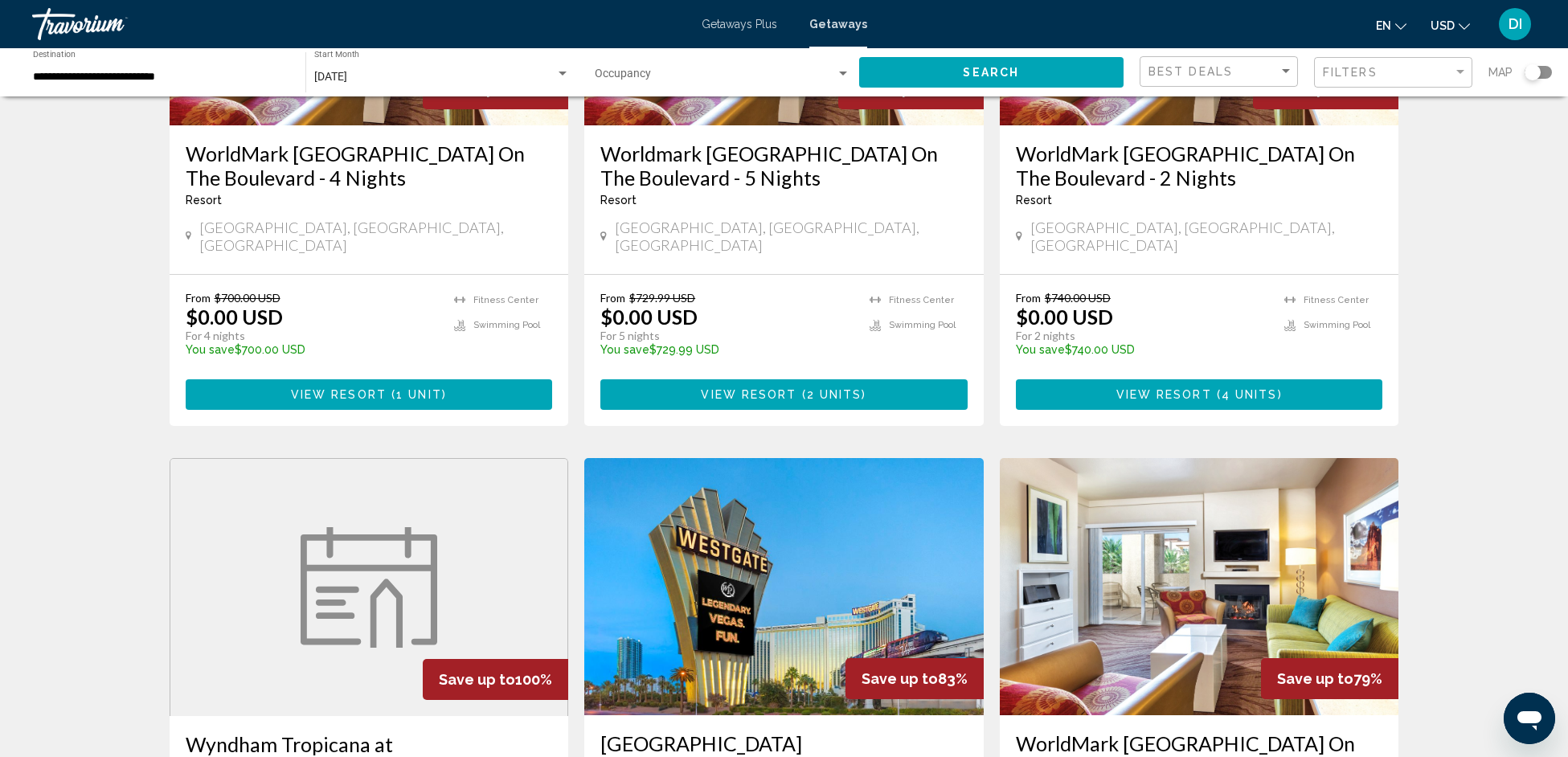
scroll to position [1065, 0]
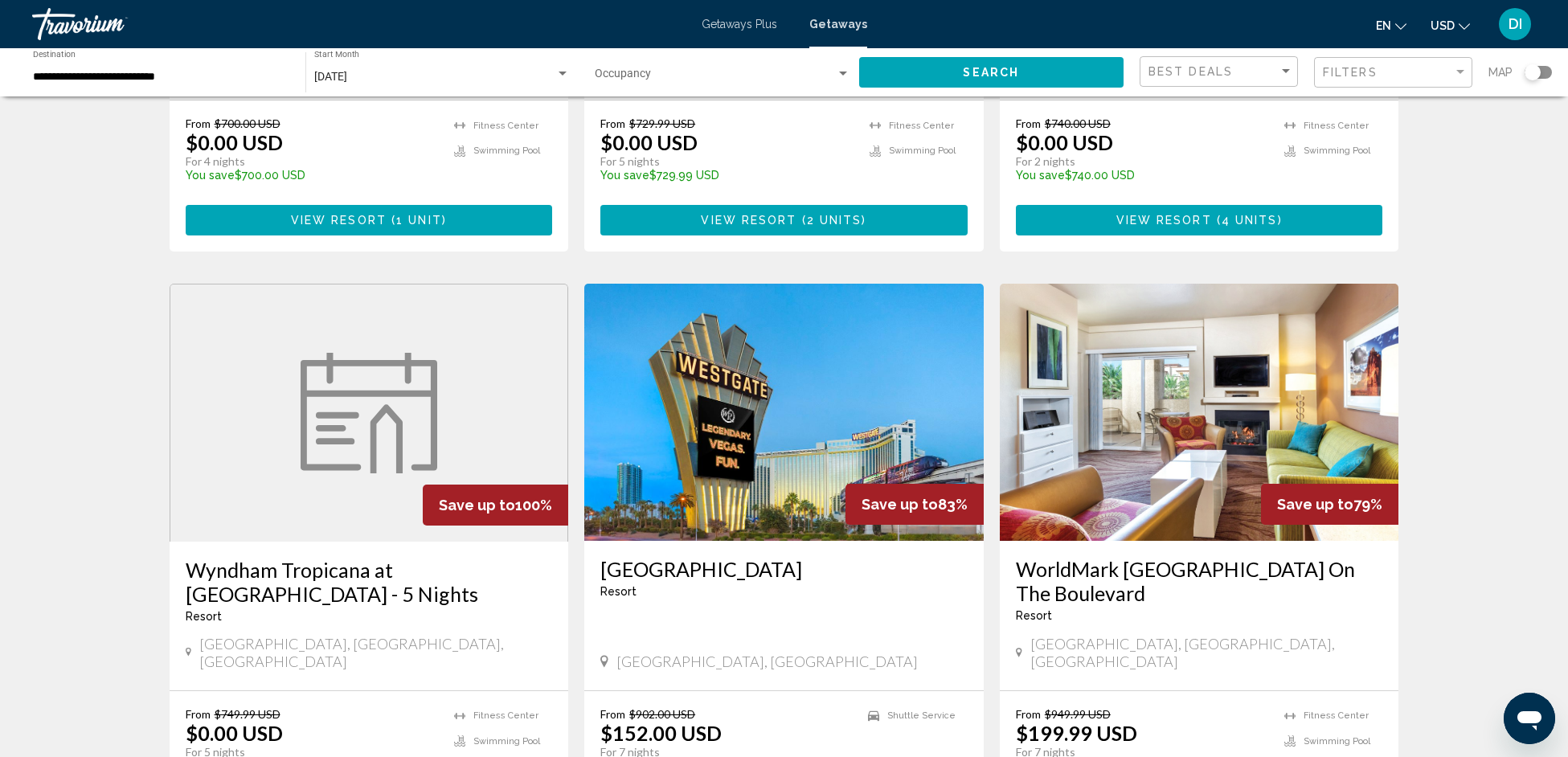
copy h3 "[GEOGRAPHIC_DATA]"
drag, startPoint x: 595, startPoint y: 533, endPoint x: 947, endPoint y: 511, distance: 352.7
click at [953, 541] on div "[GEOGRAPHIC_DATA] - This is an adults only resort [GEOGRAPHIC_DATA], [GEOGRAPHI…" at bounding box center [784, 615] width 400 height 150
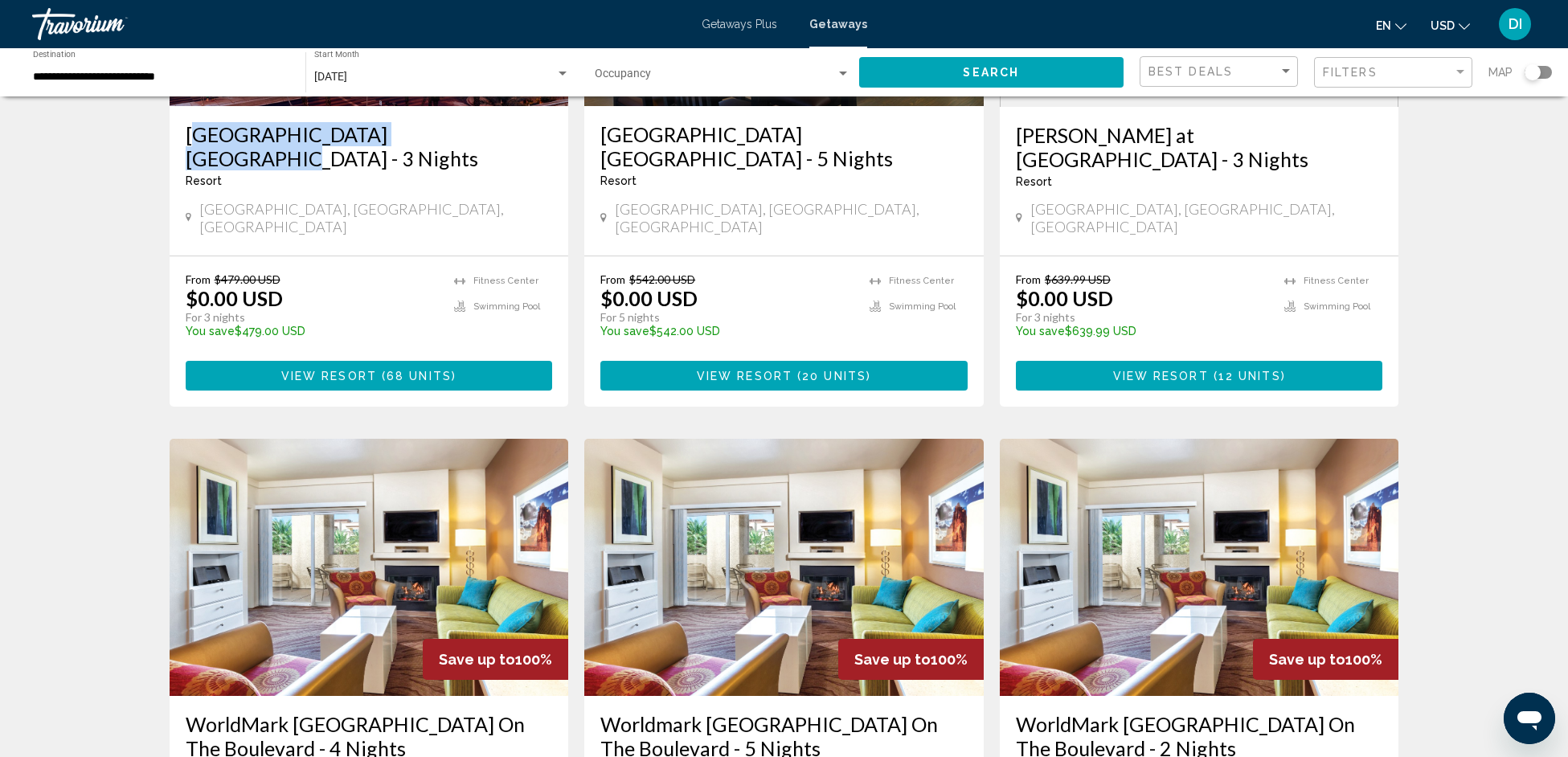
scroll to position [0, 0]
